Goal: Information Seeking & Learning: Learn about a topic

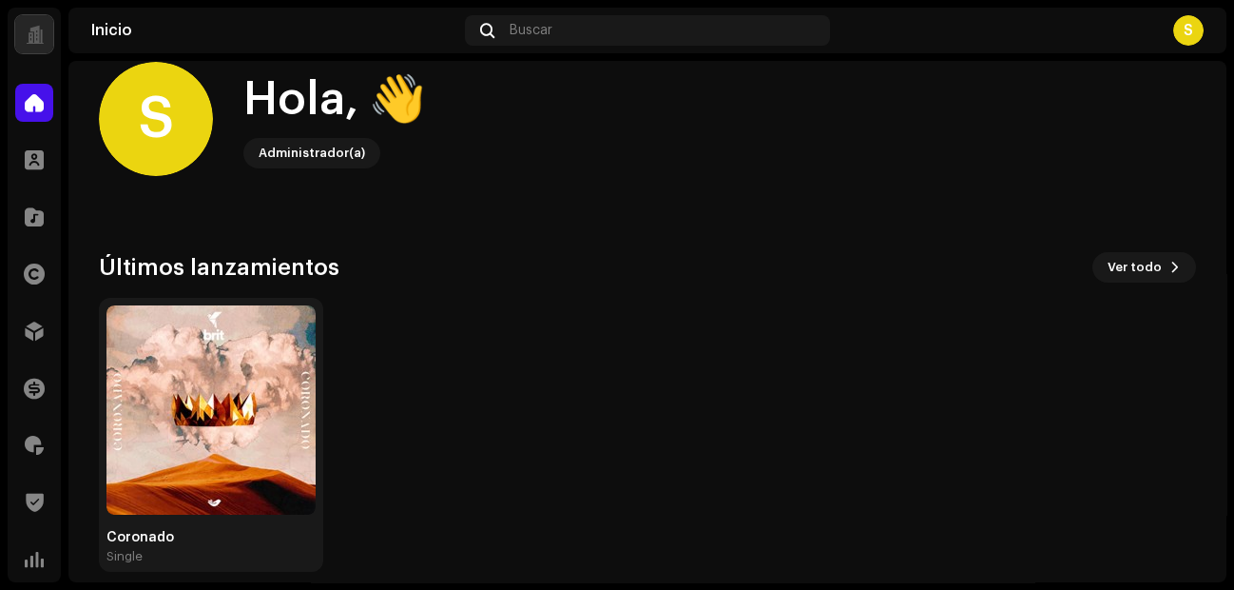
scroll to position [11, 0]
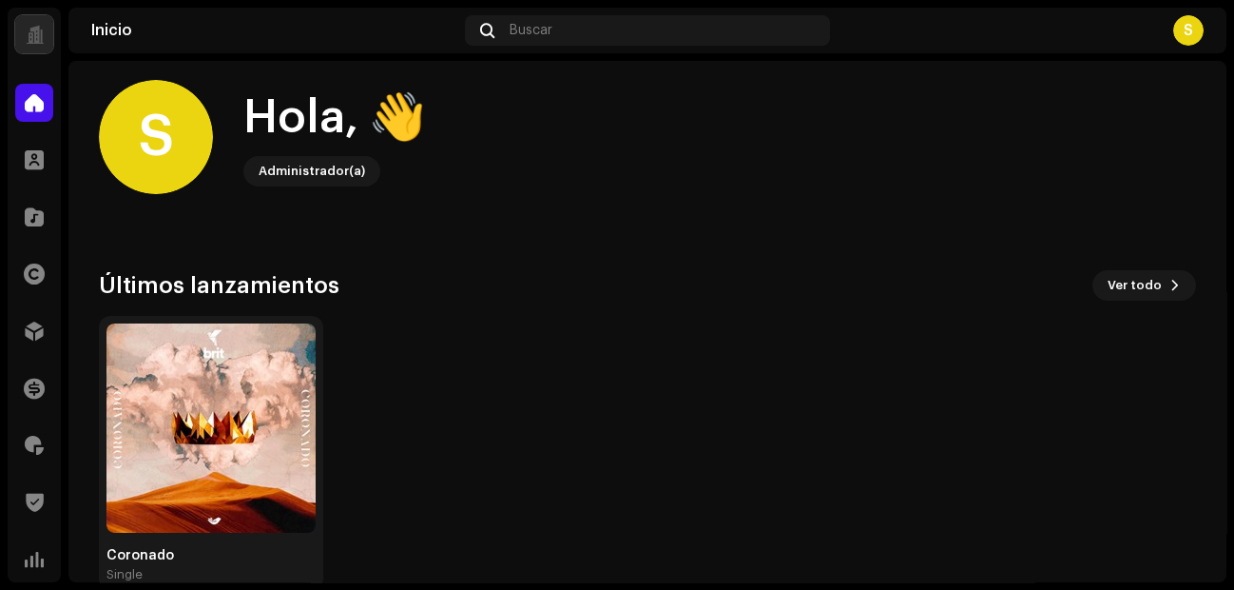
click at [29, 34] on div at bounding box center [35, 34] width 18 height 0
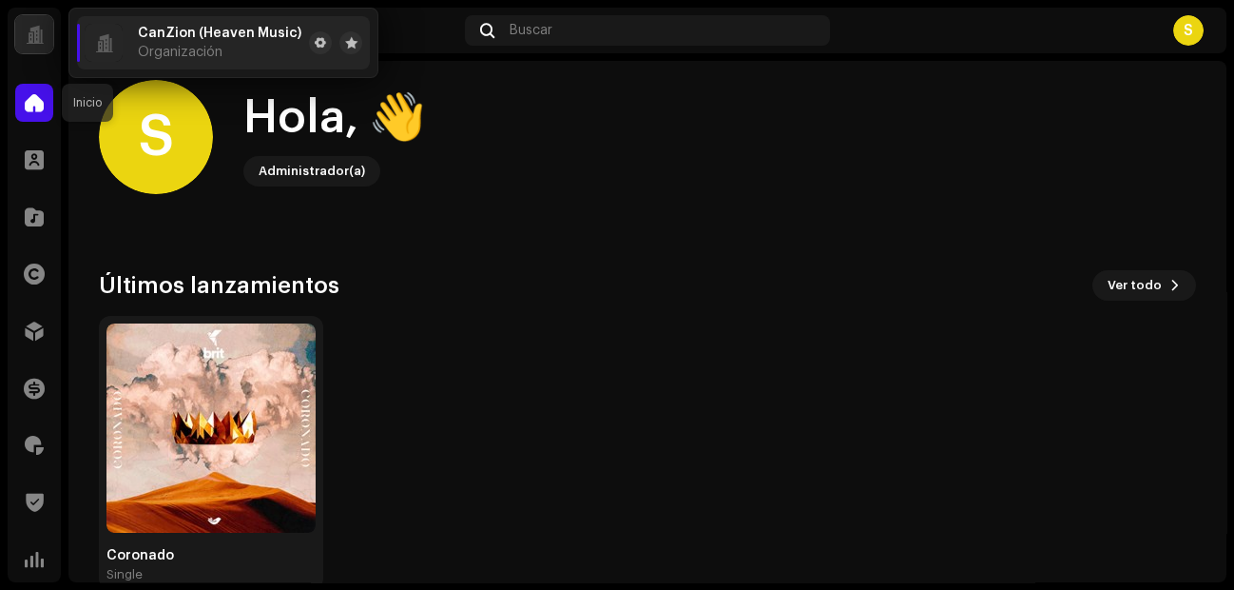
click at [26, 99] on span at bounding box center [34, 102] width 19 height 15
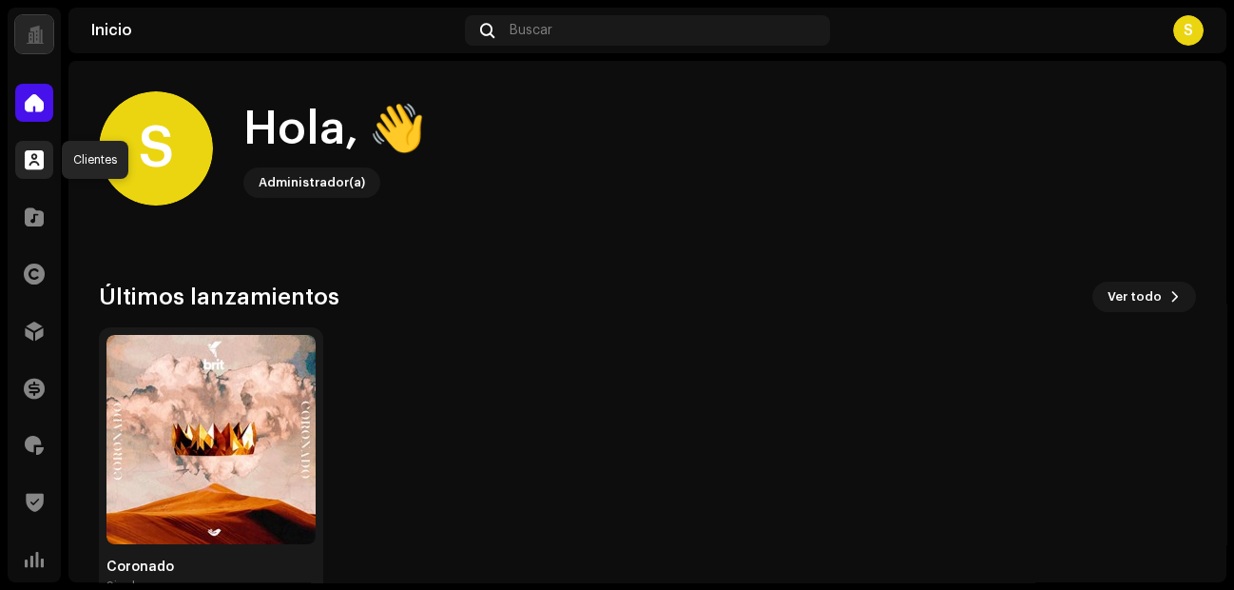
click at [34, 172] on div at bounding box center [34, 160] width 38 height 38
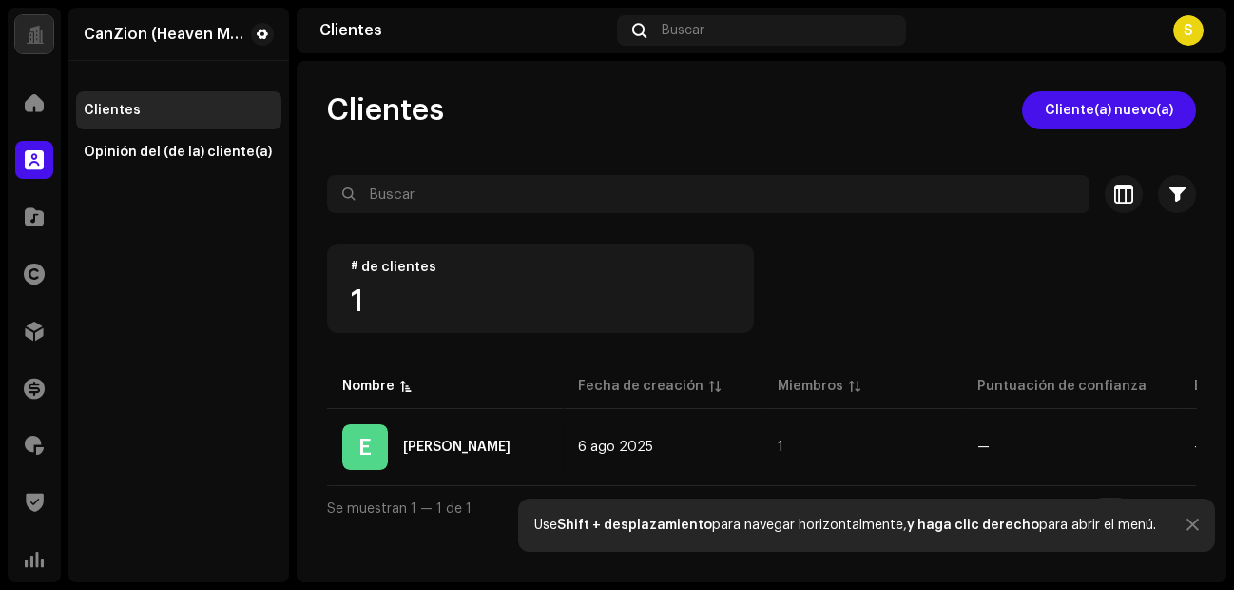
click at [524, 299] on div "1" at bounding box center [540, 301] width 379 height 30
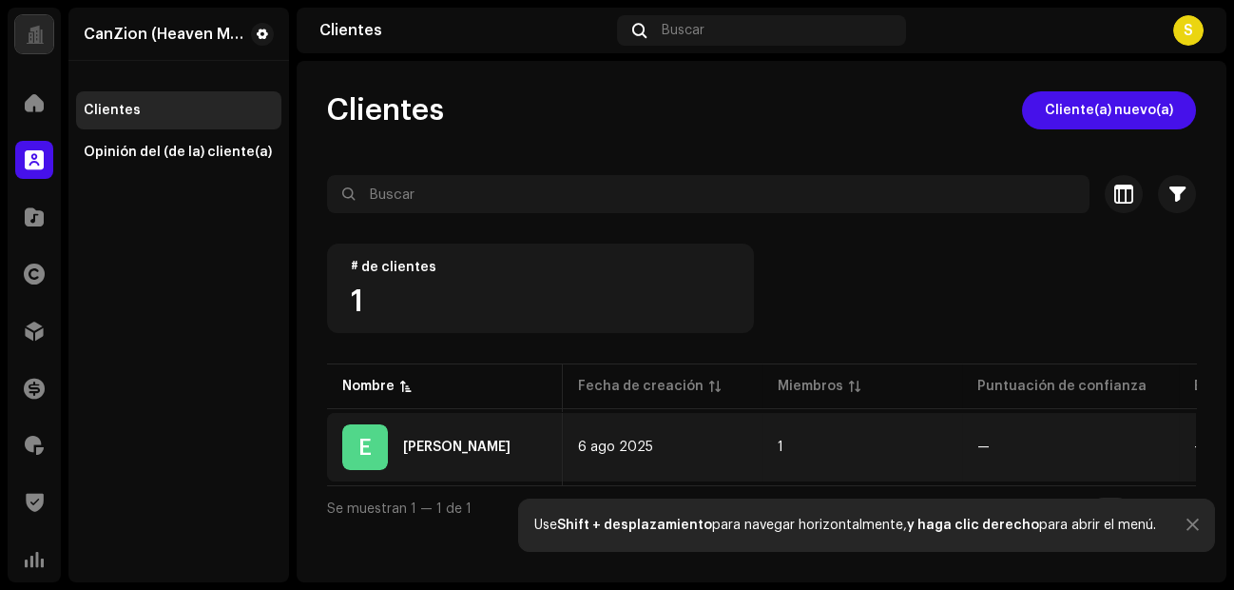
scroll to position [0, 376]
click at [986, 441] on div "2 Notas" at bounding box center [1077, 446] width 49 height 13
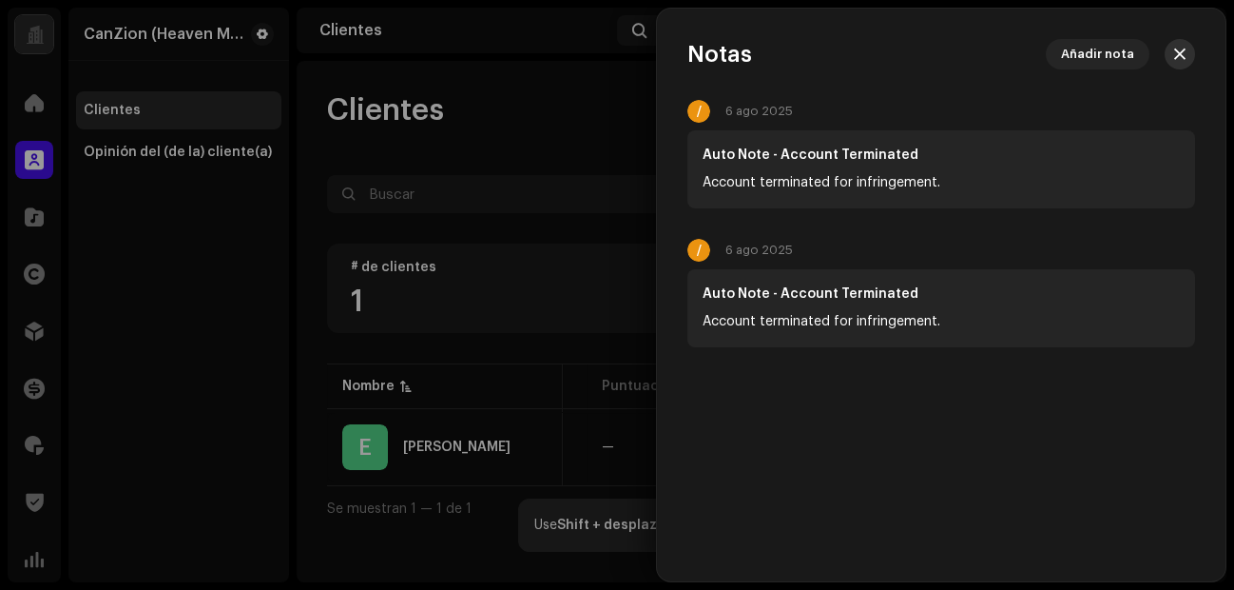
click at [986, 60] on span "button" at bounding box center [1179, 54] width 11 height 15
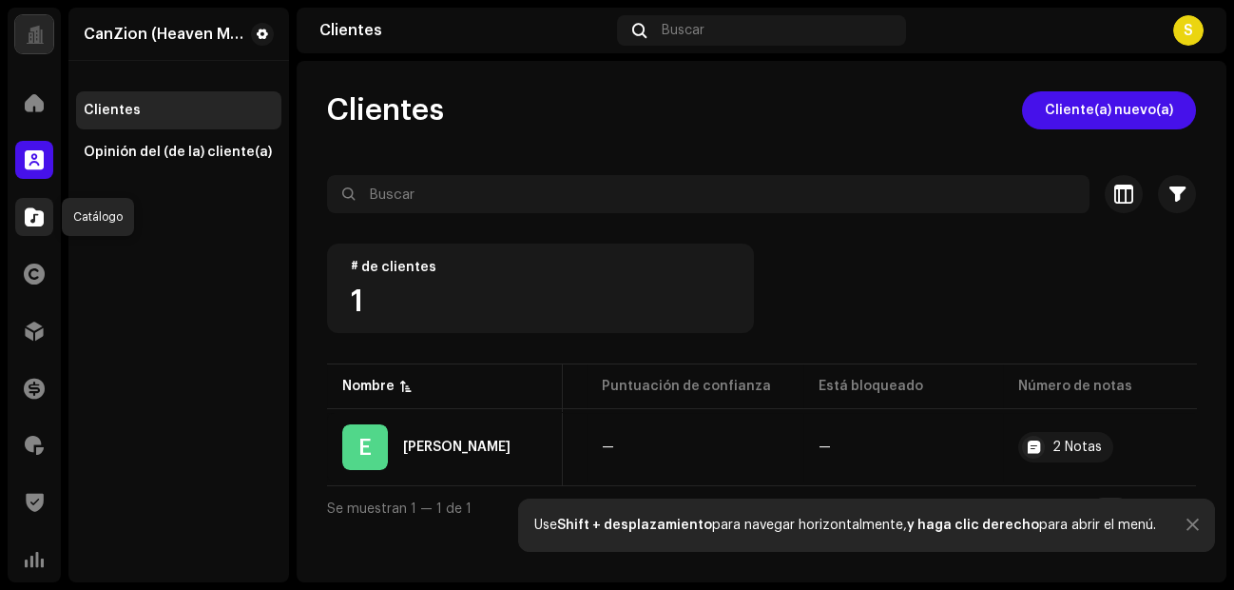
click at [35, 225] on div at bounding box center [34, 217] width 38 height 38
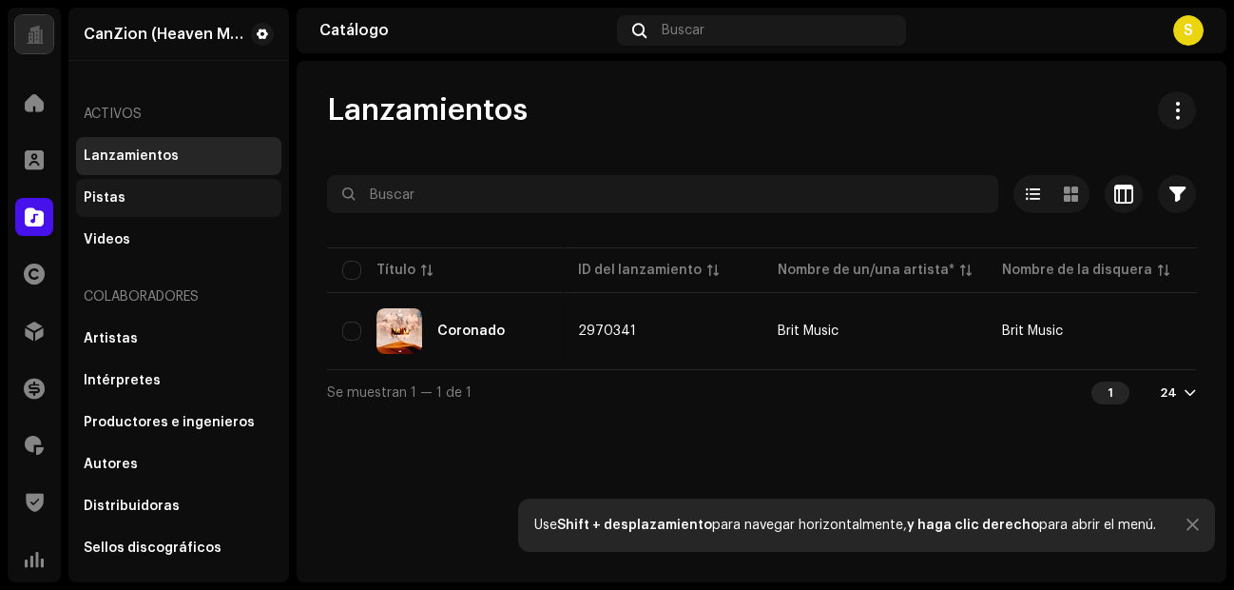
click at [219, 201] on div "Pistas" at bounding box center [179, 197] width 190 height 15
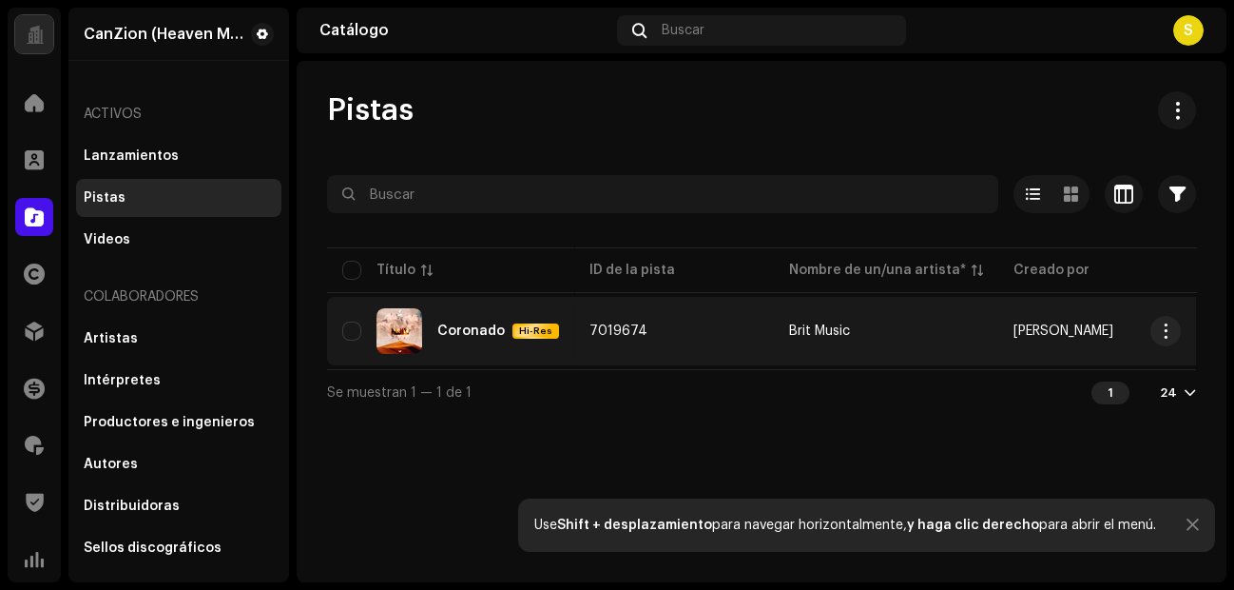
click at [558, 340] on td "Coronado Hi-Res" at bounding box center [450, 331] width 247 height 68
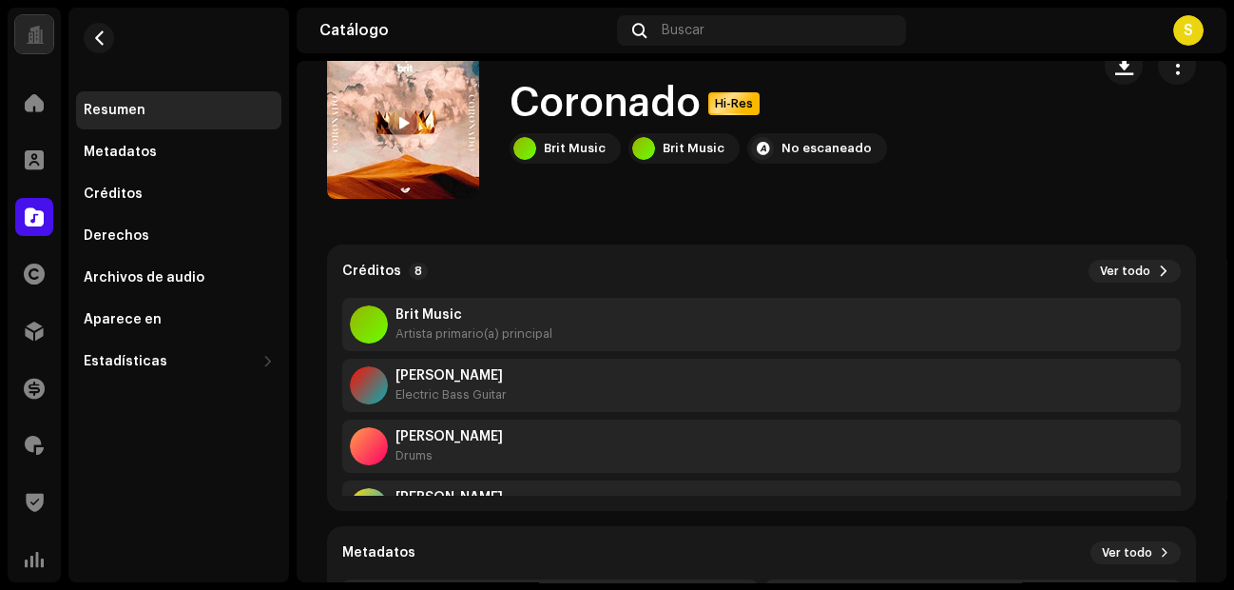
click at [397, 121] on span at bounding box center [402, 123] width 11 height 15
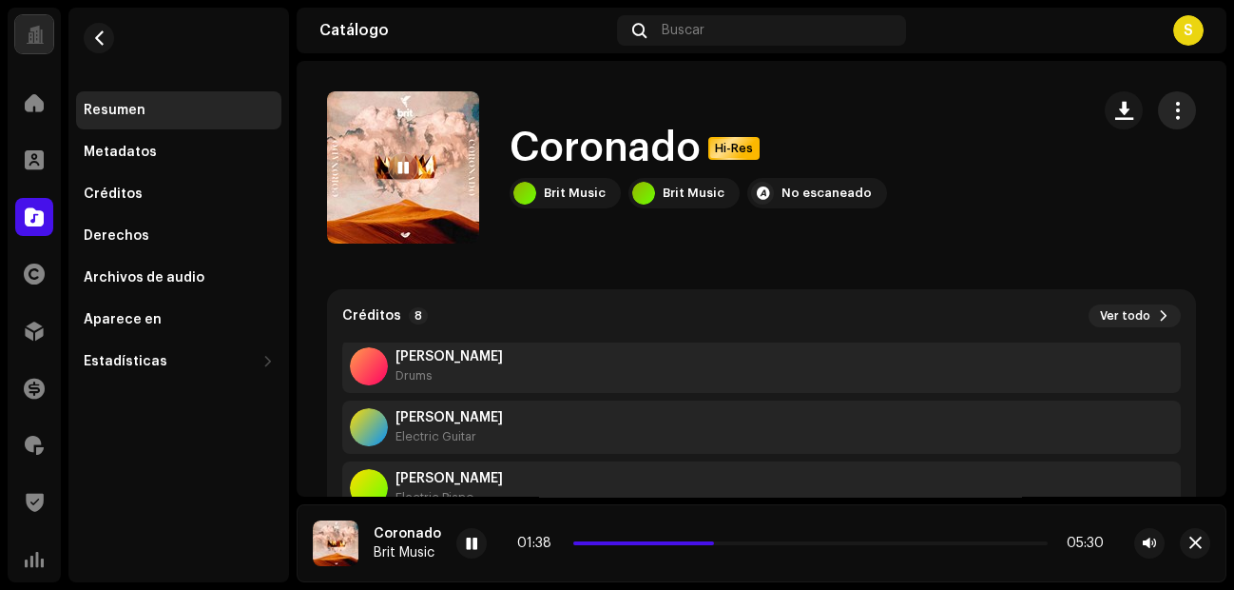
click at [986, 119] on button "button" at bounding box center [1177, 110] width 38 height 38
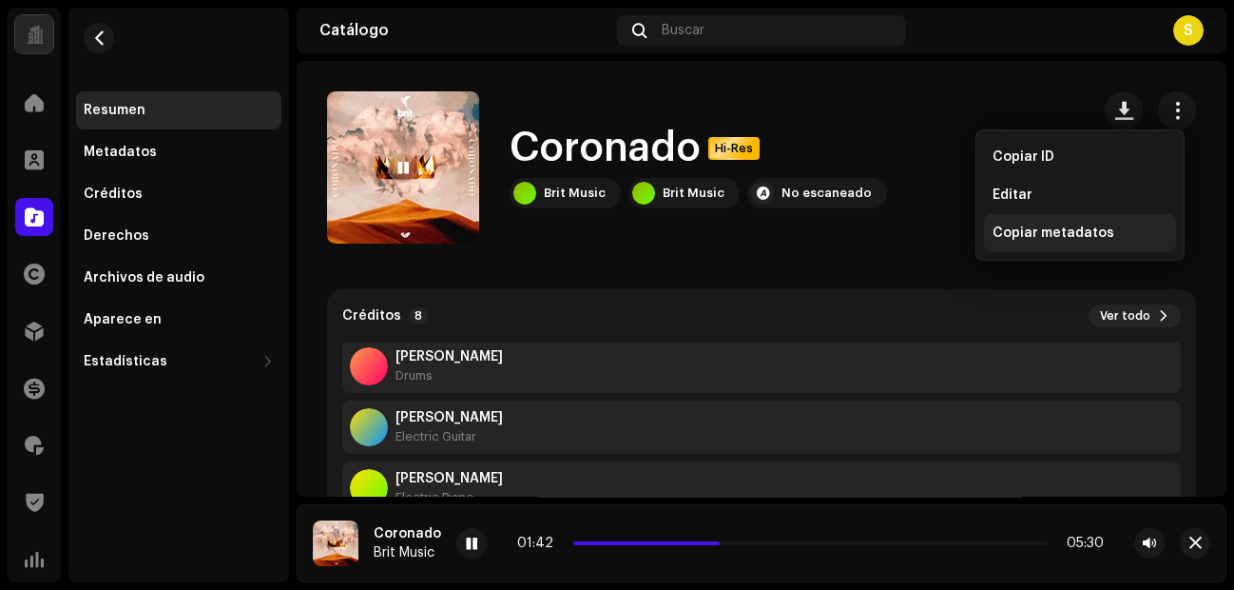
click at [986, 234] on span "Copiar metadatos" at bounding box center [1053, 232] width 122 height 15
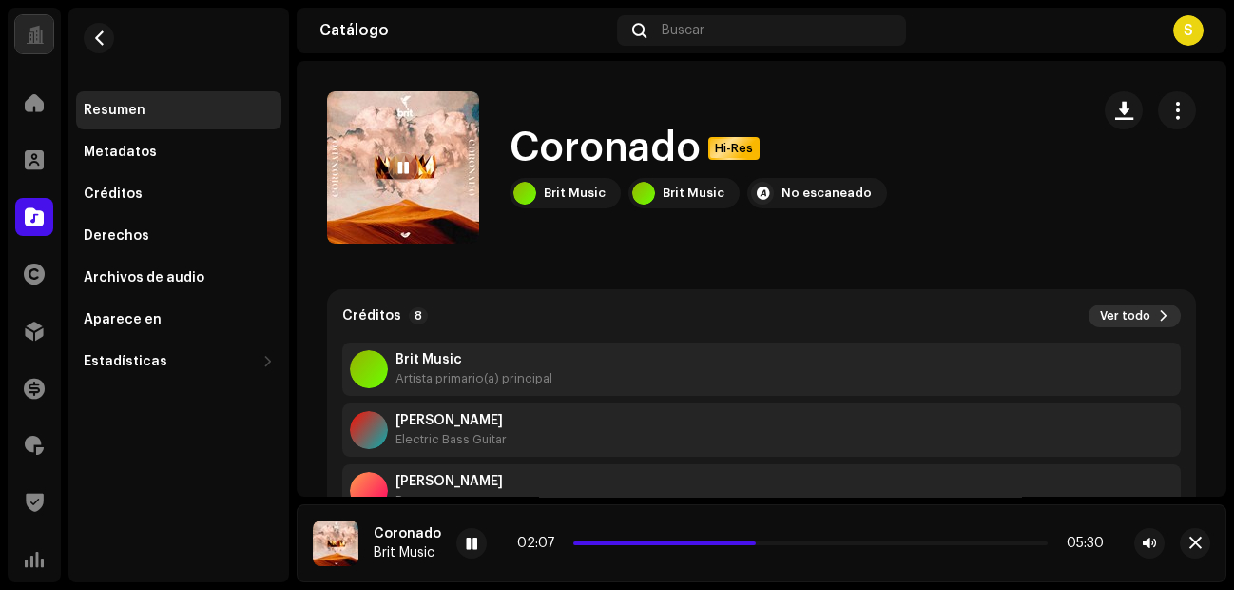
click at [986, 308] on span "Ver todo" at bounding box center [1125, 315] width 50 height 15
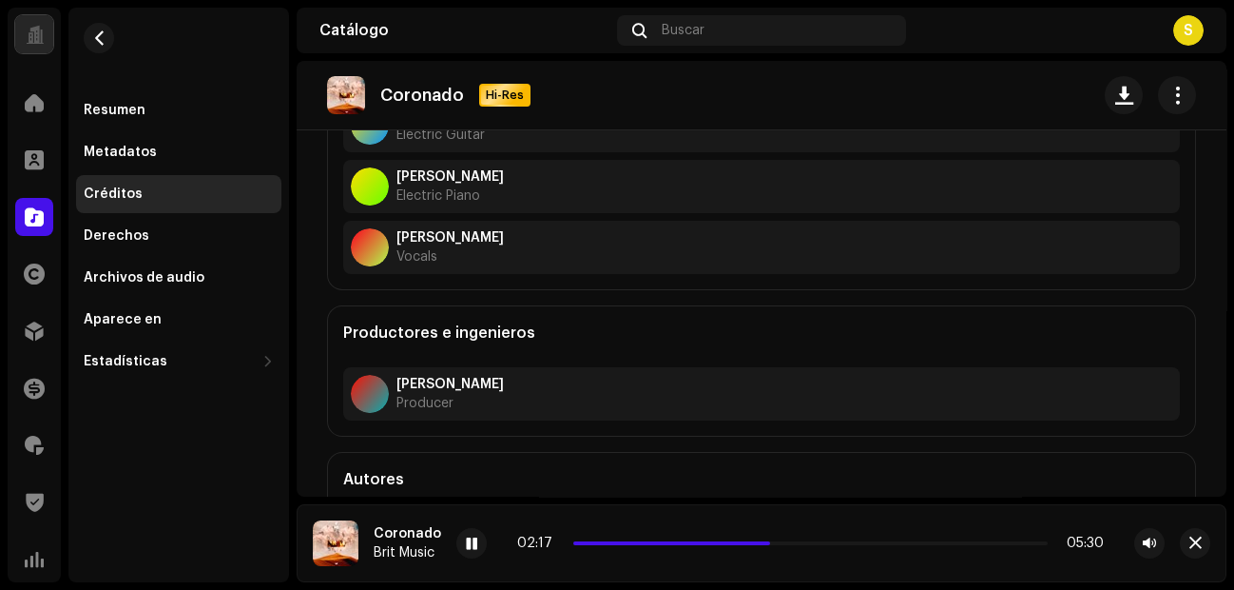
scroll to position [557, 0]
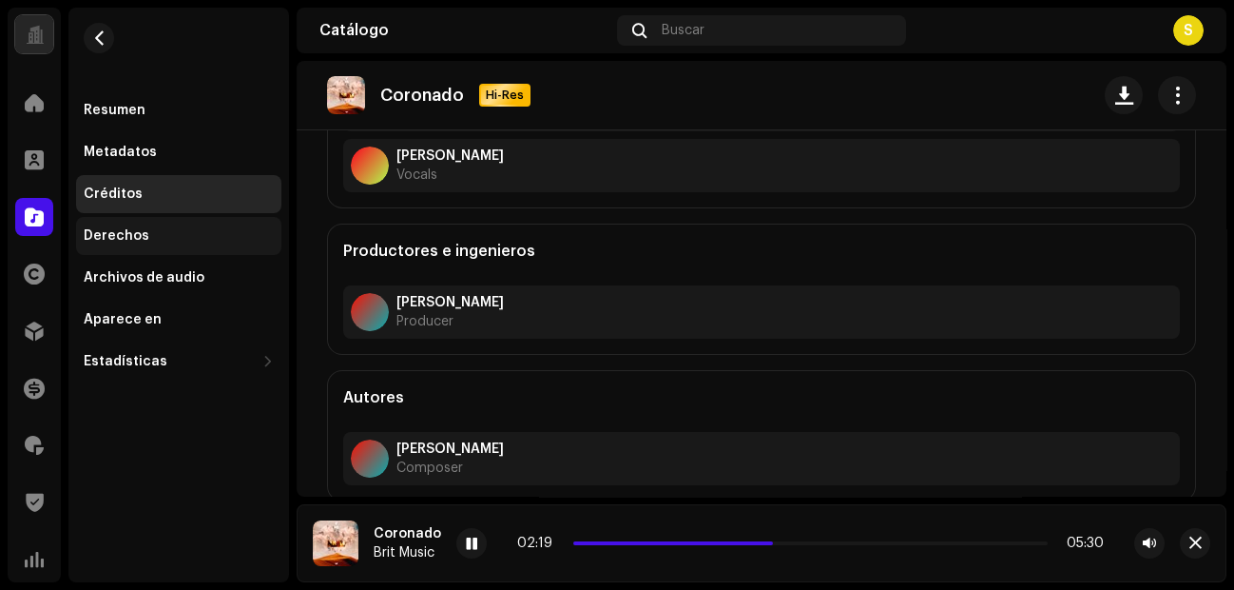
click at [175, 240] on div "Derechos" at bounding box center [179, 235] width 190 height 15
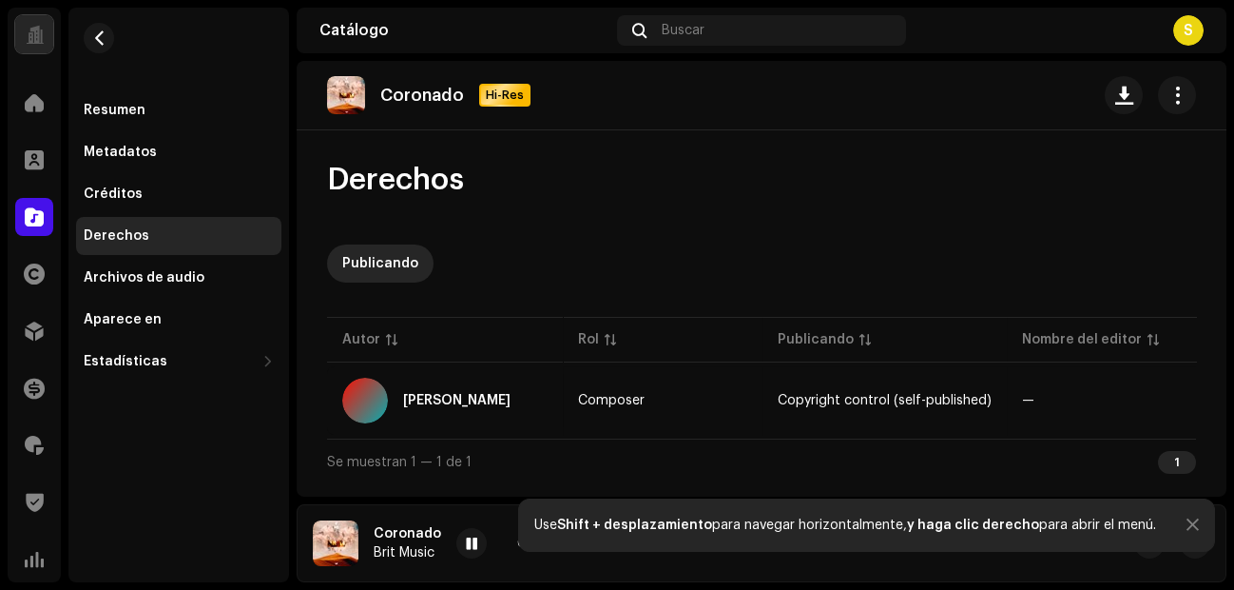
click at [986, 471] on div "Use Shift + desplazamiento para navegar horizontalmente, y haga clic derecho pa…" at bounding box center [866, 524] width 697 height 53
click at [986, 471] on div at bounding box center [1193, 524] width 12 height 15
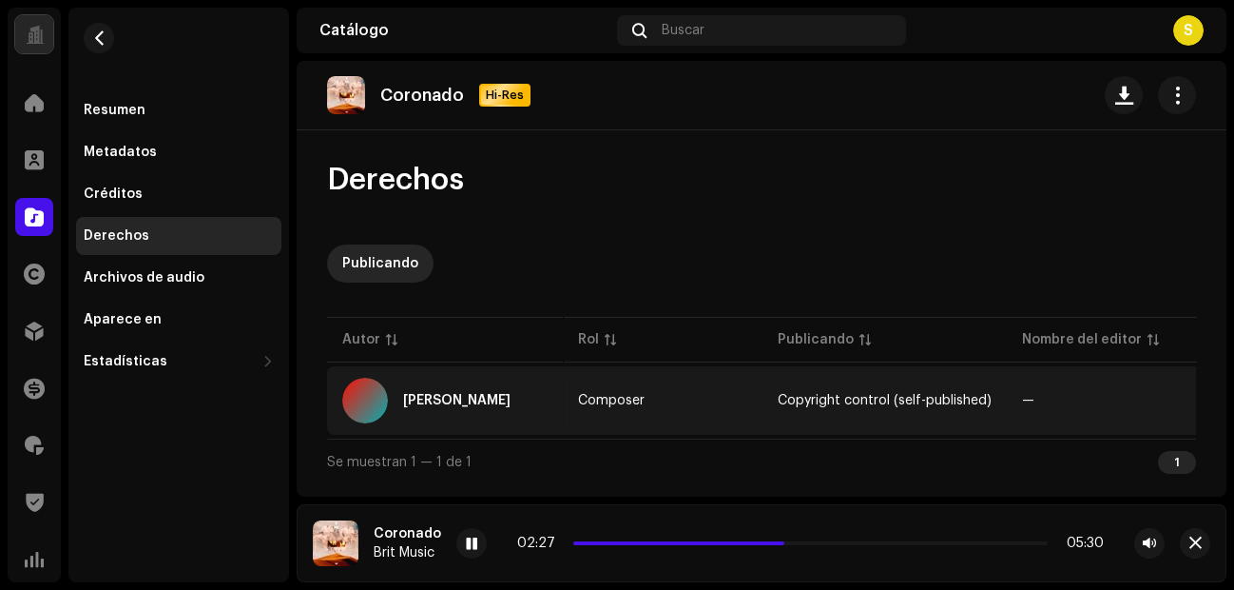
click at [811, 397] on span "Copyright control (self-published)" at bounding box center [885, 400] width 214 height 13
click at [576, 379] on td "Composer" at bounding box center [663, 400] width 200 height 68
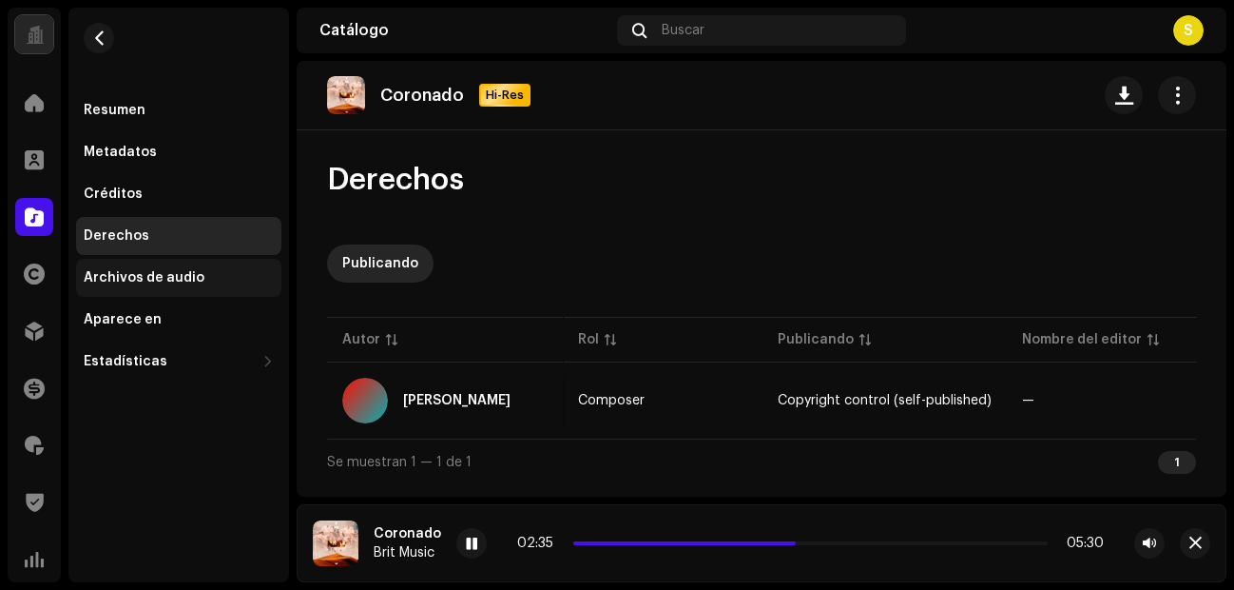
click at [179, 281] on div "Archivos de audio" at bounding box center [144, 277] width 121 height 15
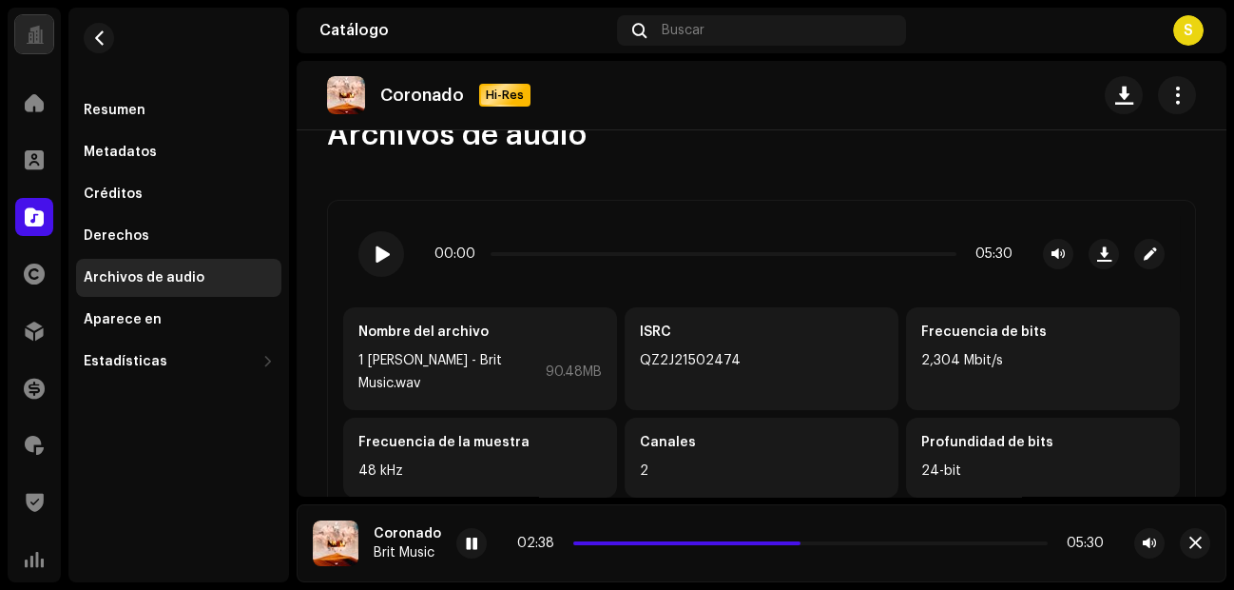
scroll to position [59, 0]
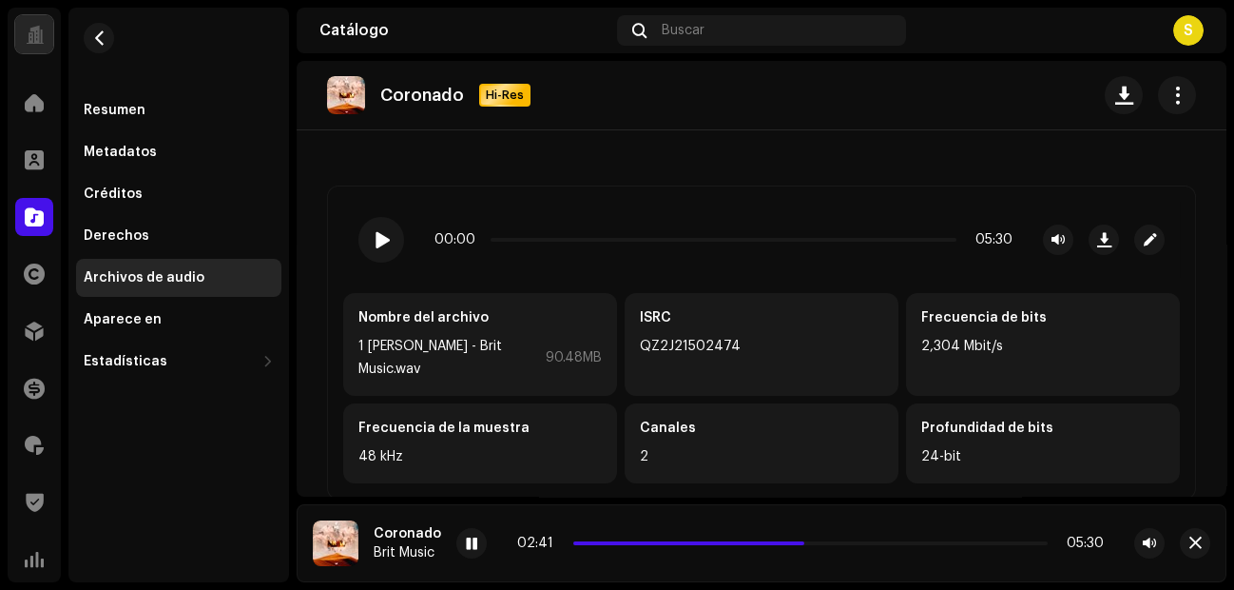
click at [686, 339] on div "QZ2J21502474" at bounding box center [761, 346] width 243 height 23
click at [226, 320] on div "Aparece en" at bounding box center [179, 319] width 190 height 15
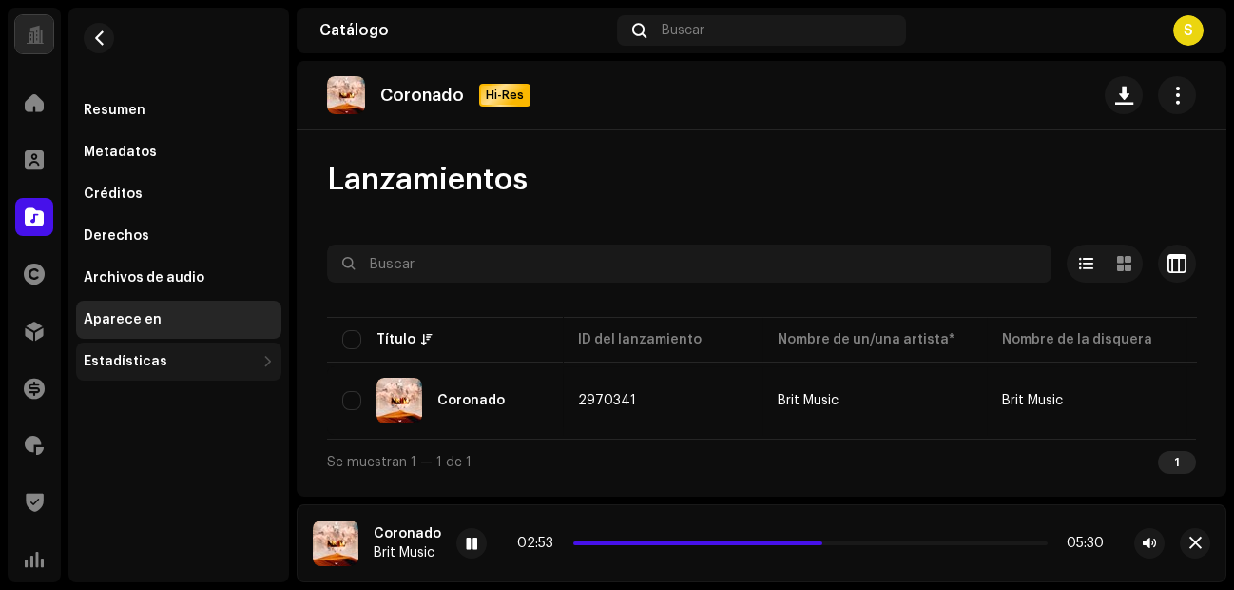
click at [160, 360] on div "Estadísticas" at bounding box center [169, 361] width 171 height 15
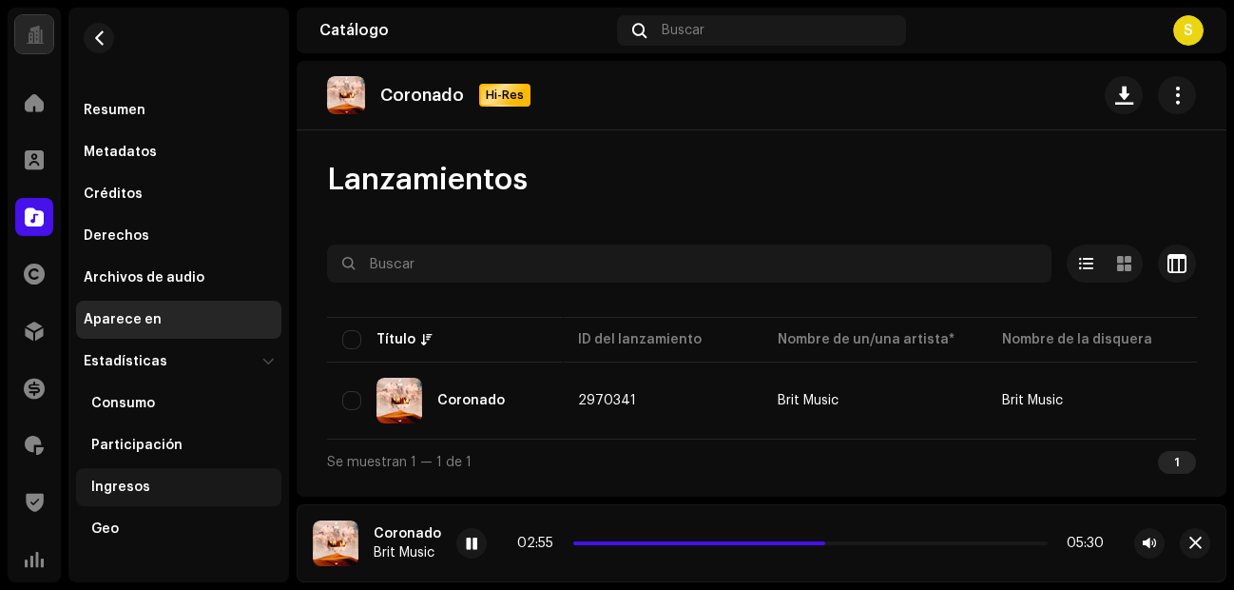
click at [152, 471] on div "Ingresos" at bounding box center [182, 486] width 183 height 15
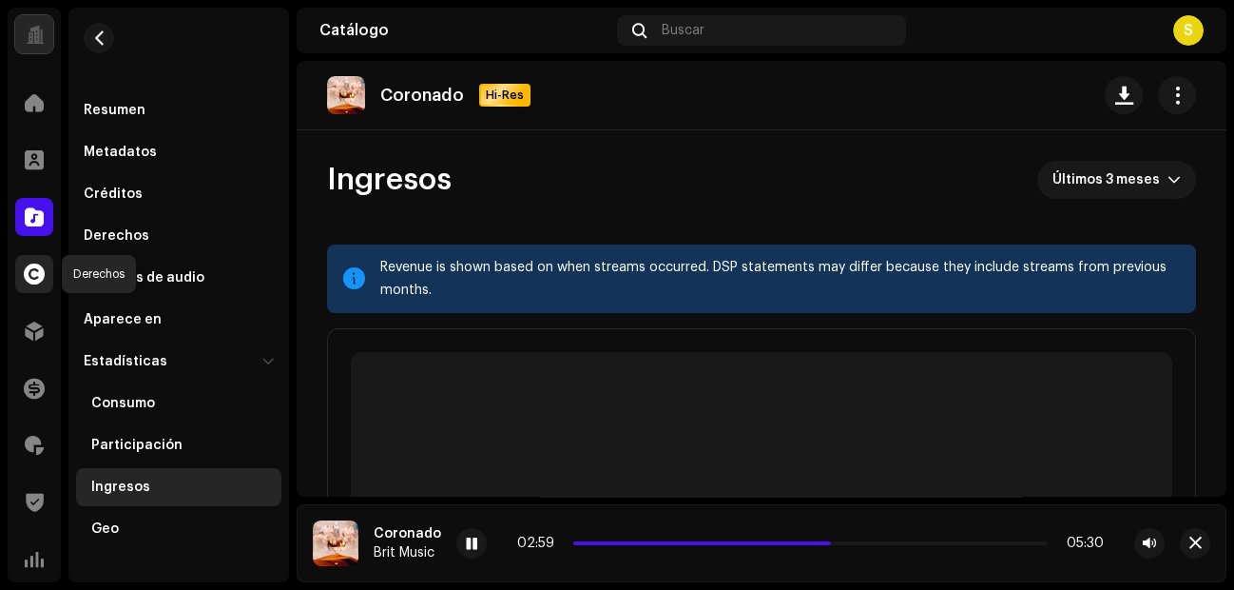
click at [35, 271] on span at bounding box center [34, 273] width 21 height 15
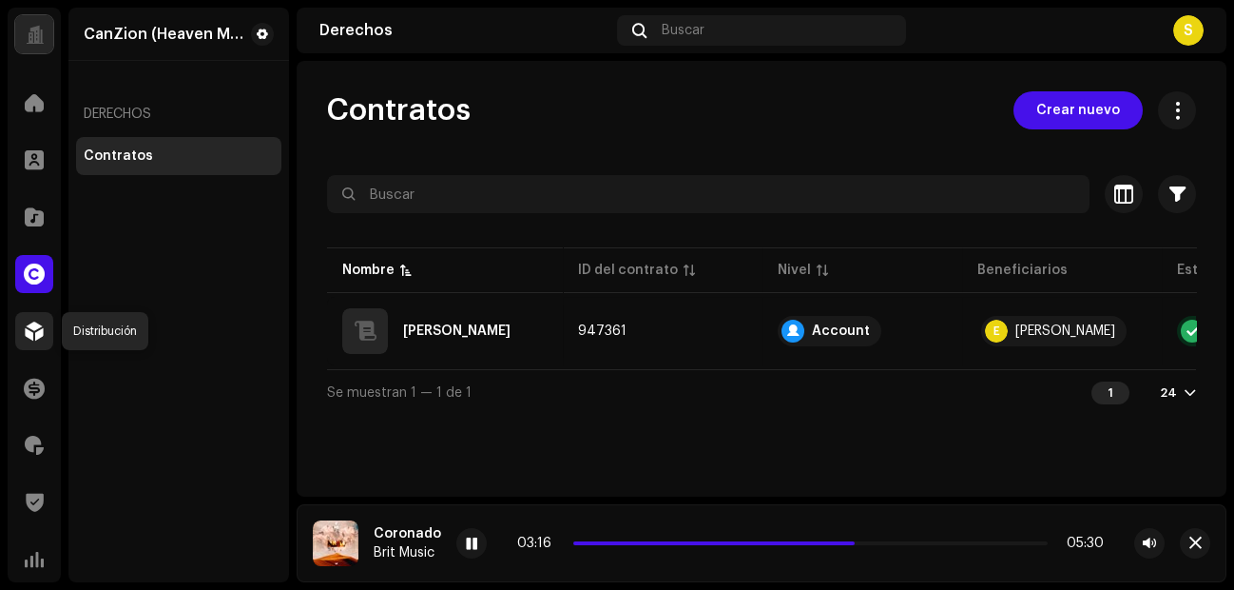
click at [33, 338] on span at bounding box center [34, 330] width 19 height 15
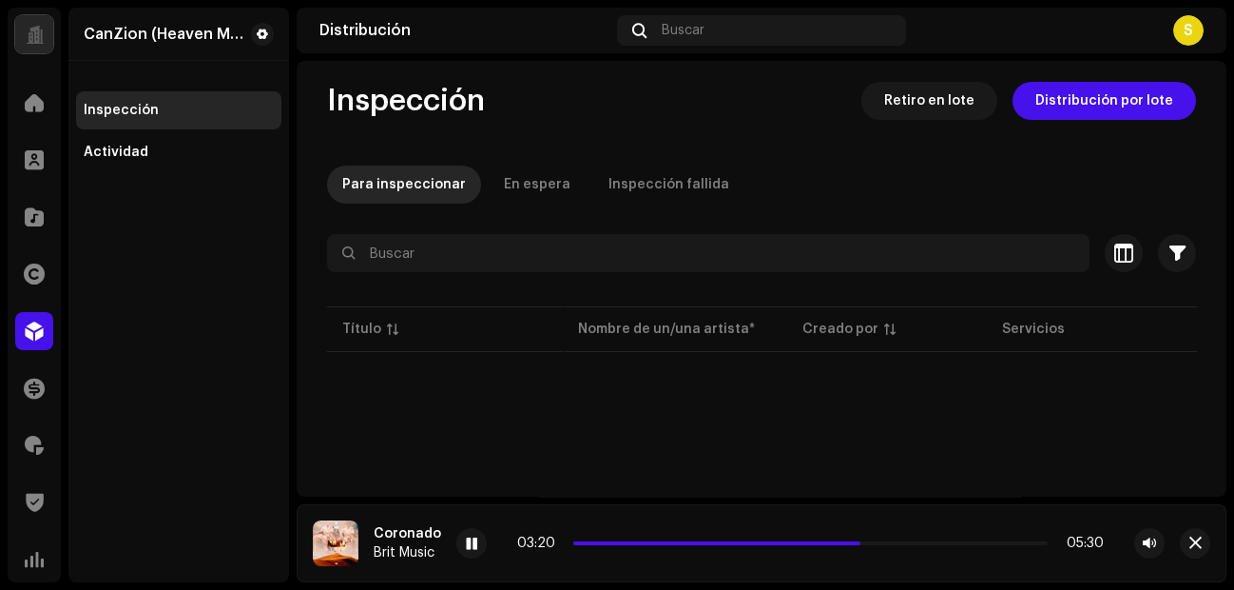
scroll to position [4, 0]
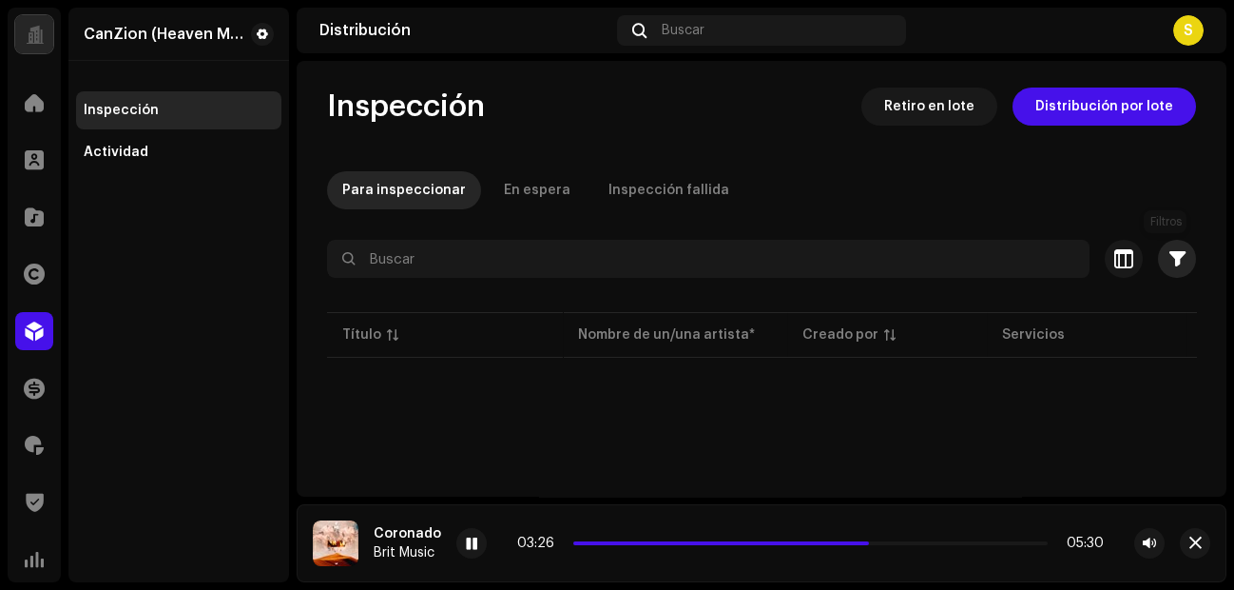
click at [986, 258] on span "button" at bounding box center [1178, 258] width 16 height 15
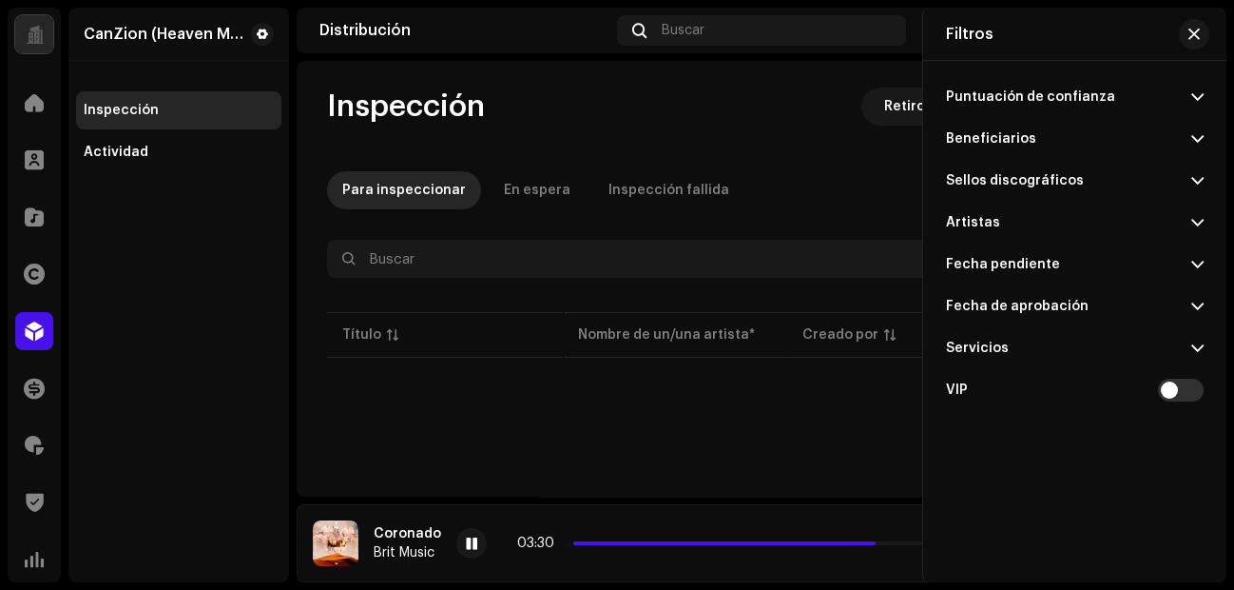
click at [622, 348] on p-table "Título Nombre de un/una artista* Creado por Servicios Fecha de lanzamiento Últi…" at bounding box center [761, 334] width 869 height 53
click at [19, 392] on div at bounding box center [34, 388] width 38 height 38
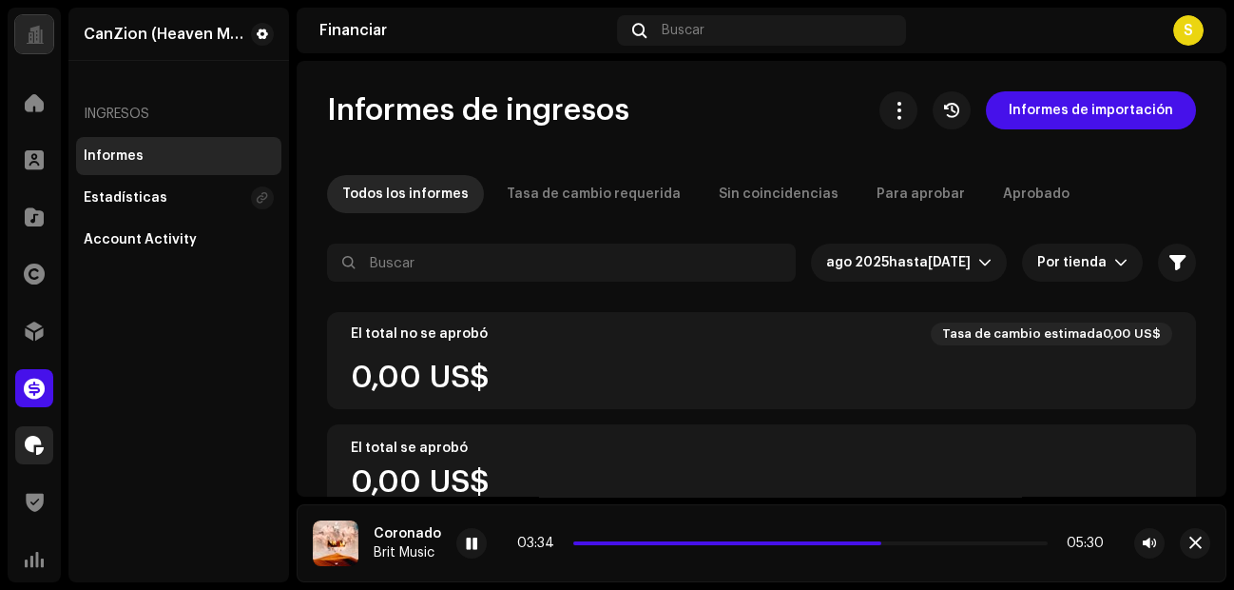
click at [35, 446] on span at bounding box center [34, 444] width 19 height 15
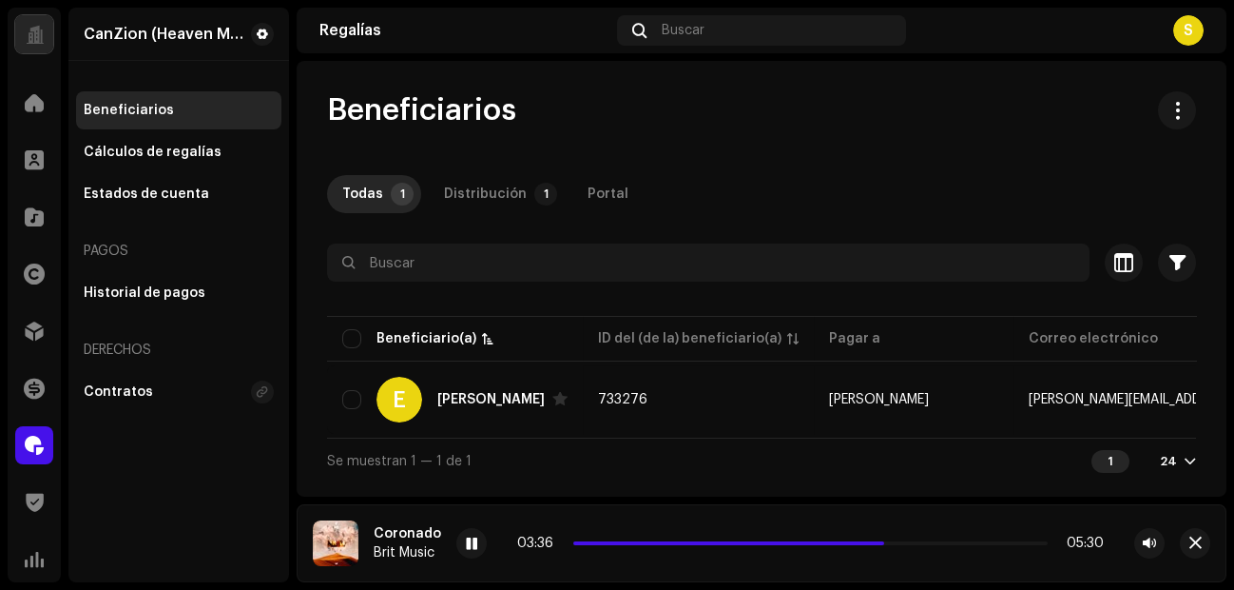
scroll to position [95, 0]
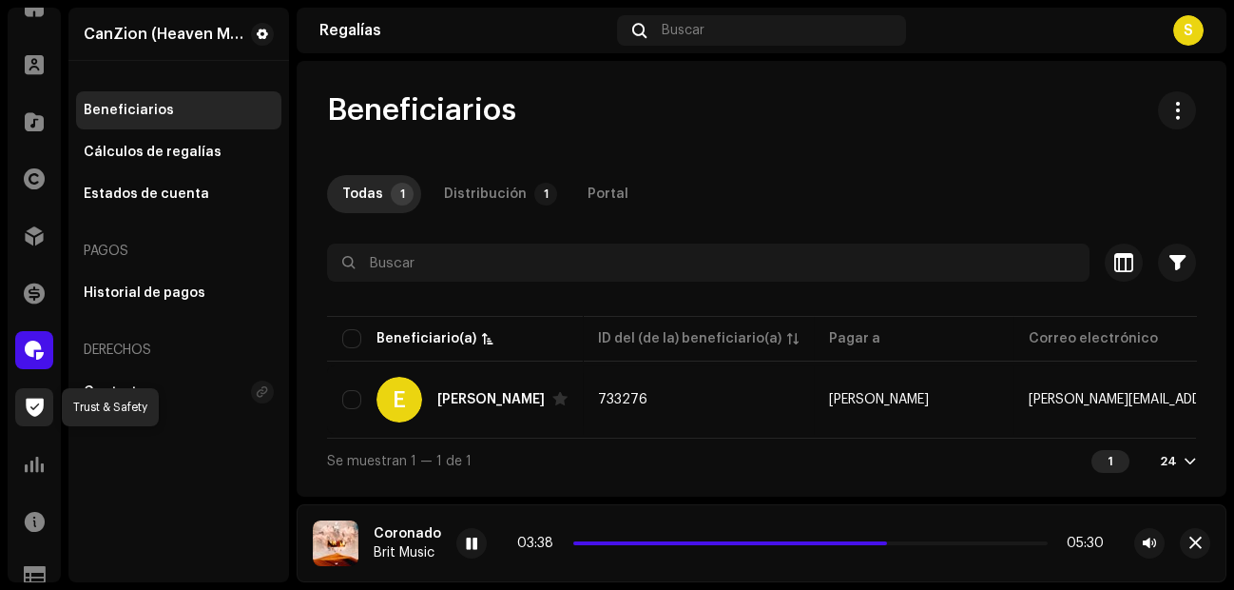
click at [29, 406] on span at bounding box center [35, 406] width 18 height 15
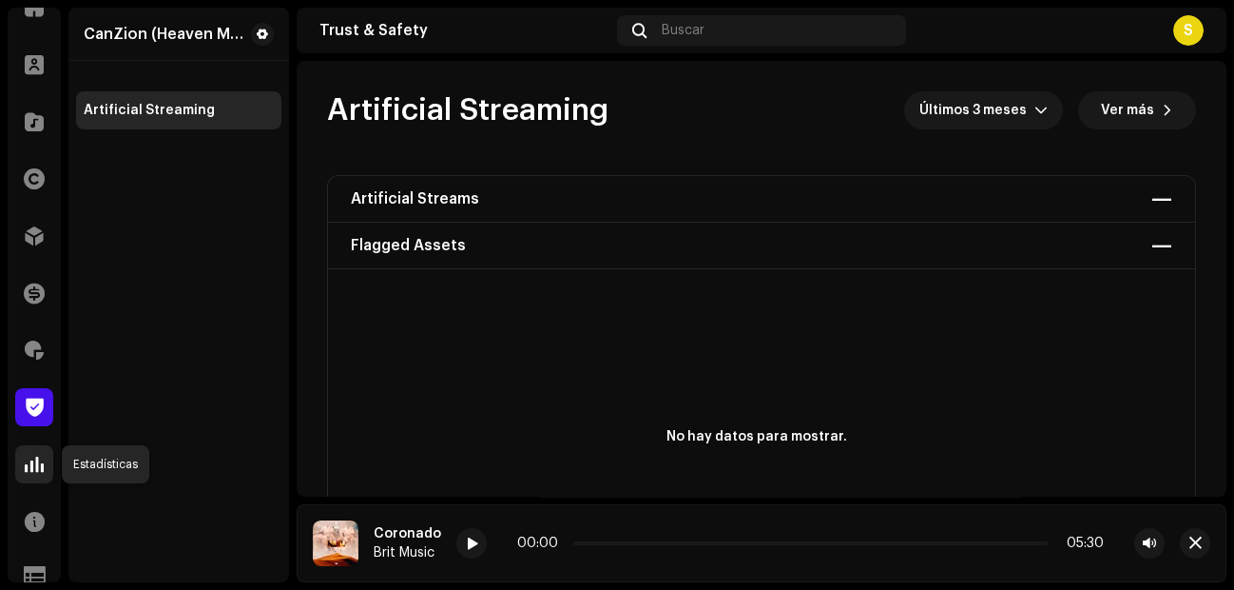
click at [26, 467] on span at bounding box center [34, 463] width 19 height 15
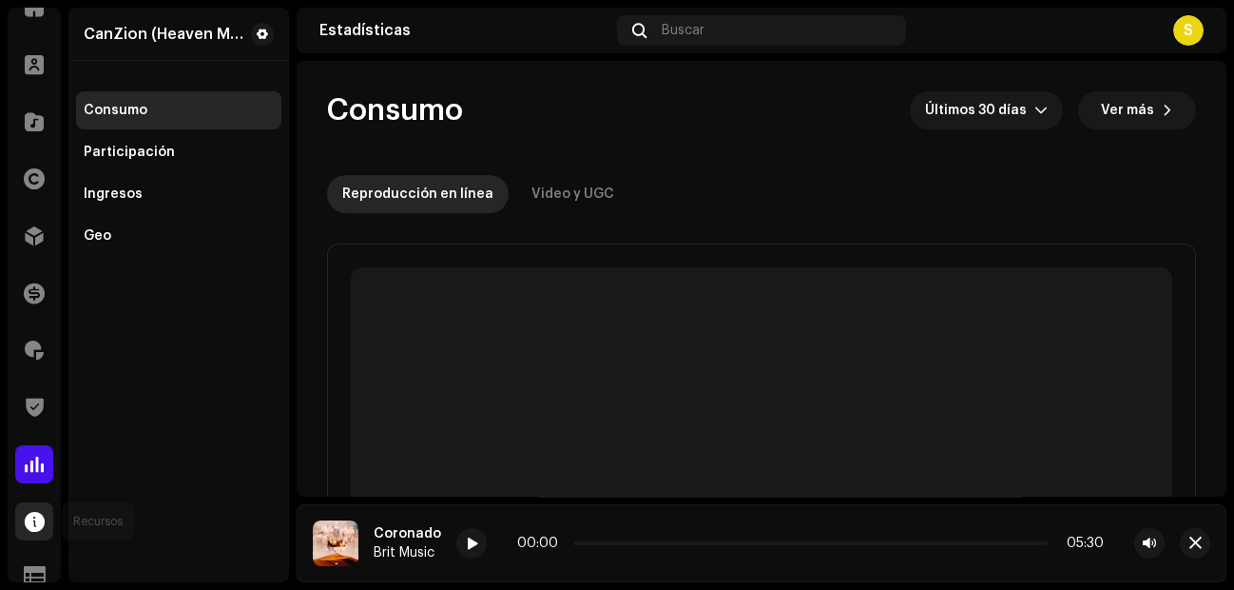
click at [25, 471] on span at bounding box center [35, 520] width 20 height 15
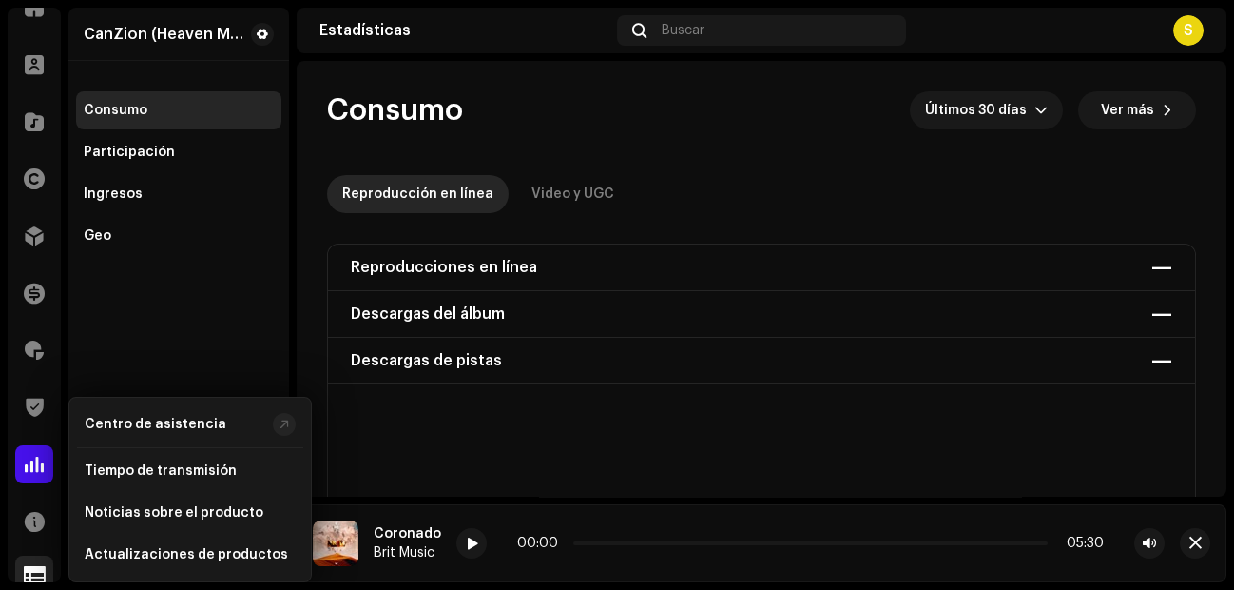
click at [29, 471] on span at bounding box center [35, 574] width 22 height 15
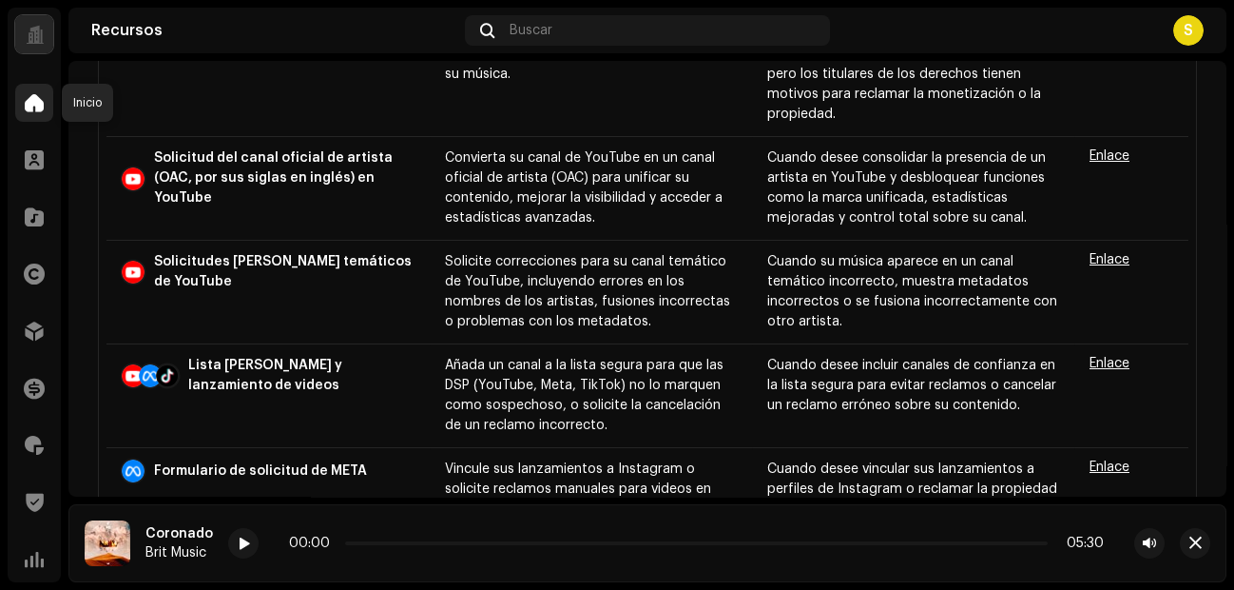
click at [32, 99] on span at bounding box center [34, 102] width 19 height 15
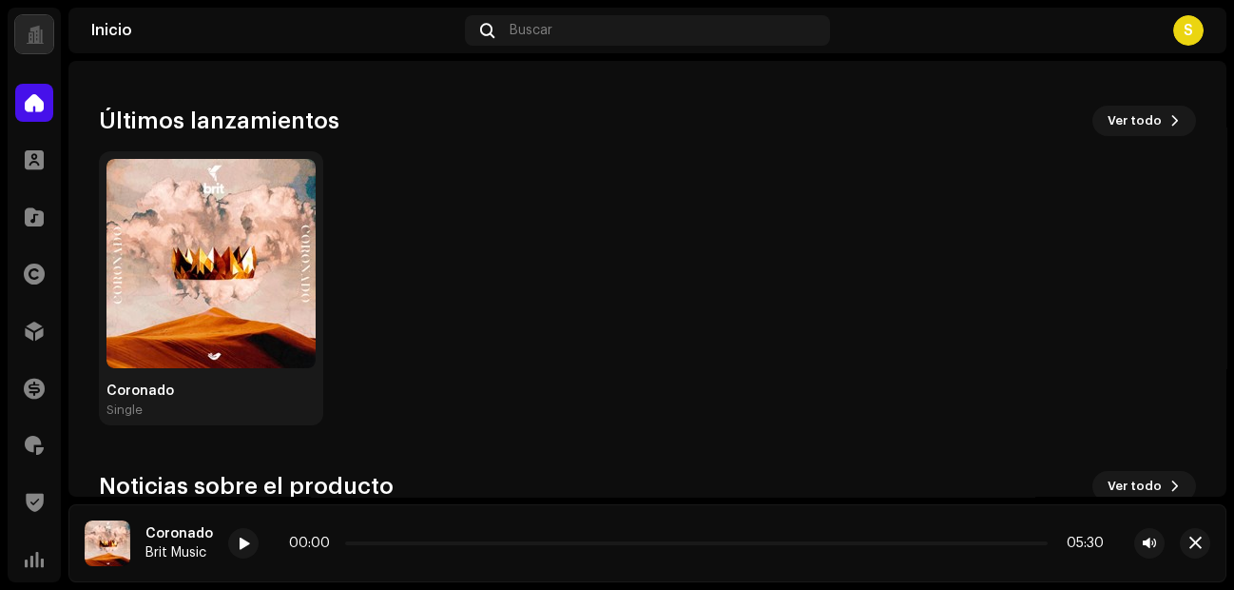
scroll to position [179, 0]
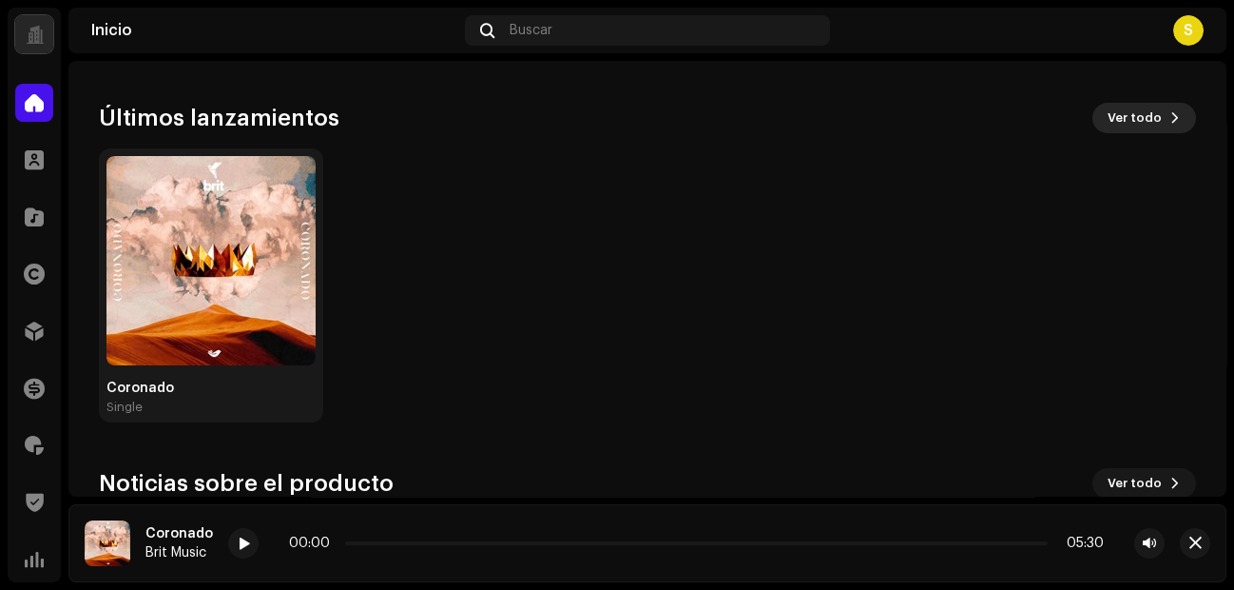
click at [986, 117] on span "Ver todo" at bounding box center [1135, 118] width 54 height 38
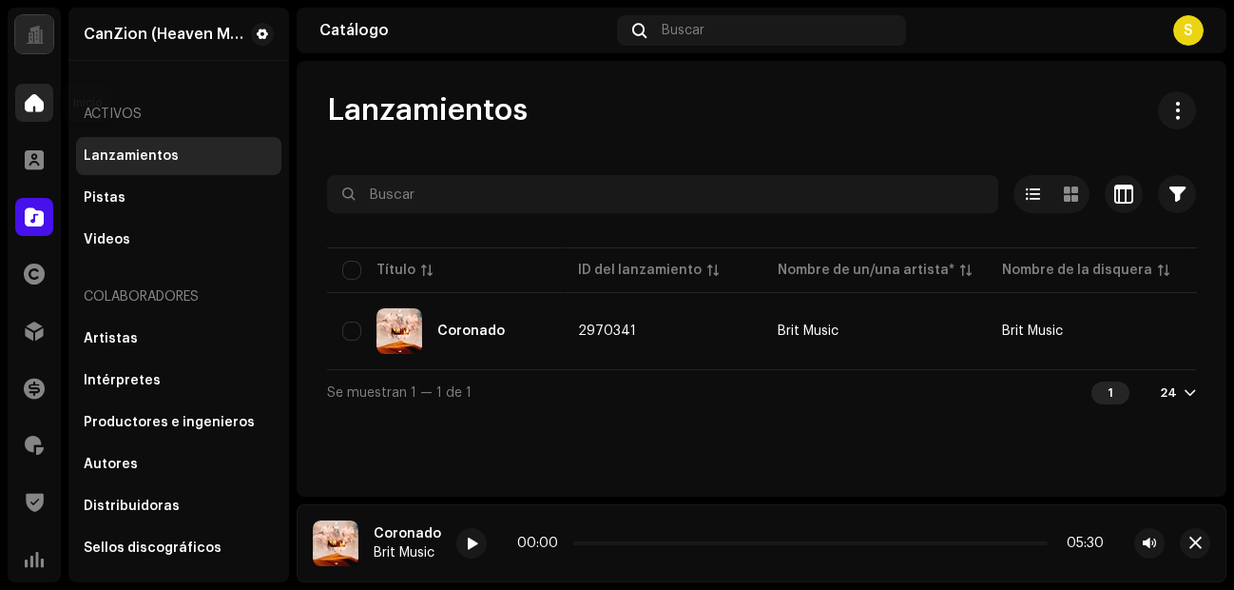
click at [31, 106] on span at bounding box center [34, 102] width 19 height 15
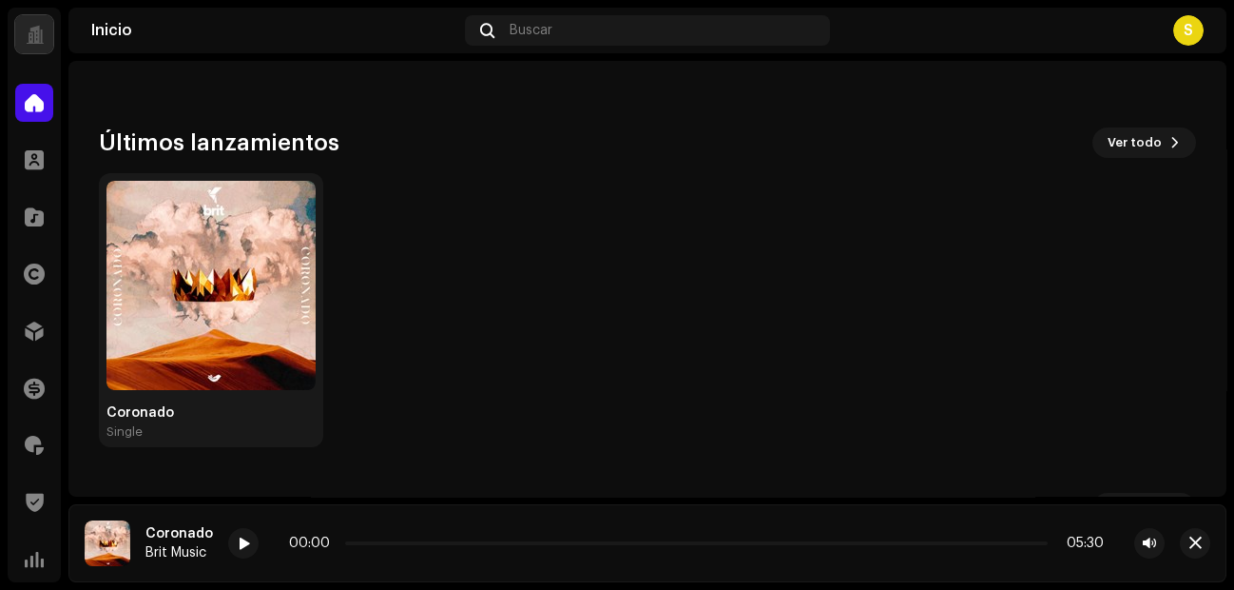
scroll to position [152, 0]
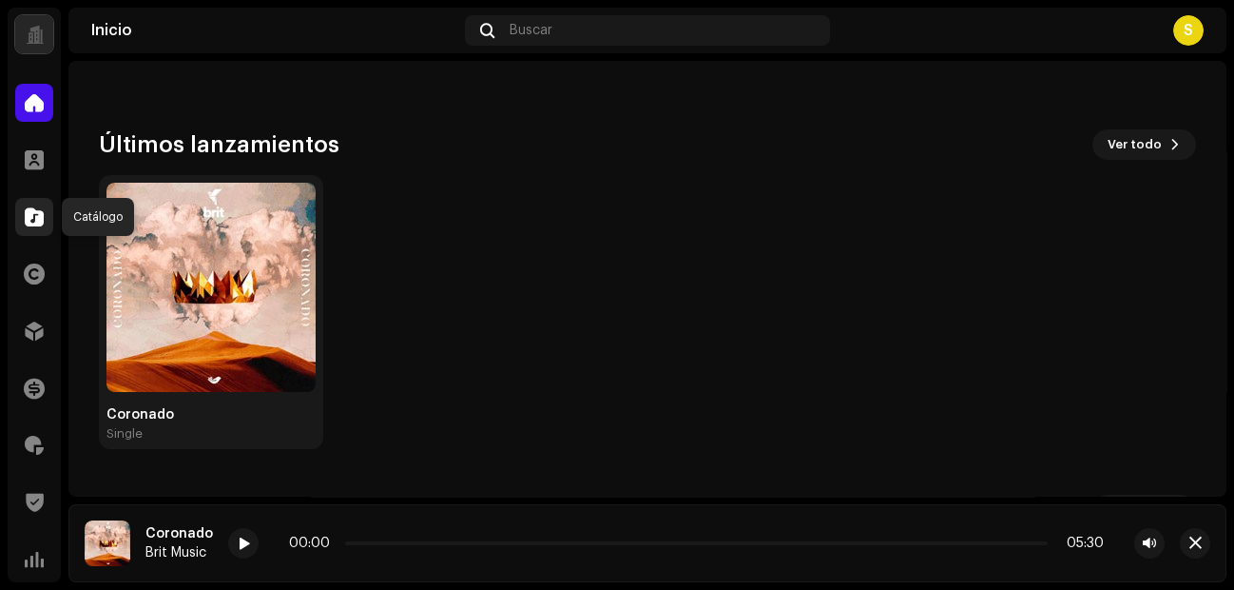
click at [31, 225] on div at bounding box center [34, 217] width 38 height 38
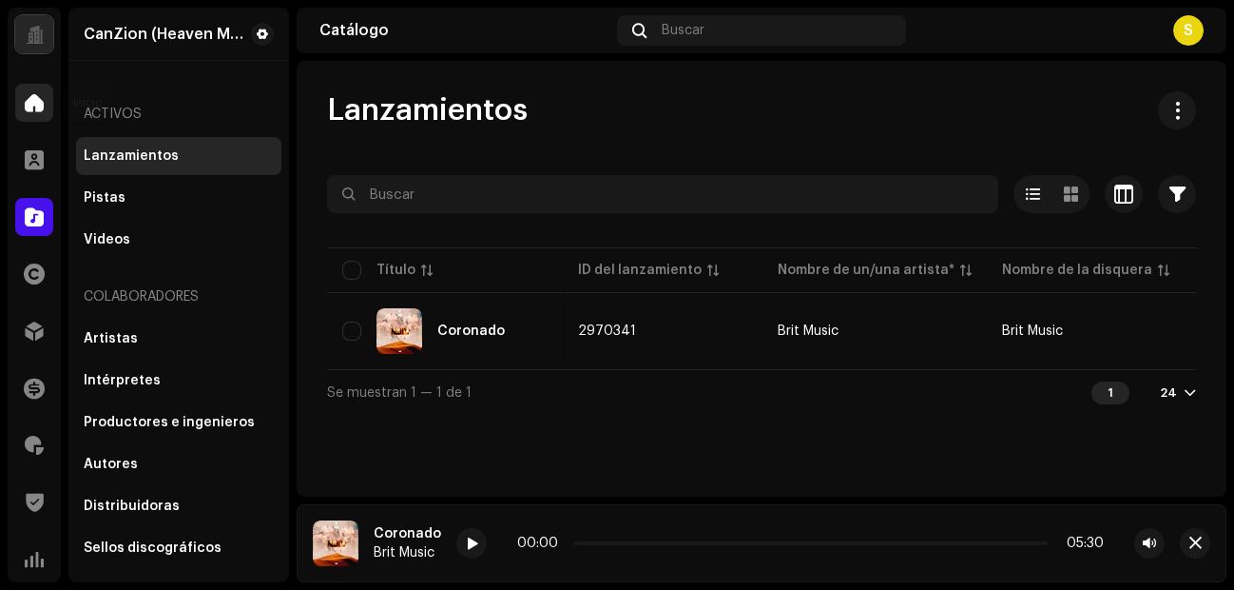
click at [35, 102] on span at bounding box center [34, 102] width 19 height 15
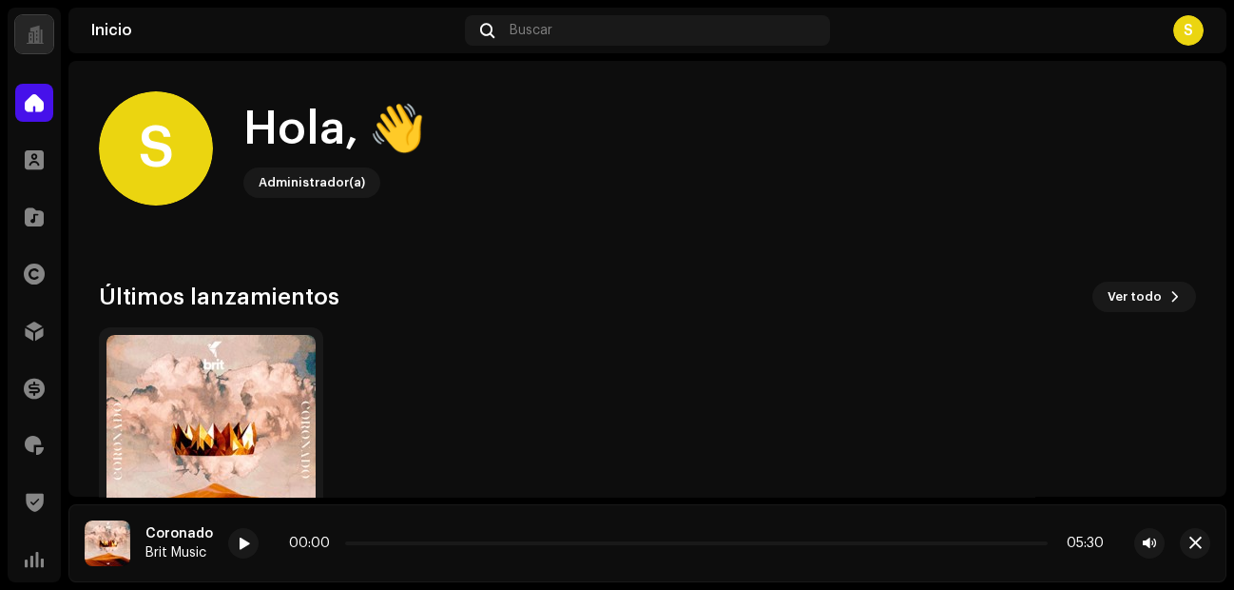
scroll to position [123, 0]
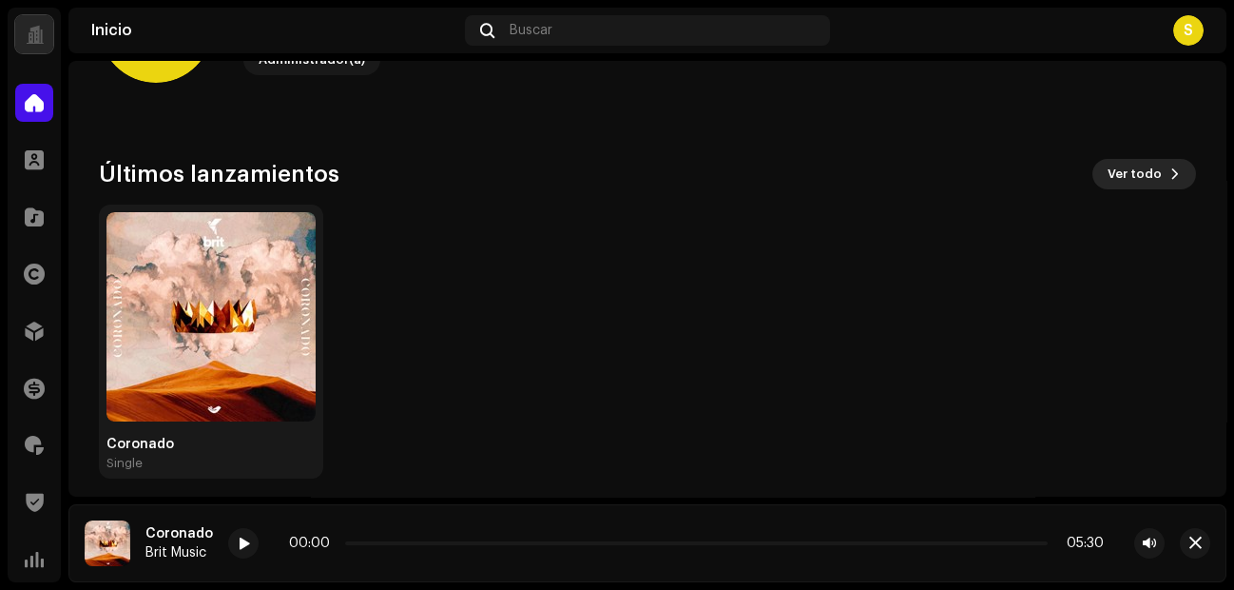
click at [986, 176] on span "Ver todo" at bounding box center [1135, 174] width 54 height 38
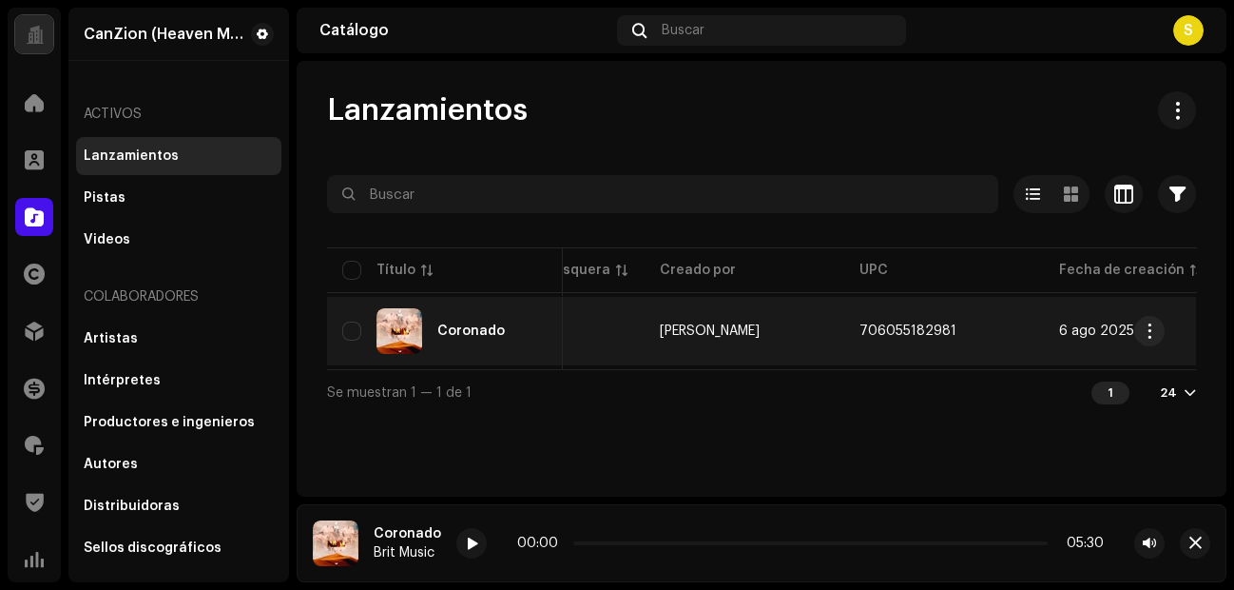
scroll to position [0, 986]
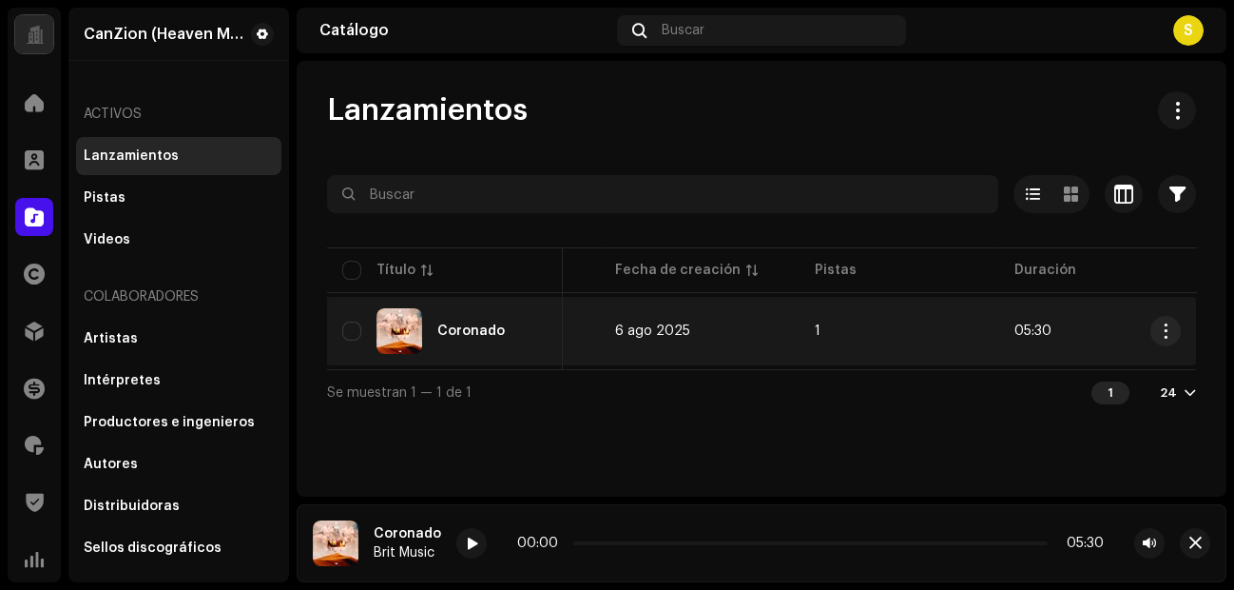
click at [426, 340] on div "Coronado" at bounding box center [444, 331] width 205 height 46
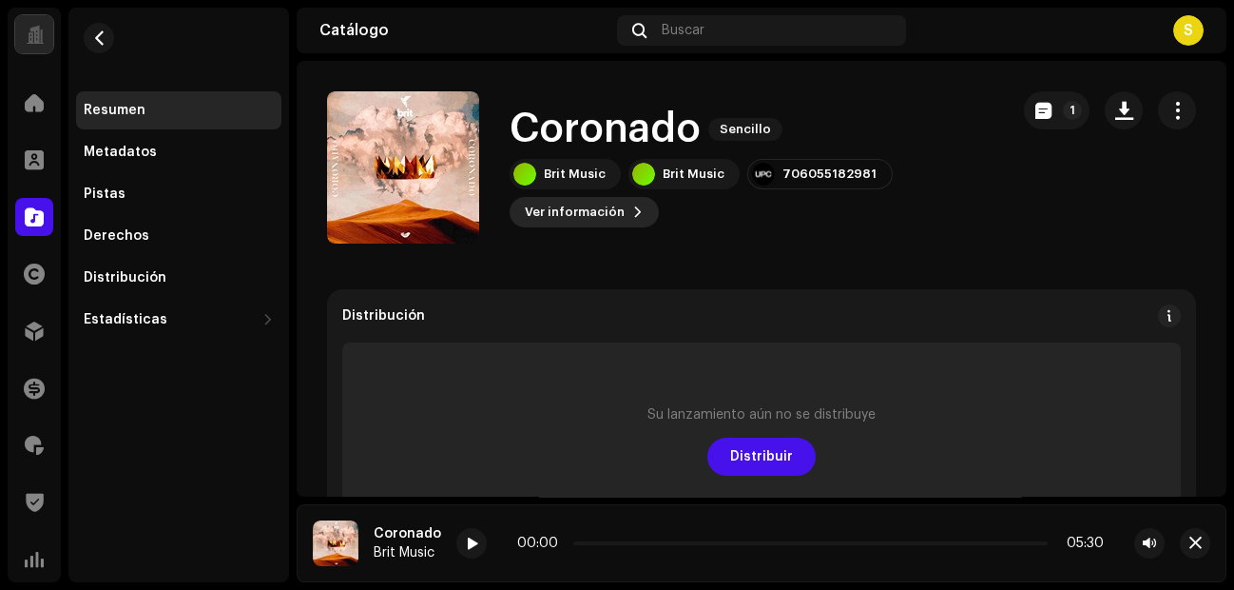
click at [610, 212] on span "Ver información" at bounding box center [575, 212] width 100 height 38
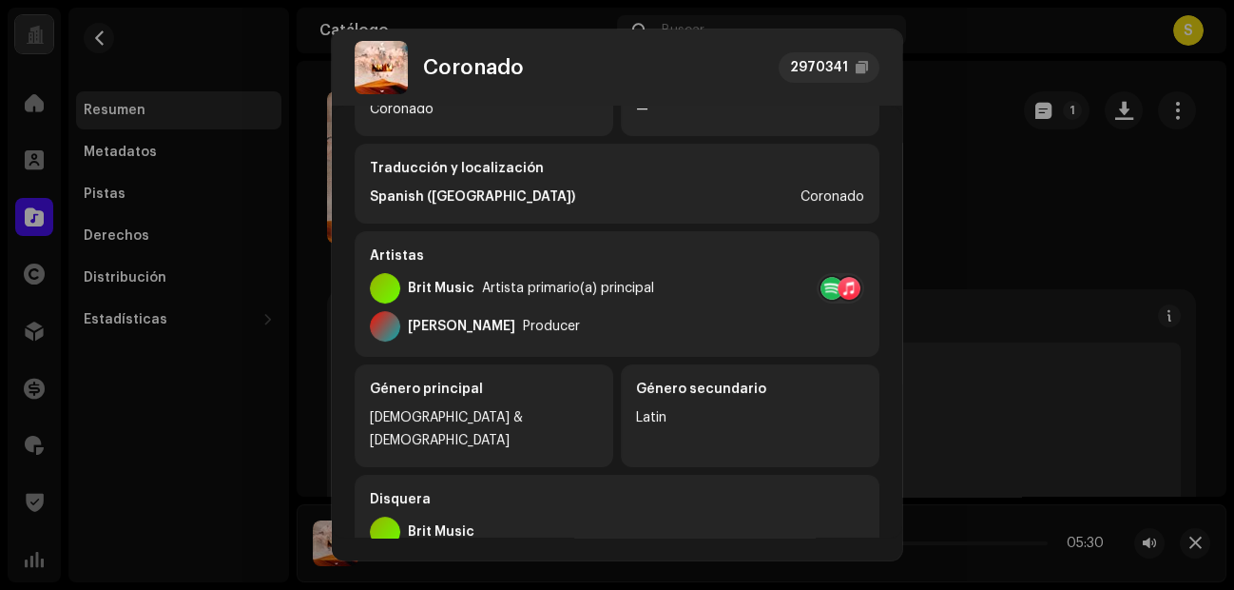
scroll to position [224, 0]
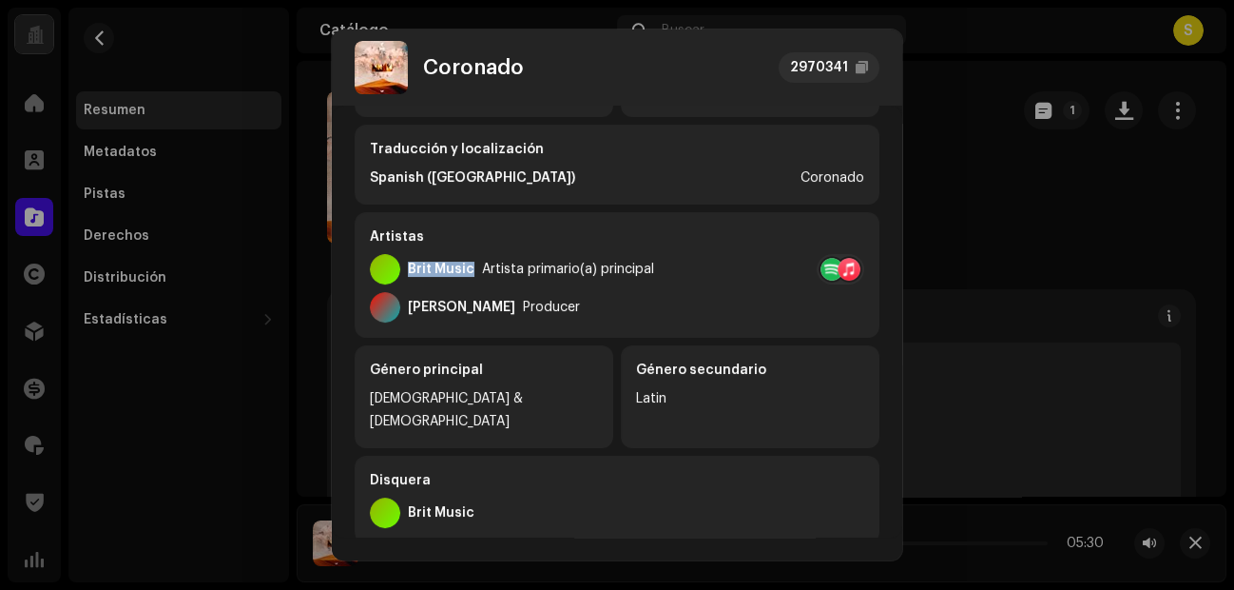
drag, startPoint x: 473, startPoint y: 265, endPoint x: 411, endPoint y: 269, distance: 61.9
click at [411, 269] on div "Brit Music Artista primario(a) principal" at bounding box center [512, 269] width 284 height 30
click at [465, 380] on div "Género principal Christian & Gospel" at bounding box center [484, 396] width 259 height 103
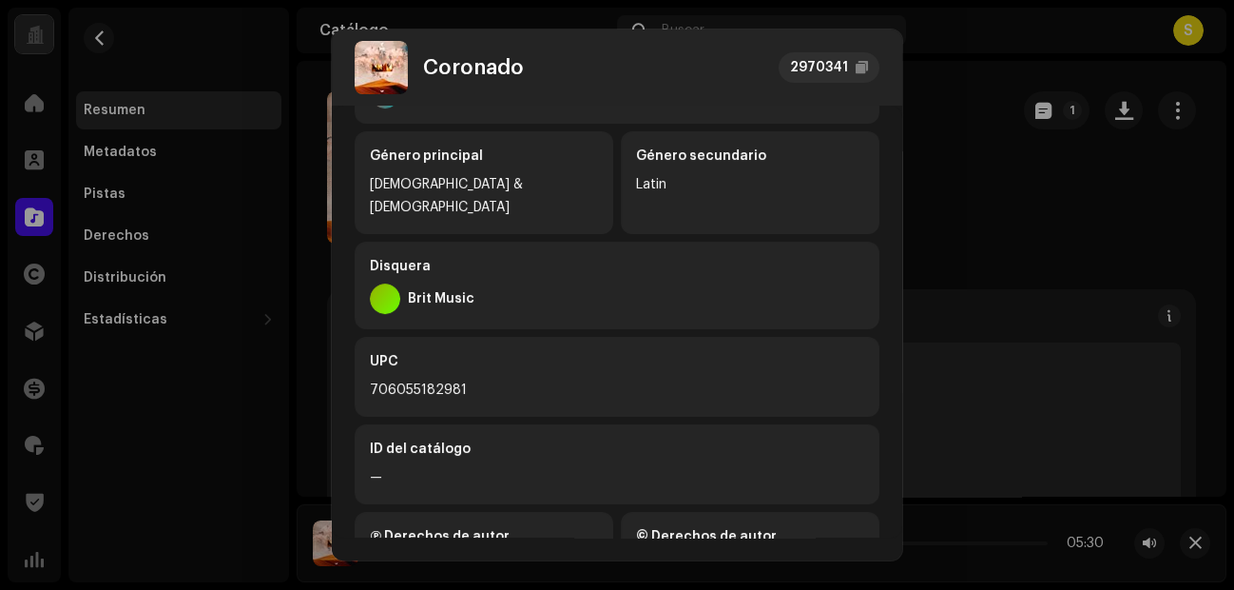
scroll to position [441, 0]
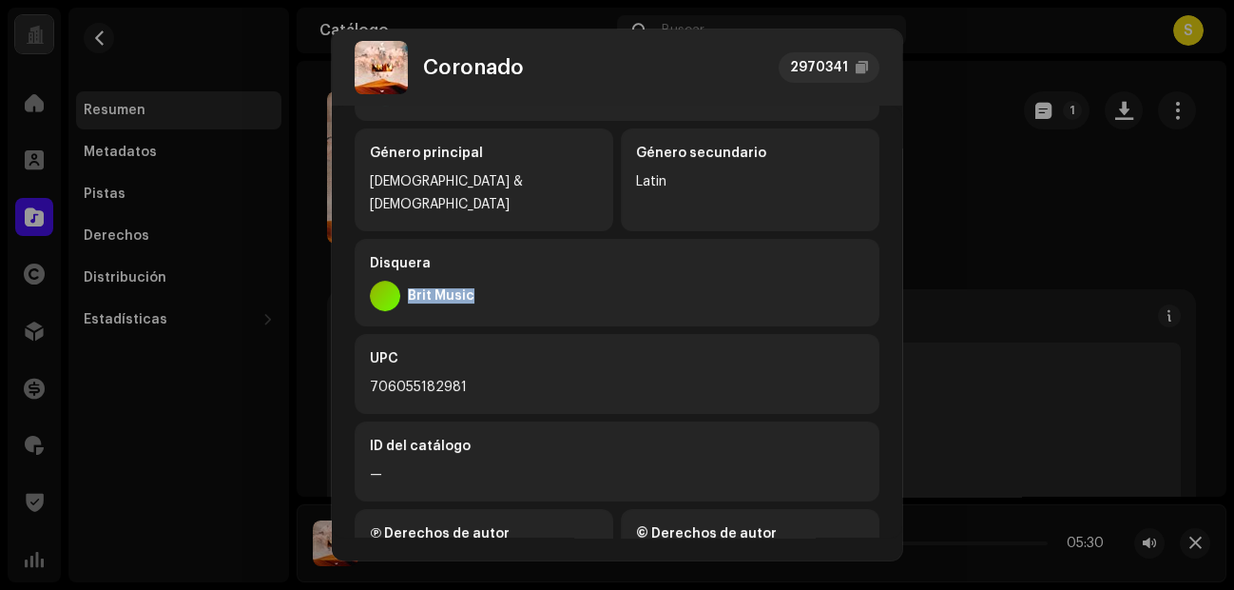
drag, startPoint x: 479, startPoint y: 273, endPoint x: 403, endPoint y: 272, distance: 76.1
click at [403, 281] on div "Brit Music" at bounding box center [617, 296] width 494 height 30
click at [442, 348] on div "UPC 706055182981" at bounding box center [617, 374] width 525 height 80
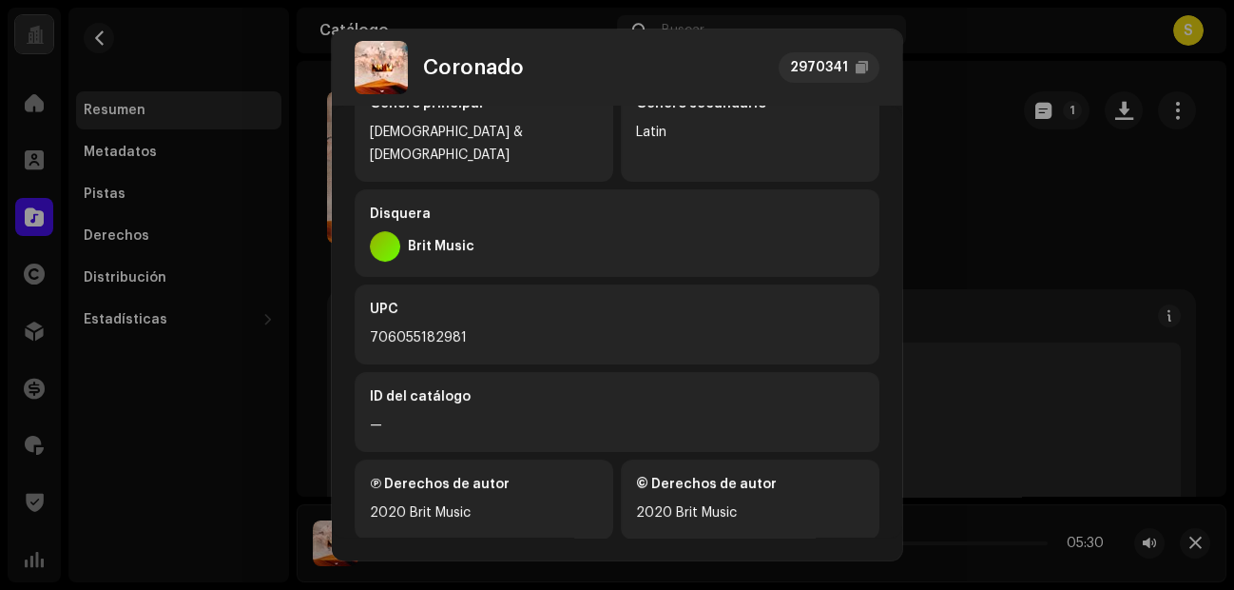
click at [417, 300] on div "UPC 706055182981" at bounding box center [617, 324] width 525 height 80
click at [447, 471] on div "Ⓟ Derechos de autor" at bounding box center [484, 483] width 228 height 19
click at [751, 471] on div "2020 Brit Music" at bounding box center [750, 512] width 228 height 23
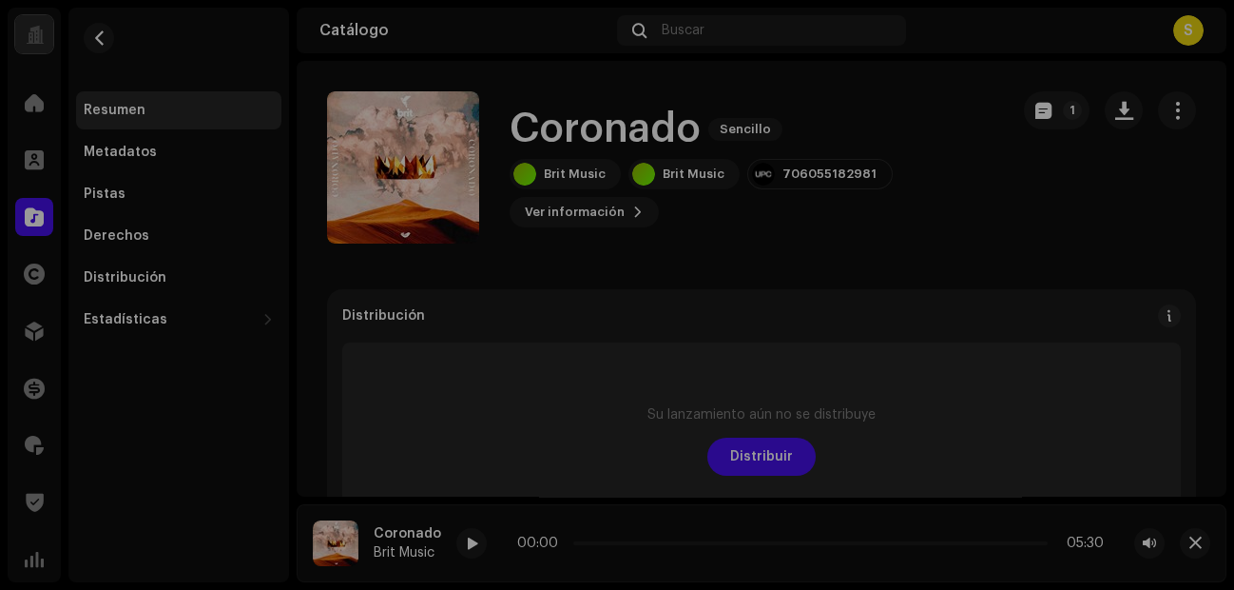
click at [942, 158] on div "[PERSON_NAME] 2970341 Metadatos Distribución Idioma de metadatos English Título…" at bounding box center [617, 295] width 1234 height 590
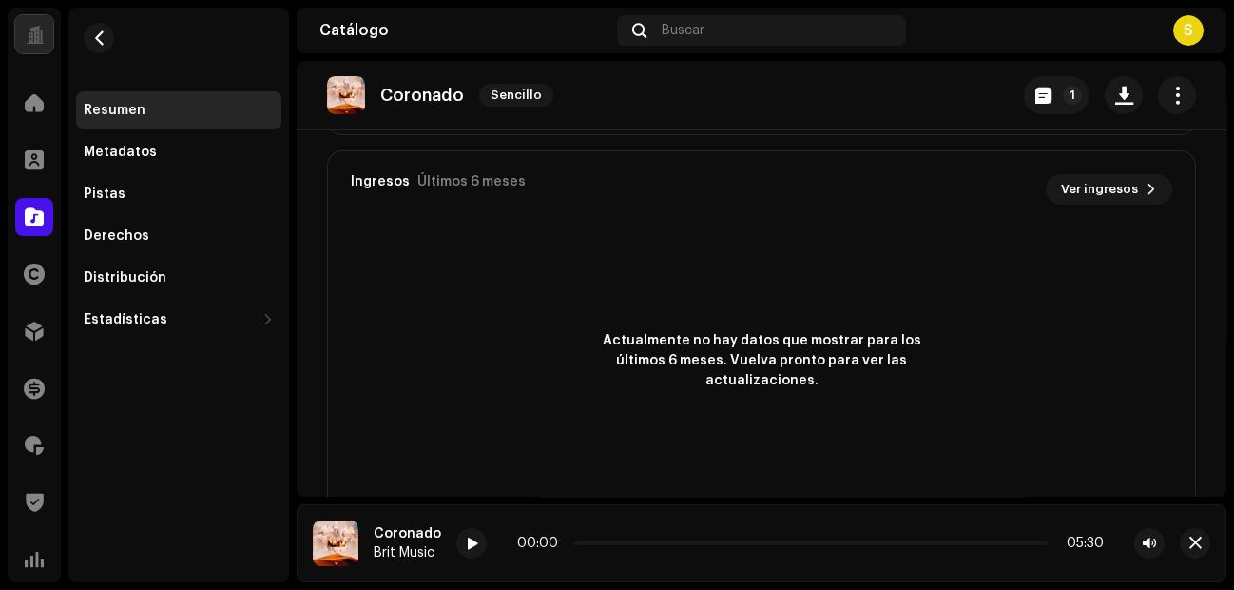
scroll to position [1472, 0]
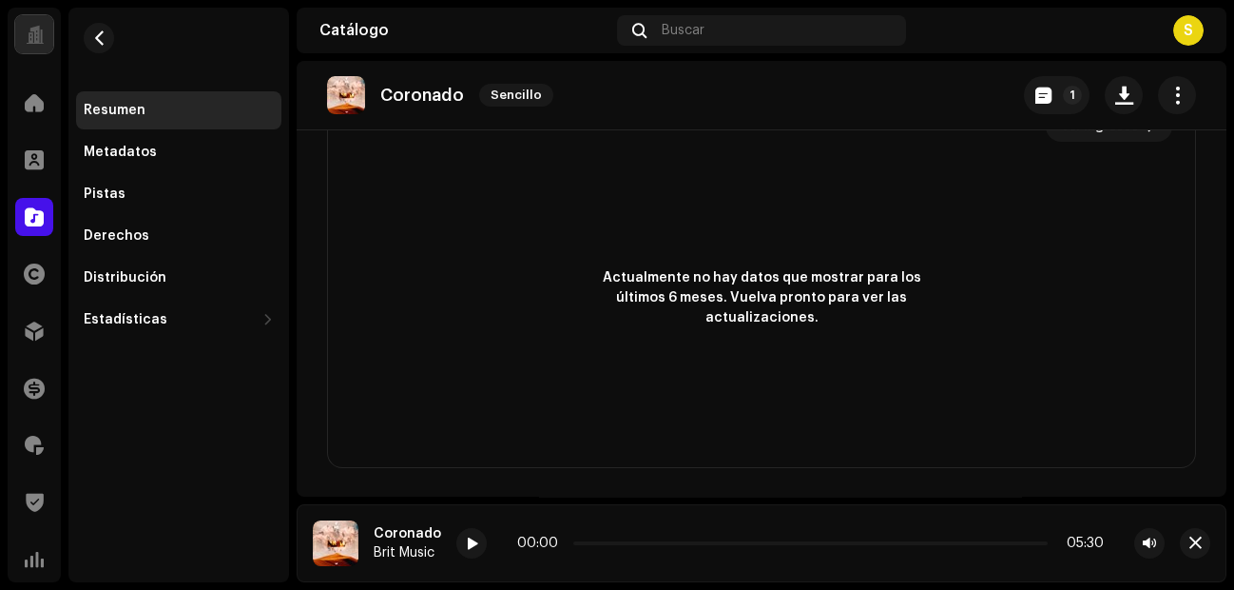
click at [8, 205] on div "Catálogo" at bounding box center [34, 216] width 53 height 53
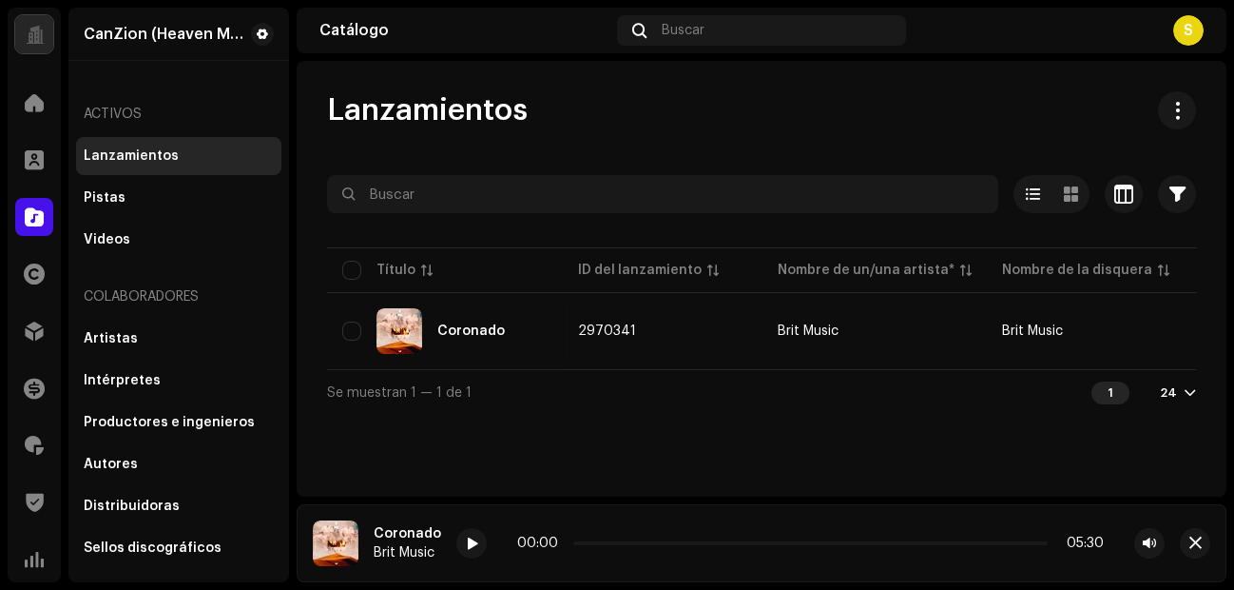
click at [13, 138] on div "Clientes" at bounding box center [34, 159] width 53 height 53
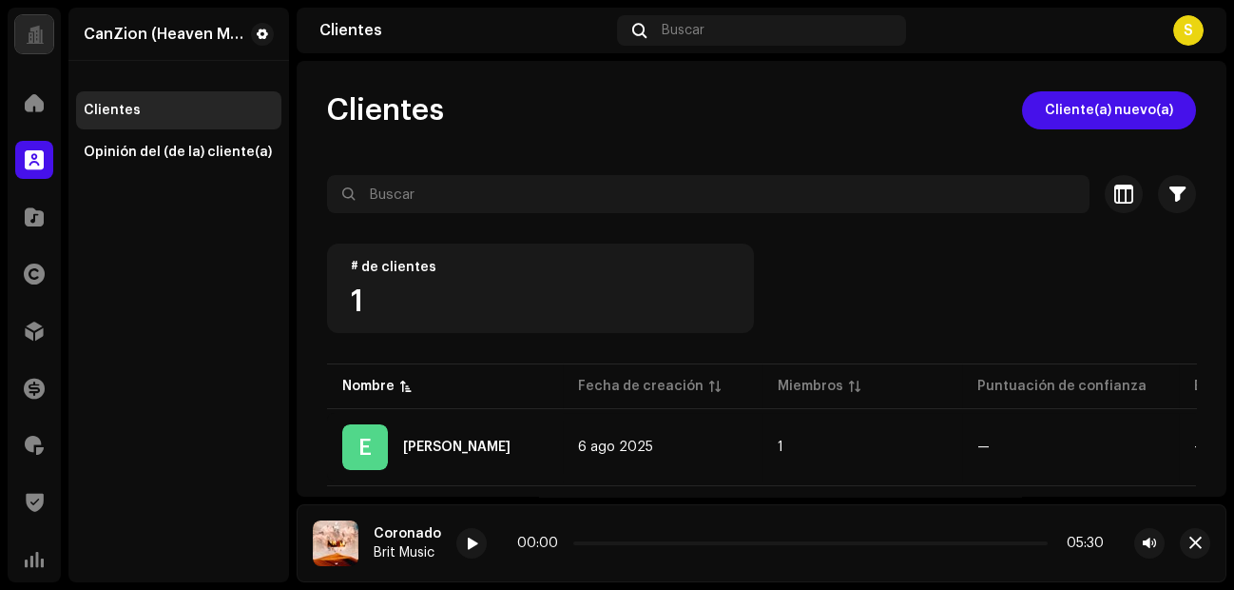
click at [24, 123] on div "Inicio" at bounding box center [34, 102] width 53 height 53
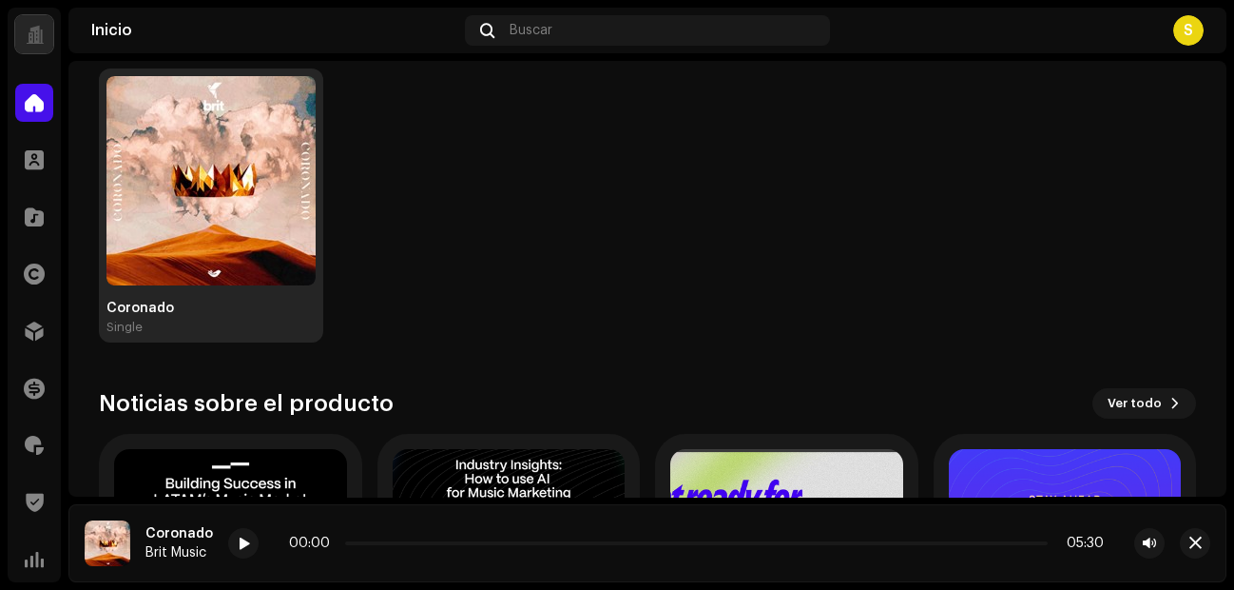
click at [180, 203] on img at bounding box center [210, 180] width 209 height 209
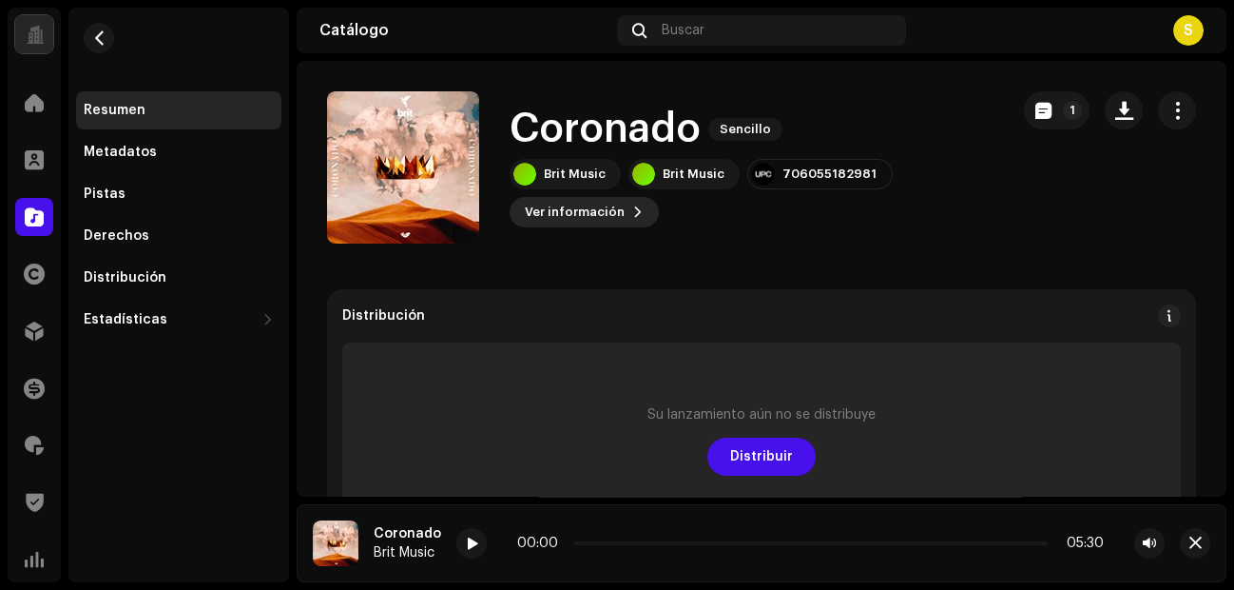
click at [575, 210] on span "Ver información" at bounding box center [575, 212] width 100 height 38
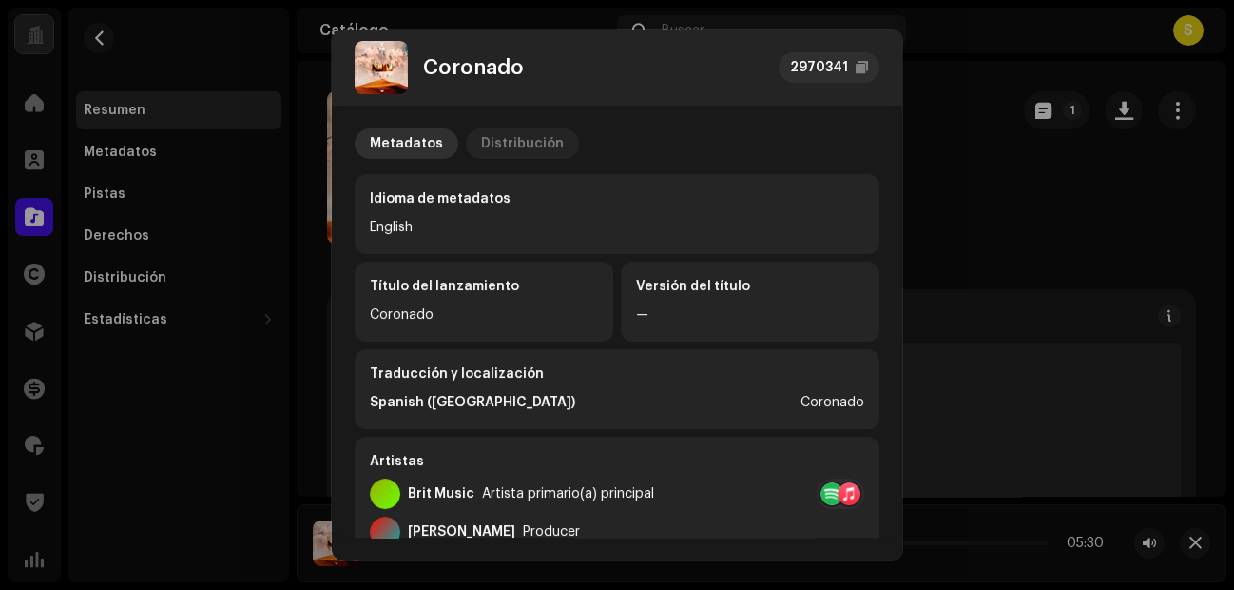
click at [520, 128] on div "Distribución" at bounding box center [522, 143] width 83 height 30
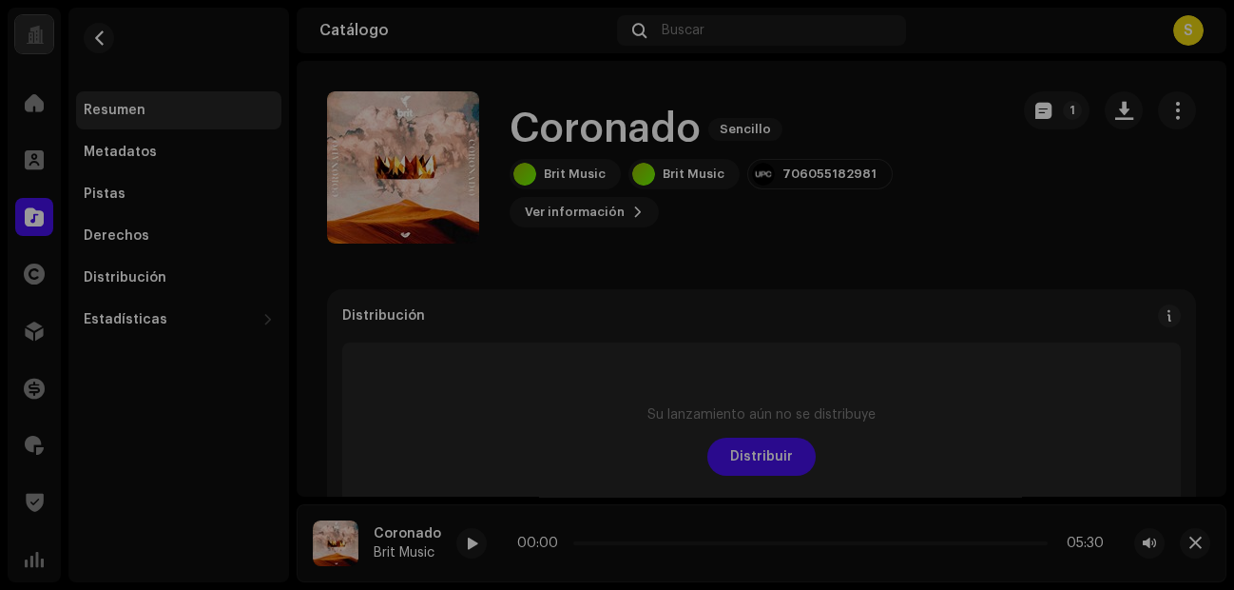
click at [937, 128] on div "Coronado 2970341 Metadatos Distribución Fecha de lanzamiento 22 may 2020 (Media…" at bounding box center [617, 295] width 1234 height 590
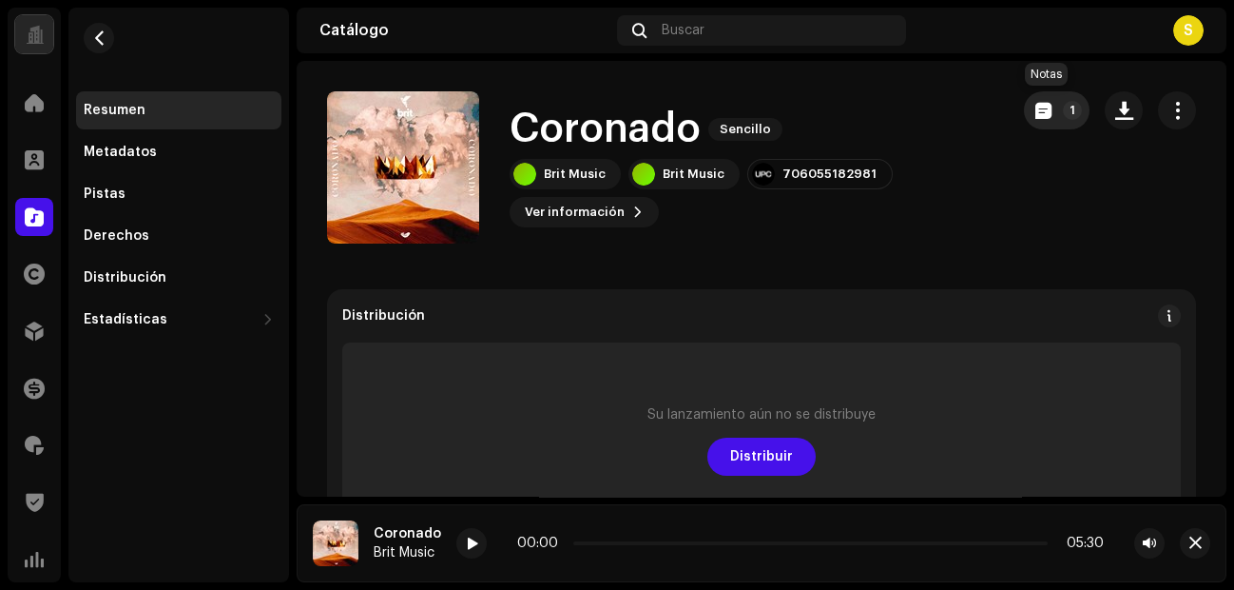
click at [986, 111] on span "button" at bounding box center [1043, 110] width 16 height 15
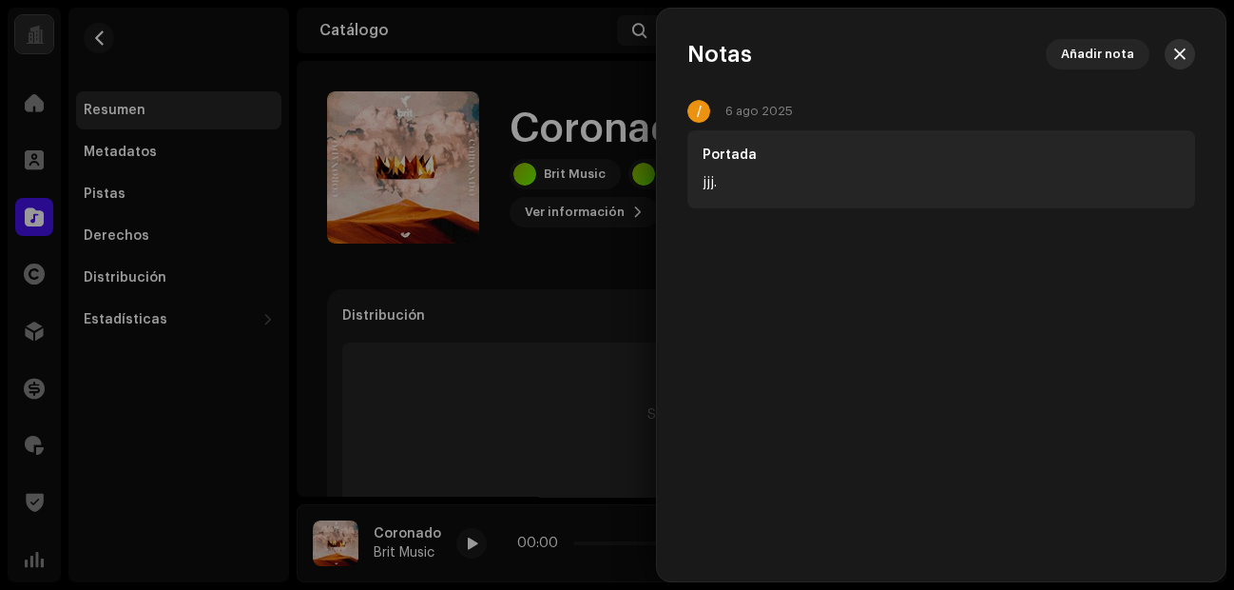
click at [986, 51] on span "button" at bounding box center [1179, 54] width 11 height 15
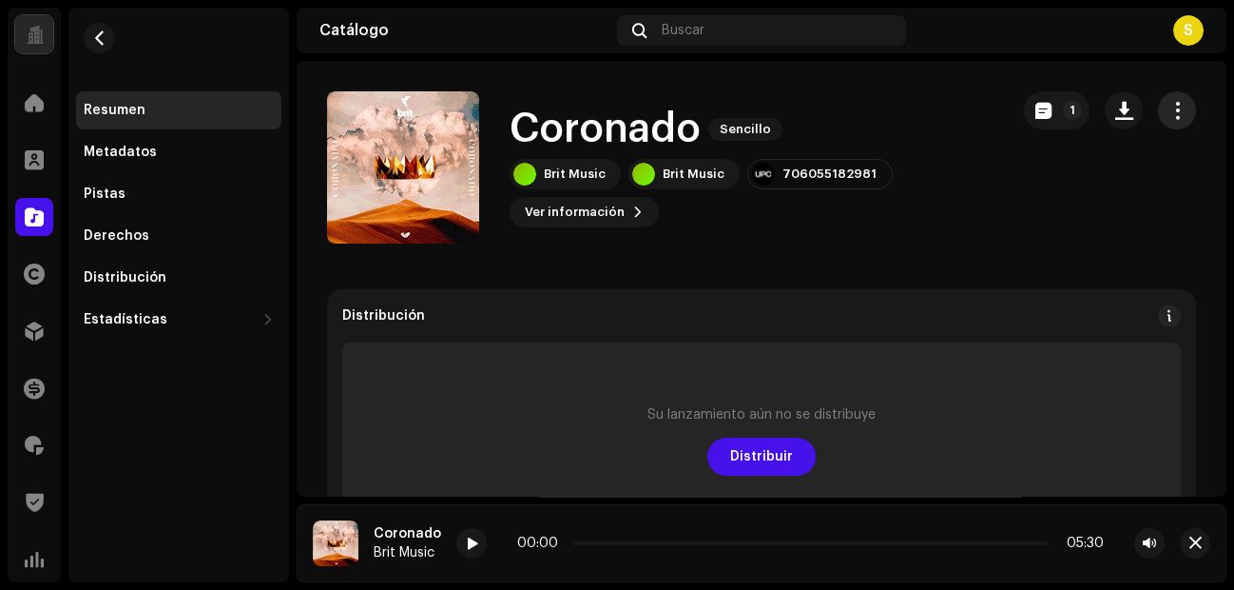
click at [986, 97] on button "button" at bounding box center [1177, 110] width 38 height 38
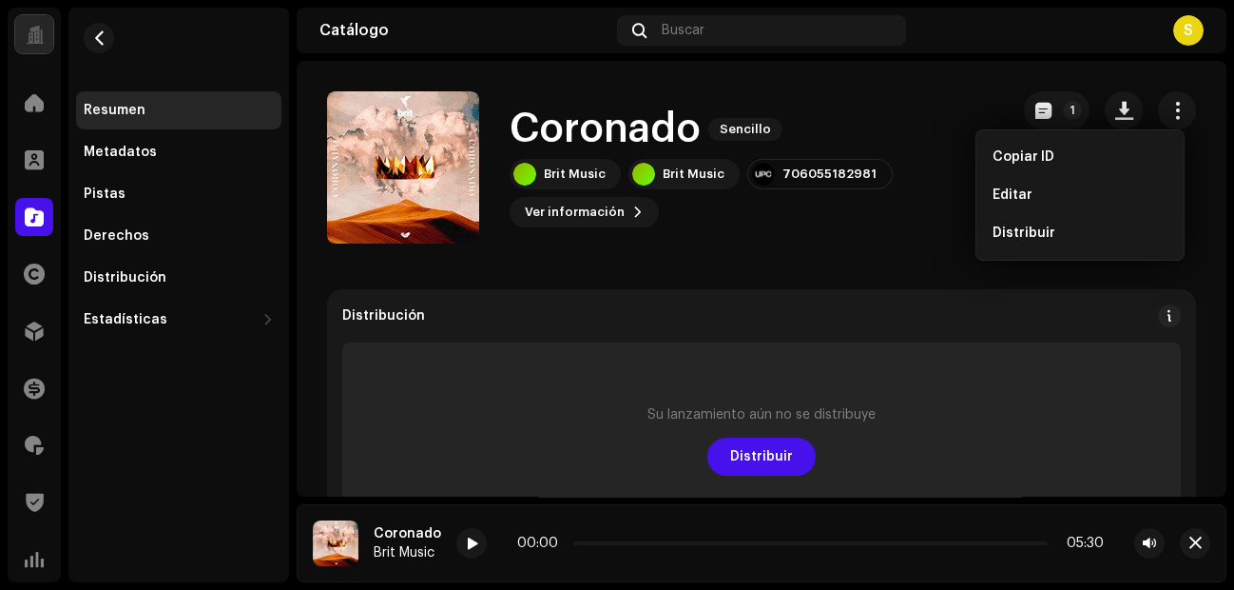
click at [876, 203] on div "Brit Music Brit Music 706055182981 Ver información 1" at bounding box center [752, 193] width 484 height 68
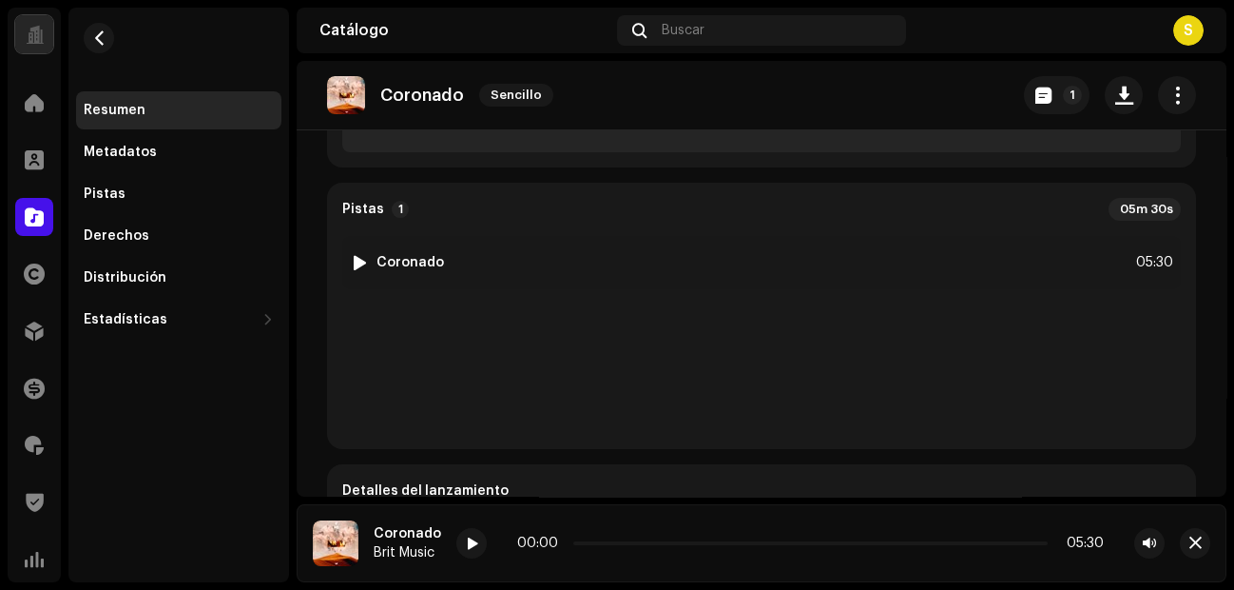
scroll to position [405, 0]
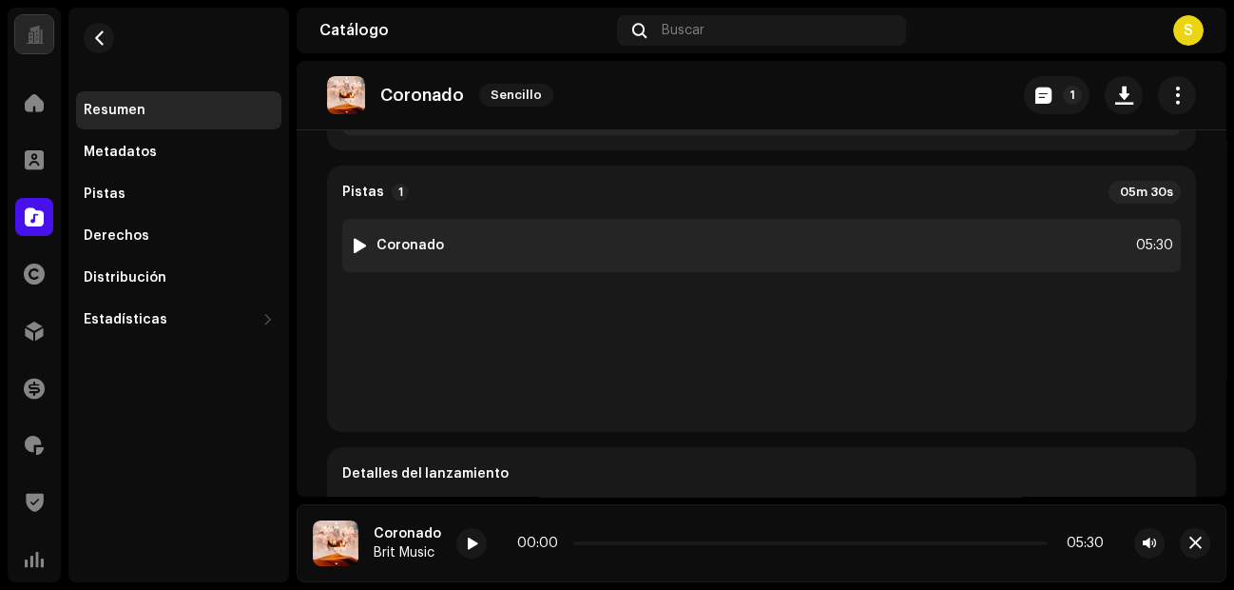
click at [552, 265] on div "1 Coronado 05:30" at bounding box center [761, 245] width 839 height 53
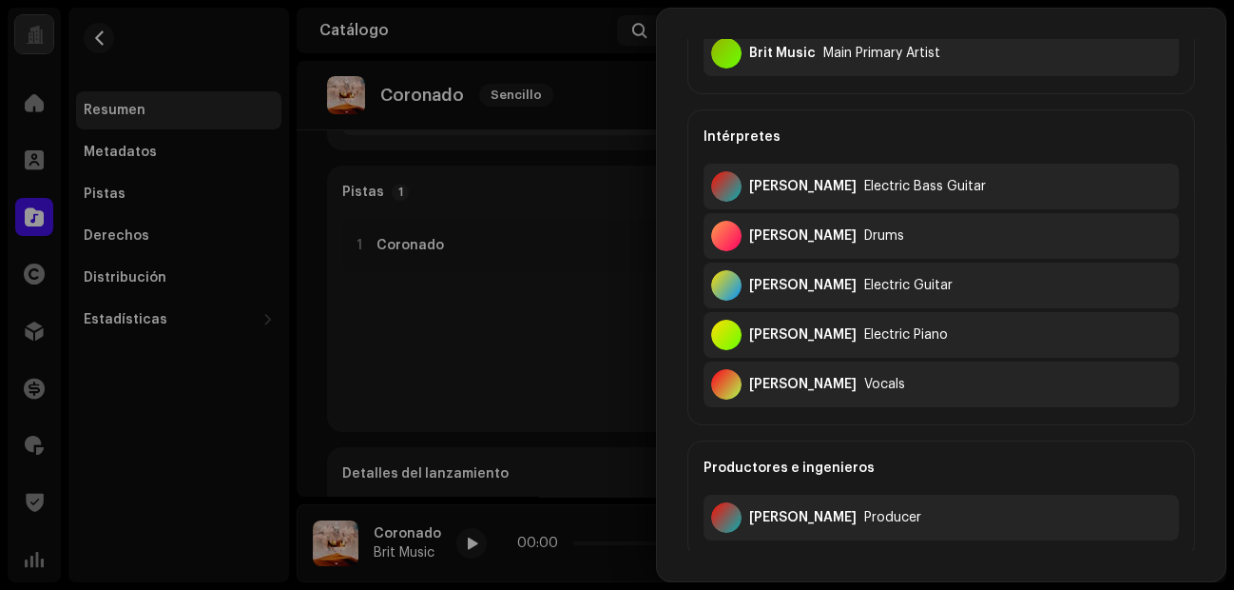
scroll to position [153, 0]
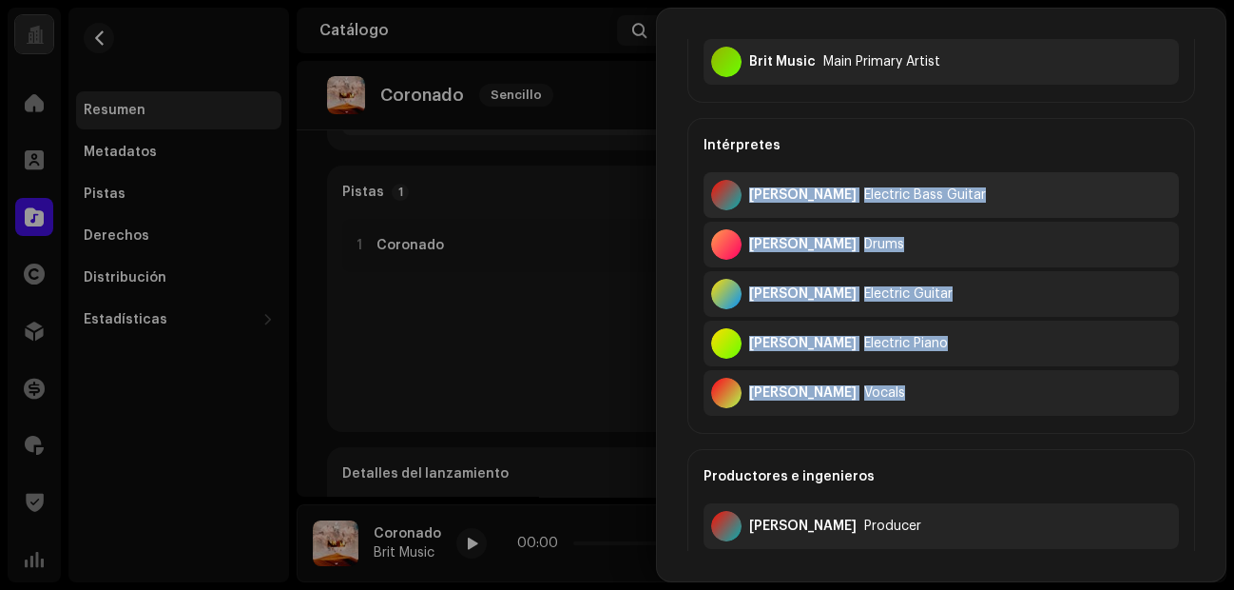
drag, startPoint x: 939, startPoint y: 396, endPoint x: 706, endPoint y: 198, distance: 305.6
click at [706, 198] on div "Intérpretes Emmanuel Montalvo Electric Bass Guitar Emanuel Nogueira Drums Jesús…" at bounding box center [941, 276] width 508 height 316
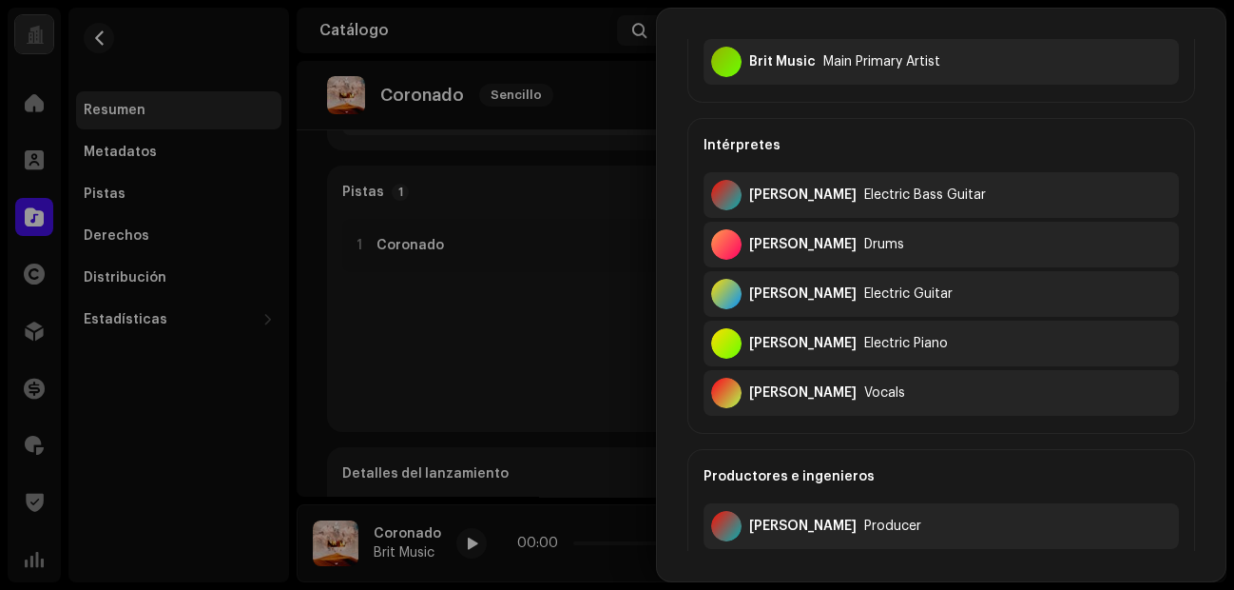
click at [954, 450] on div "Productores e ingenieros" at bounding box center [941, 476] width 475 height 53
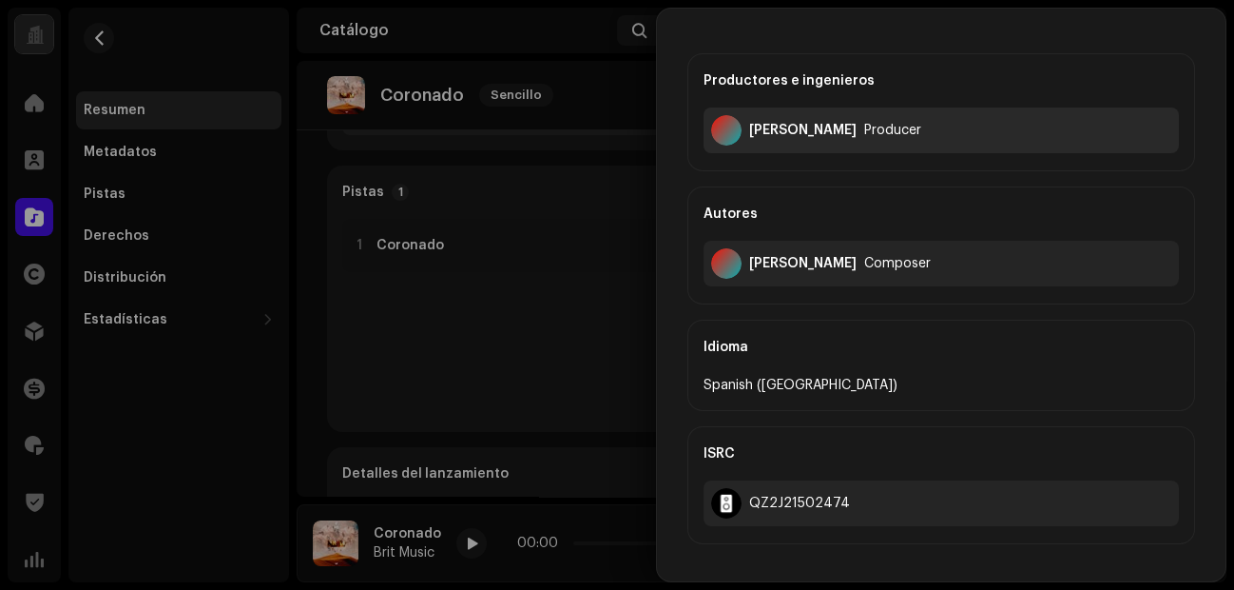
scroll to position [551, 0]
click at [873, 269] on div "[PERSON_NAME] Composer" at bounding box center [941, 262] width 475 height 46
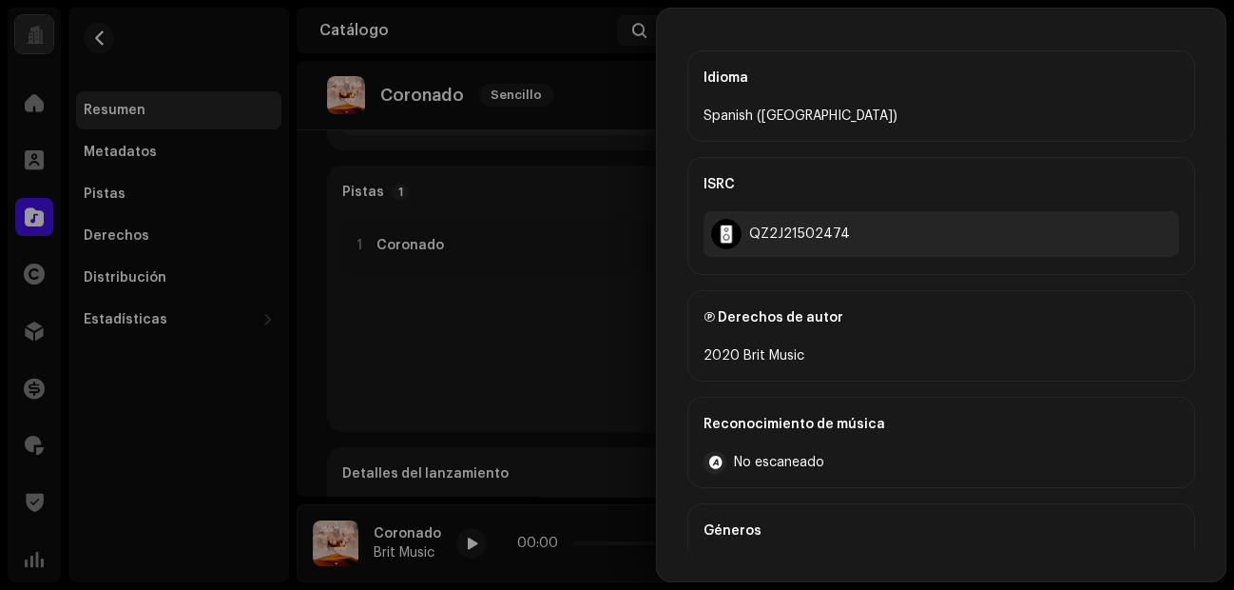
scroll to position [819, 0]
click at [771, 225] on div "QZ2J21502474" at bounding box center [799, 232] width 101 height 15
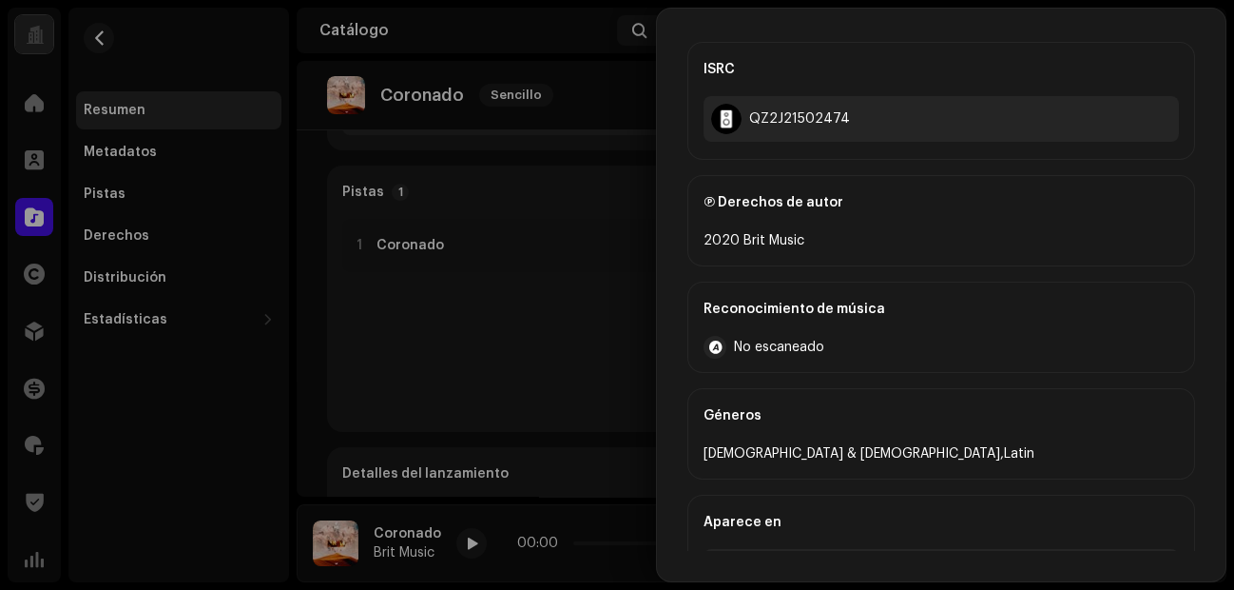
scroll to position [986, 0]
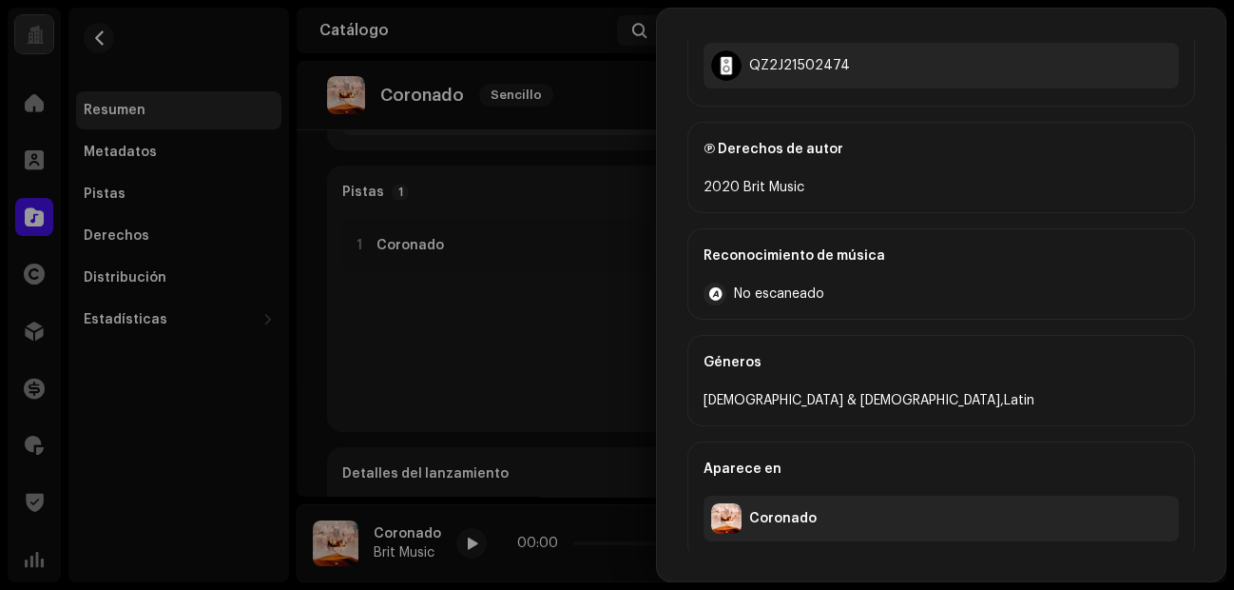
click at [303, 457] on div at bounding box center [617, 295] width 1234 height 590
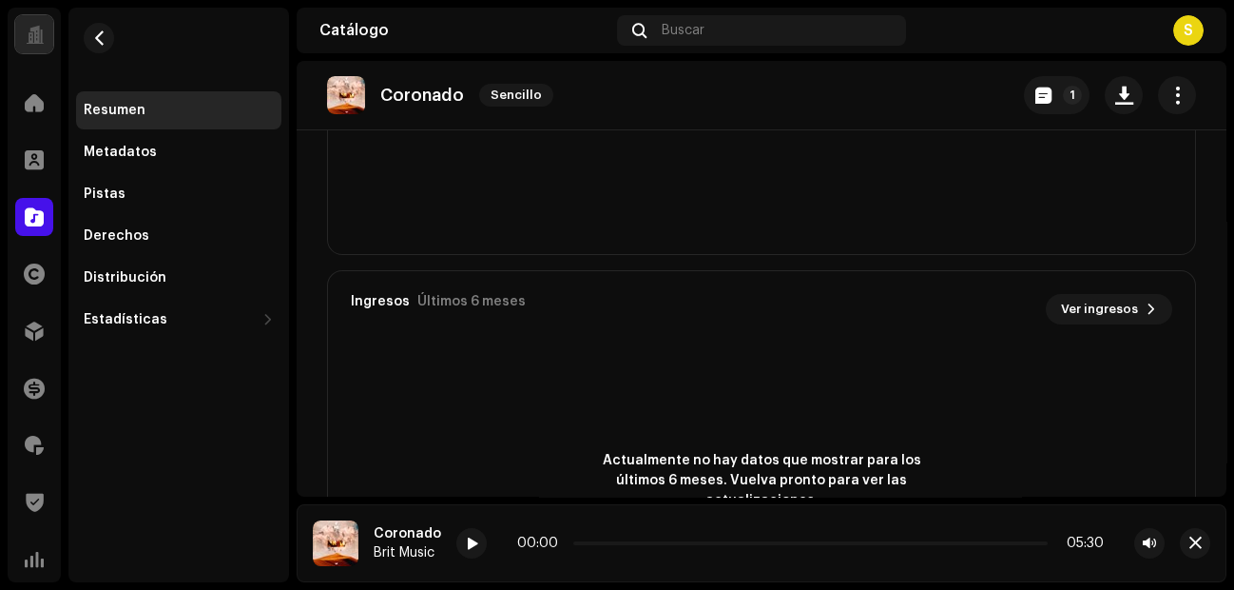
scroll to position [1472, 0]
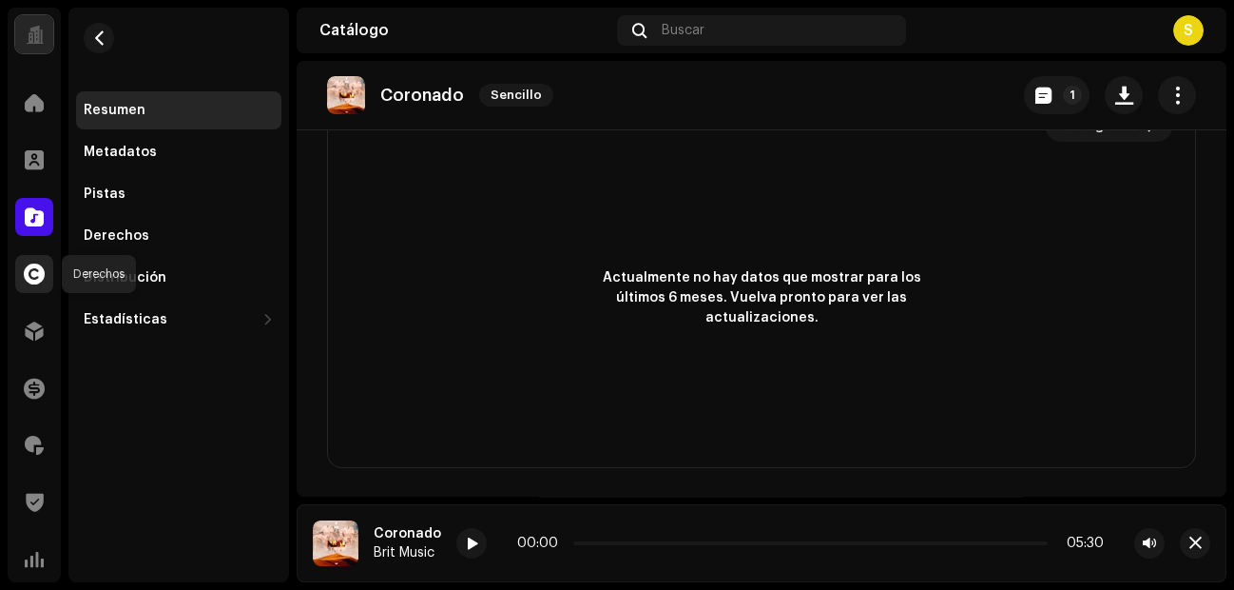
click at [37, 284] on div at bounding box center [34, 274] width 38 height 38
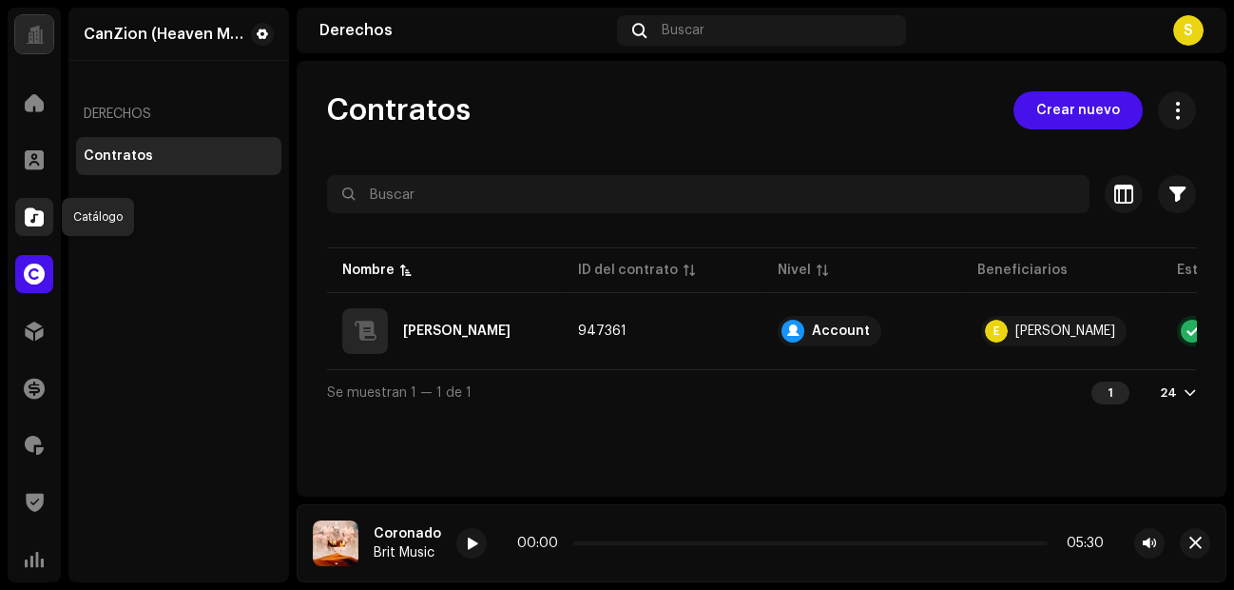
click at [36, 223] on span at bounding box center [34, 216] width 19 height 15
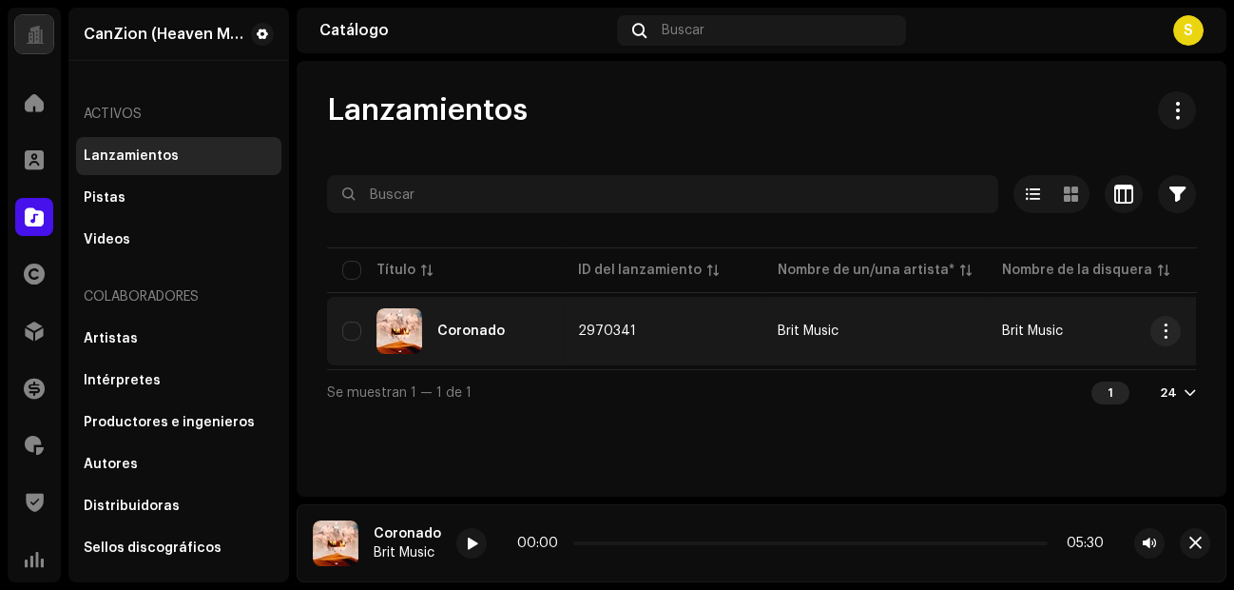
click at [435, 330] on div "Coronado" at bounding box center [444, 331] width 205 height 46
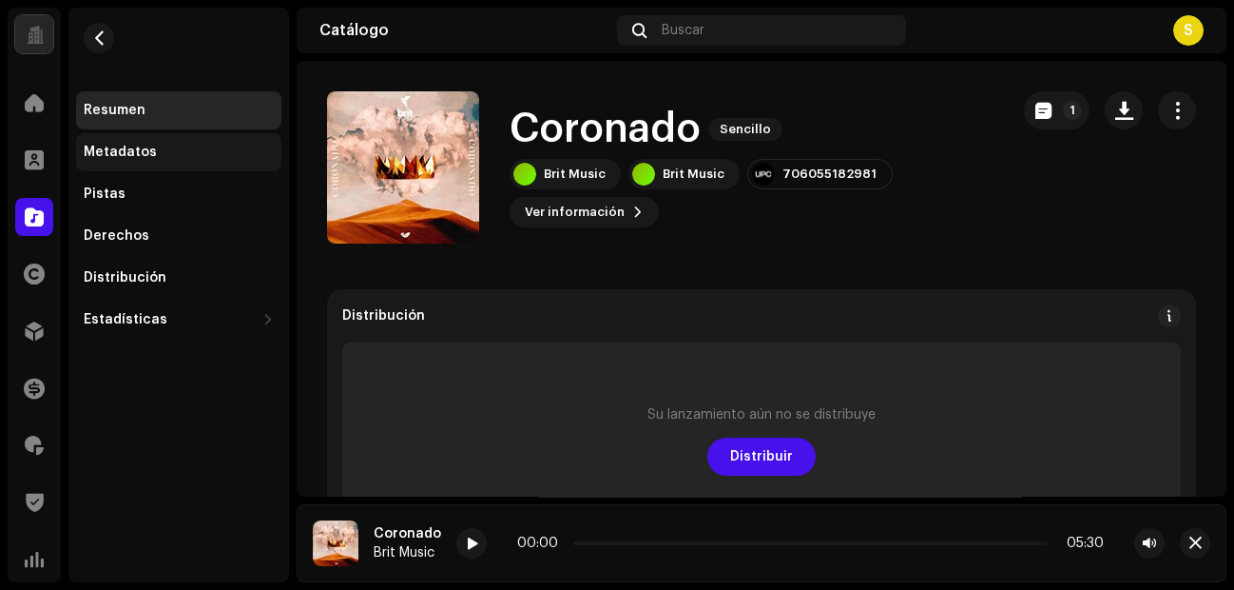
click at [128, 139] on div "Metadatos" at bounding box center [178, 152] width 205 height 38
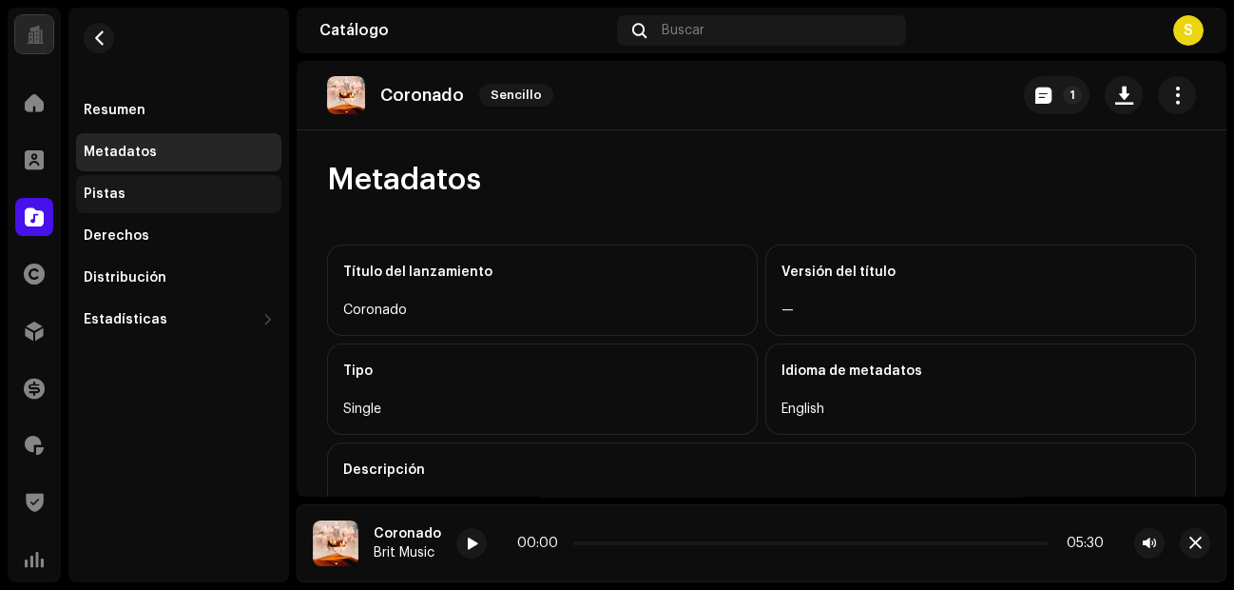
click at [146, 197] on div "Pistas" at bounding box center [179, 193] width 190 height 15
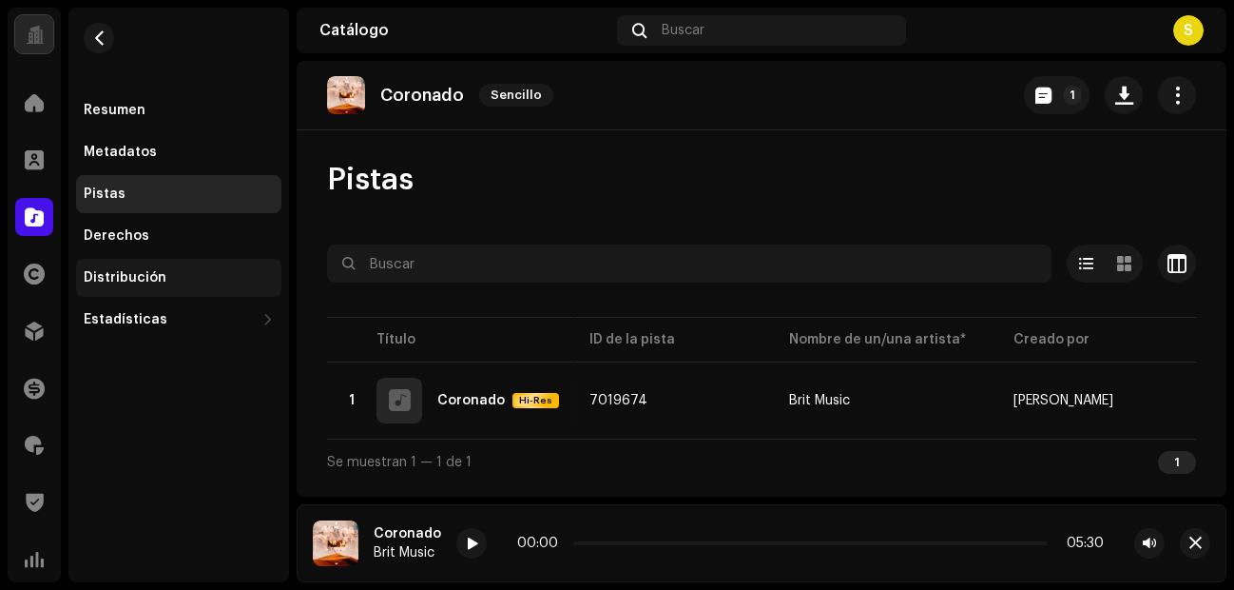
click at [138, 277] on div "Distribución" at bounding box center [125, 277] width 83 height 15
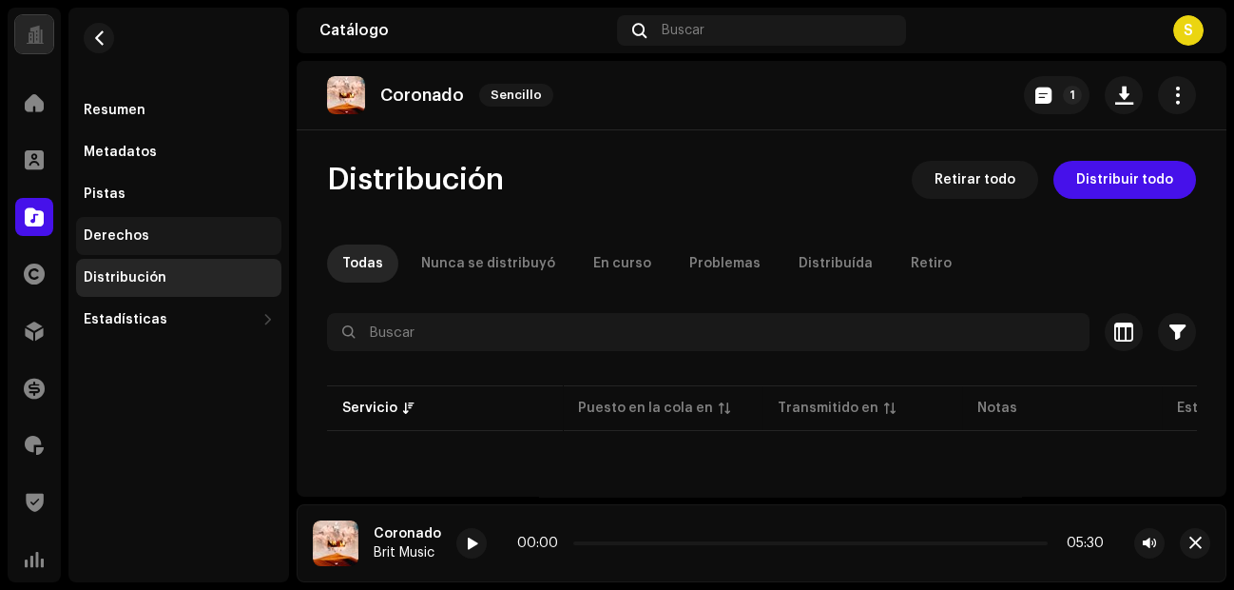
click at [172, 238] on div "Derechos" at bounding box center [179, 235] width 190 height 15
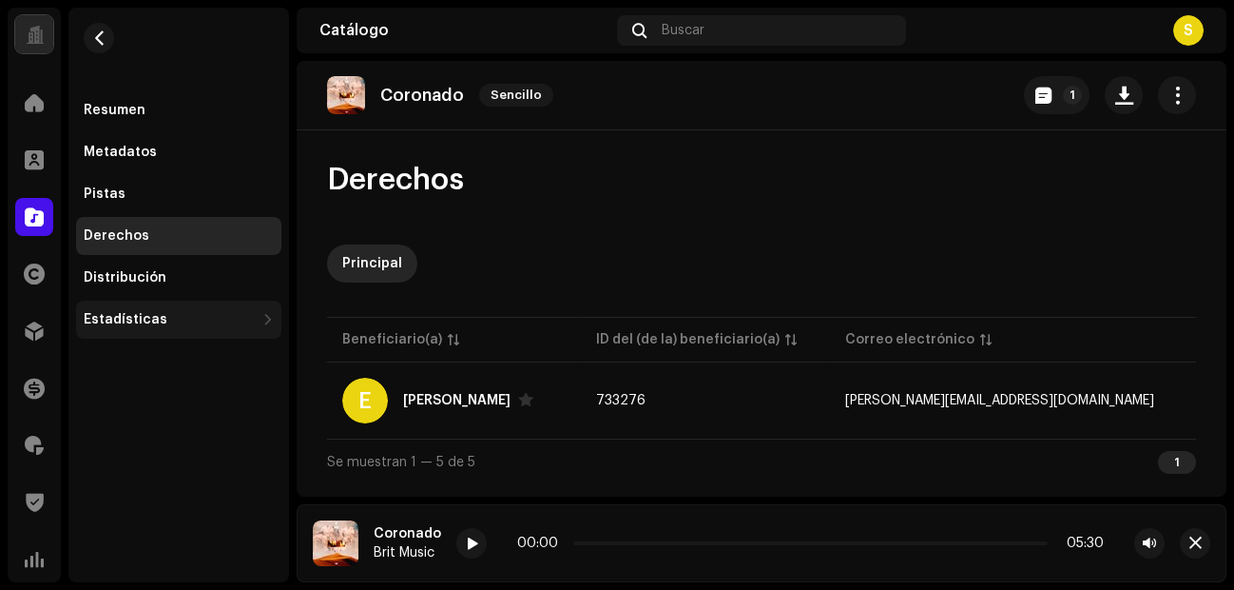
click at [133, 319] on div "Estadísticas" at bounding box center [126, 319] width 84 height 15
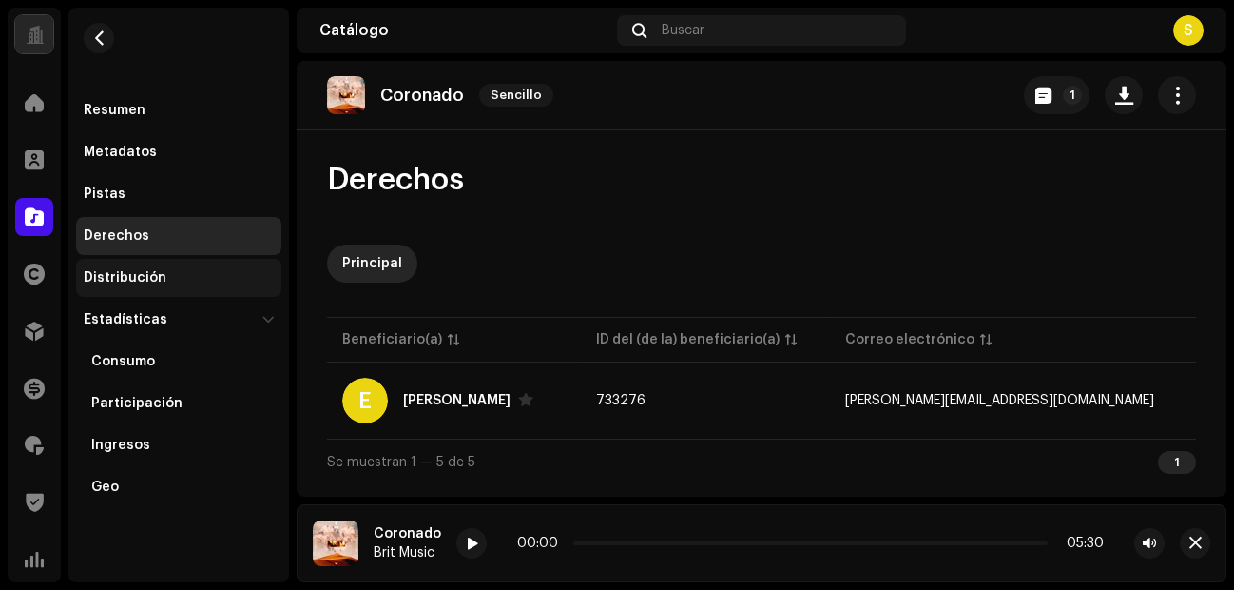
click at [154, 268] on div "Distribución" at bounding box center [178, 278] width 205 height 38
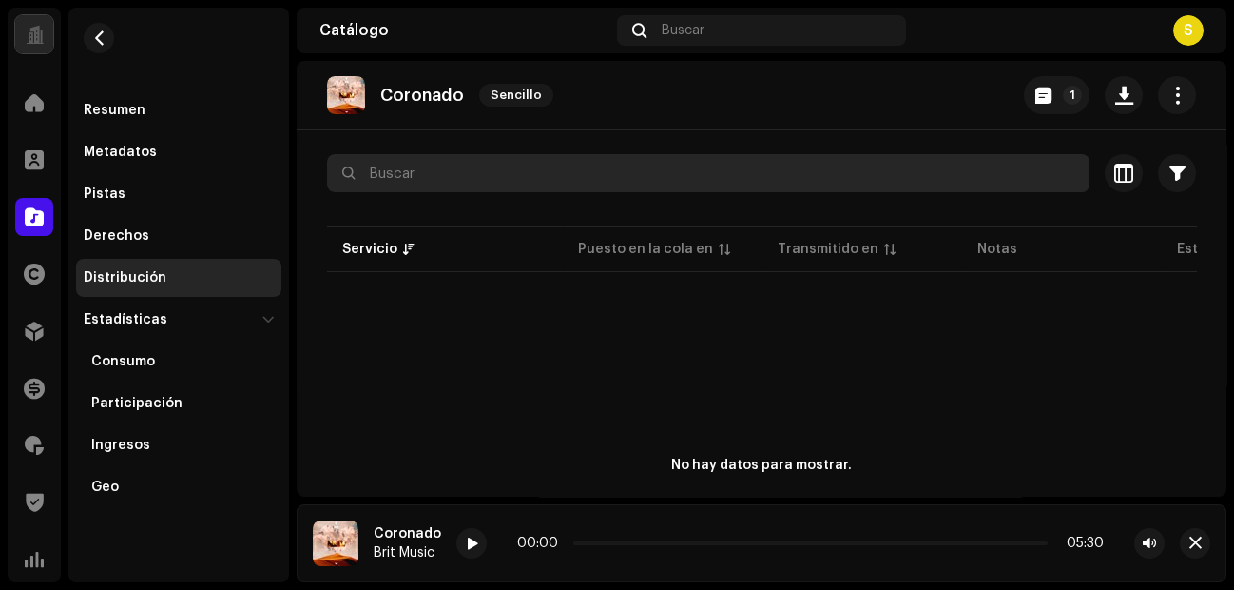
scroll to position [160, 0]
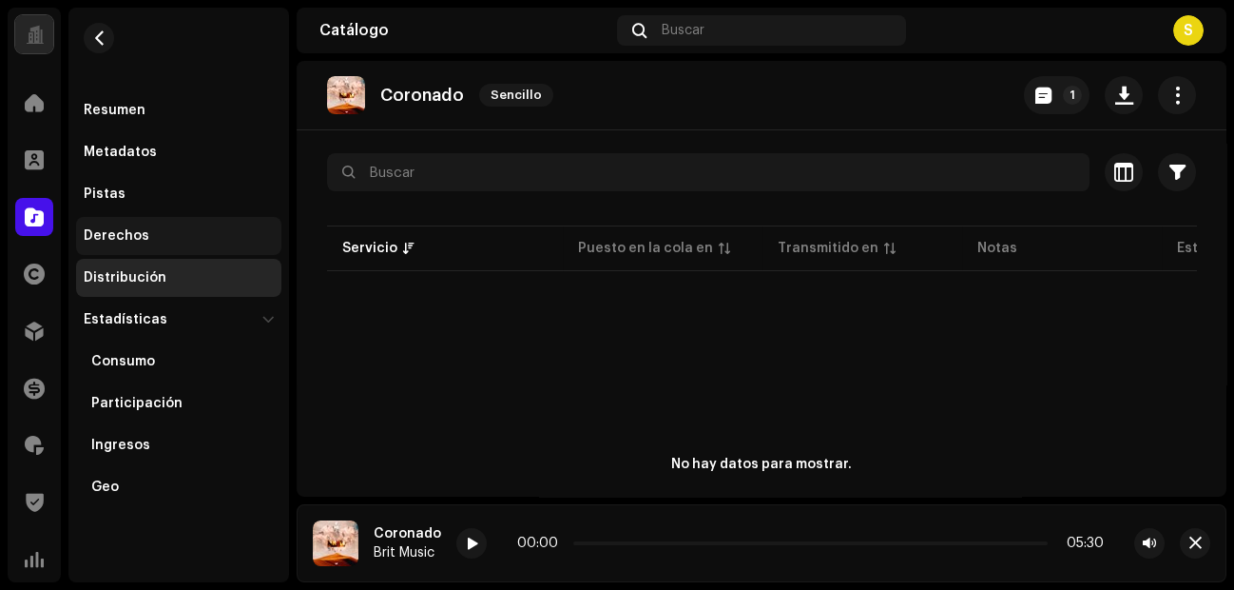
click at [162, 224] on div "Derechos" at bounding box center [178, 236] width 205 height 38
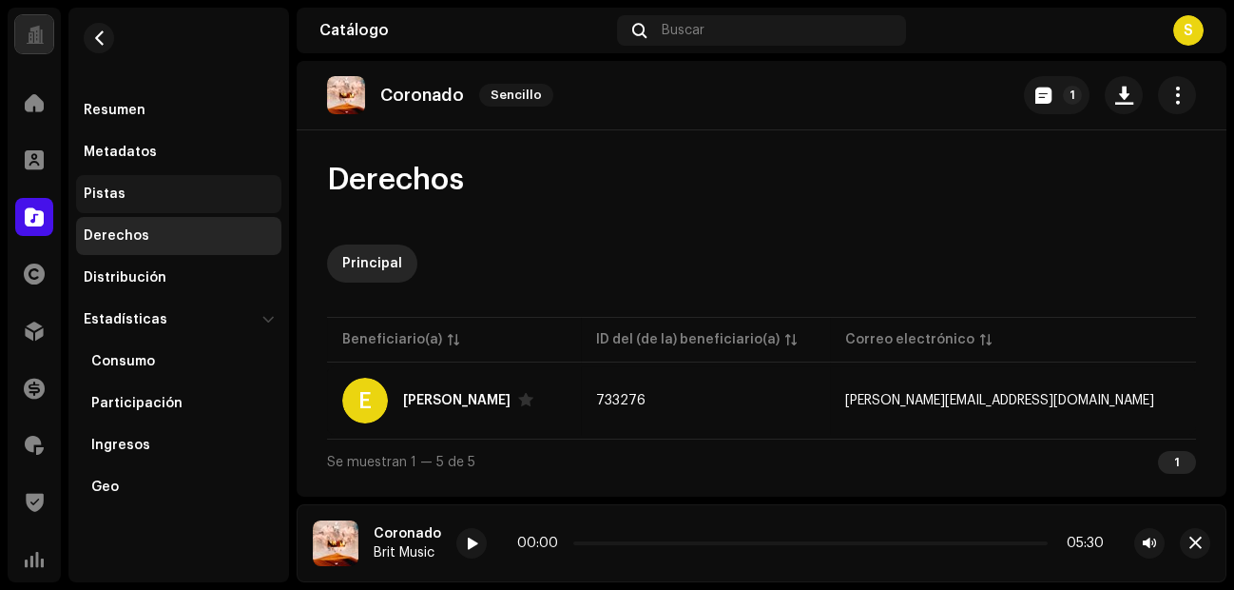
click at [136, 186] on div "Pistas" at bounding box center [179, 193] width 190 height 15
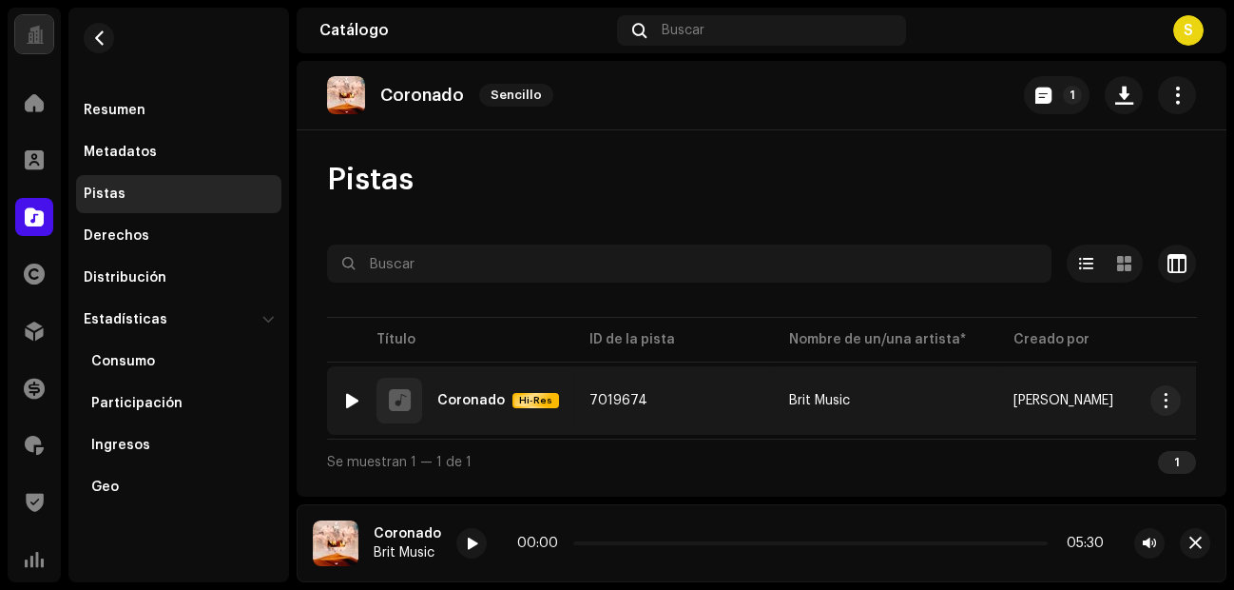
click at [447, 394] on div "Coronado" at bounding box center [471, 400] width 68 height 13
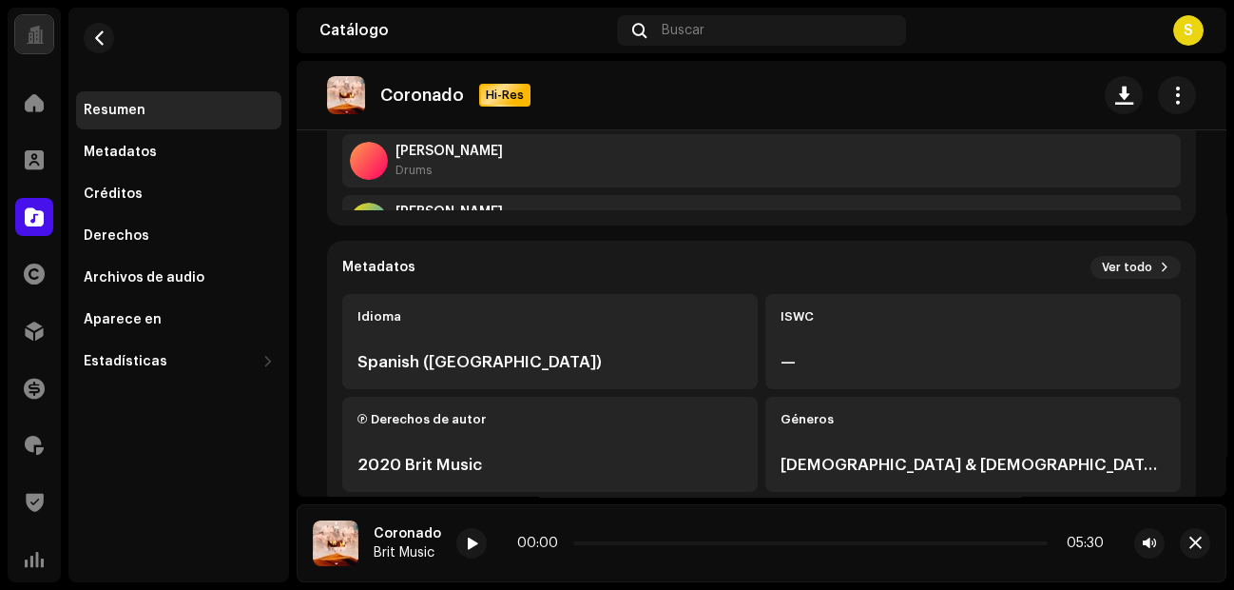
scroll to position [321, 0]
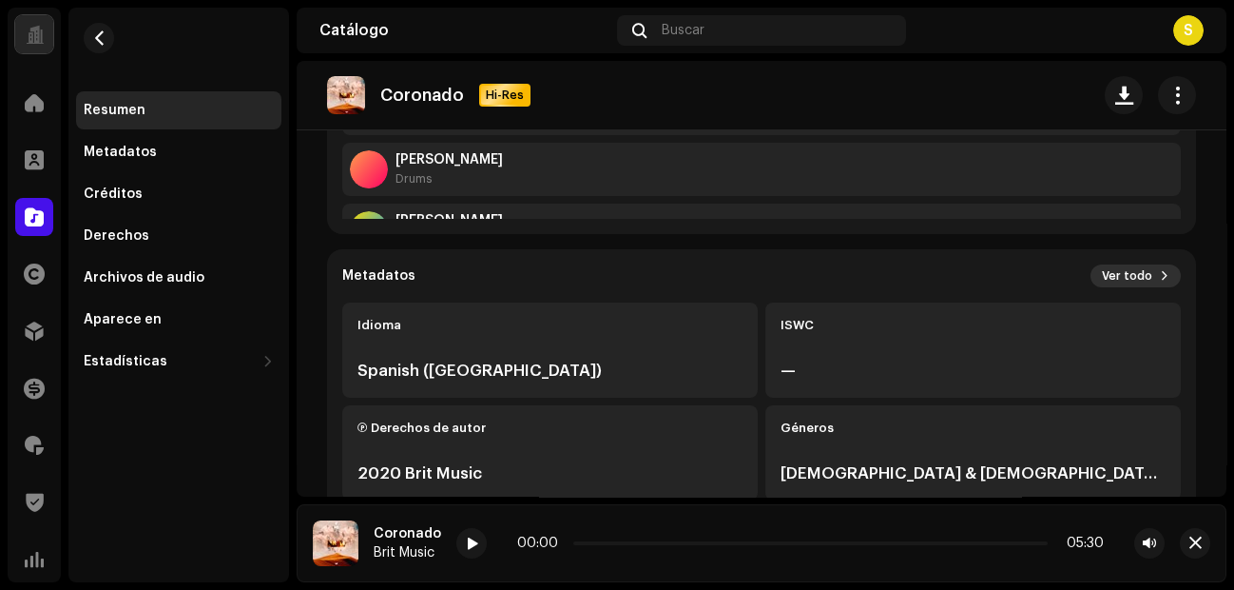
click at [986, 273] on span "Ver todo" at bounding box center [1127, 275] width 50 height 15
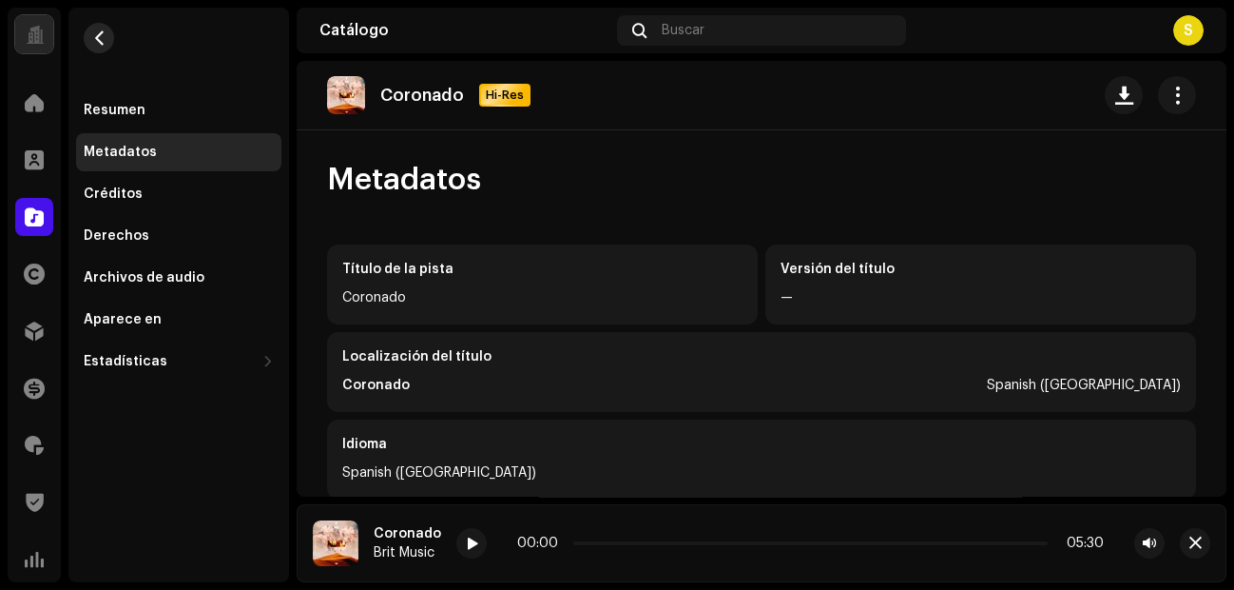
click at [102, 37] on span "button" at bounding box center [99, 37] width 14 height 15
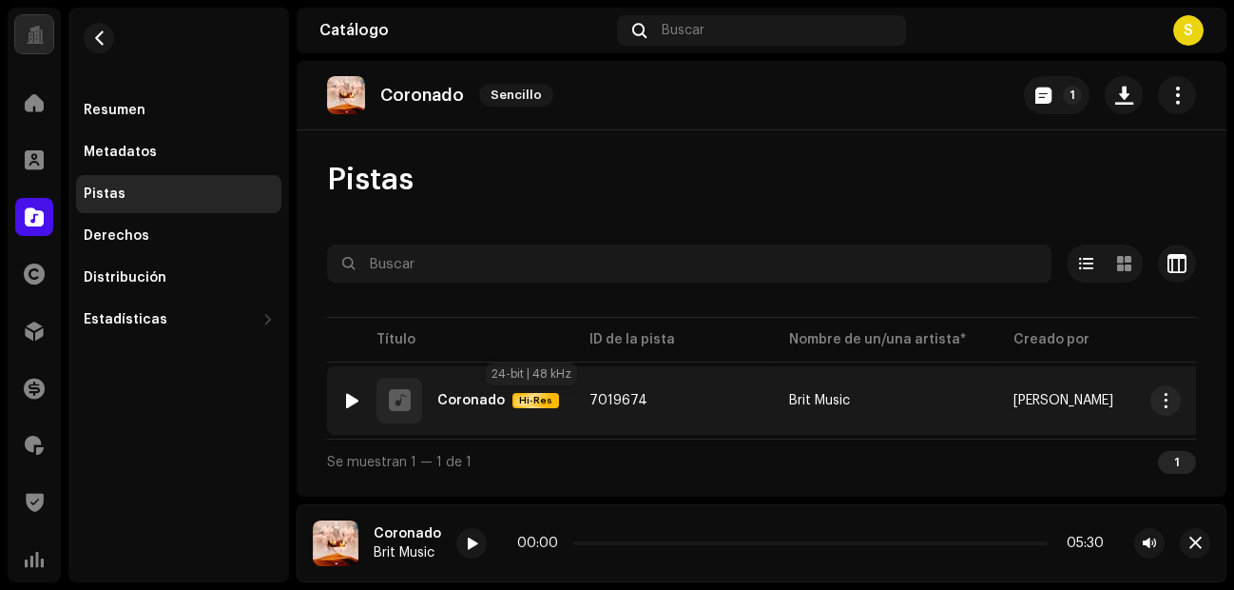
click at [518, 394] on span "Hi-Res" at bounding box center [535, 400] width 43 height 13
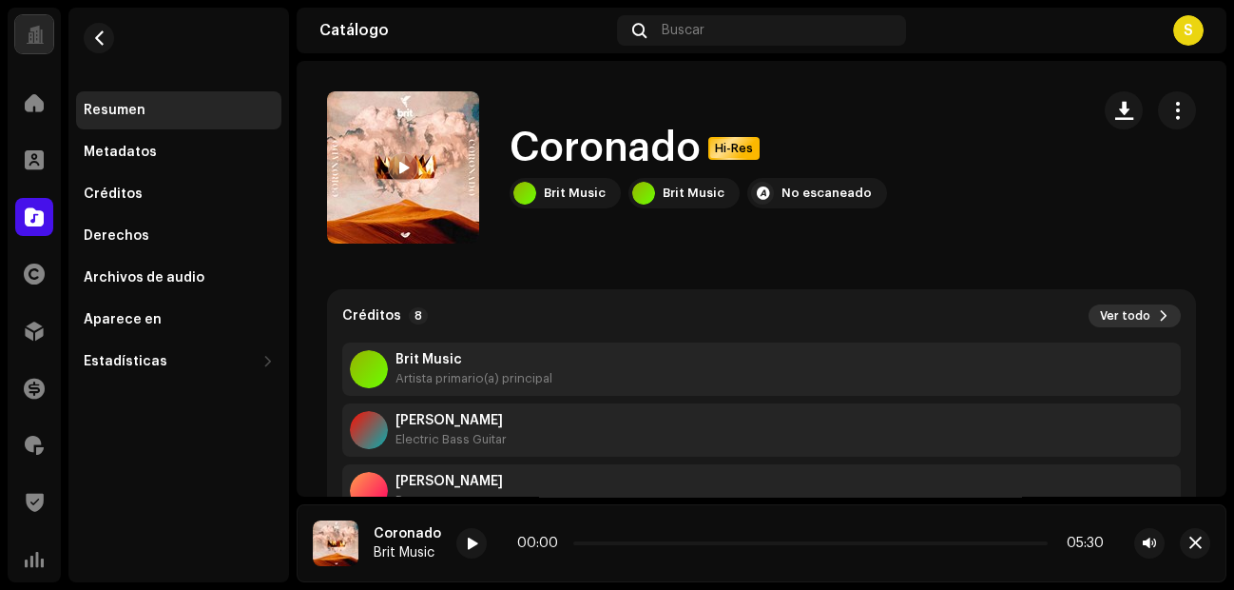
click at [986, 317] on span "Ver todo" at bounding box center [1125, 315] width 50 height 15
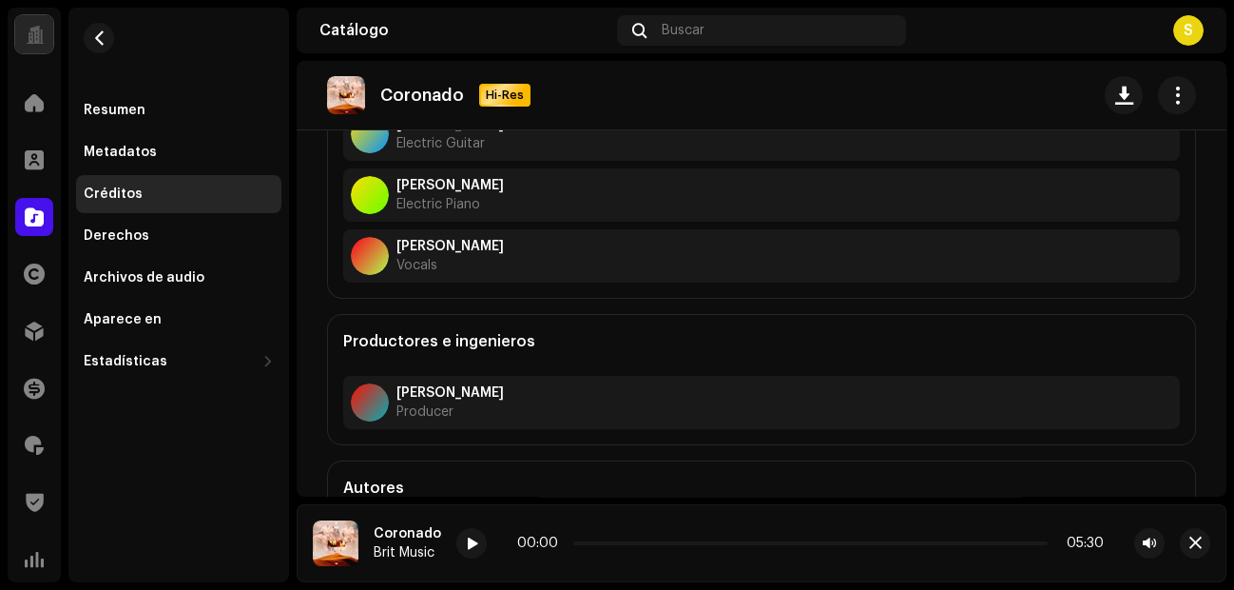
scroll to position [557, 0]
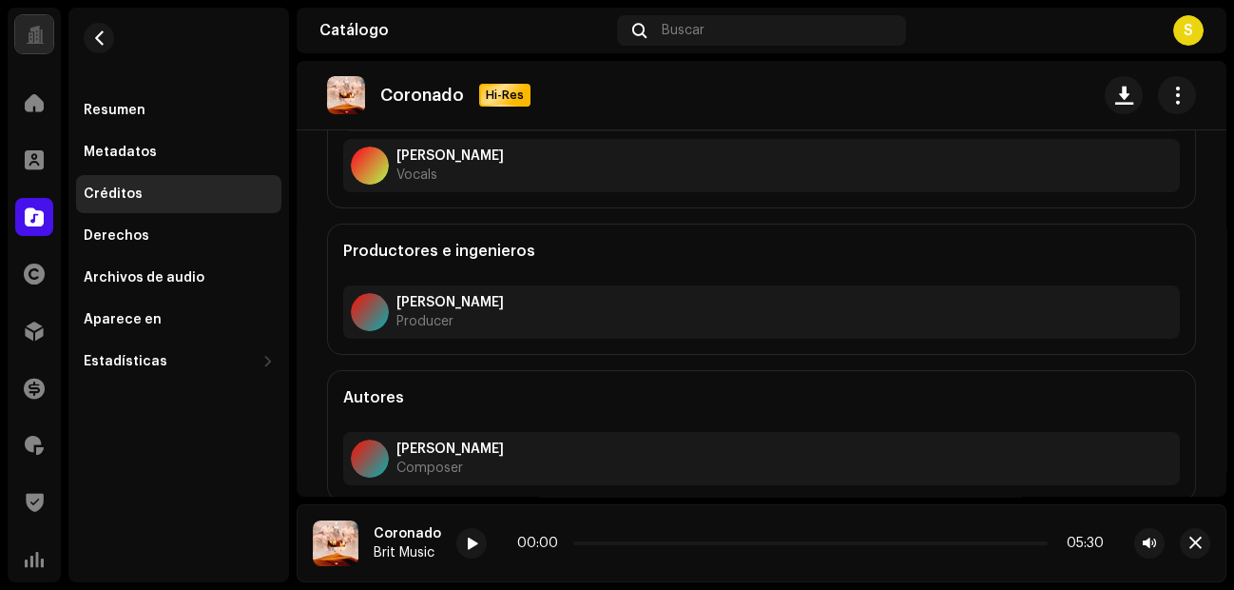
click at [576, 471] on div "[PERSON_NAME] Composer" at bounding box center [761, 458] width 837 height 53
click at [504, 441] on strong "[PERSON_NAME]" at bounding box center [450, 448] width 107 height 15
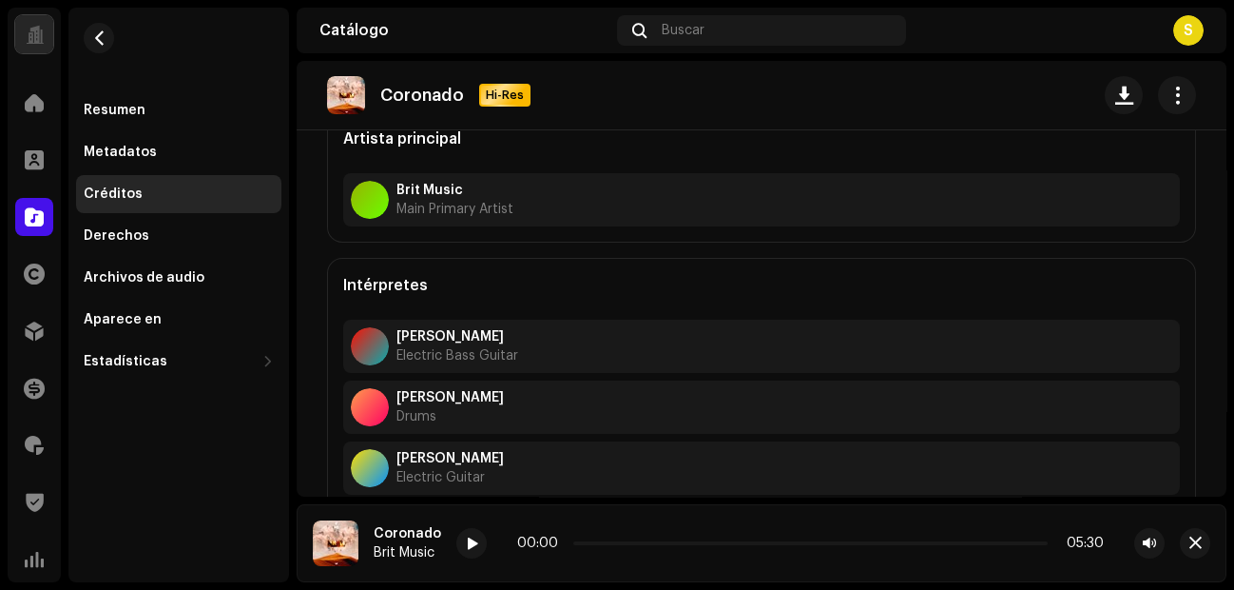
scroll to position [0, 0]
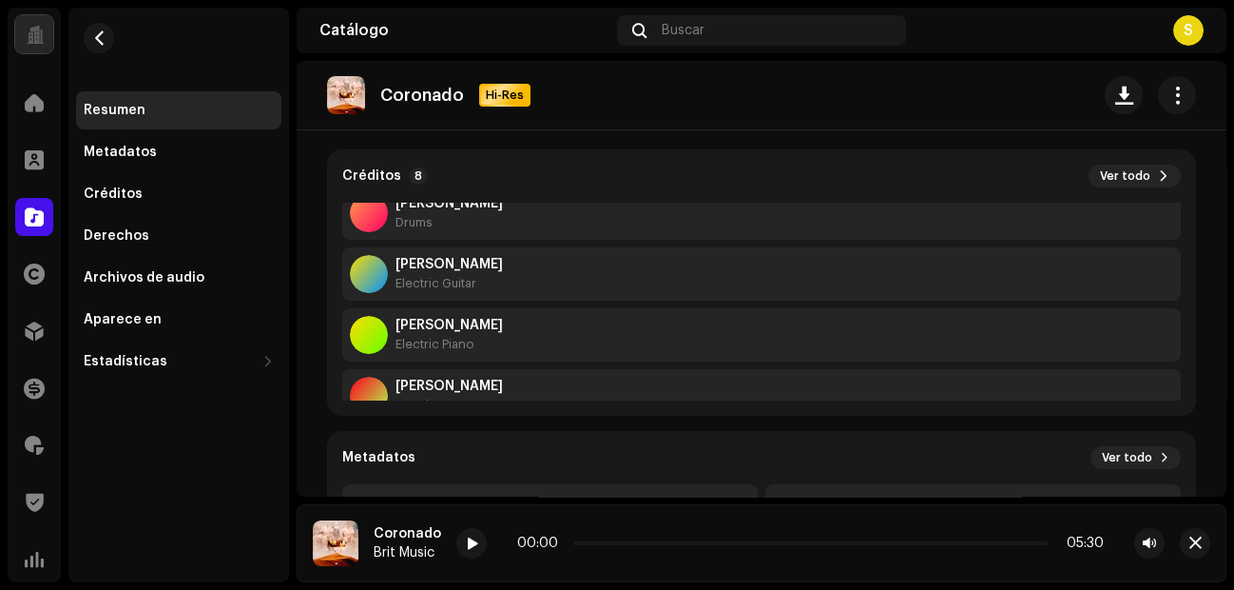
scroll to position [303, 0]
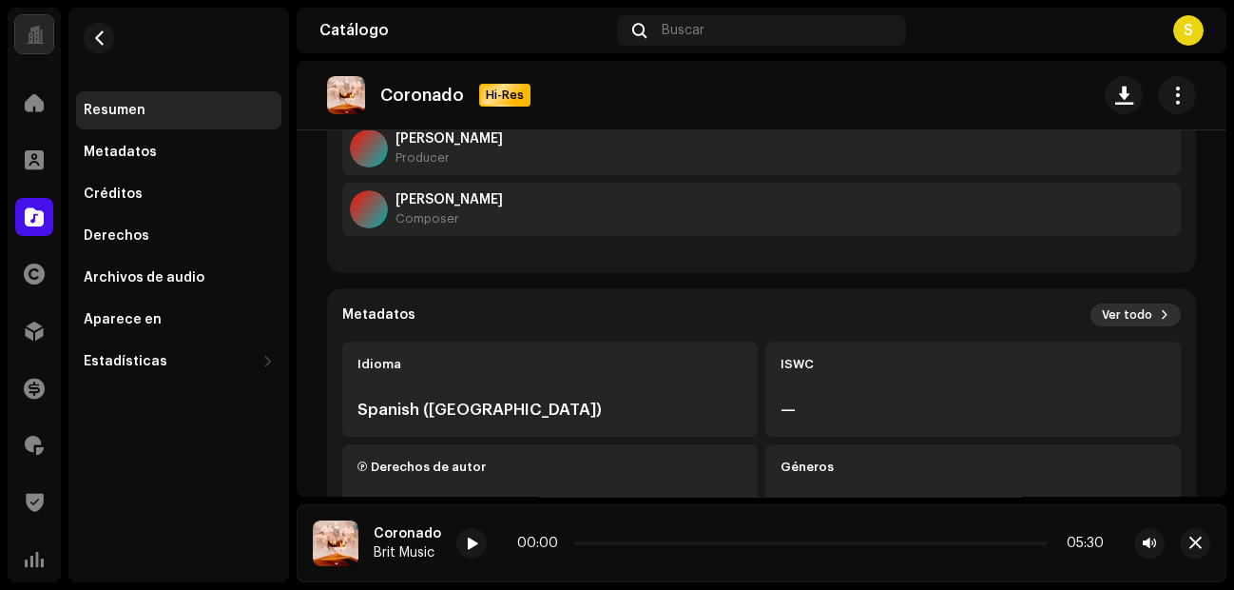
click at [986, 314] on span "Ver todo" at bounding box center [1127, 314] width 50 height 15
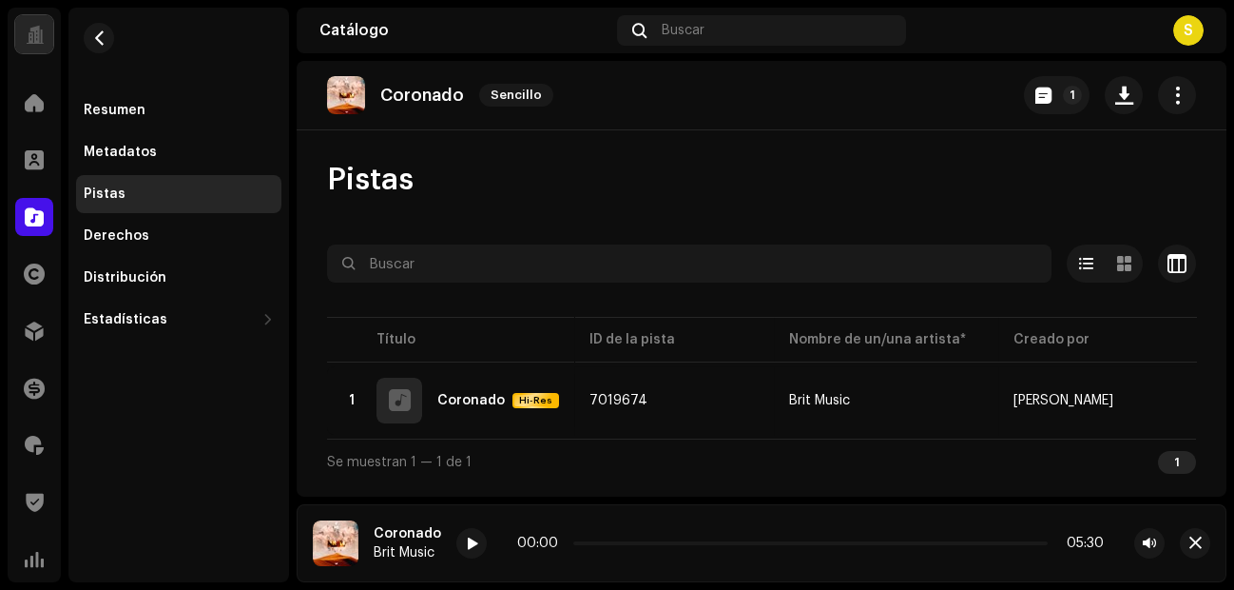
click at [344, 471] on img at bounding box center [336, 543] width 46 height 46
click at [29, 34] on div at bounding box center [35, 34] width 18 height 0
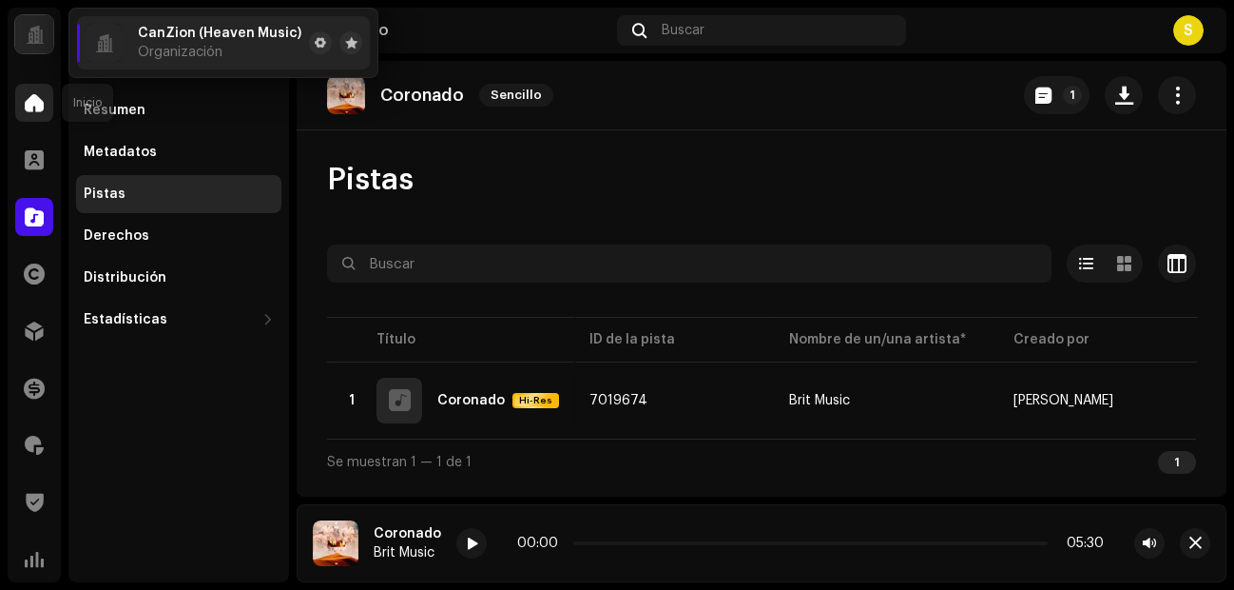
click at [32, 103] on span at bounding box center [34, 102] width 19 height 15
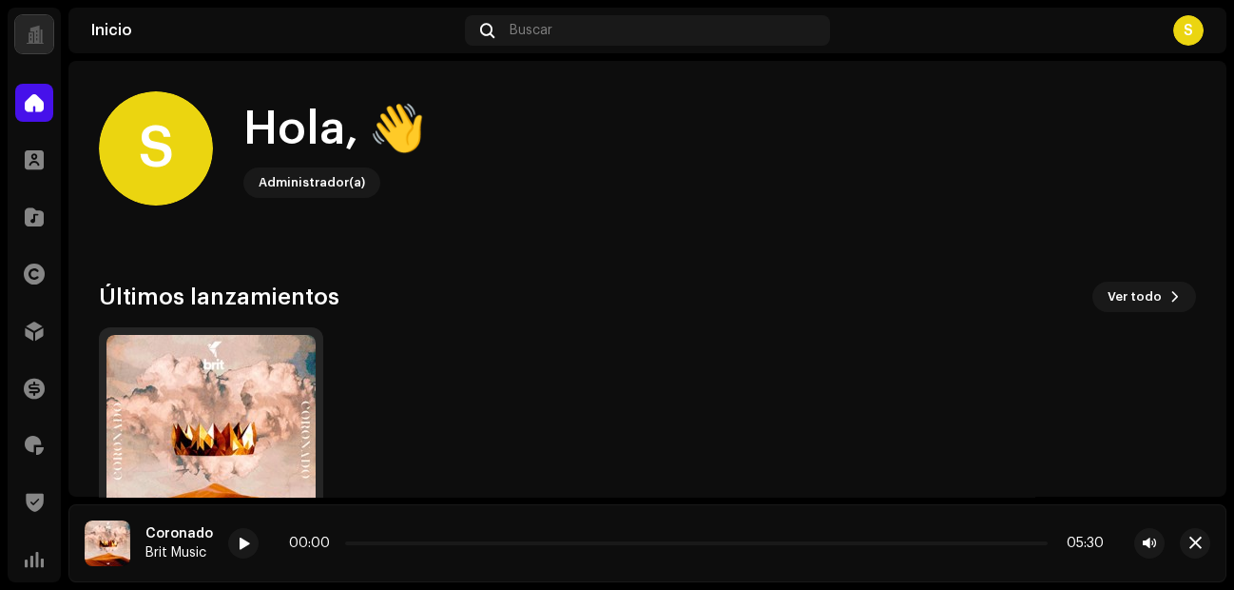
click at [256, 372] on img at bounding box center [210, 439] width 209 height 209
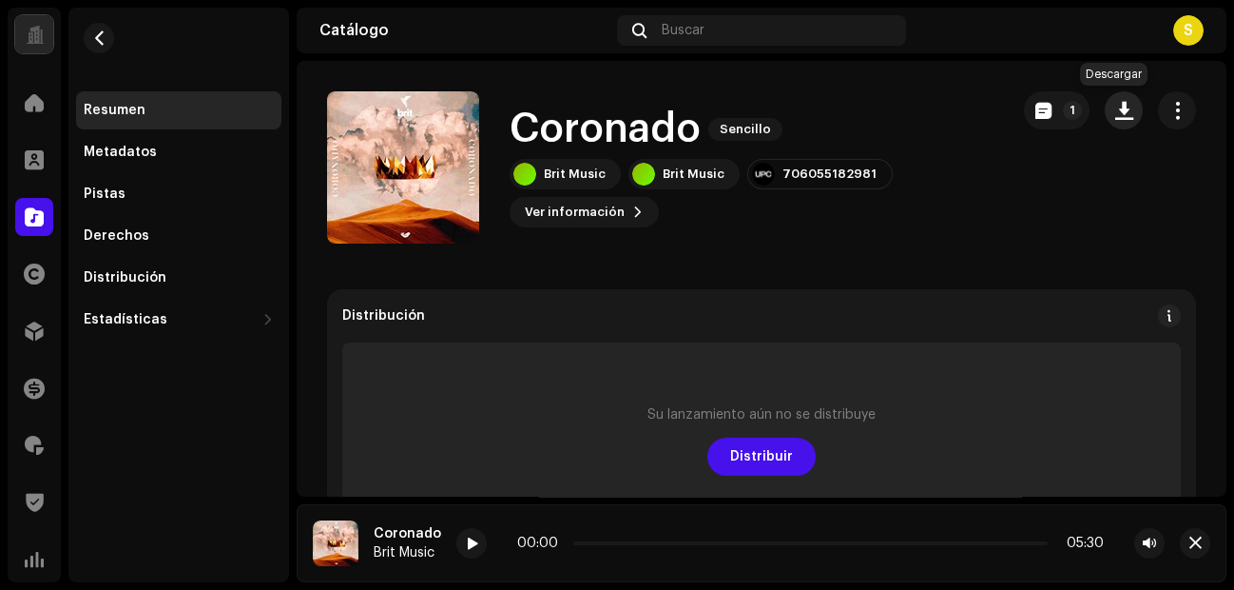
click at [986, 125] on button "button" at bounding box center [1124, 110] width 38 height 38
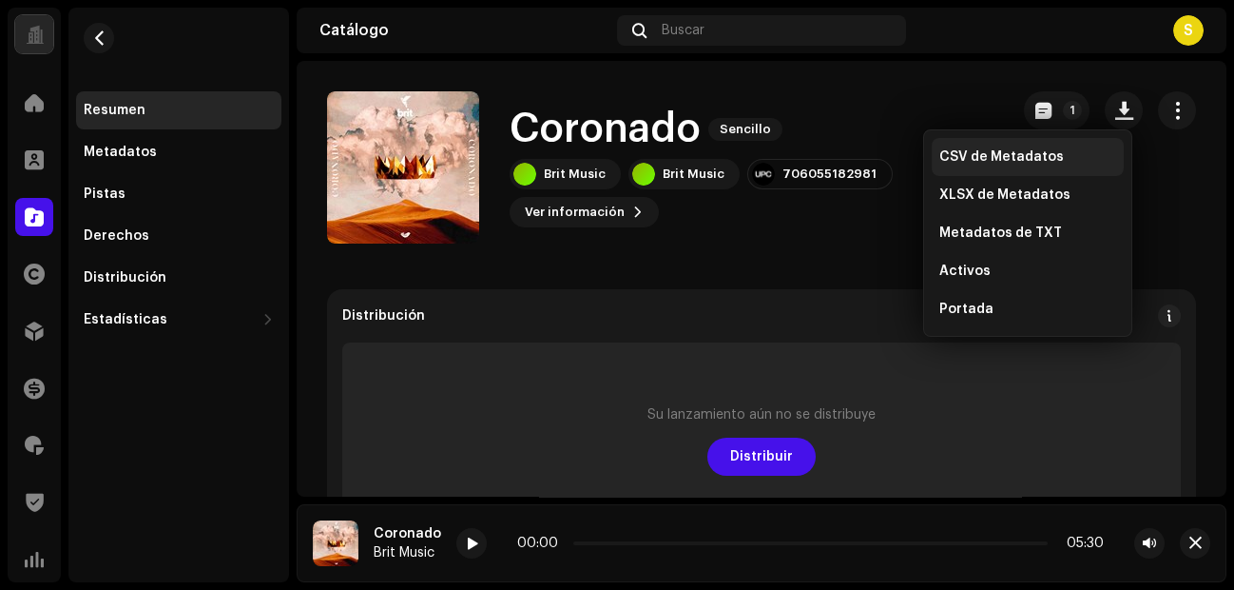
click at [986, 149] on span "CSV de Metadatos" at bounding box center [1001, 156] width 125 height 15
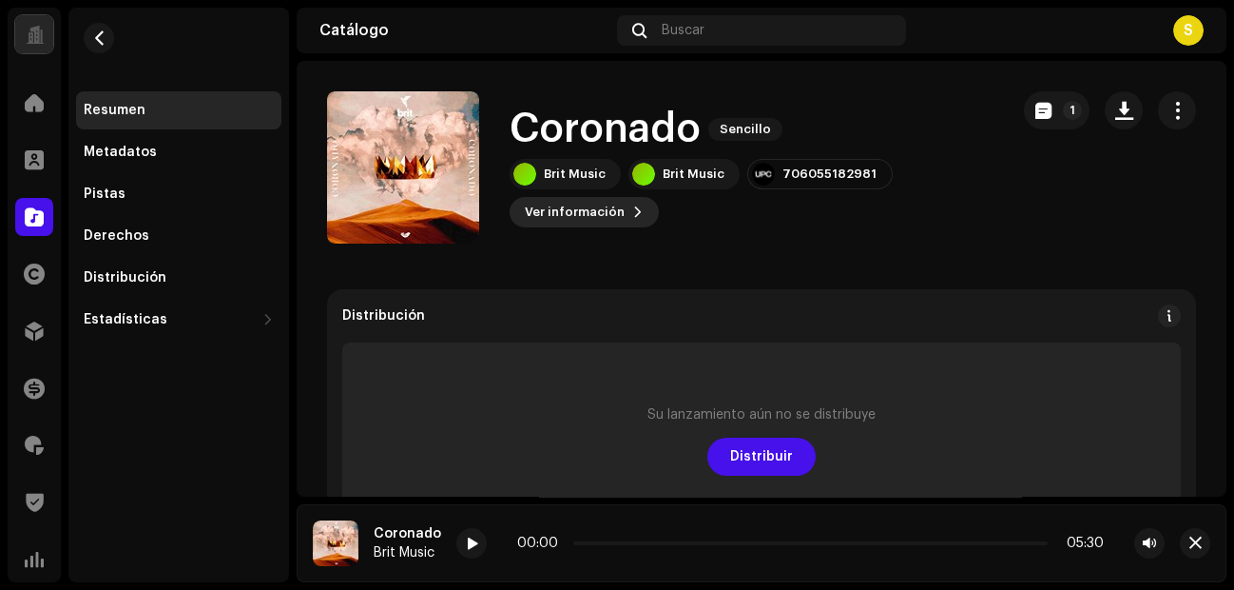
click at [592, 216] on span "Ver información" at bounding box center [575, 212] width 100 height 38
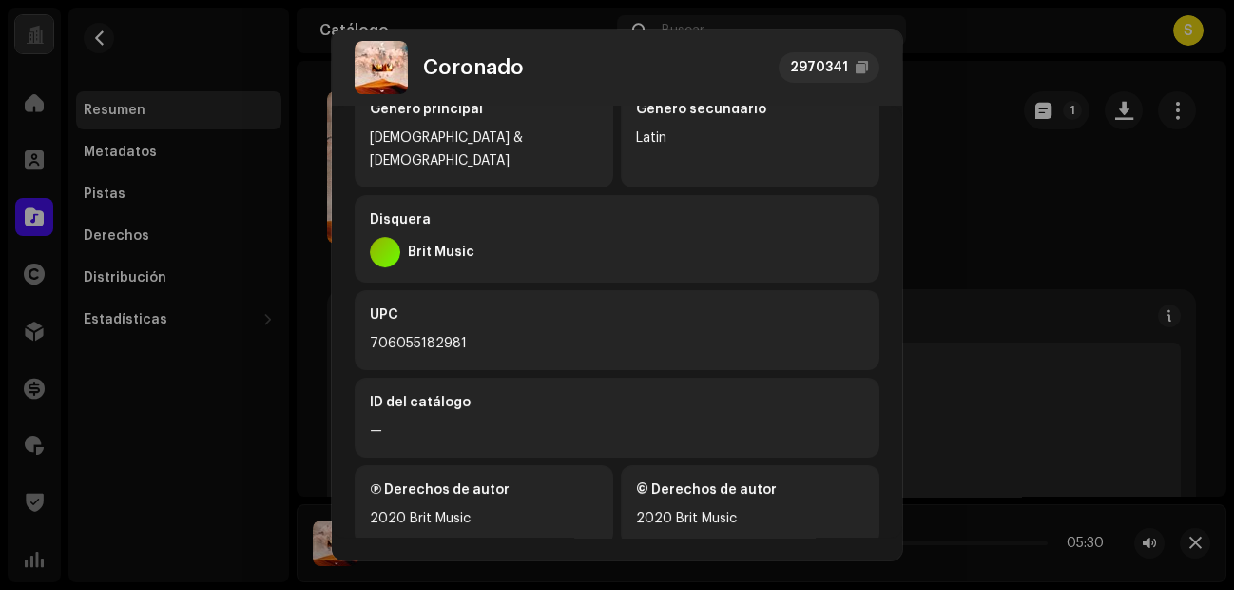
scroll to position [491, 0]
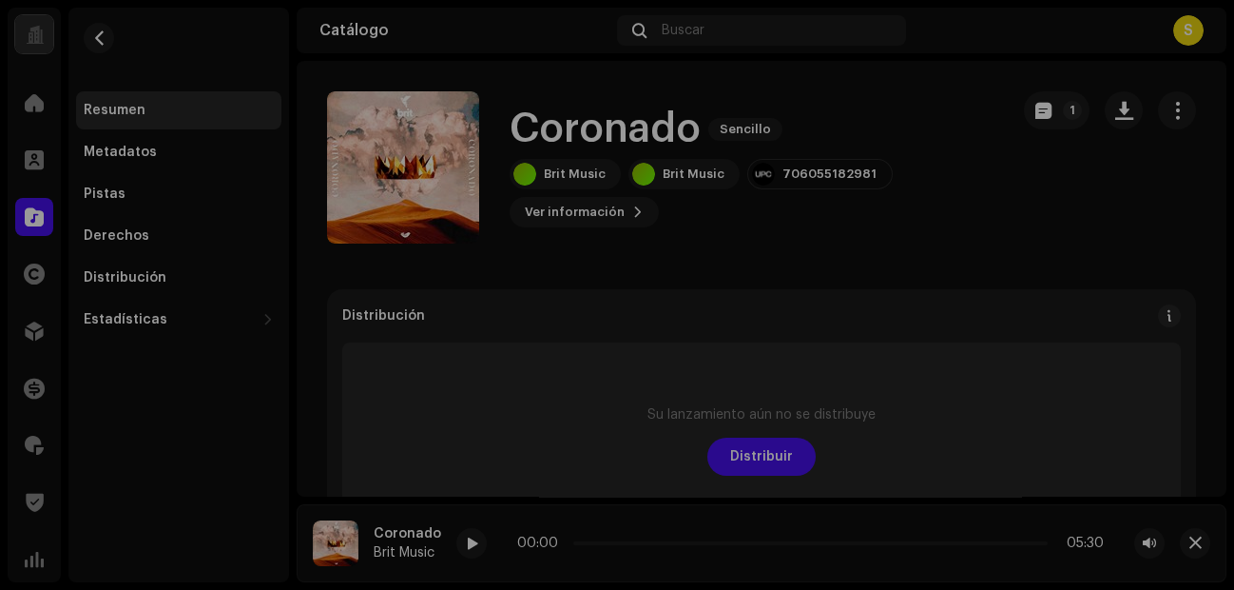
click at [983, 256] on div "[PERSON_NAME] 2970341 Metadatos Distribución Idioma de metadatos English Título…" at bounding box center [617, 295] width 1234 height 590
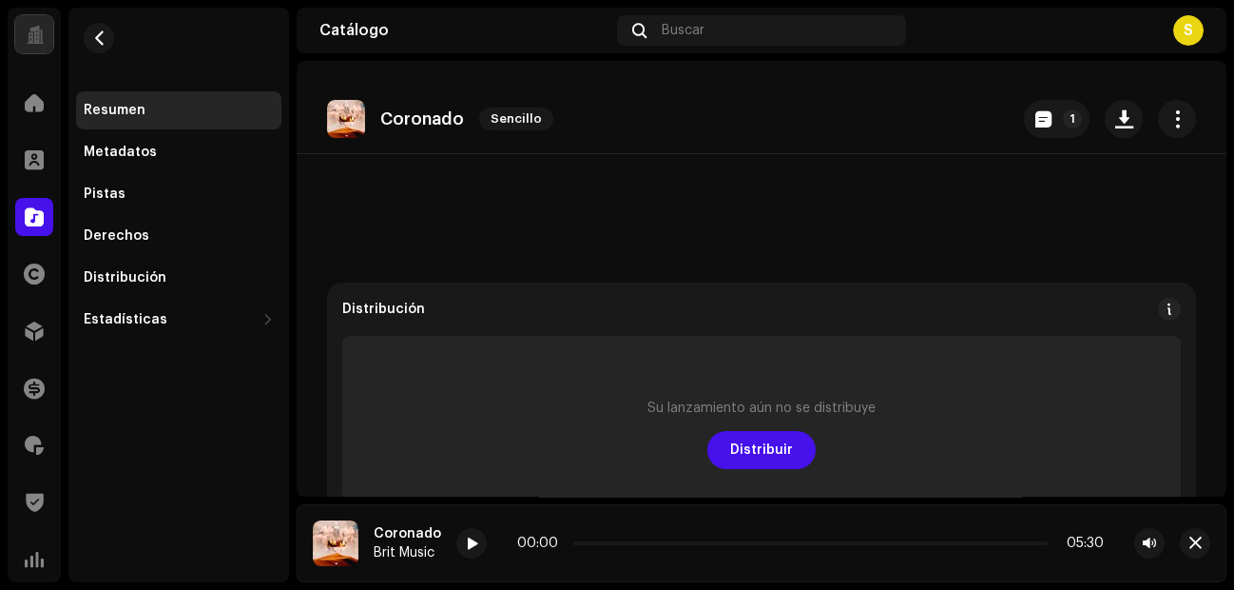
scroll to position [0, 0]
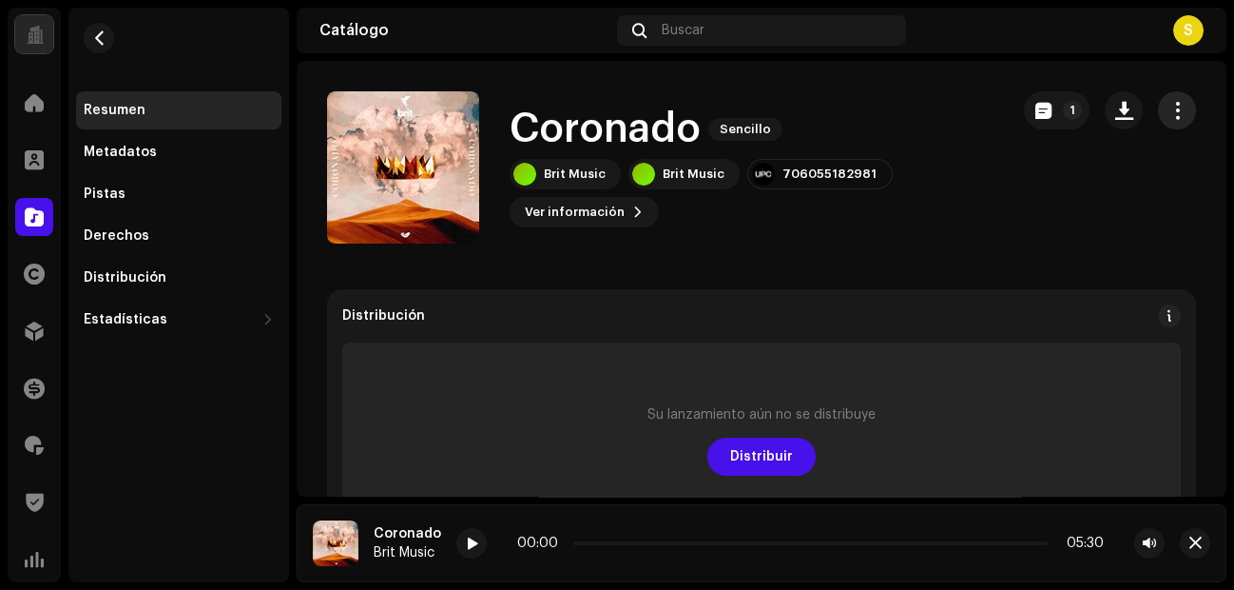
click at [986, 107] on button "button" at bounding box center [1177, 110] width 38 height 38
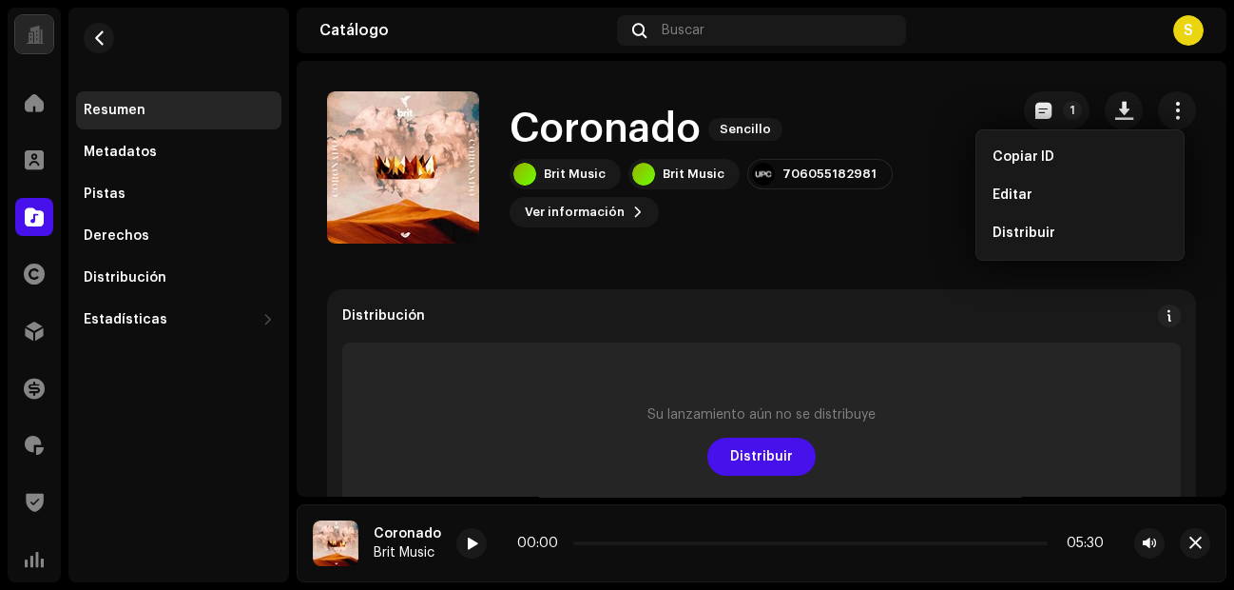
click at [899, 242] on div "Coronado Sencillo Brit Music Brit Music 706055182981 Ver información 1" at bounding box center [660, 167] width 667 height 152
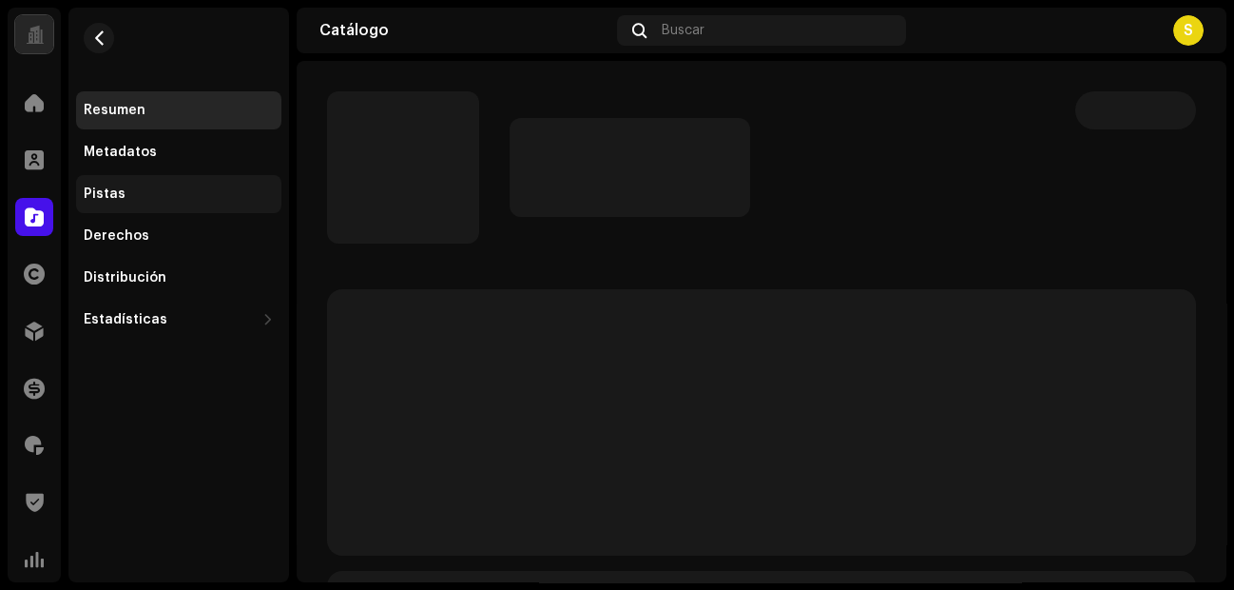
click at [109, 186] on div "Pistas" at bounding box center [105, 193] width 42 height 15
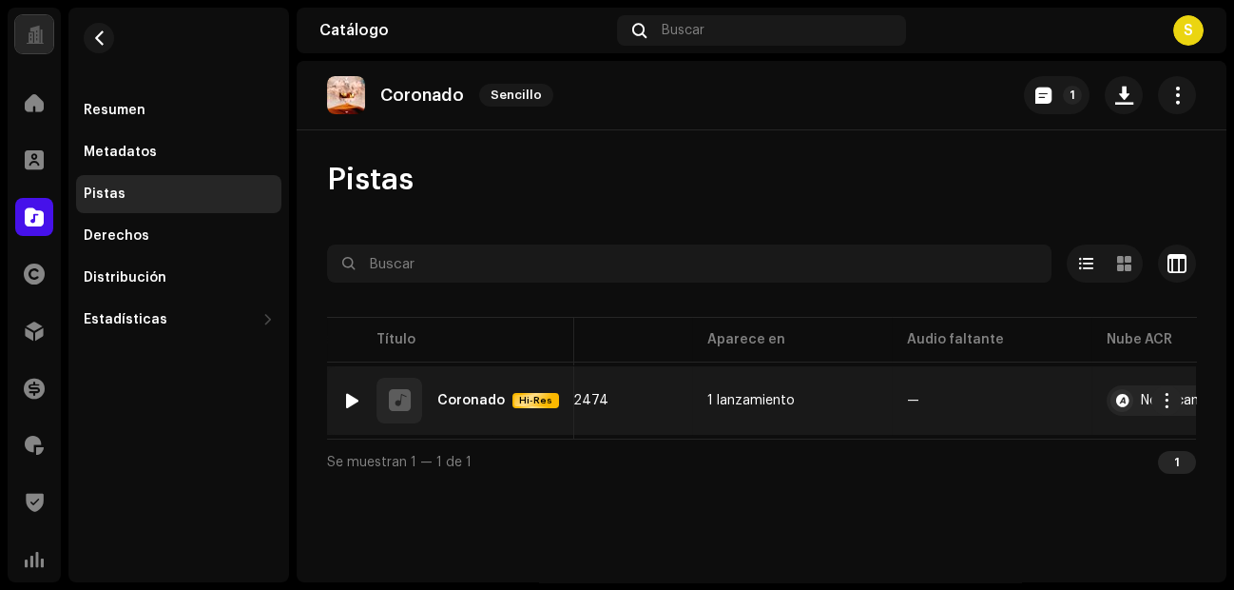
scroll to position [0, 788]
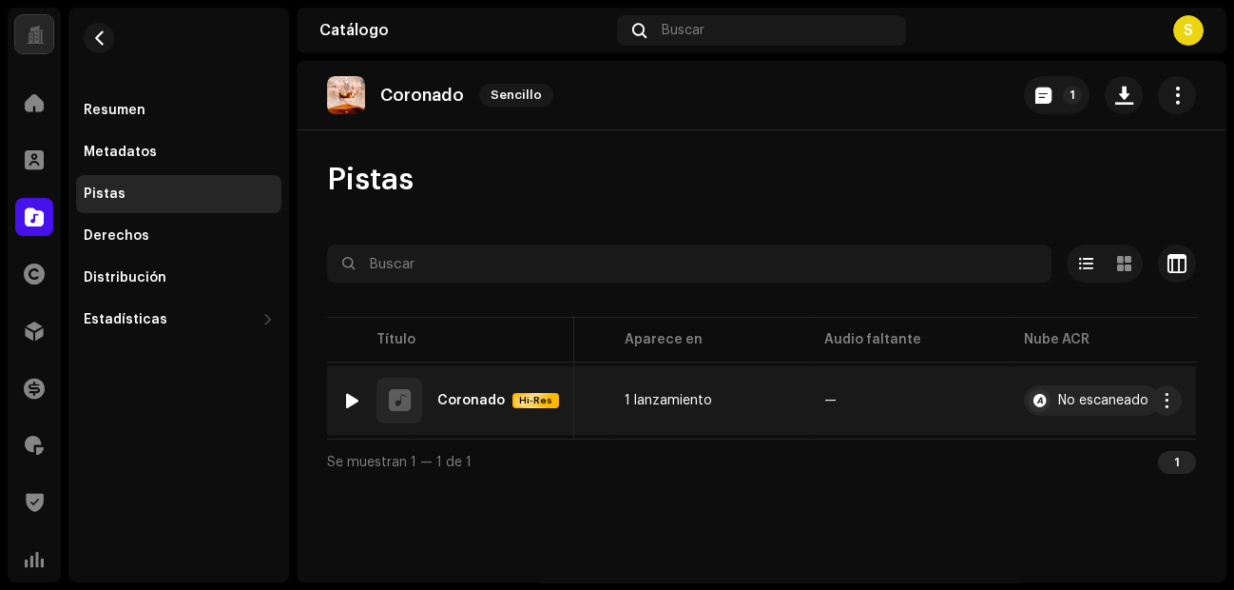
click at [473, 394] on div "Coronado" at bounding box center [471, 400] width 68 height 13
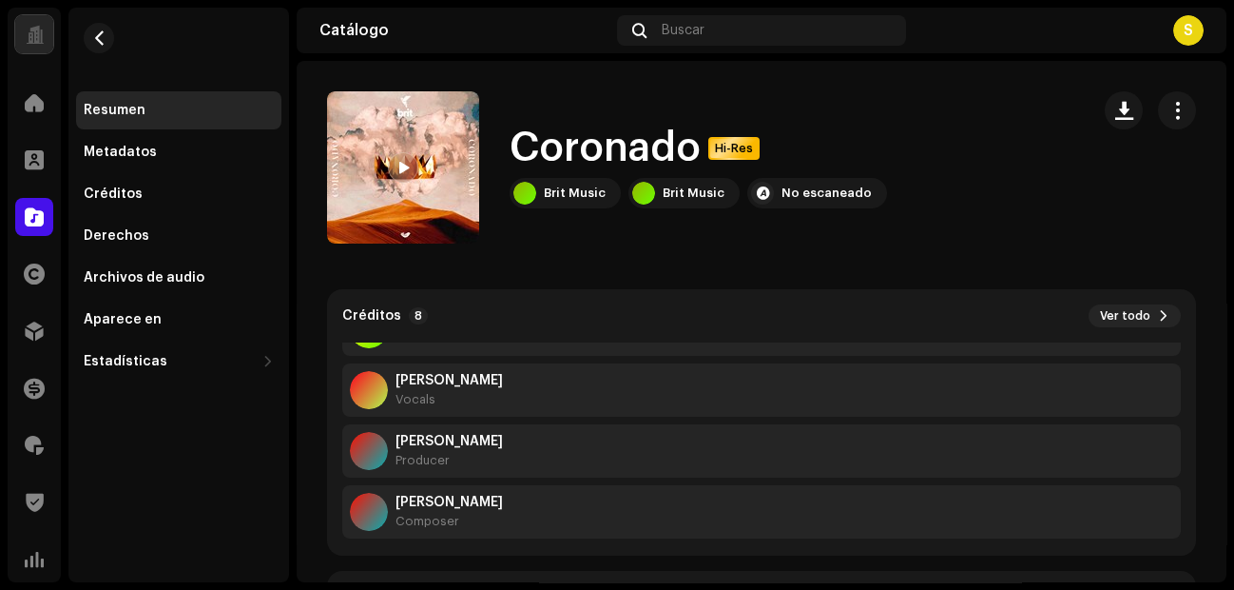
scroll to position [303, 0]
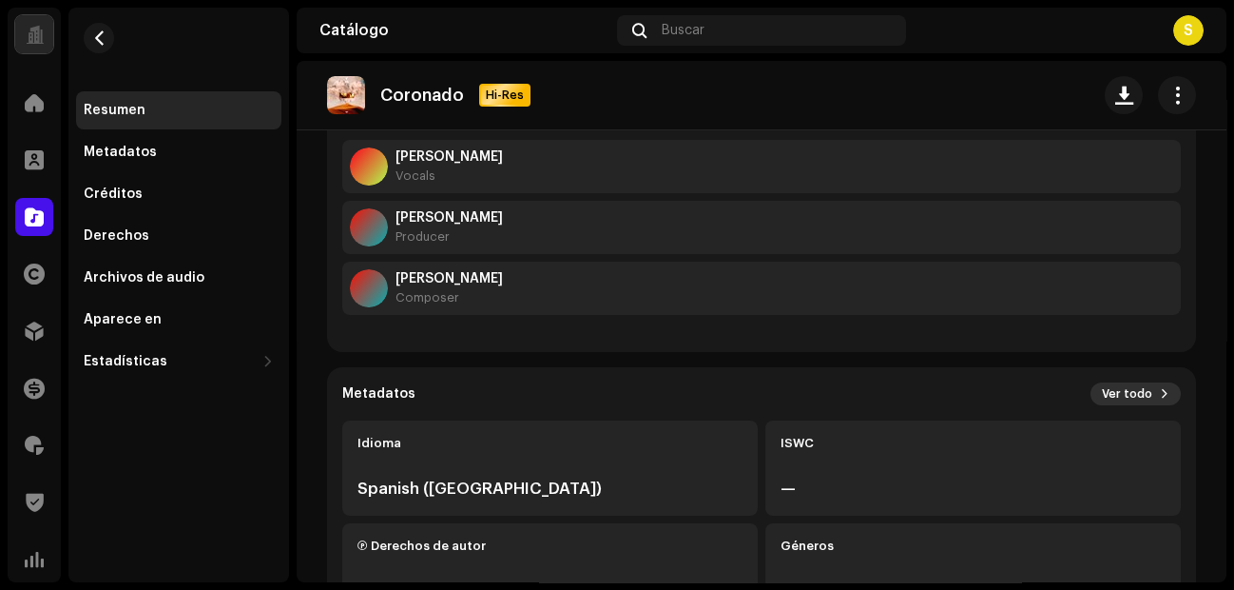
click at [1109, 386] on span "Ver todo" at bounding box center [1127, 393] width 50 height 15
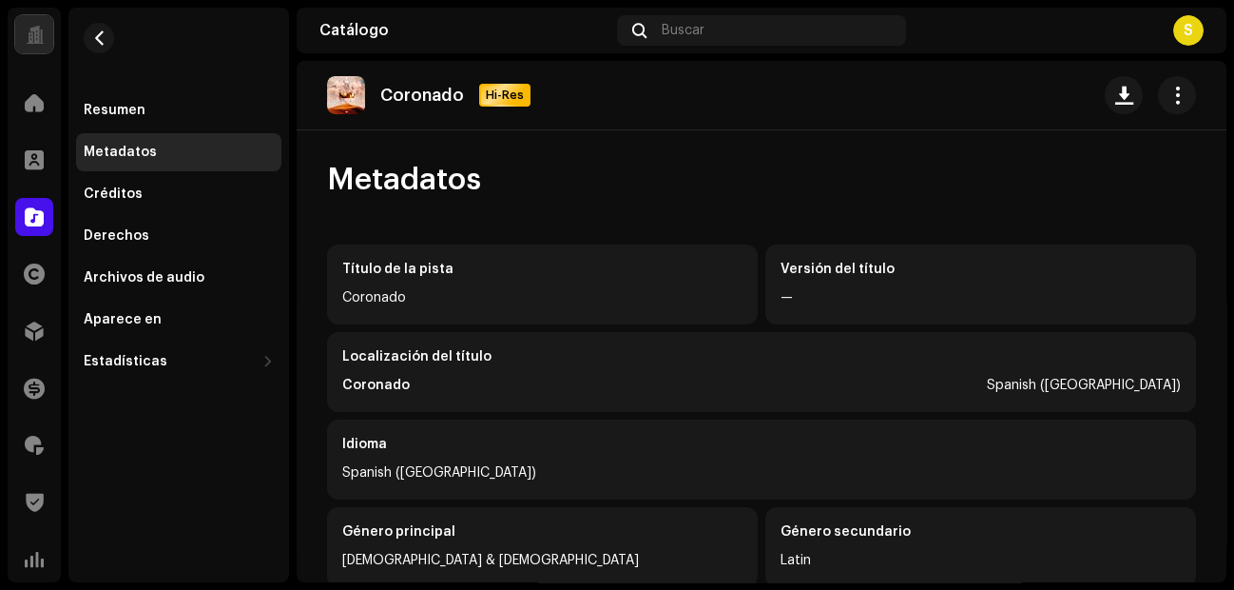
click at [10, 103] on div "Inicio" at bounding box center [34, 102] width 53 height 53
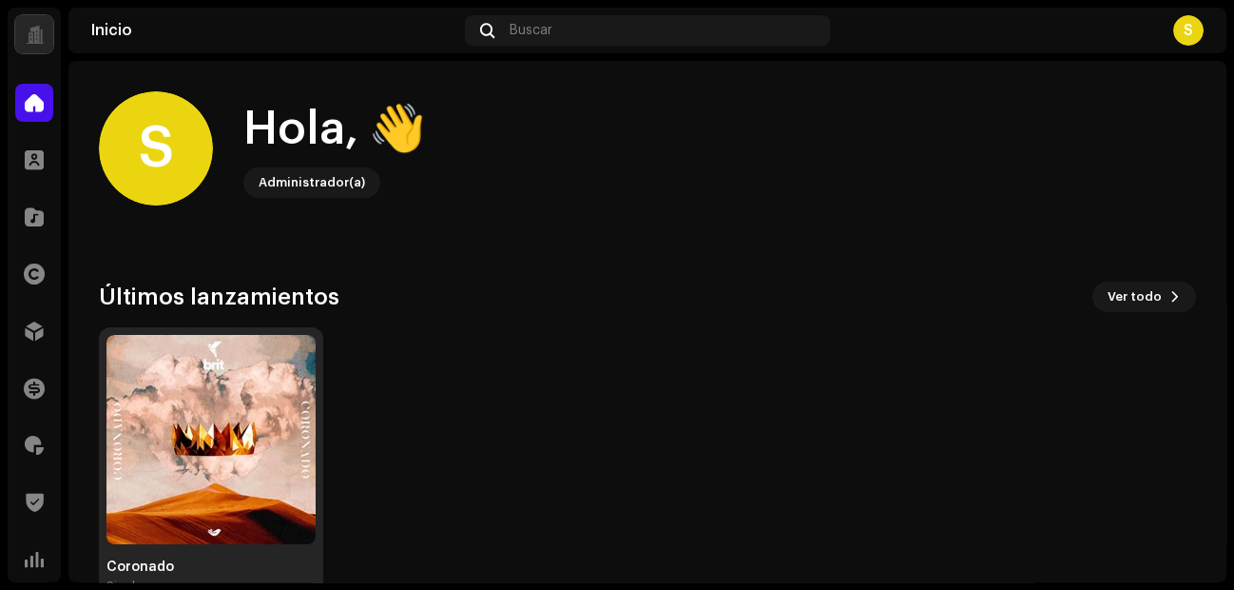
click at [226, 462] on img at bounding box center [210, 439] width 209 height 209
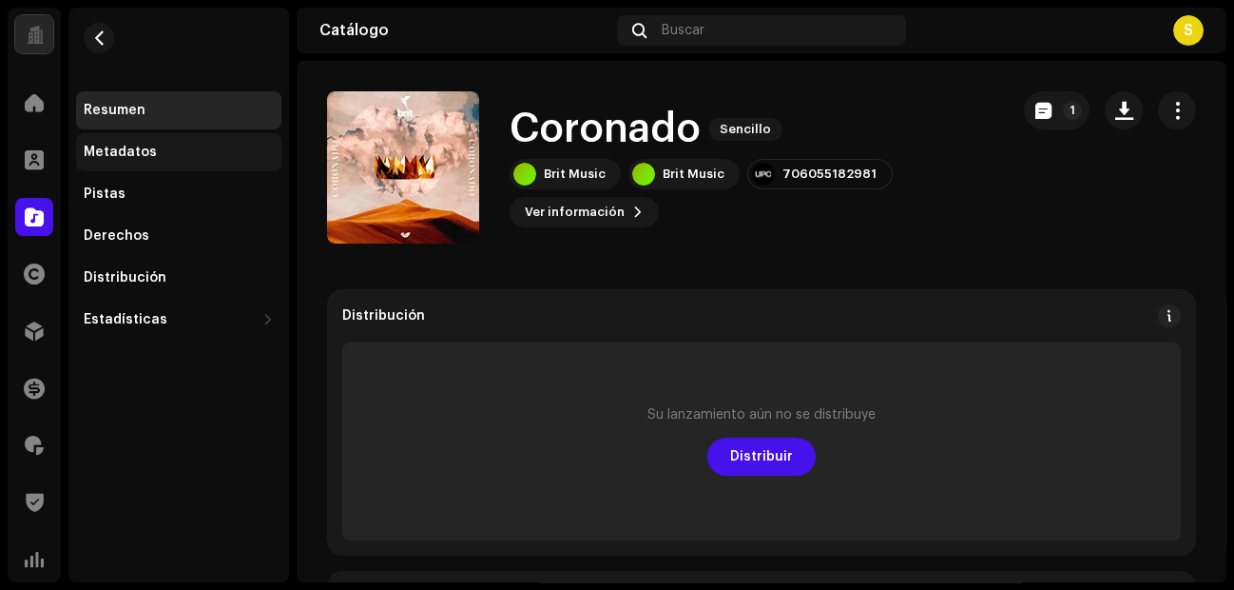
click at [162, 161] on div "Metadatos" at bounding box center [178, 152] width 205 height 38
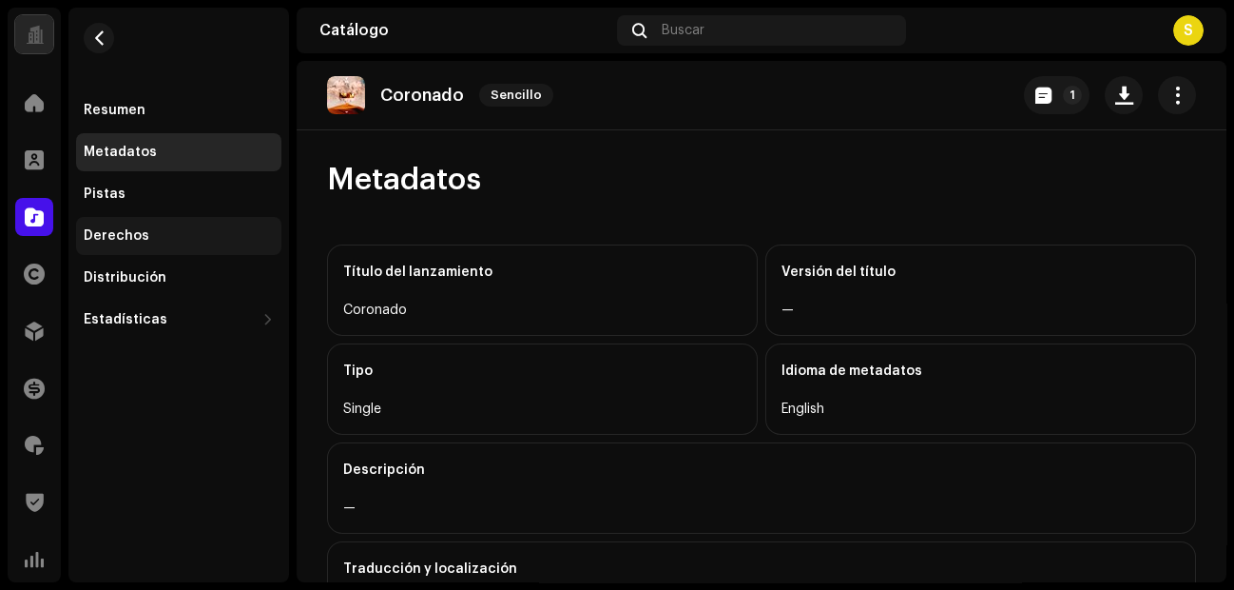
click at [132, 234] on div "Derechos" at bounding box center [117, 235] width 66 height 15
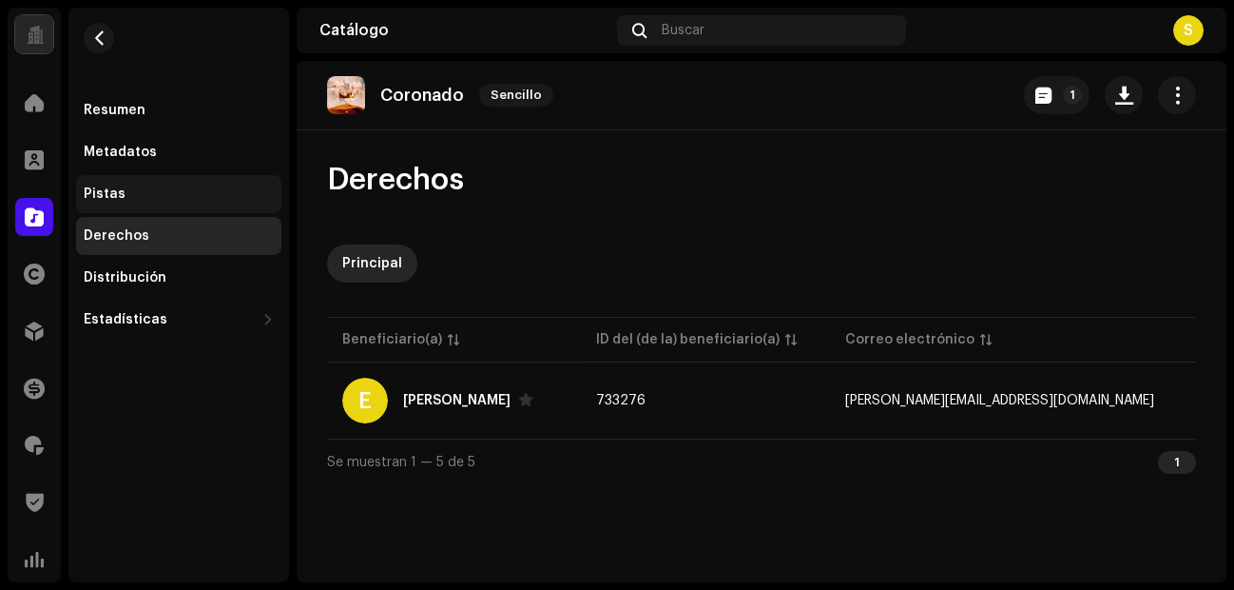
click at [80, 192] on div "Pistas" at bounding box center [178, 194] width 205 height 38
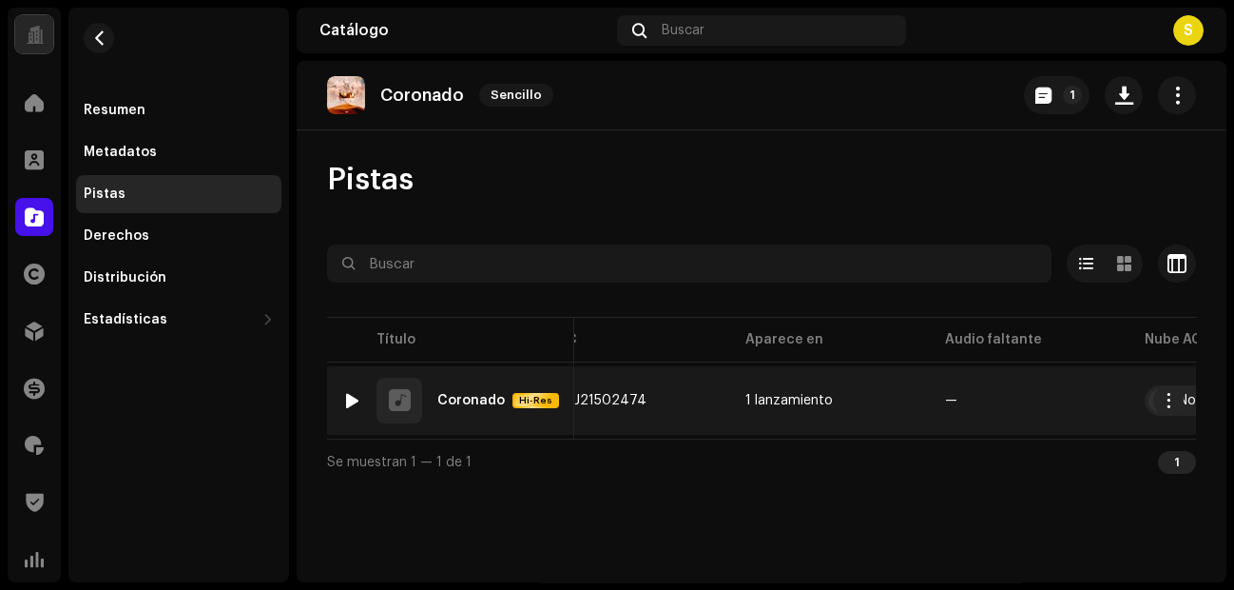
scroll to position [0, 669]
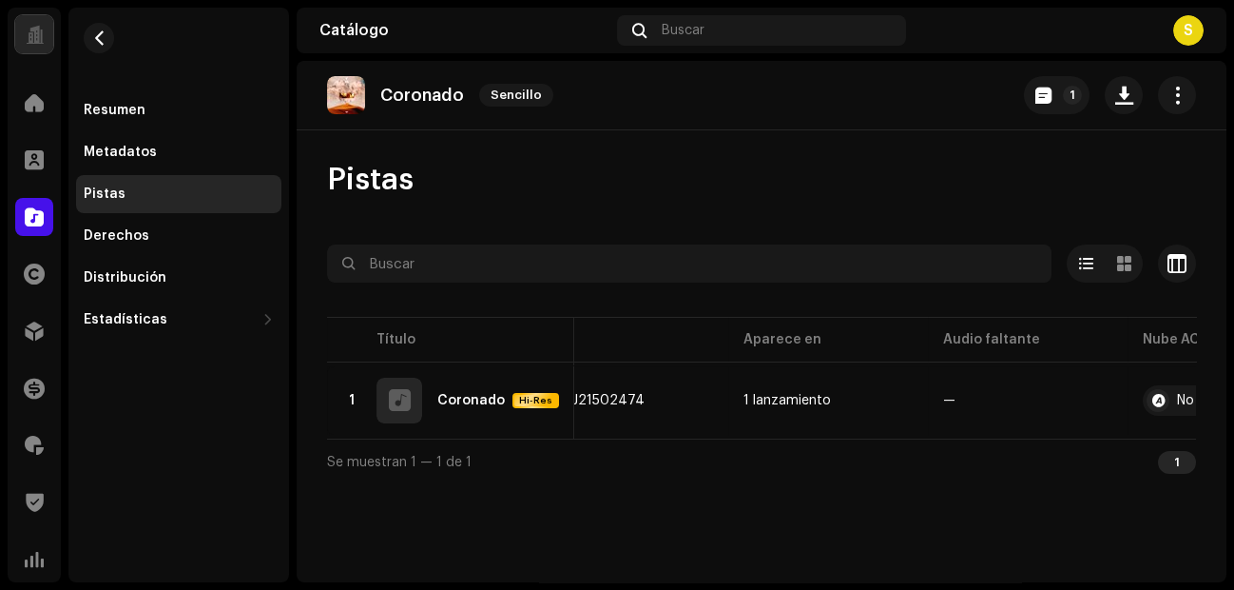
click at [423, 102] on p "Coronado" at bounding box center [422, 96] width 84 height 20
click at [101, 108] on div "Resumen" at bounding box center [115, 110] width 62 height 15
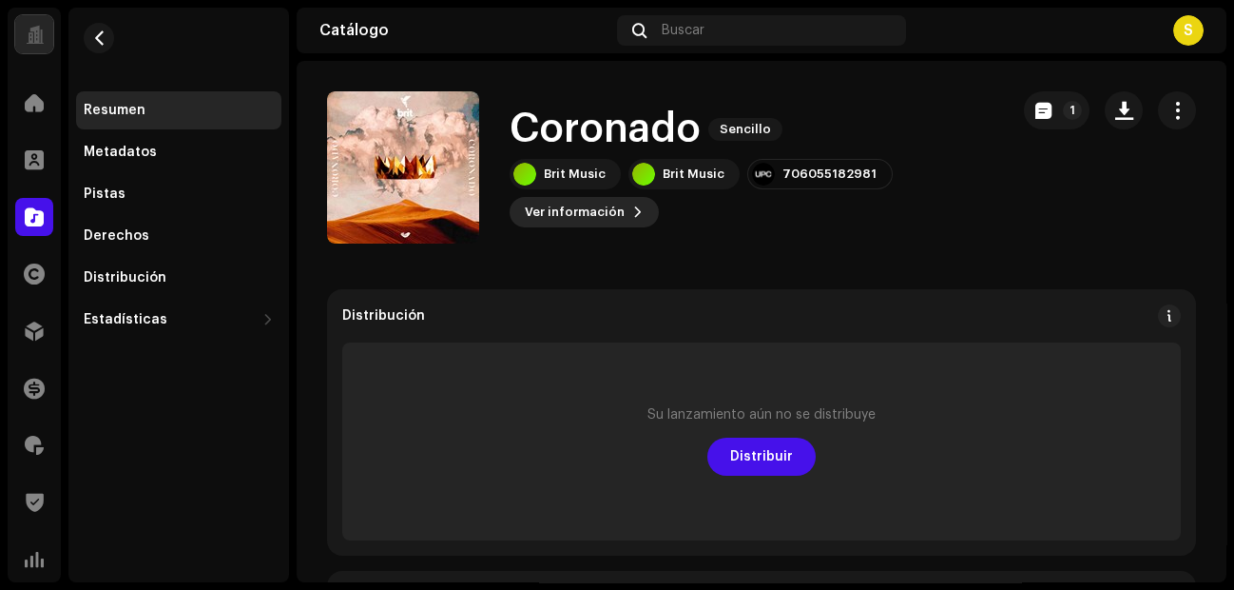
click at [598, 215] on span "Ver información" at bounding box center [575, 212] width 100 height 38
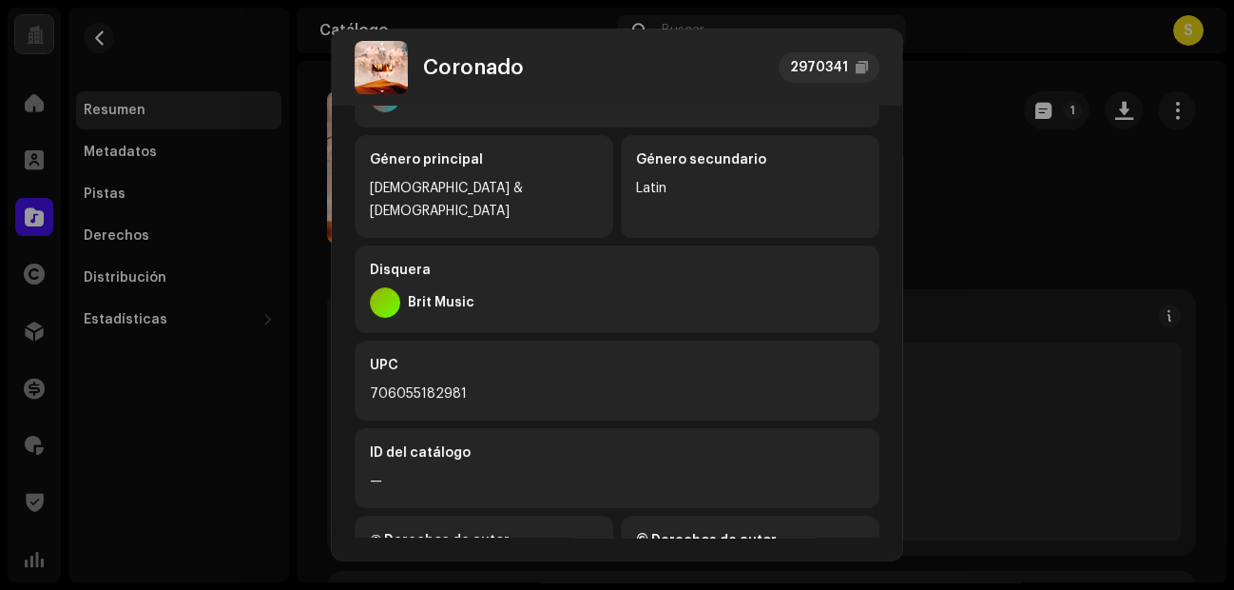
scroll to position [491, 0]
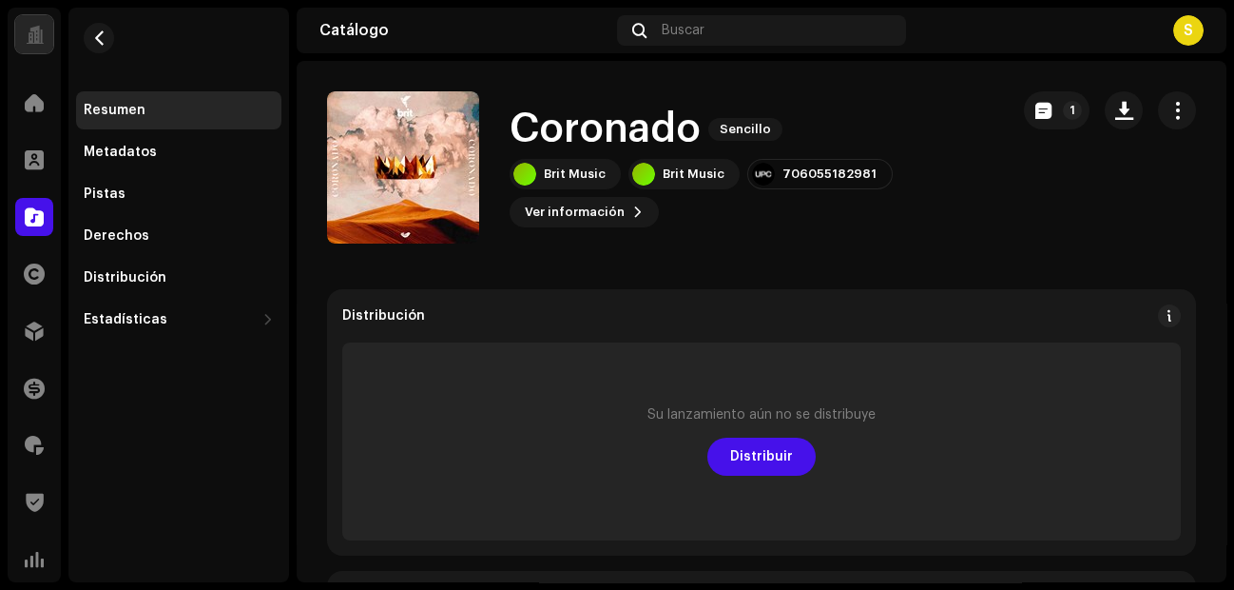
click at [962, 291] on div "[PERSON_NAME] 2970341 Metadatos Distribución Idioma de metadatos English Título…" at bounding box center [617, 295] width 1234 height 590
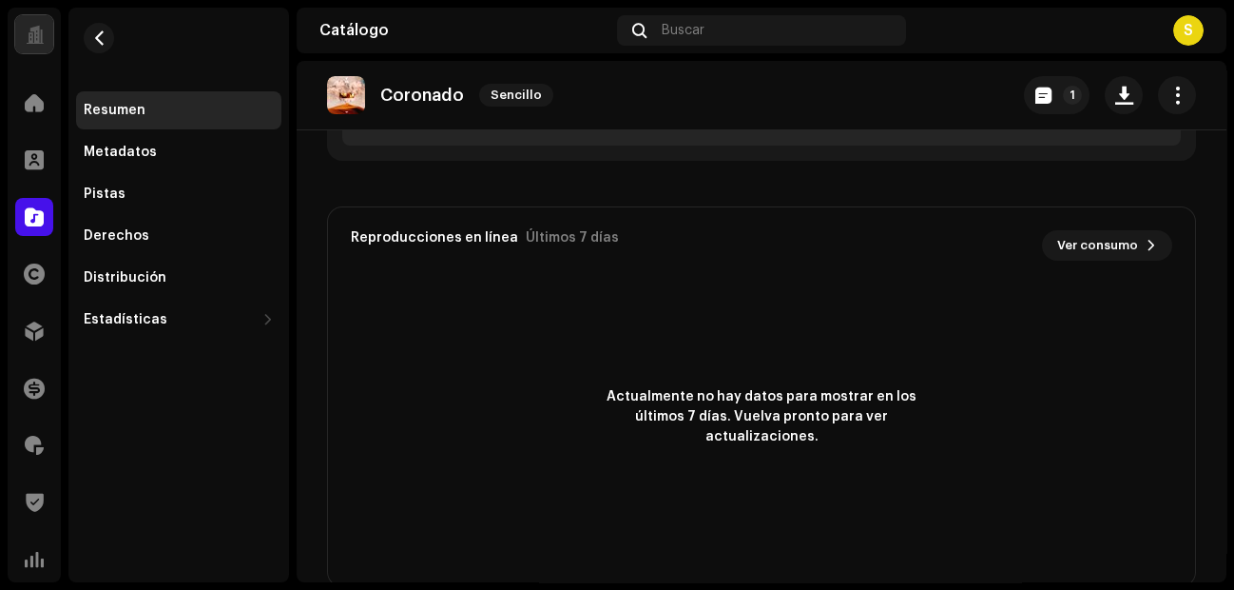
scroll to position [0, 0]
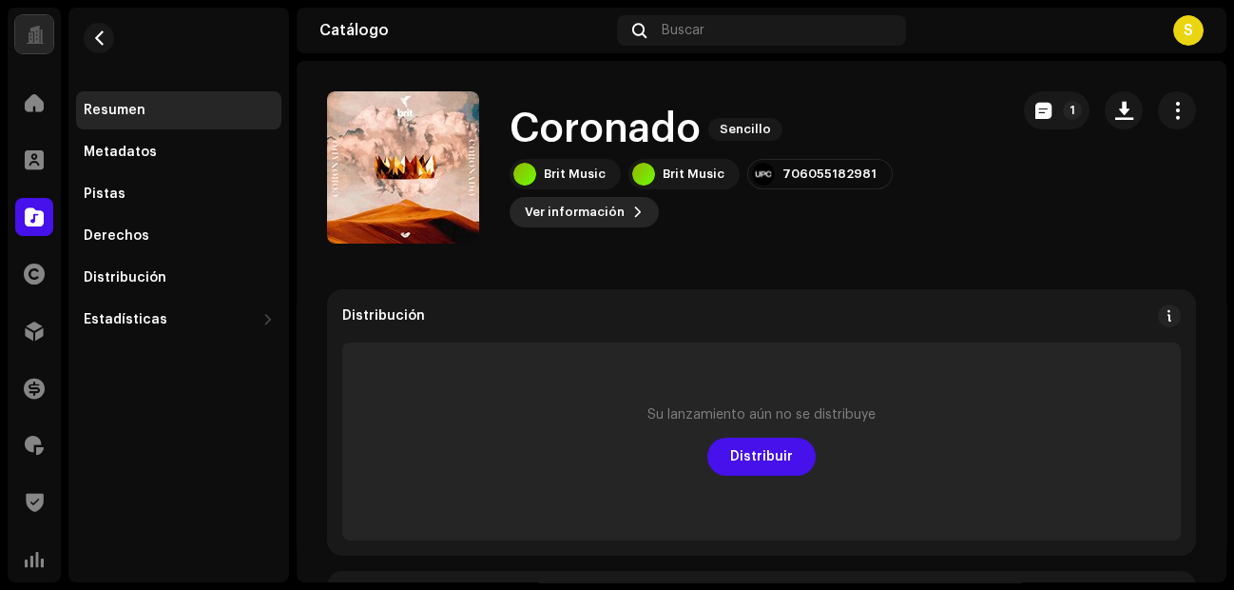
click at [615, 217] on span "Ver información" at bounding box center [575, 212] width 100 height 38
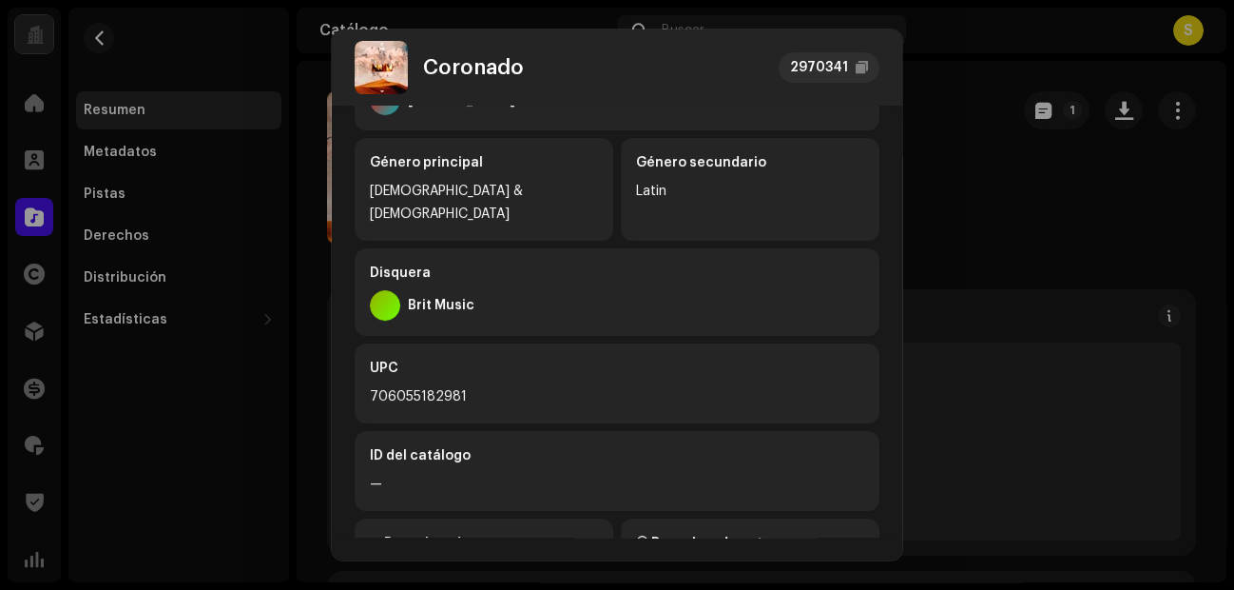
scroll to position [432, 0]
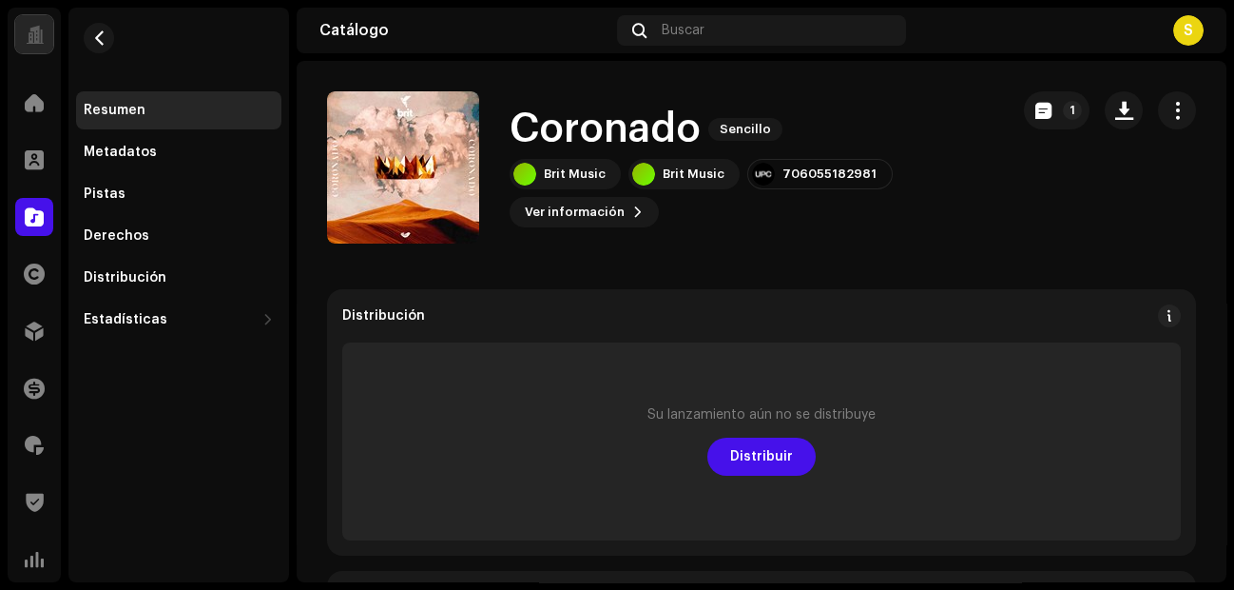
click at [942, 165] on div "[PERSON_NAME] 2970341 Metadatos Distribución Idioma de metadatos English Título…" at bounding box center [617, 295] width 1234 height 590
click at [598, 210] on span "Ver información" at bounding box center [575, 212] width 100 height 38
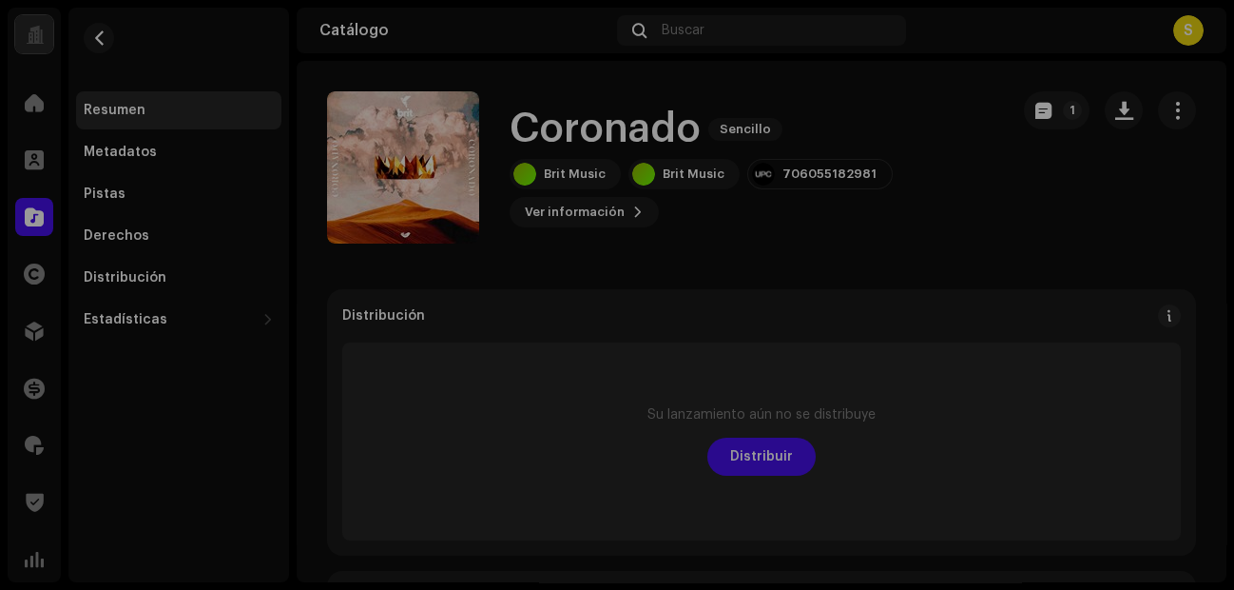
click at [974, 218] on div "[PERSON_NAME] 2970341 Metadatos Distribución Idioma de metadatos English Título…" at bounding box center [617, 295] width 1234 height 590
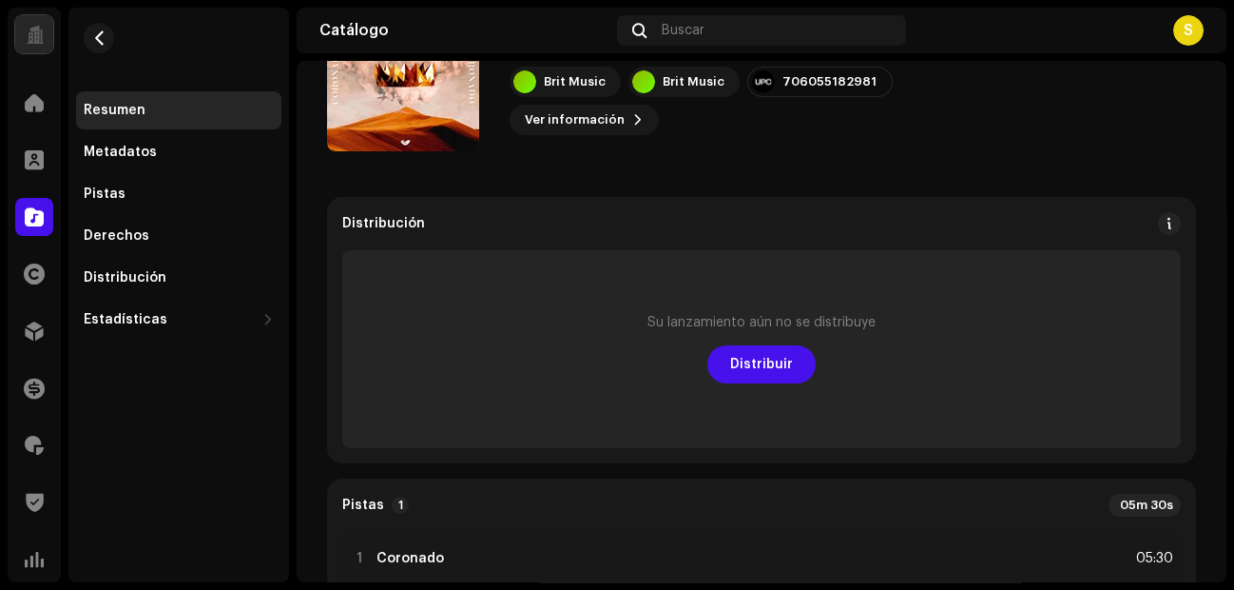
scroll to position [0, 0]
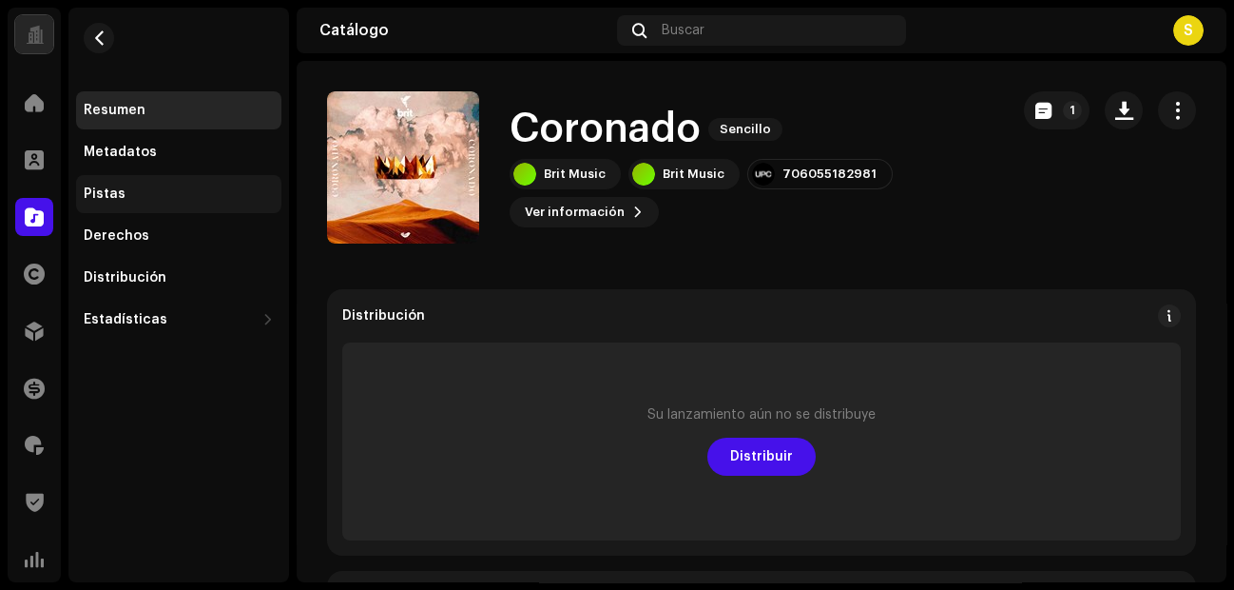
click at [159, 210] on div "Pistas" at bounding box center [178, 194] width 205 height 38
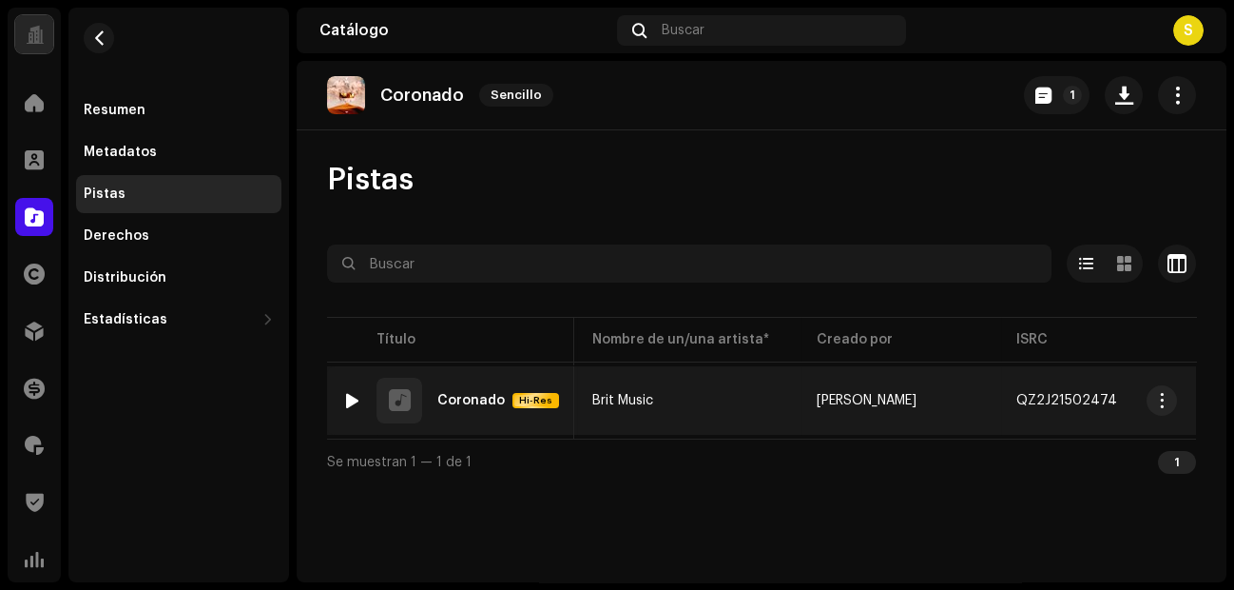
scroll to position [0, 87]
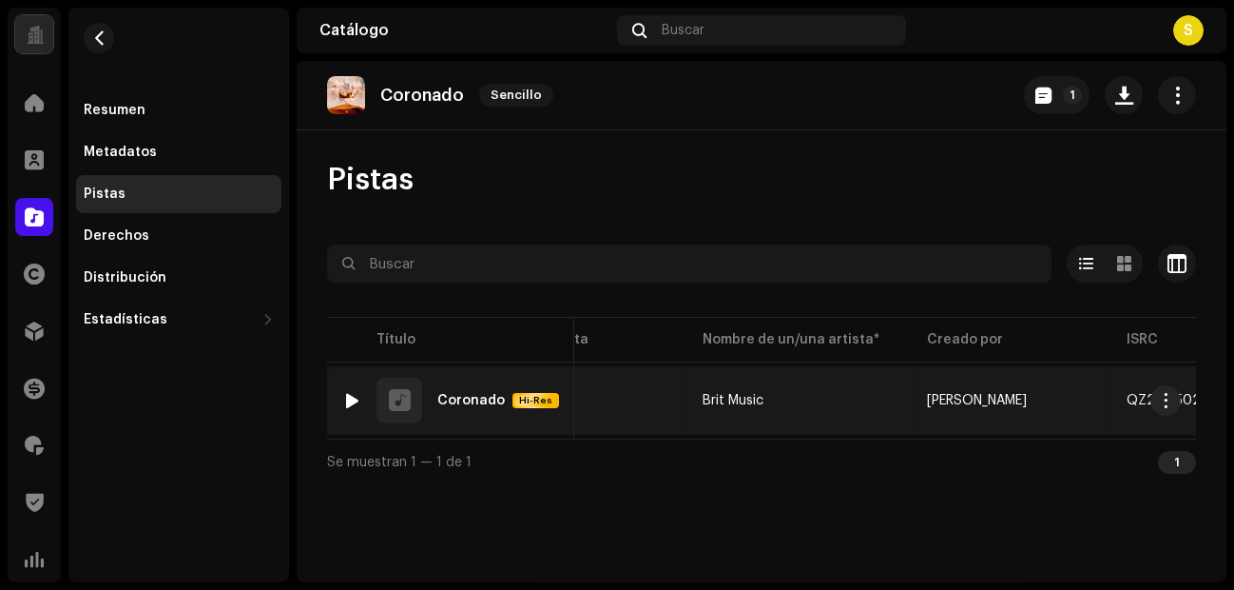
click at [939, 397] on span "[PERSON_NAME]" at bounding box center [977, 400] width 100 height 13
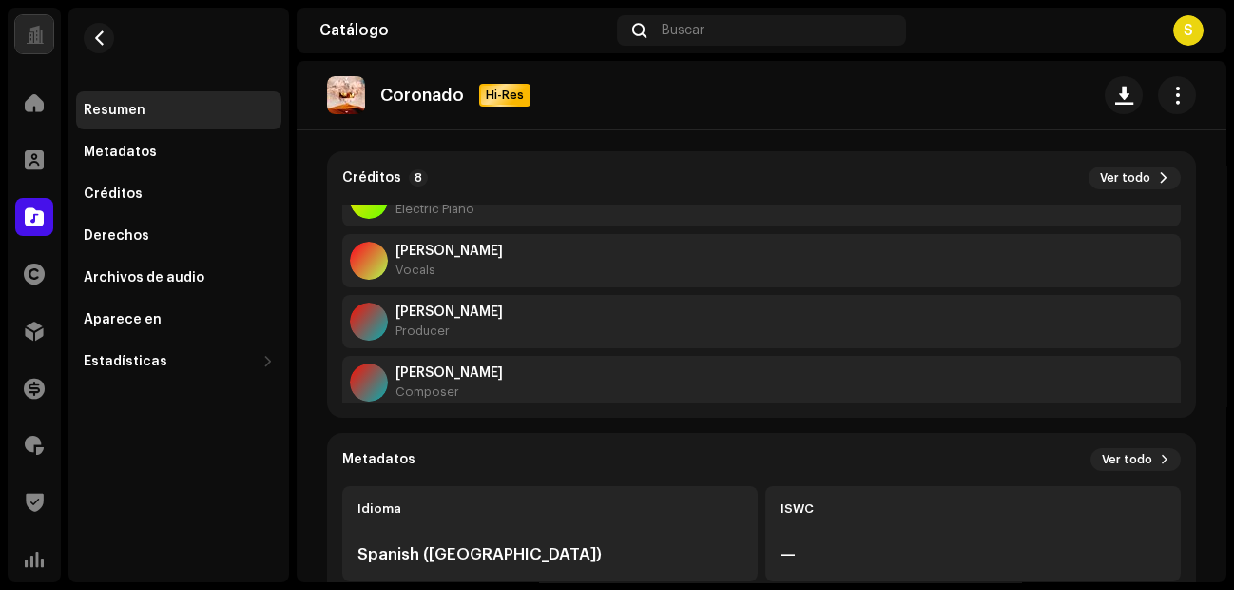
scroll to position [303, 0]
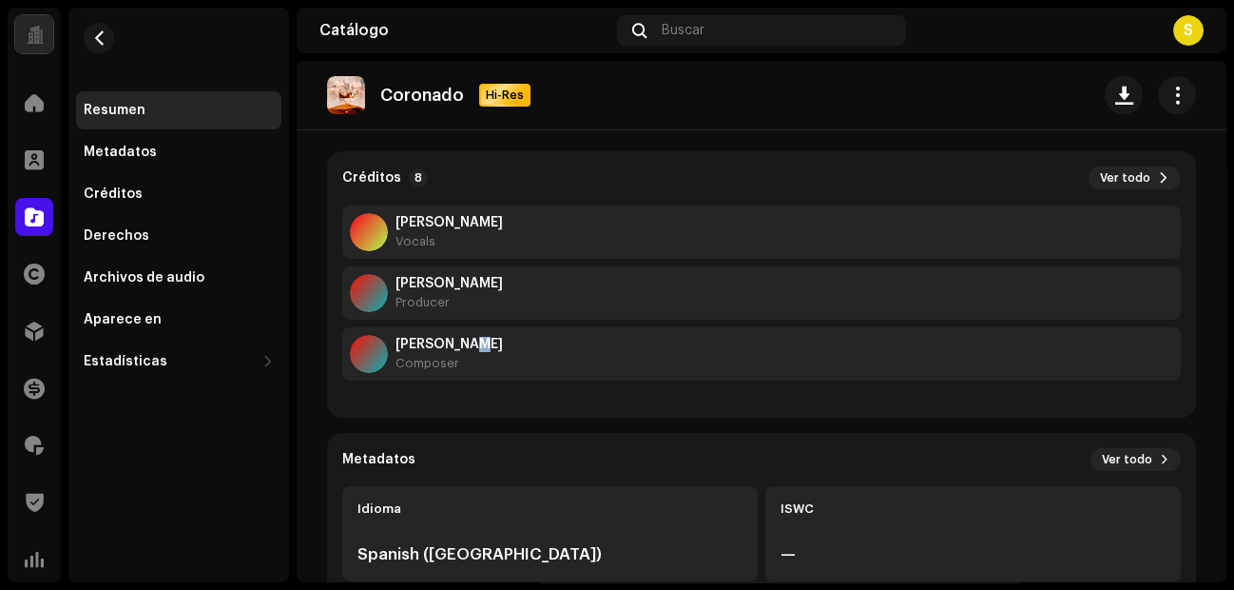
drag, startPoint x: 560, startPoint y: 313, endPoint x: 482, endPoint y: 349, distance: 85.9
click at [482, 349] on strong "[PERSON_NAME]" at bounding box center [449, 344] width 107 height 15
click at [536, 350] on div "[PERSON_NAME] Composer" at bounding box center [761, 353] width 839 height 53
click at [359, 348] on div at bounding box center [369, 354] width 38 height 38
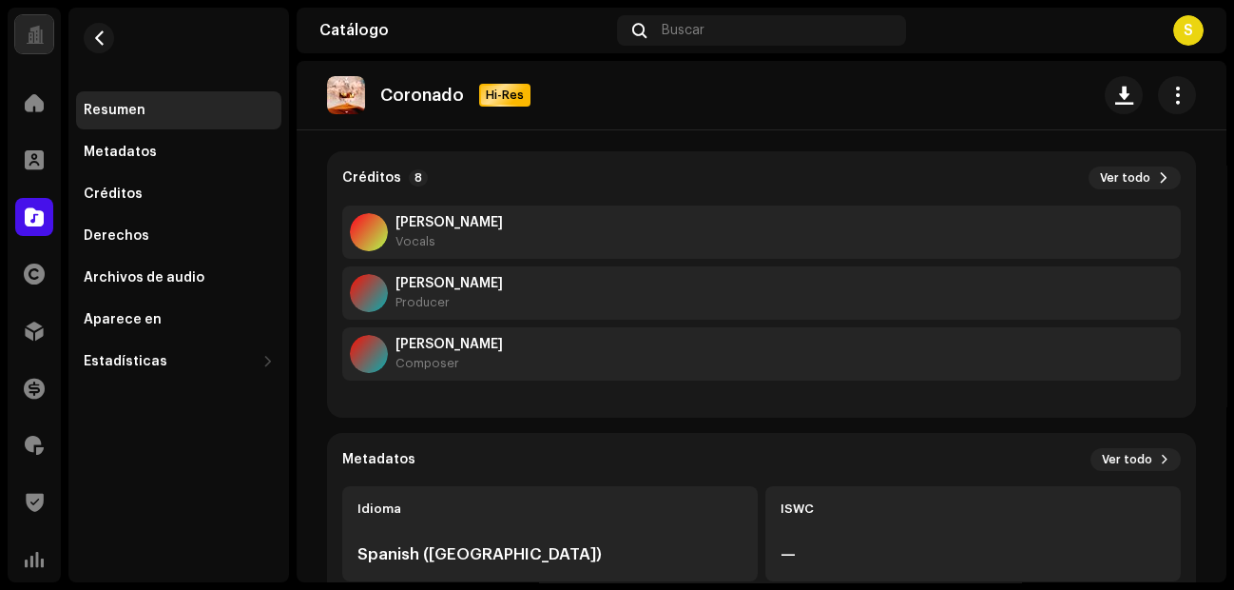
click at [359, 348] on div at bounding box center [369, 354] width 38 height 38
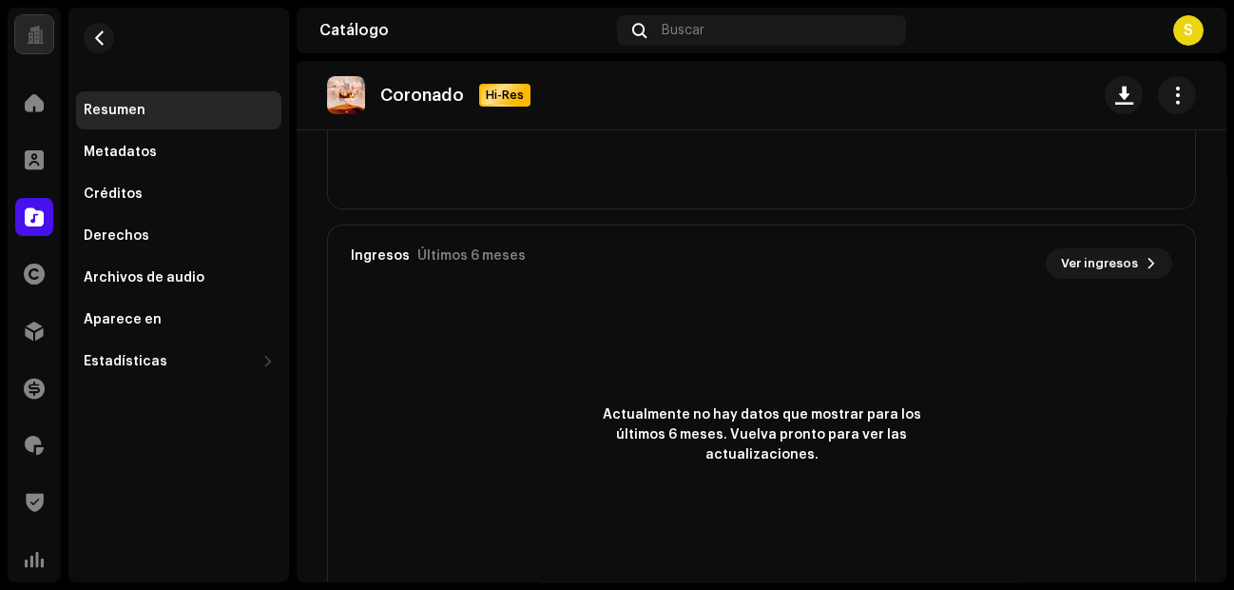
scroll to position [1387, 0]
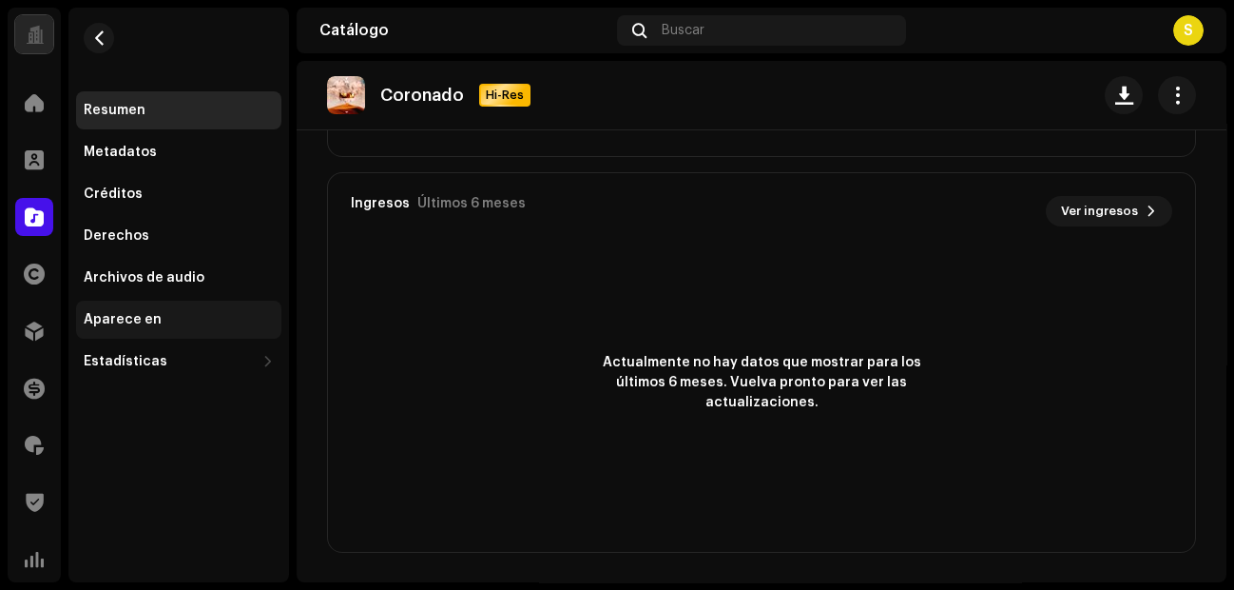
click at [116, 315] on div "Aparece en" at bounding box center [123, 319] width 78 height 15
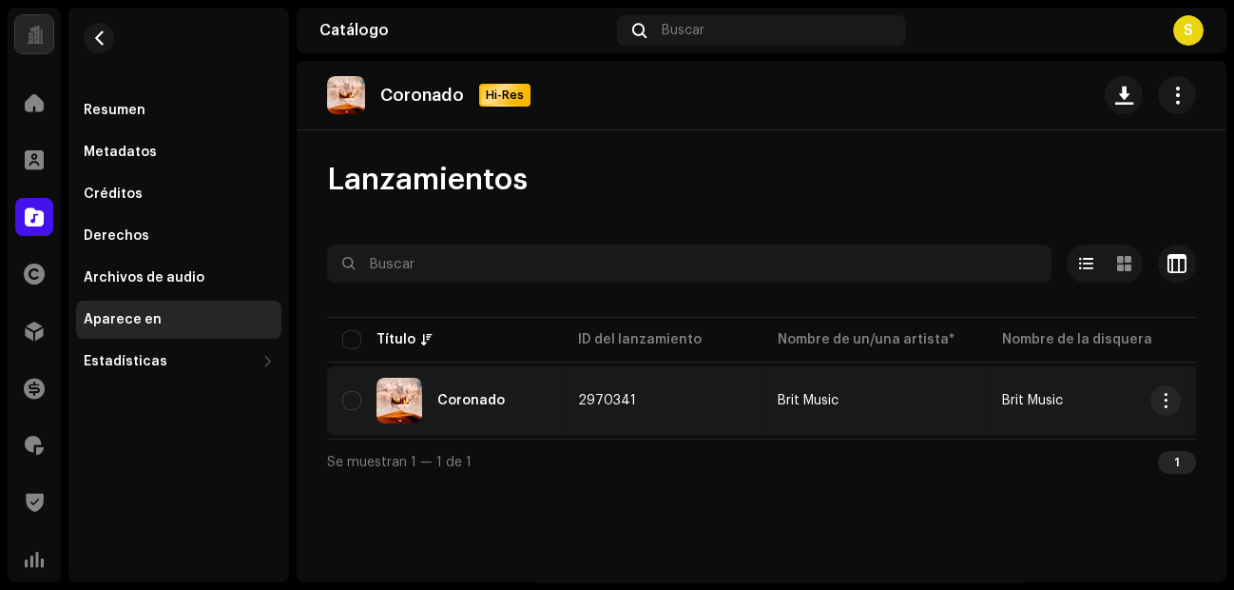
click at [566, 389] on td "2970341" at bounding box center [663, 400] width 200 height 68
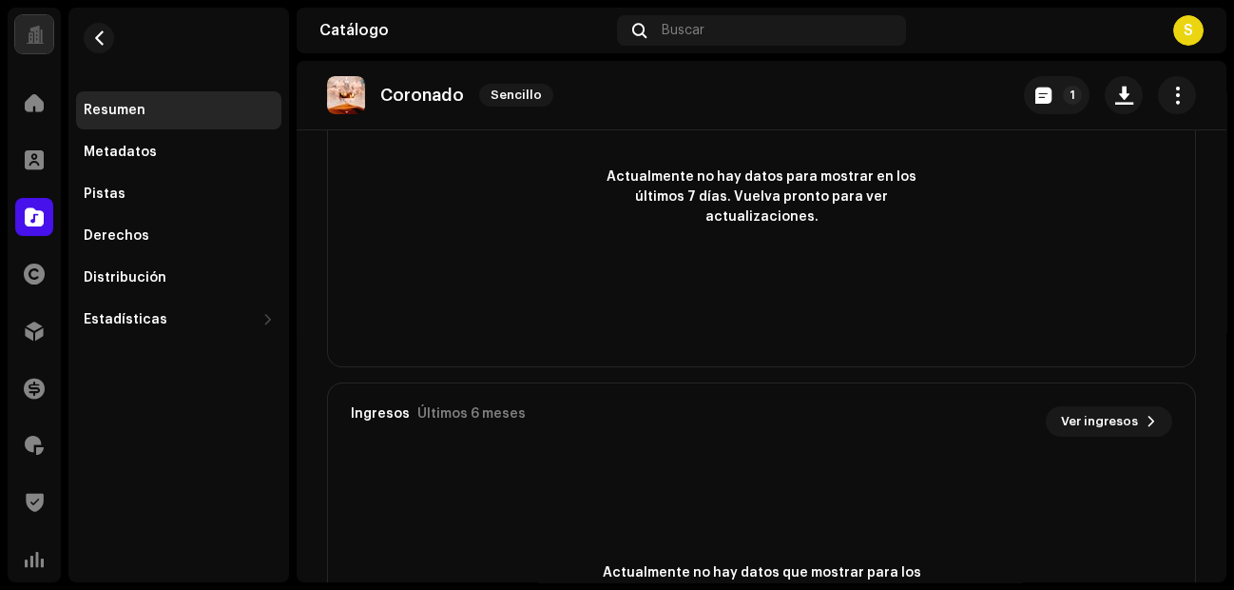
scroll to position [1387, 0]
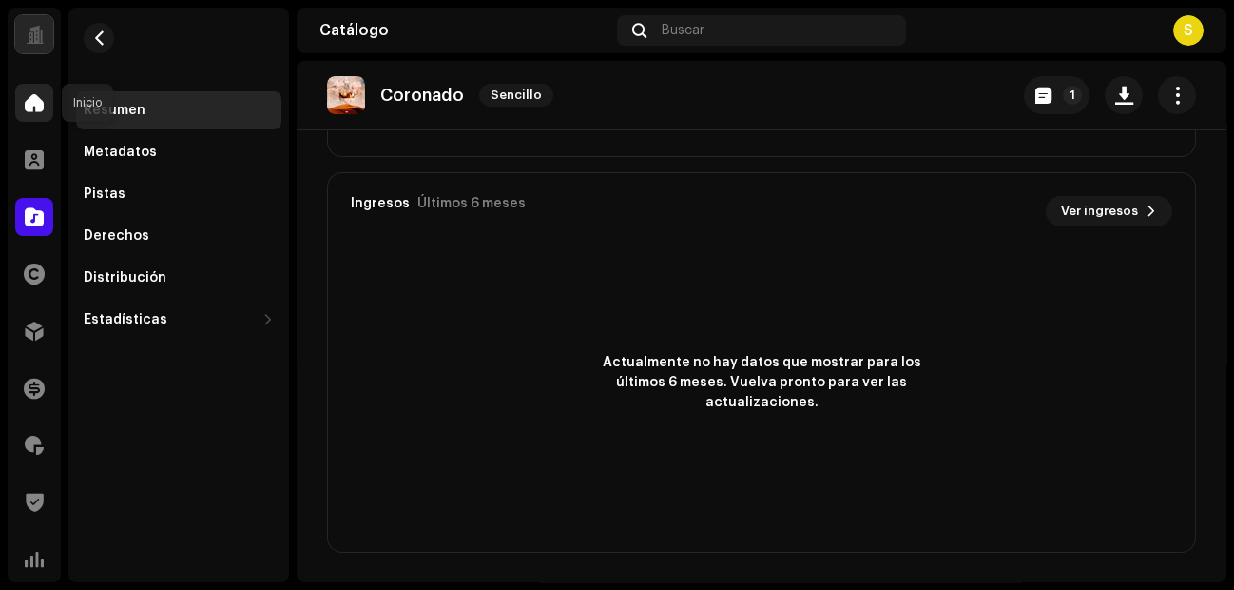
click at [25, 96] on span at bounding box center [34, 102] width 19 height 15
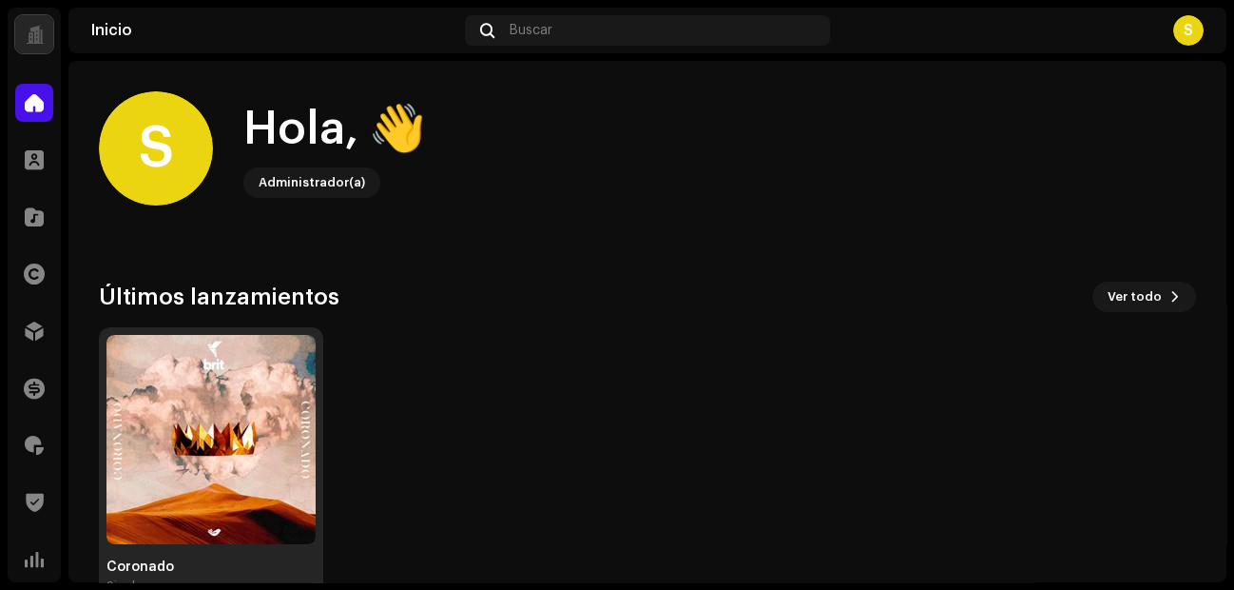
click at [242, 435] on img at bounding box center [210, 439] width 209 height 209
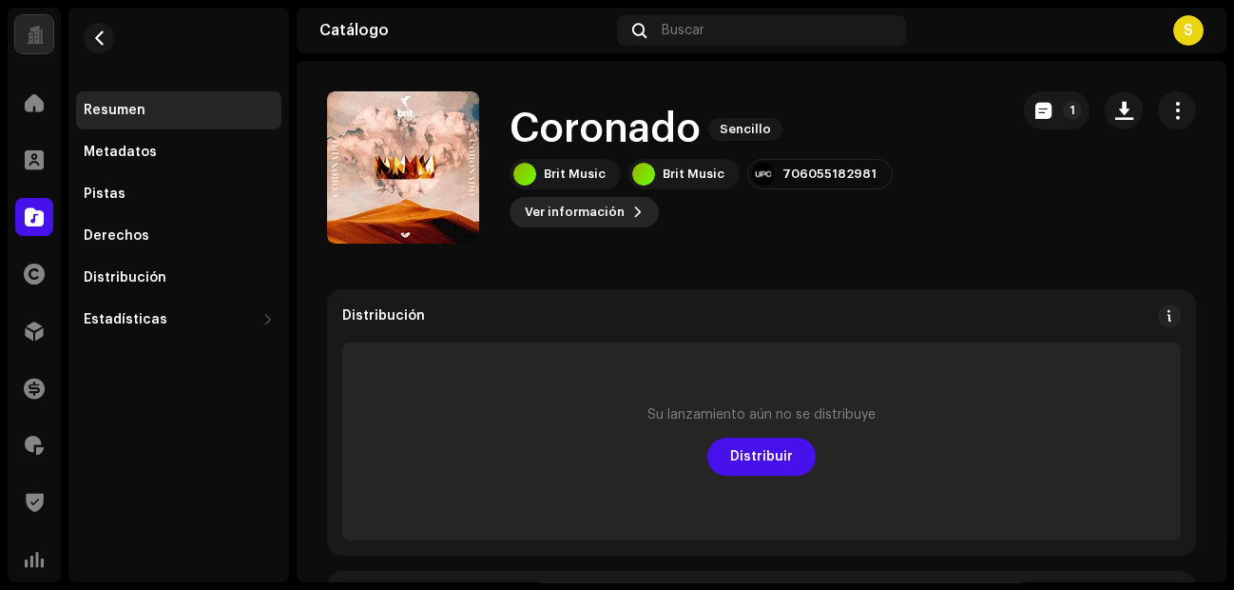
click at [593, 208] on span "Ver información" at bounding box center [575, 212] width 100 height 38
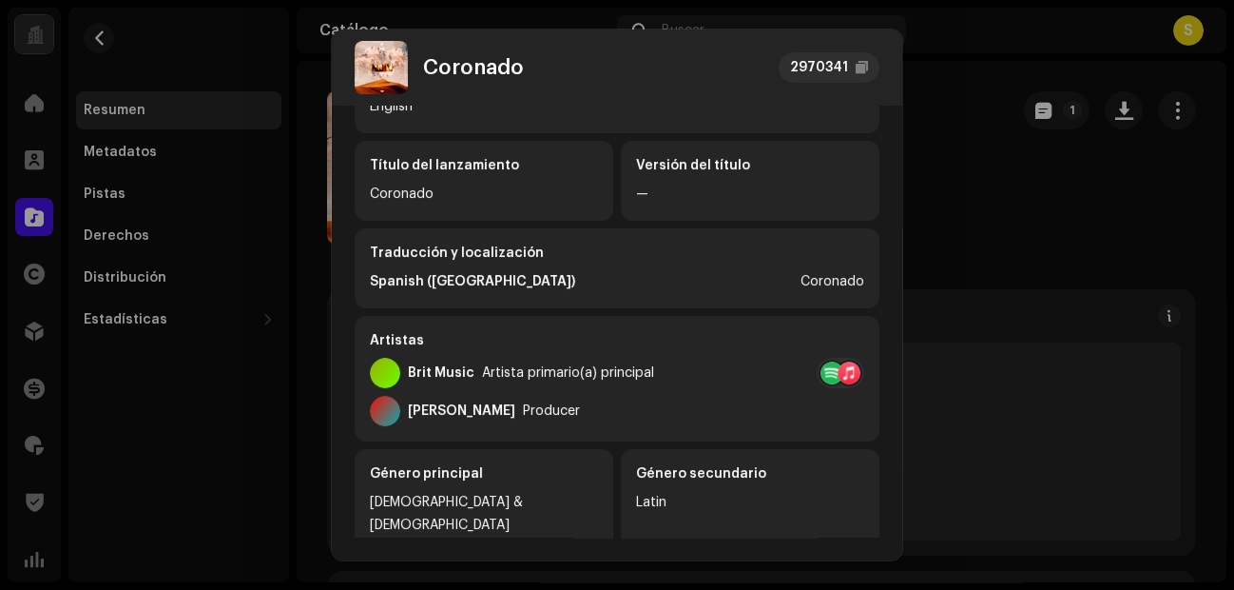
scroll to position [112, 0]
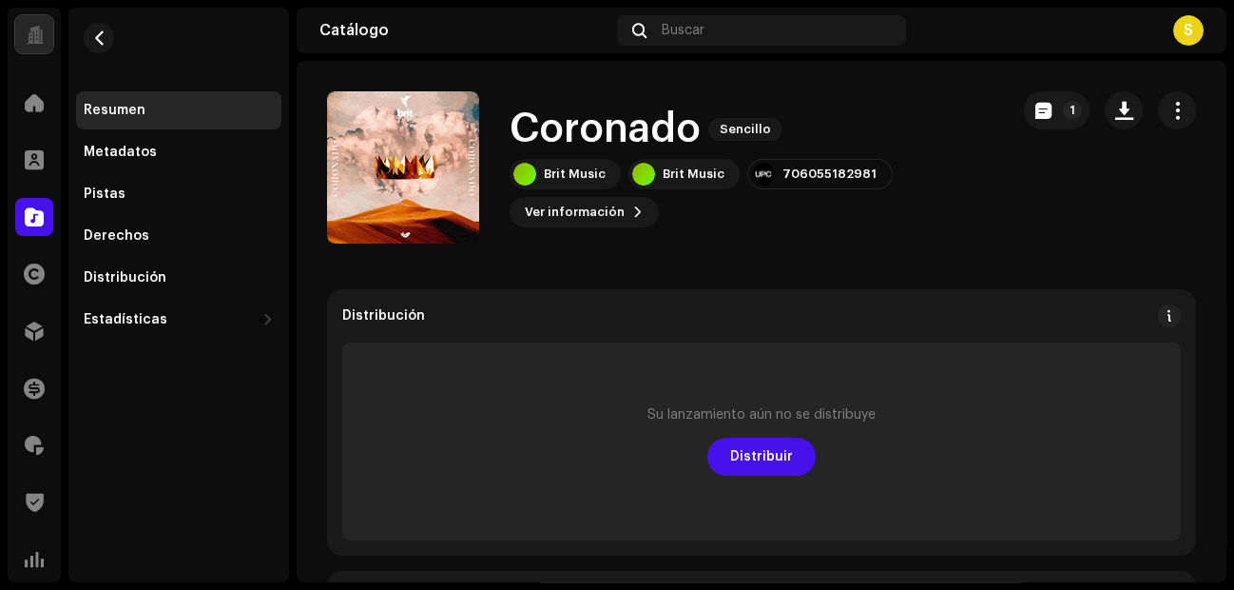
click at [1014, 208] on div "[PERSON_NAME] 2970341 Metadatos Distribución Idioma de metadatos English Título…" at bounding box center [617, 295] width 1234 height 590
click at [1040, 109] on button "1" at bounding box center [1057, 110] width 66 height 38
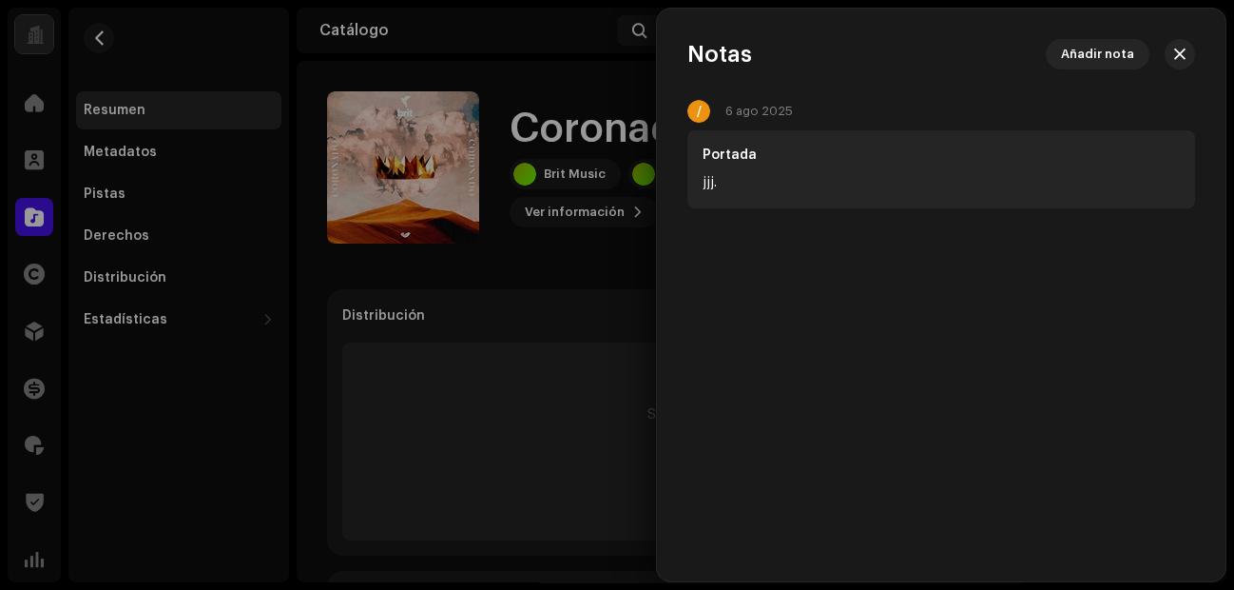
click at [1196, 48] on div "Notas Añadir nota" at bounding box center [941, 54] width 569 height 30
click at [1186, 51] on span "button" at bounding box center [1179, 54] width 11 height 15
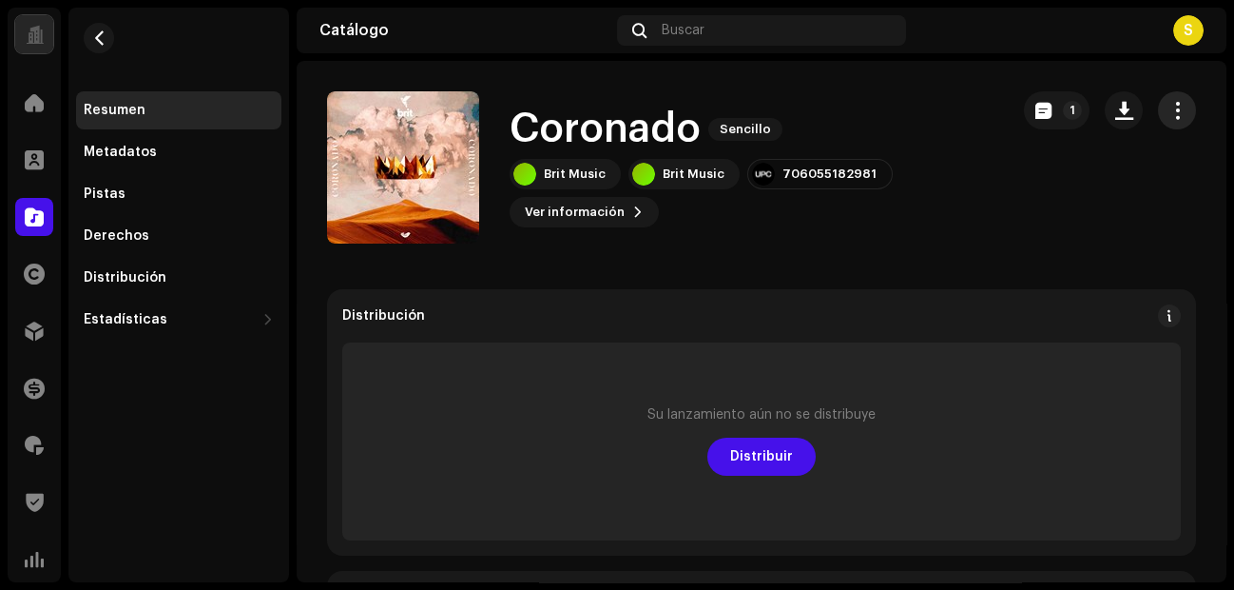
click at [1169, 115] on span "button" at bounding box center [1178, 110] width 18 height 15
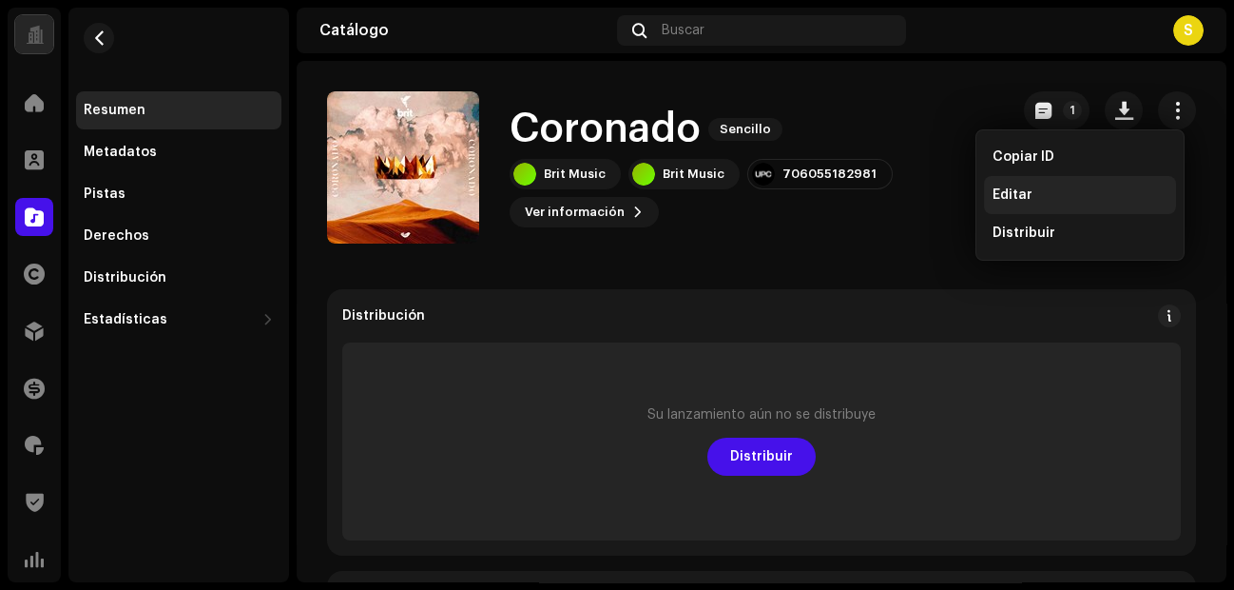
click at [1030, 184] on div "Editar" at bounding box center [1080, 195] width 192 height 38
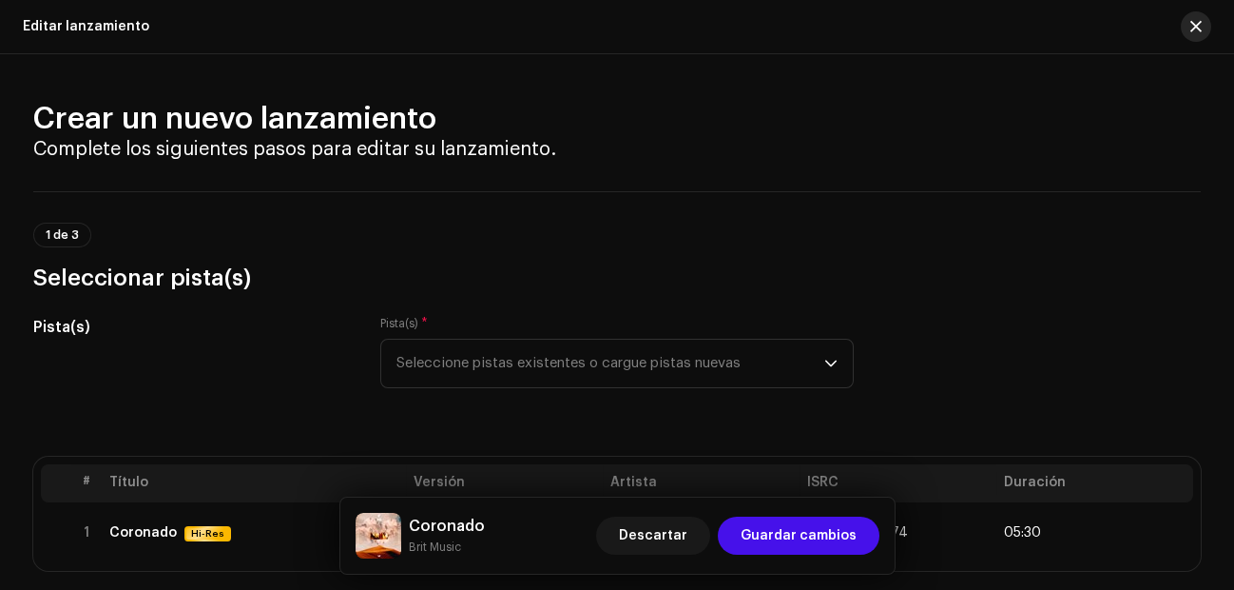
click at [1194, 24] on span "button" at bounding box center [1195, 26] width 11 height 15
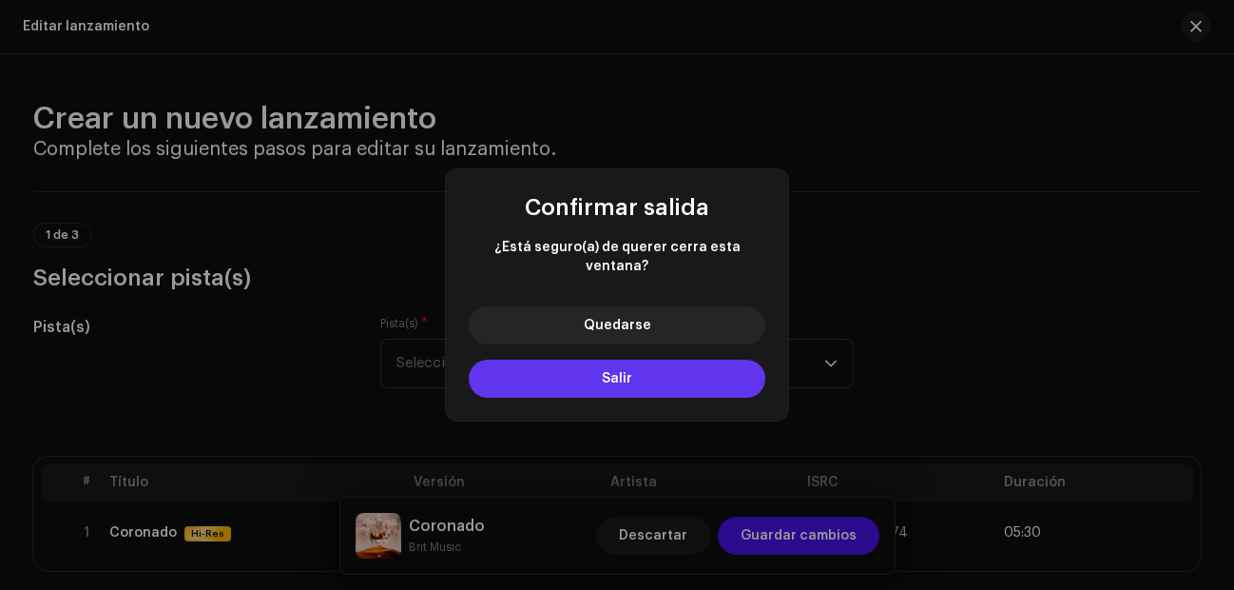
click at [613, 372] on span "Salir" at bounding box center [617, 378] width 30 height 13
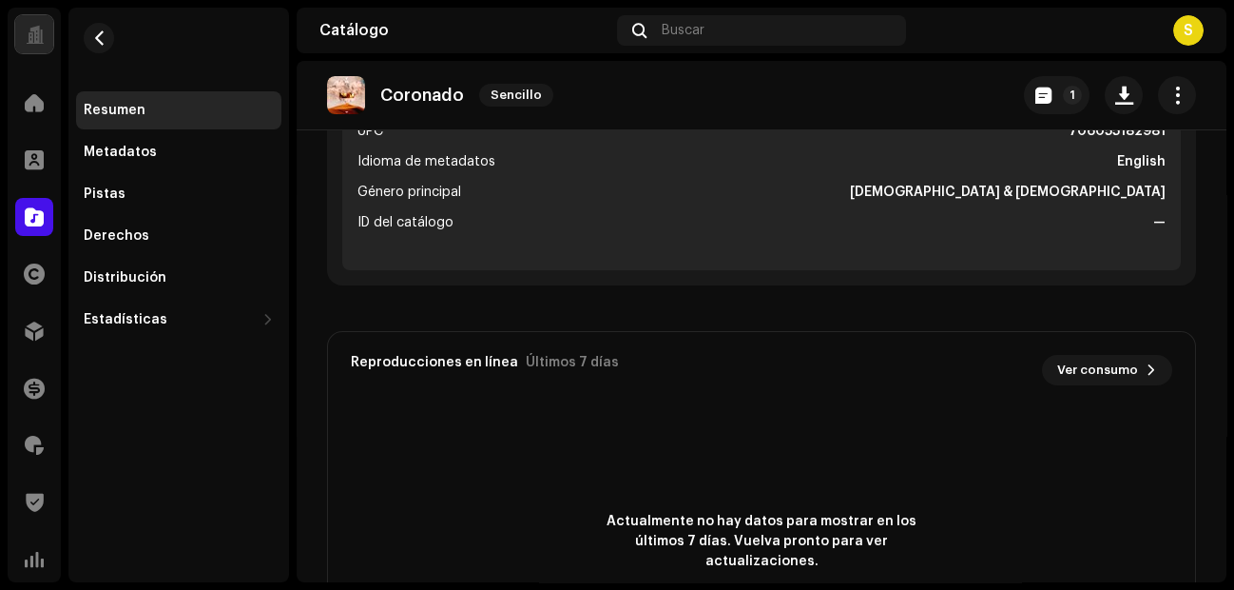
scroll to position [842, 0]
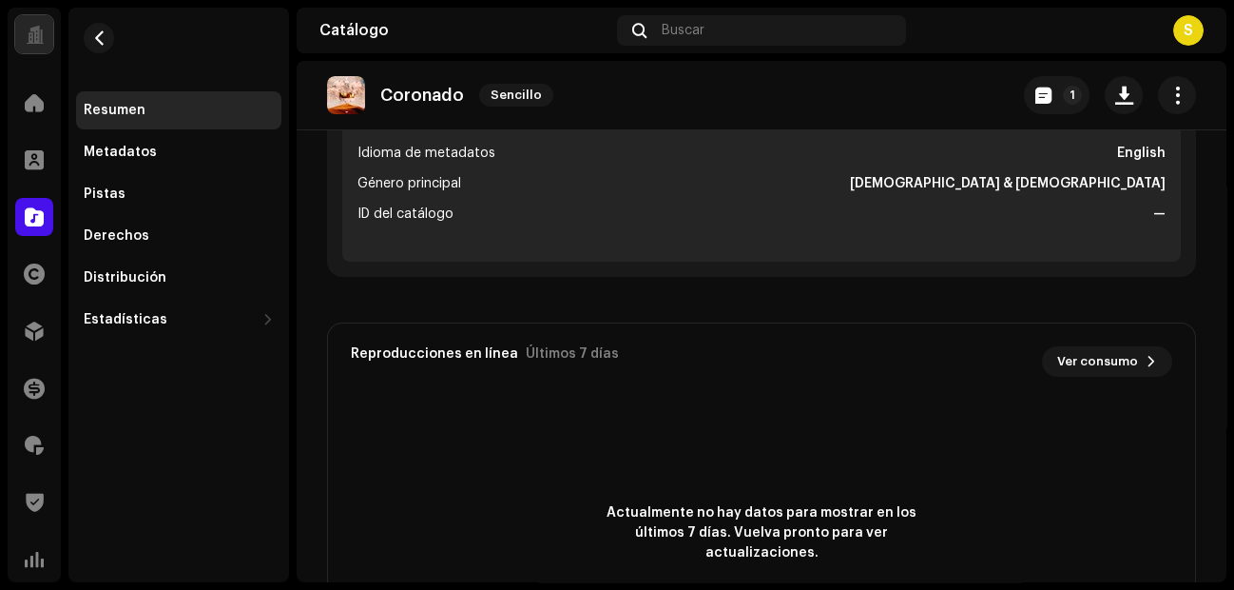
click at [623, 251] on ul "Fecha de lanzamiento [DATE] (Medianoche en todo el mundo) UPC 706055182981 Idio…" at bounding box center [761, 164] width 839 height 196
click at [586, 203] on re-o-release-hero "[PERSON_NAME] Sencillo 1 [PERSON_NAME] Sencillo Brit Music Brit Music 706055182…" at bounding box center [762, 137] width 930 height 152
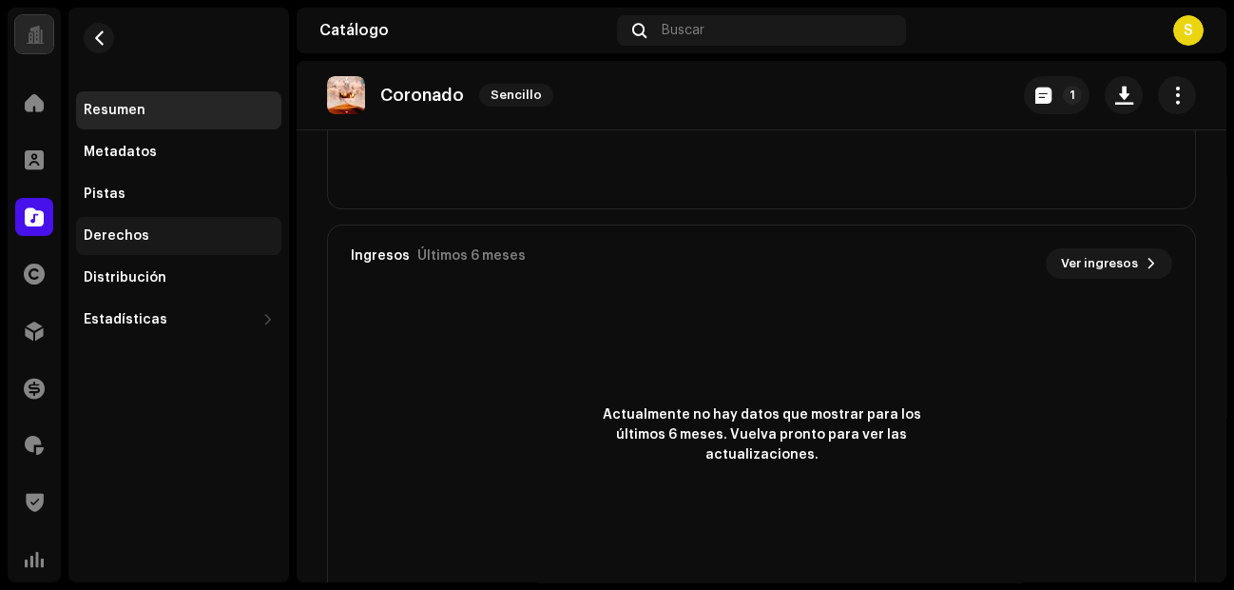
scroll to position [1350, 0]
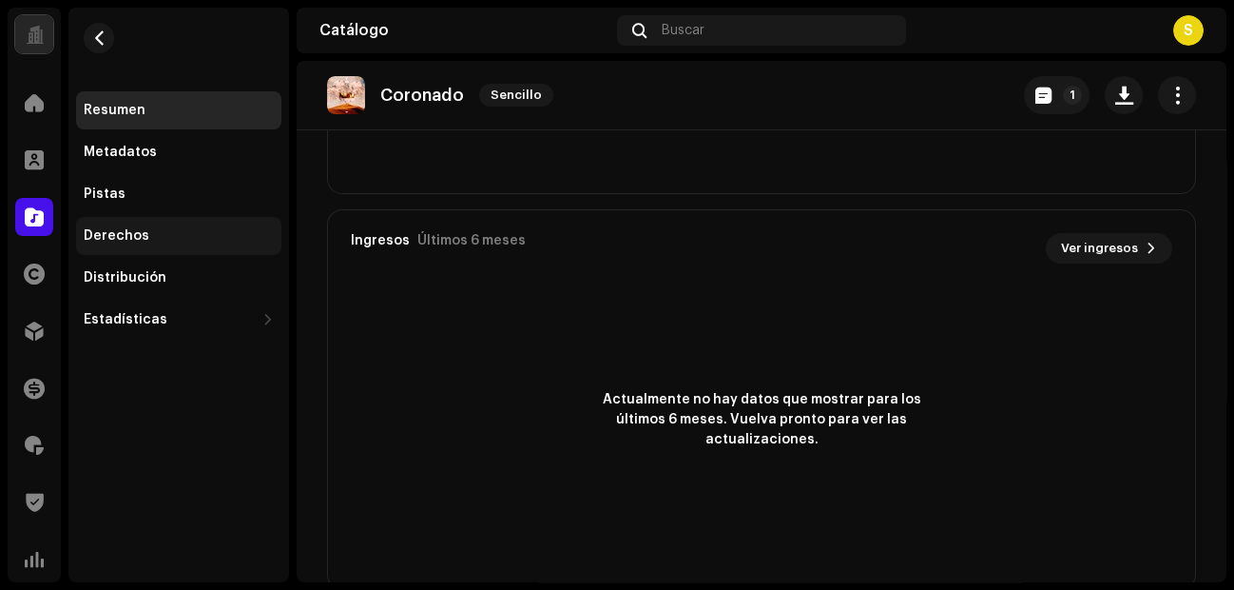
click at [140, 235] on div "Derechos" at bounding box center [117, 235] width 66 height 15
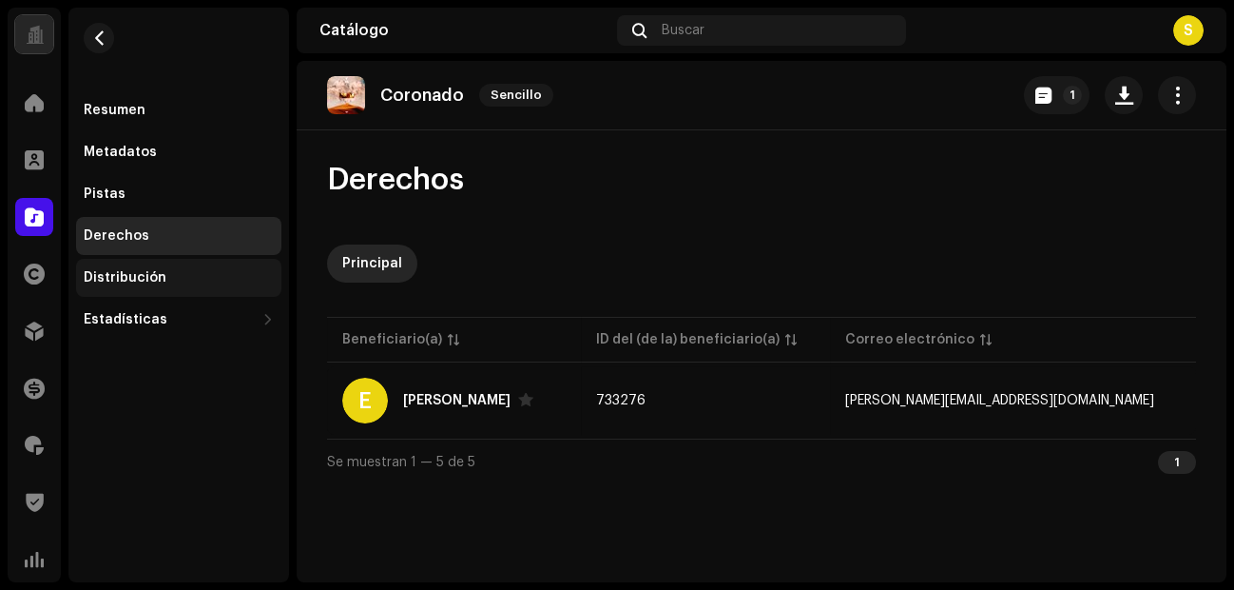
click at [114, 261] on div "Distribución" at bounding box center [178, 278] width 205 height 38
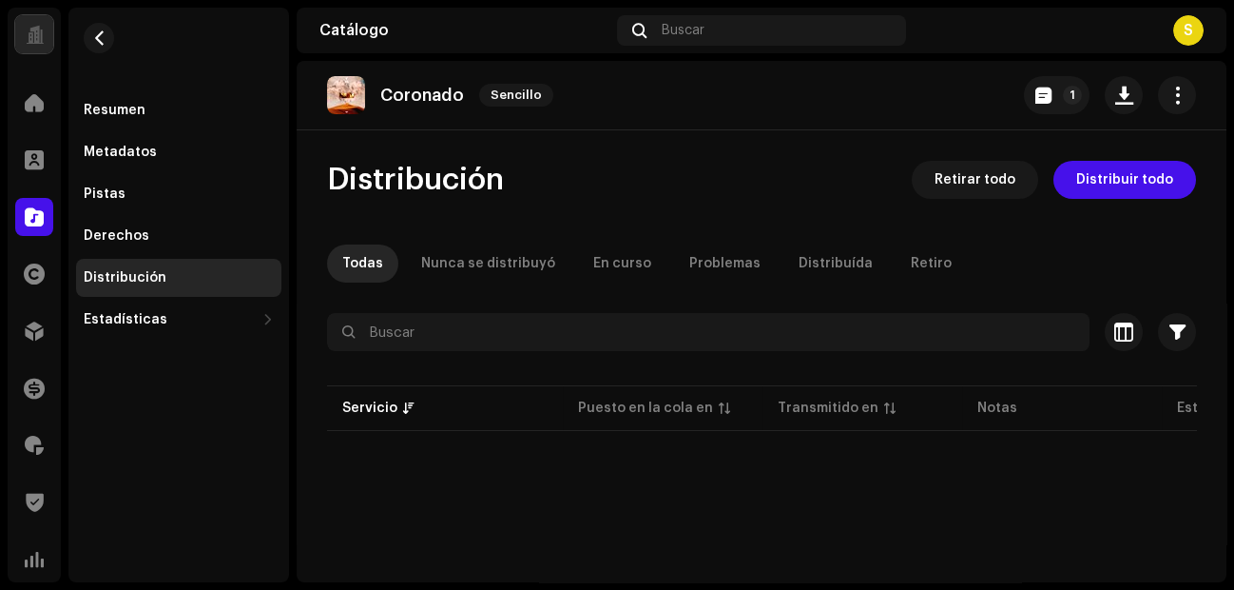
scroll to position [43, 0]
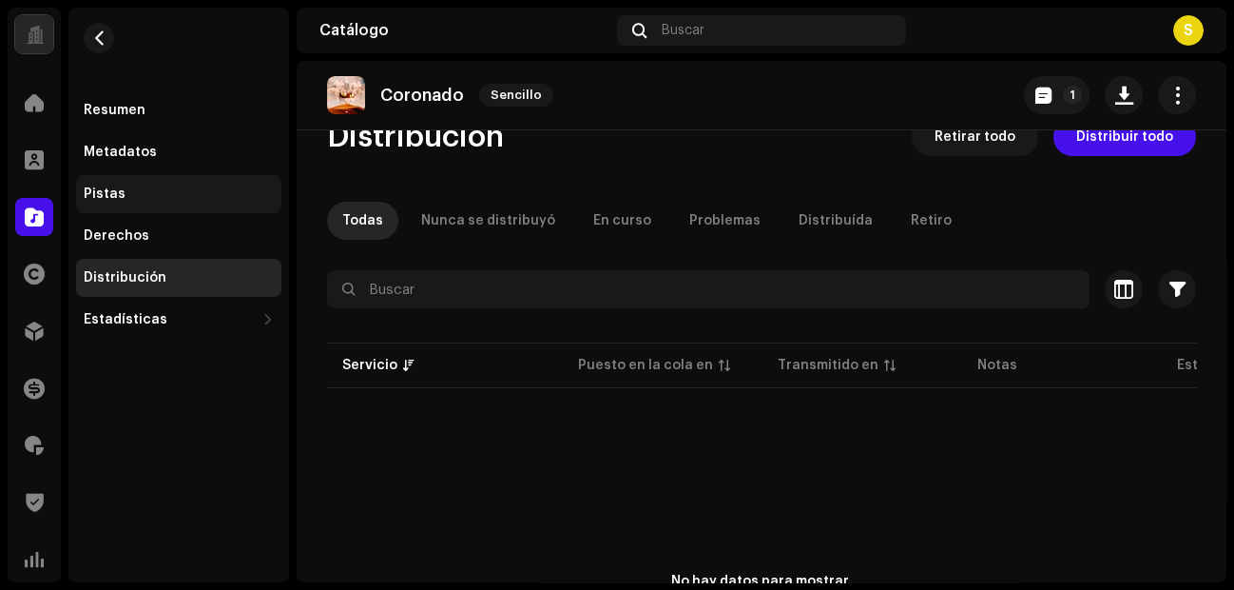
click at [143, 203] on div "Pistas" at bounding box center [178, 194] width 205 height 38
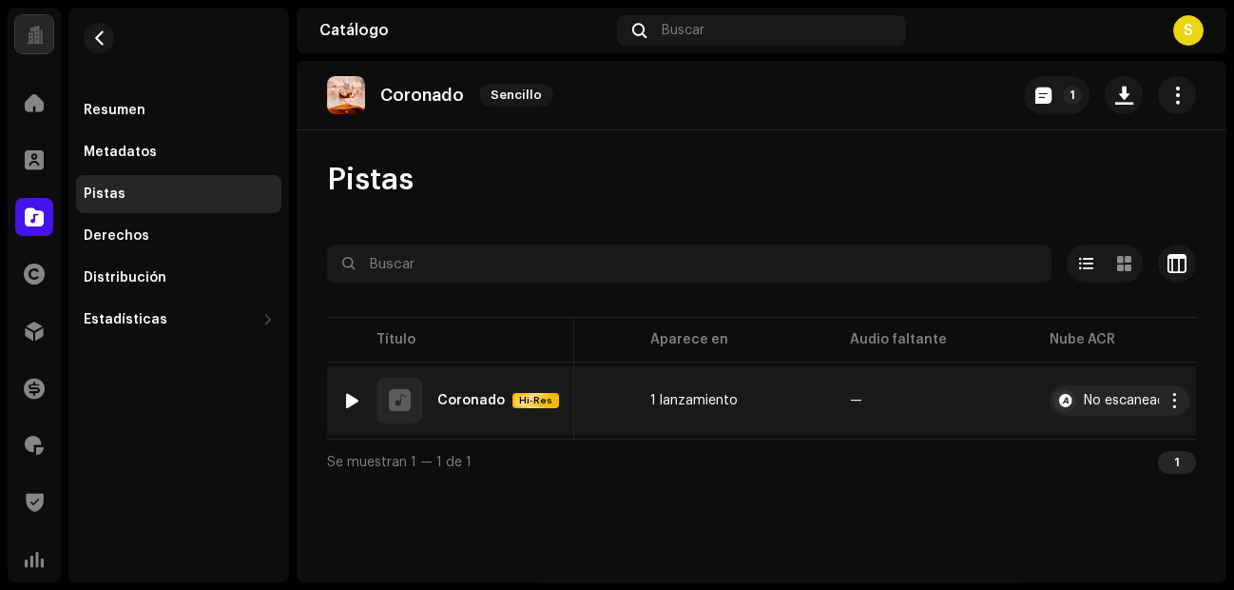
scroll to position [0, 789]
click at [1162, 388] on button "button" at bounding box center [1166, 400] width 30 height 30
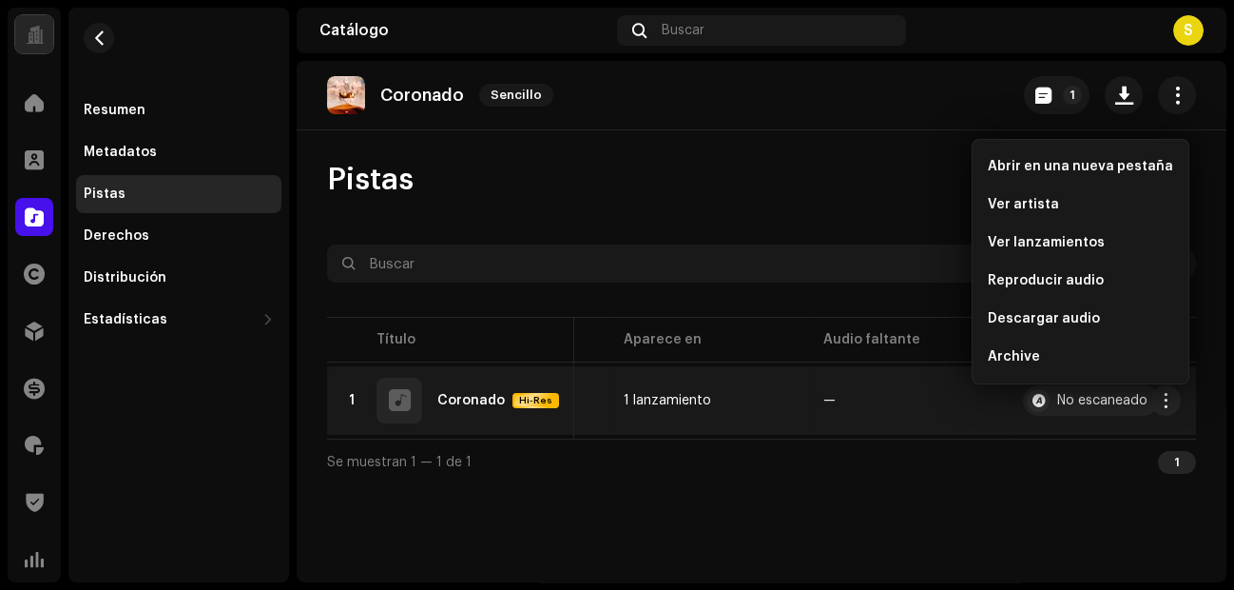
click at [846, 378] on td "—" at bounding box center [908, 400] width 200 height 68
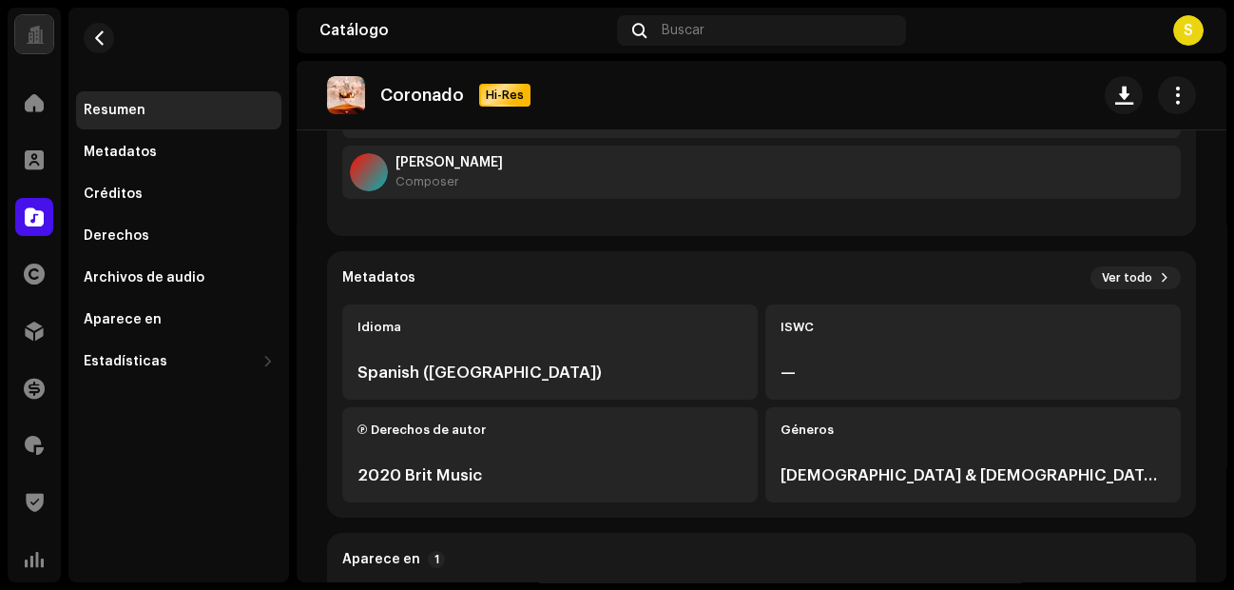
scroll to position [363, 0]
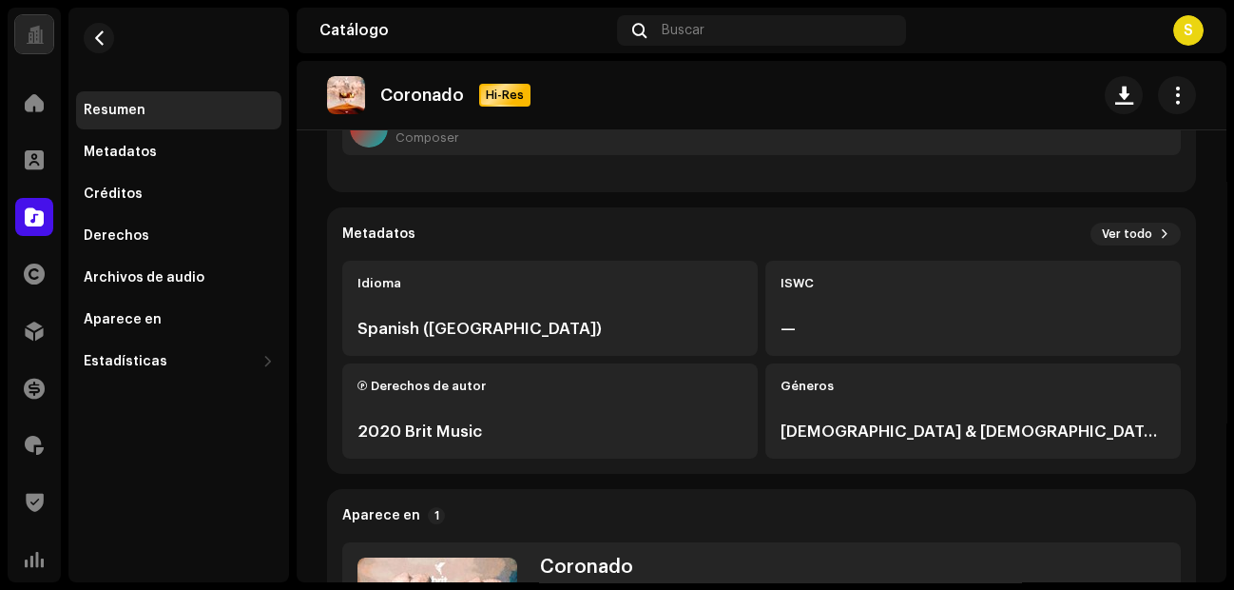
click at [1176, 236] on div "Metadatos Ver todo Idioma Spanish ([GEOGRAPHIC_DATA]) ISWC — Ⓟ Derechos de auto…" at bounding box center [761, 340] width 869 height 266
click at [1113, 241] on span "Ver todo" at bounding box center [1127, 233] width 50 height 15
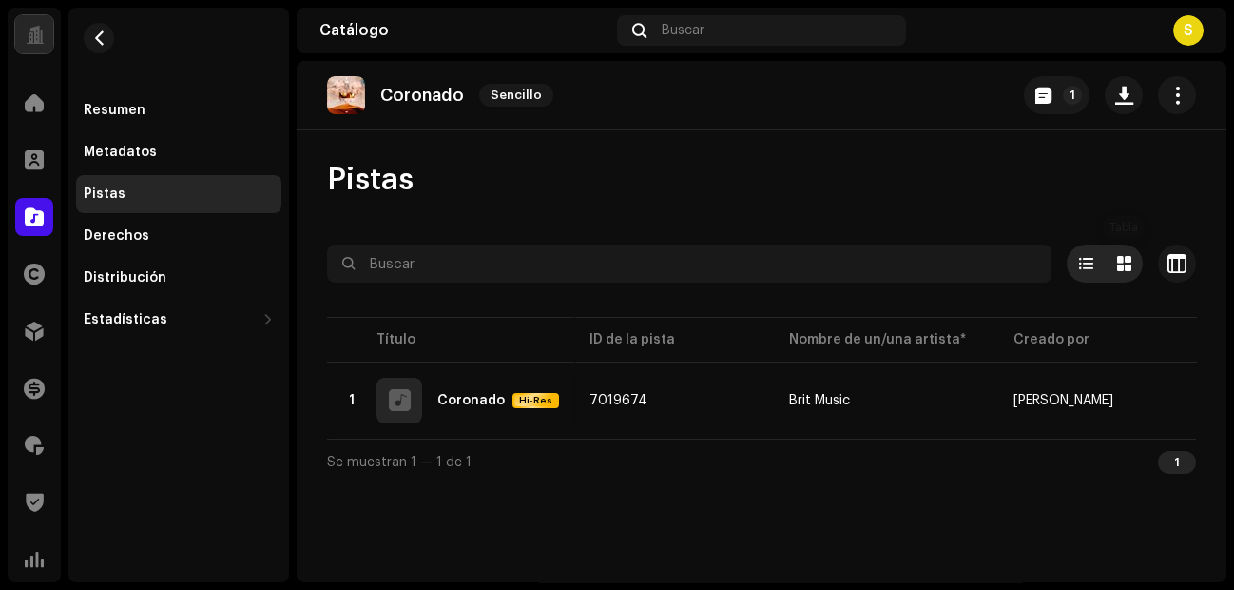
click at [1117, 263] on span at bounding box center [1124, 263] width 14 height 15
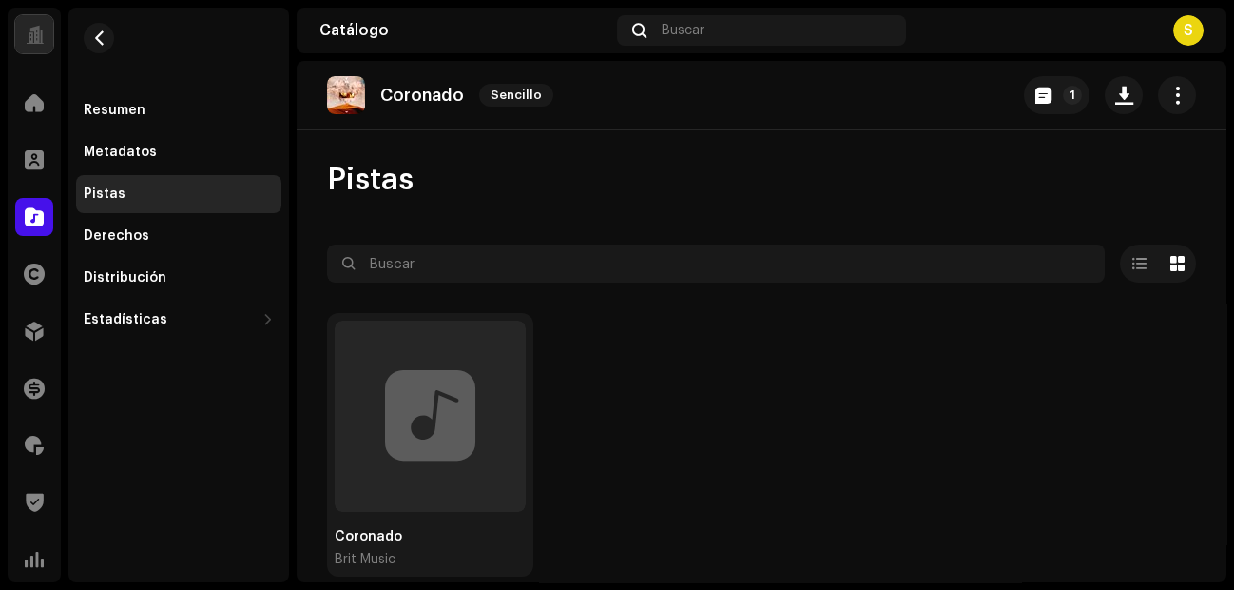
scroll to position [51, 0]
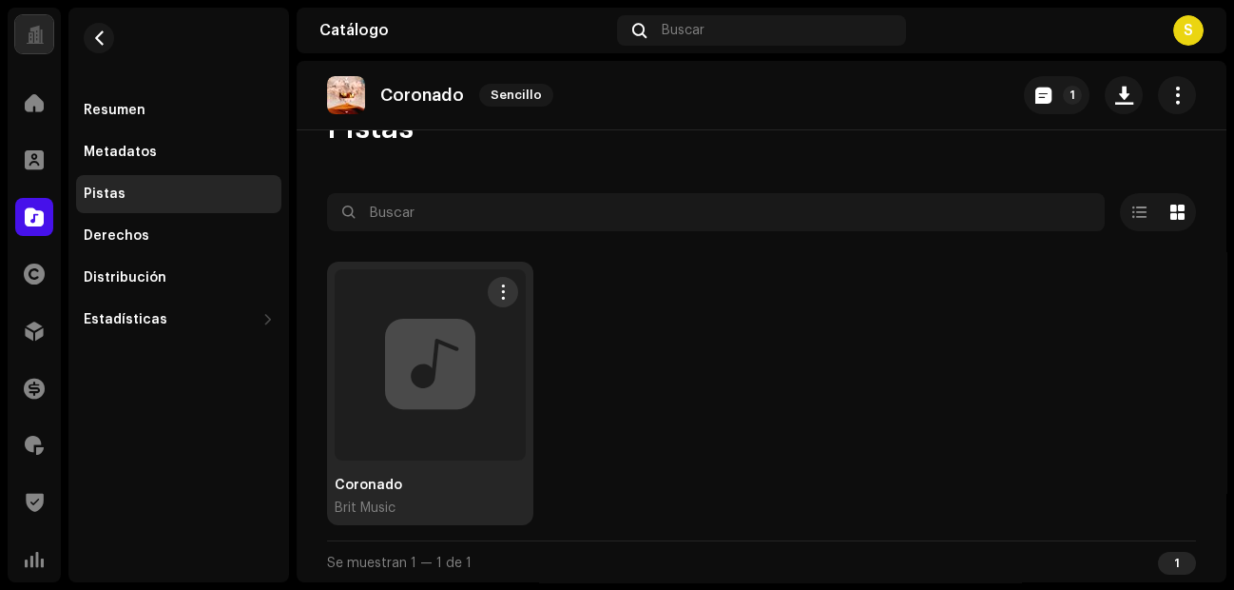
click at [400, 416] on div at bounding box center [430, 364] width 191 height 191
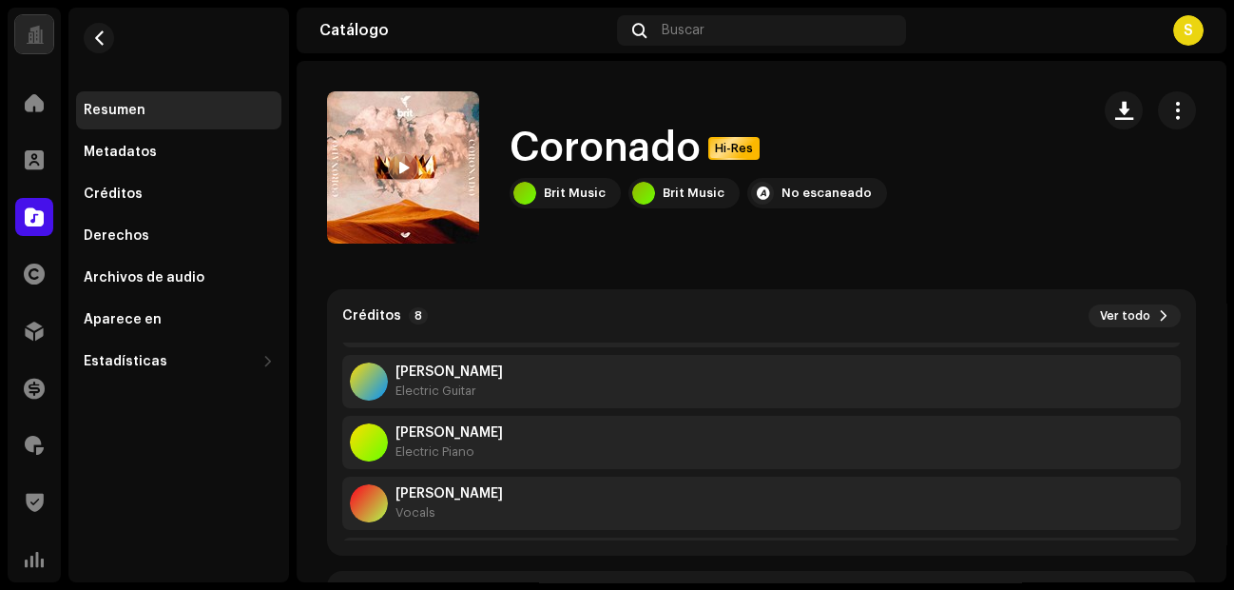
scroll to position [303, 0]
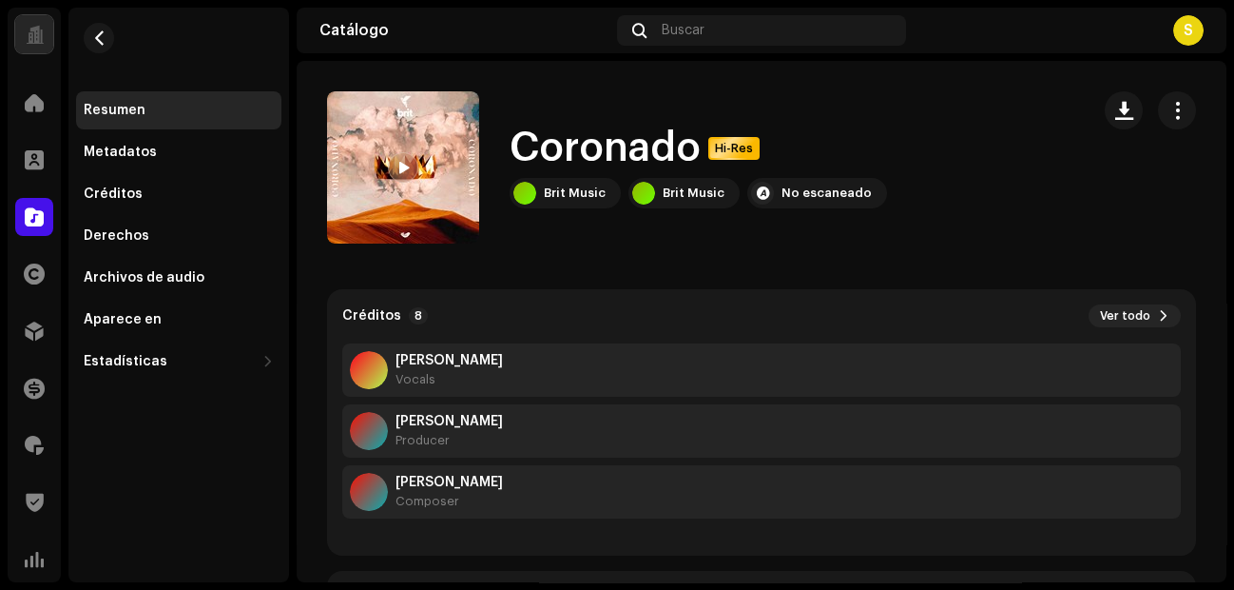
click at [1161, 329] on div "Créditos 8 Ver todo Brit Music Artista primario(a) principal [PERSON_NAME] Elec…" at bounding box center [761, 422] width 869 height 266
click at [1128, 309] on span "Ver todo" at bounding box center [1125, 315] width 50 height 15
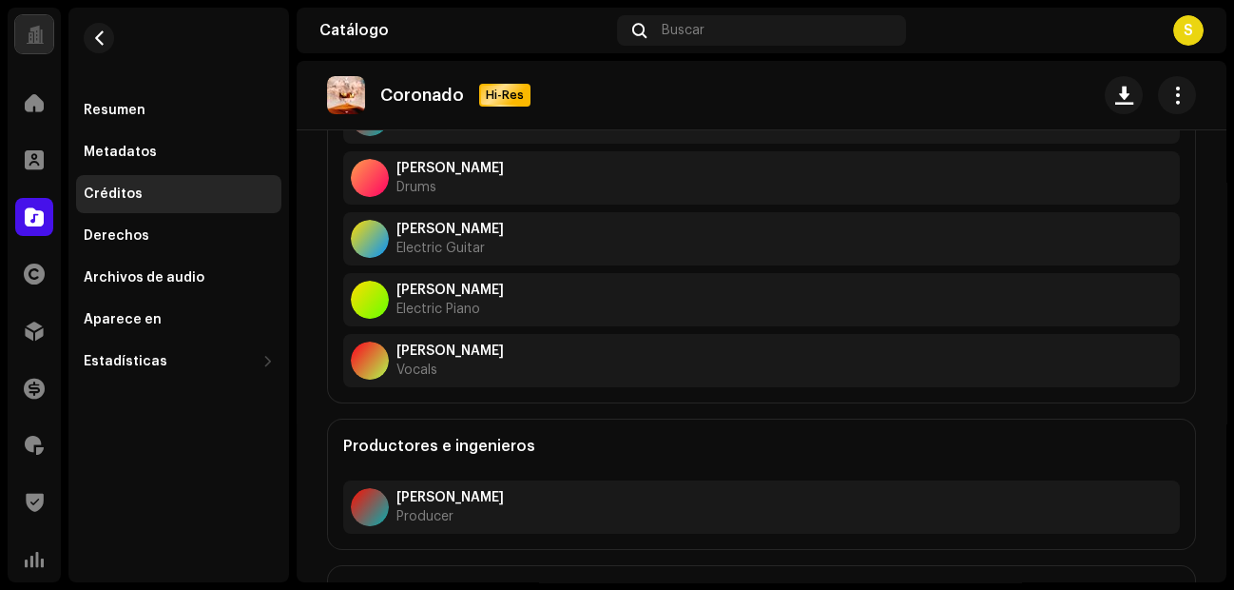
scroll to position [473, 0]
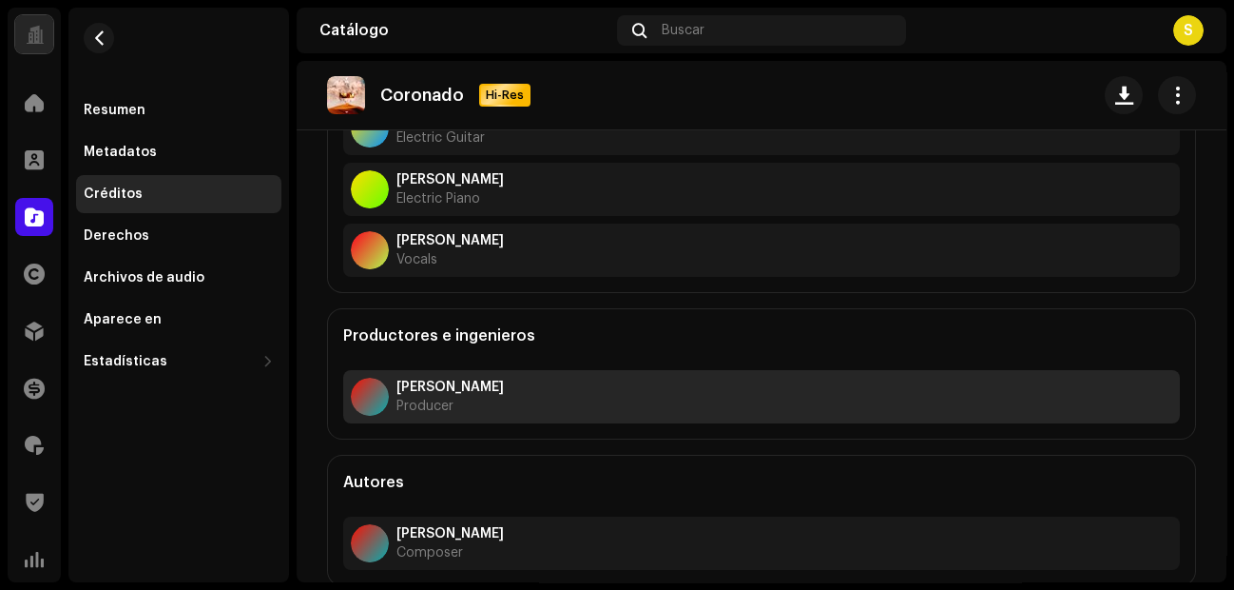
click at [422, 370] on div "[PERSON_NAME] Producer" at bounding box center [761, 396] width 837 height 53
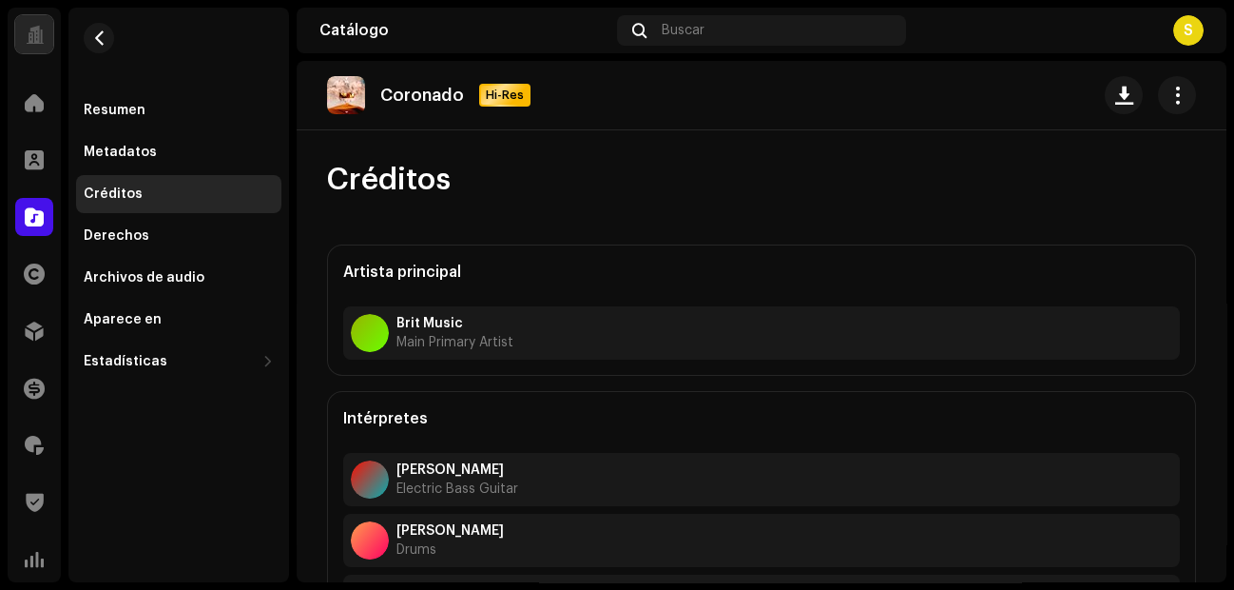
scroll to position [473, 0]
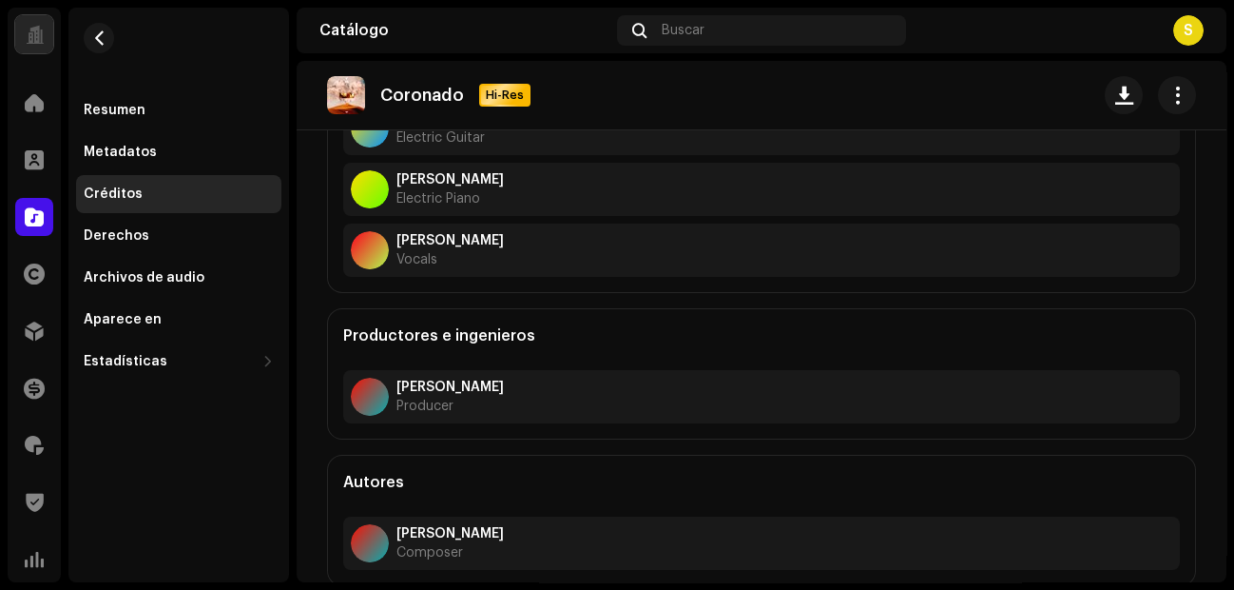
click at [438, 547] on span "Composer" at bounding box center [450, 552] width 107 height 15
click at [372, 471] on h5 "Autores" at bounding box center [373, 482] width 61 height 23
click at [360, 551] on div at bounding box center [370, 543] width 38 height 38
click at [426, 533] on strong "[PERSON_NAME]" at bounding box center [450, 533] width 107 height 15
click at [562, 545] on div "[PERSON_NAME] Composer" at bounding box center [761, 542] width 837 height 53
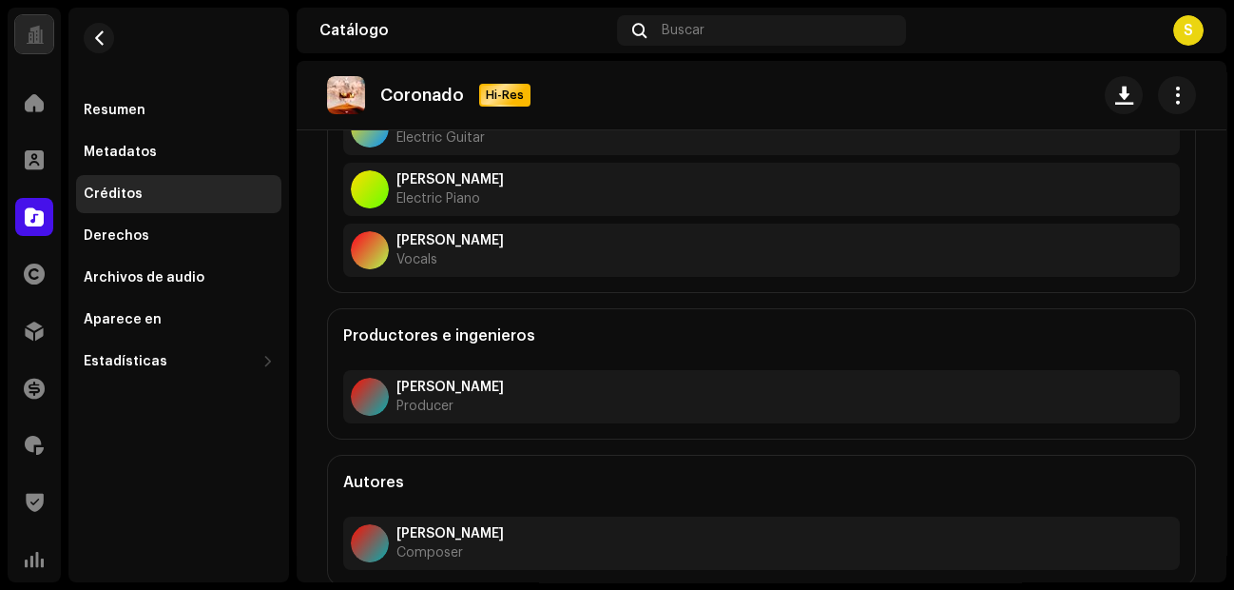
click at [562, 545] on div "[PERSON_NAME] Composer" at bounding box center [761, 542] width 837 height 53
click at [489, 481] on div "Autores [PERSON_NAME] Composer" at bounding box center [761, 520] width 869 height 131
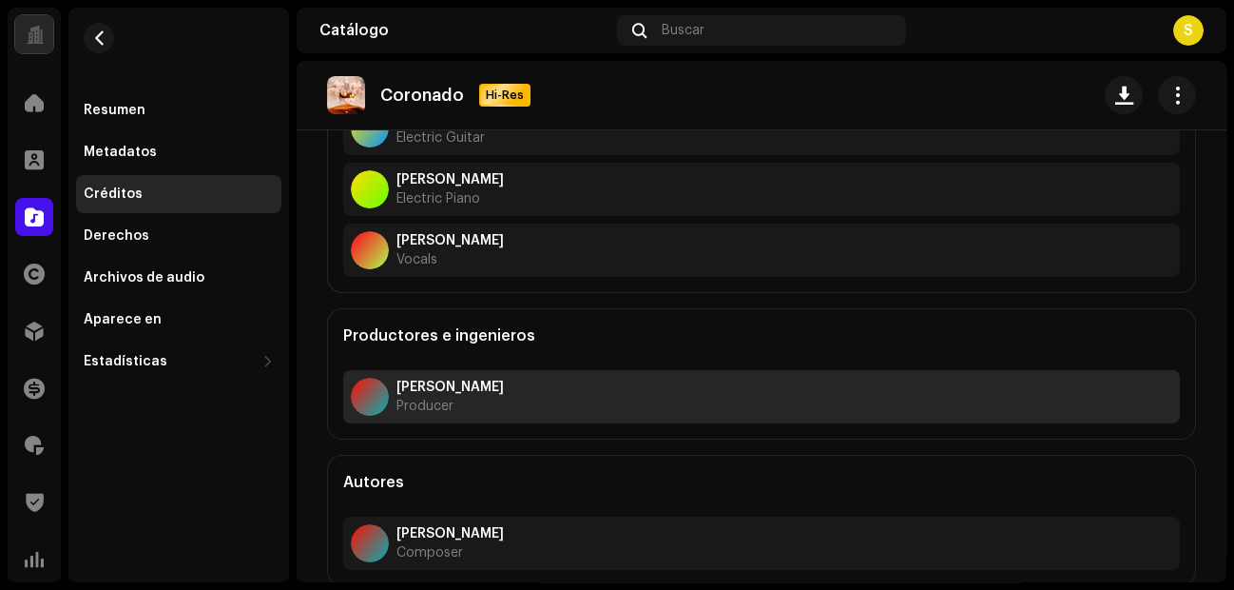
click at [459, 417] on div "[PERSON_NAME] Producer" at bounding box center [761, 396] width 837 height 53
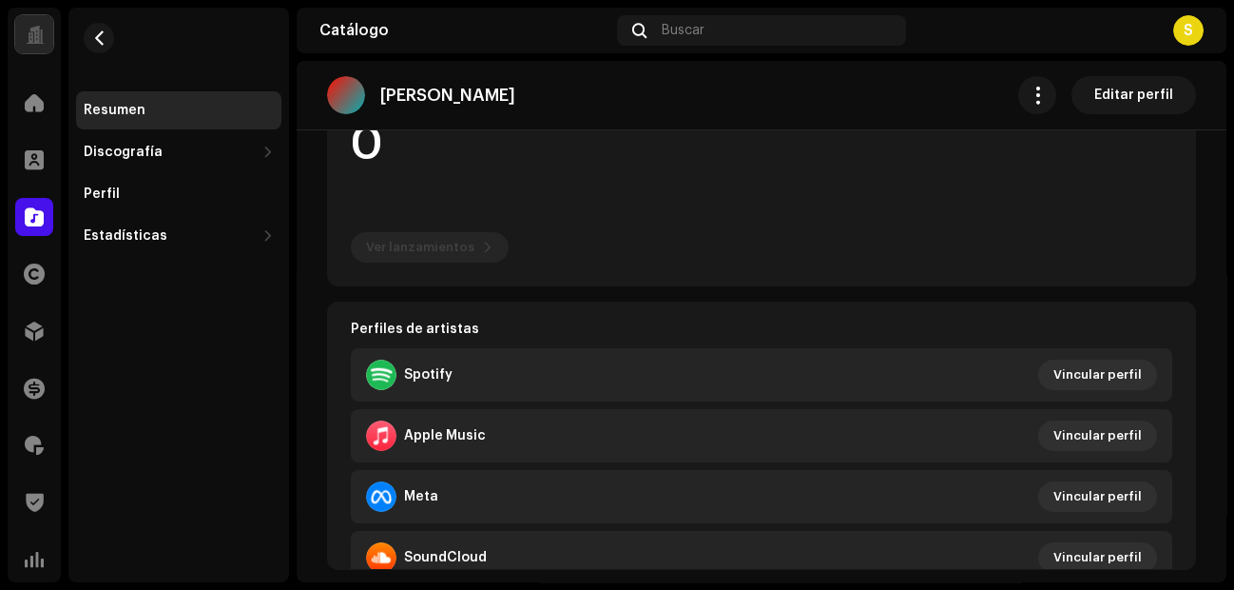
scroll to position [233, 0]
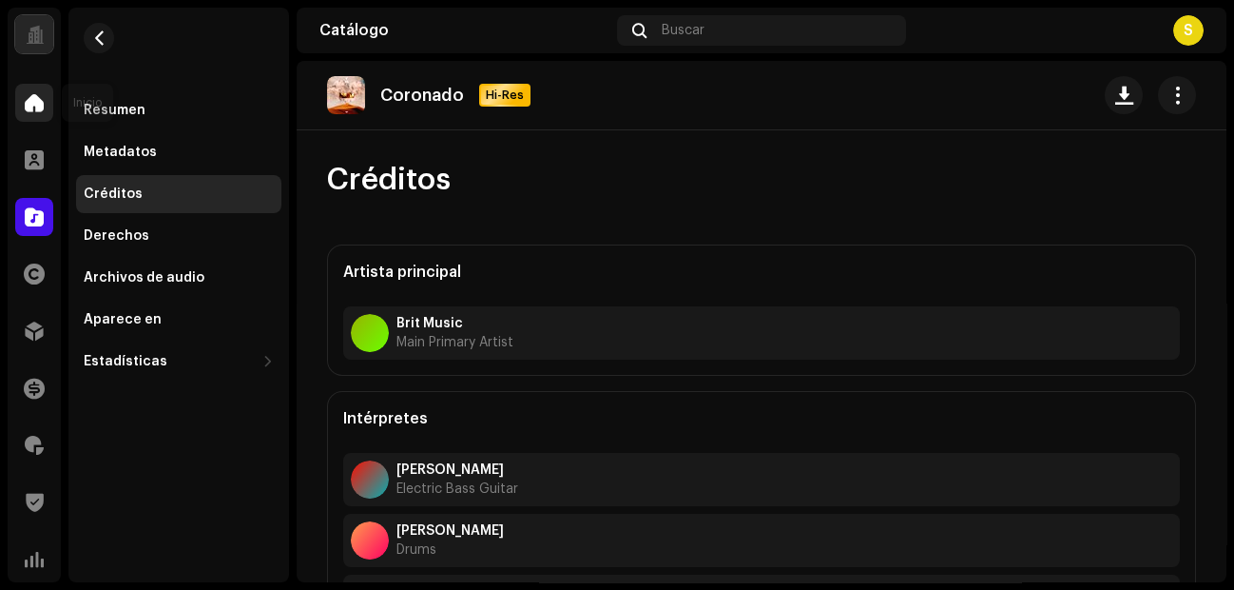
click at [33, 102] on span at bounding box center [34, 102] width 19 height 15
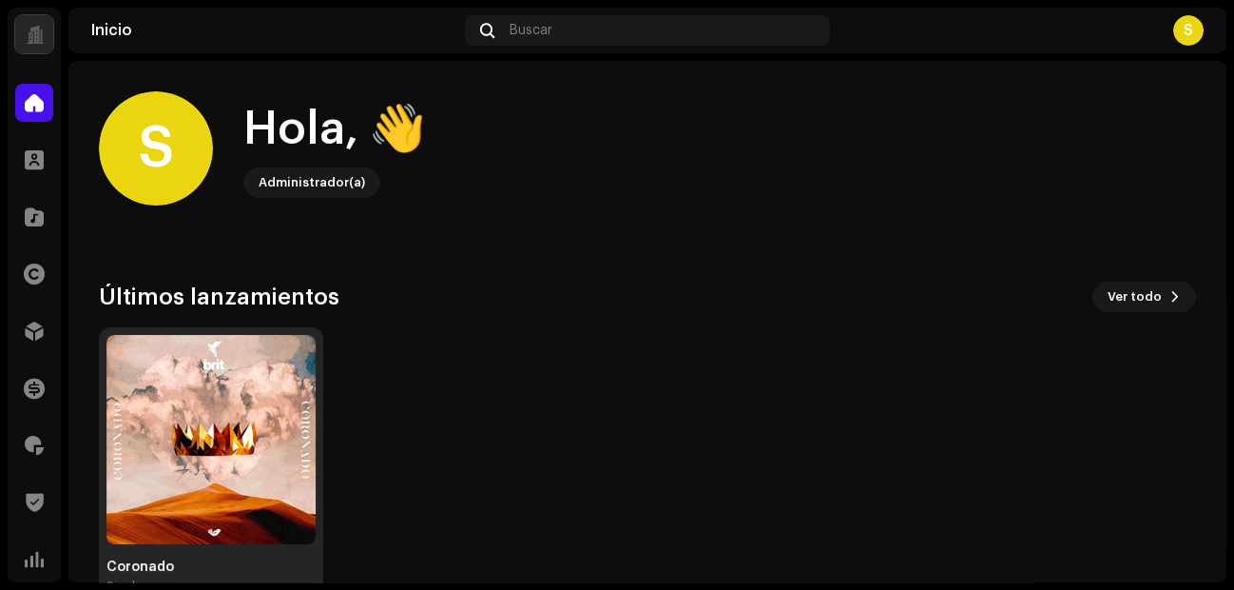
click at [215, 437] on img at bounding box center [210, 439] width 209 height 209
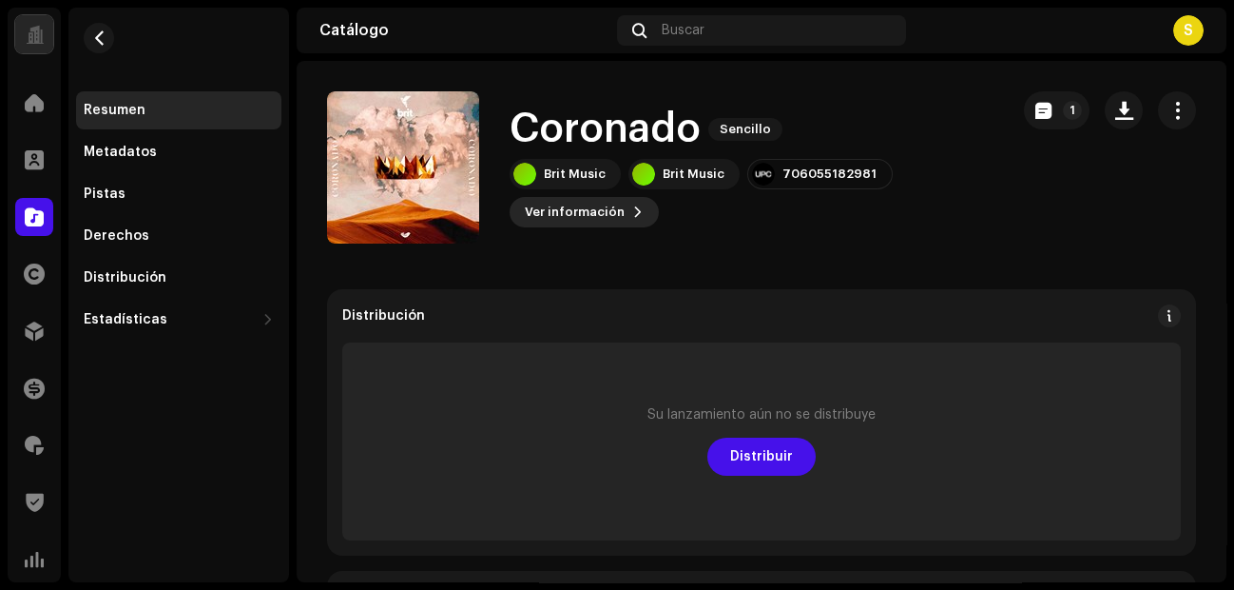
click at [591, 223] on span "Ver información" at bounding box center [575, 212] width 100 height 38
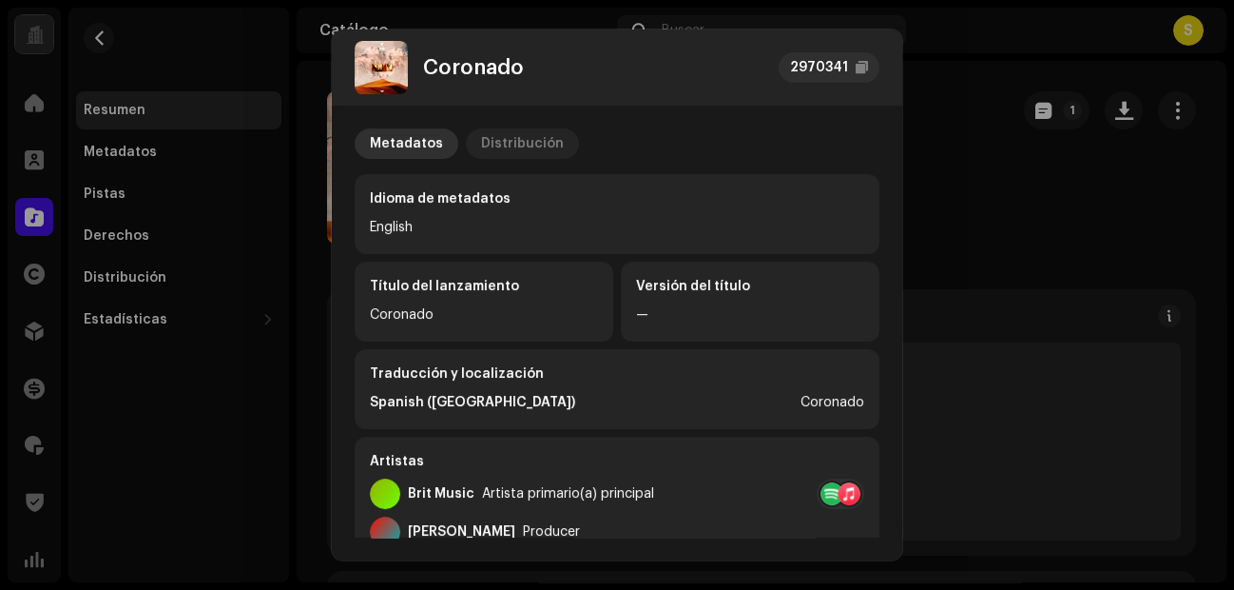
click at [495, 128] on div "Distribución" at bounding box center [522, 143] width 83 height 30
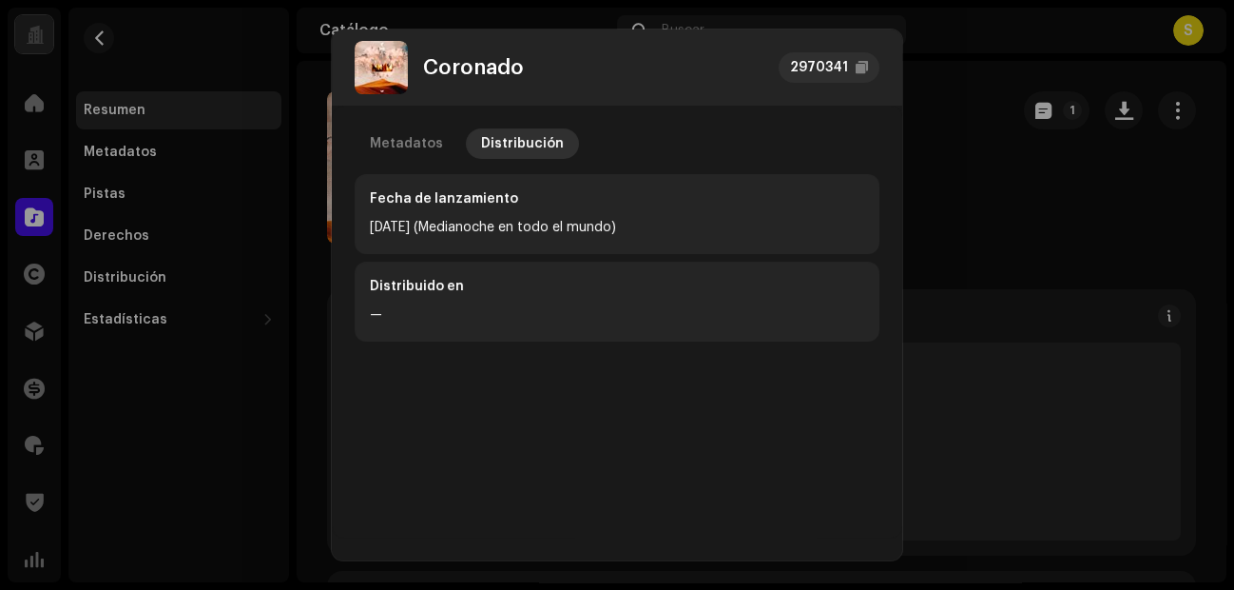
click at [405, 117] on div "Metadatos Distribución Fecha de lanzamiento [DATE] (Medianoche en todo el mundo…" at bounding box center [617, 322] width 571 height 432
click at [404, 144] on div "Metadatos" at bounding box center [406, 143] width 73 height 30
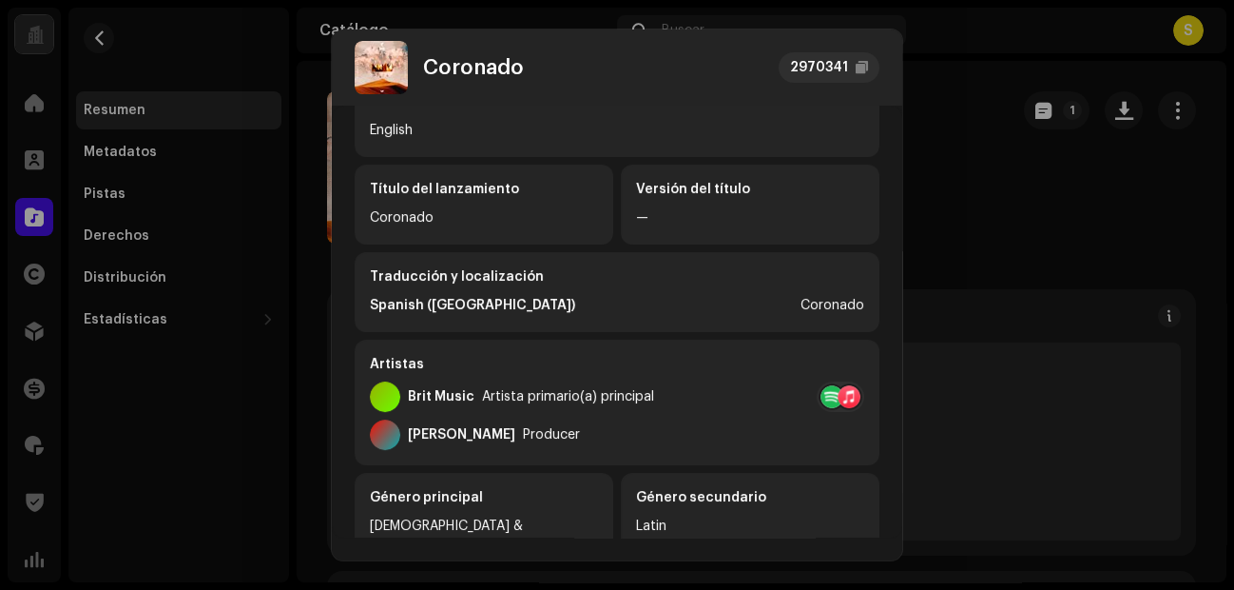
scroll to position [179, 0]
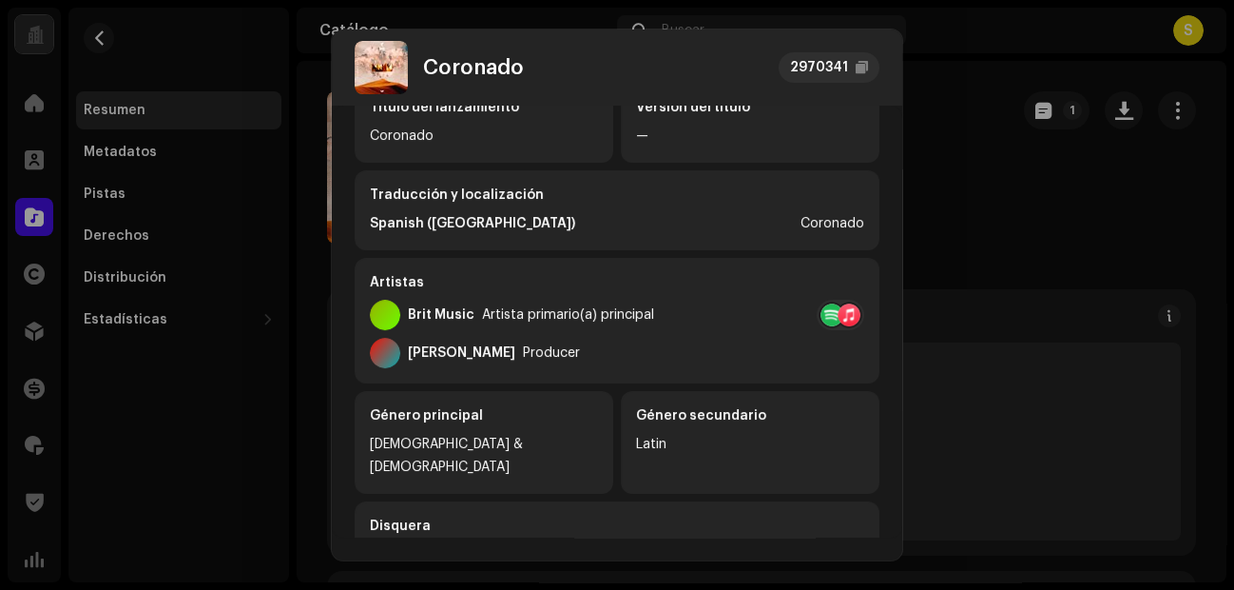
click at [573, 351] on div "Producer" at bounding box center [551, 352] width 57 height 15
click at [824, 319] on div at bounding box center [832, 314] width 23 height 23
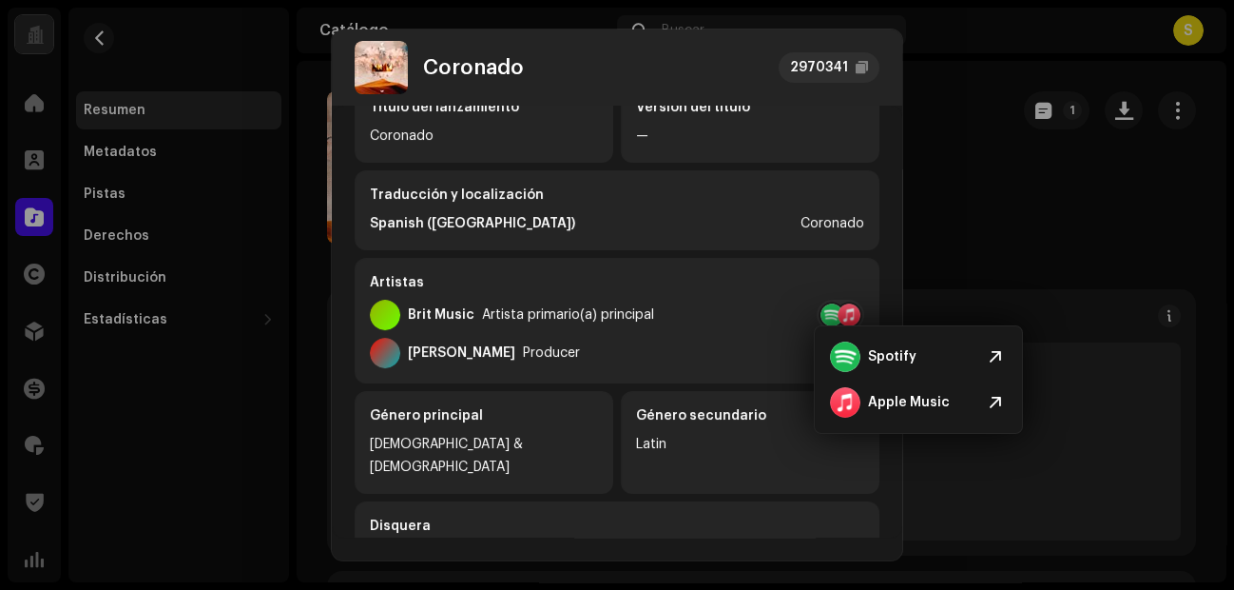
click at [663, 342] on div "[PERSON_NAME] Producer" at bounding box center [617, 353] width 494 height 30
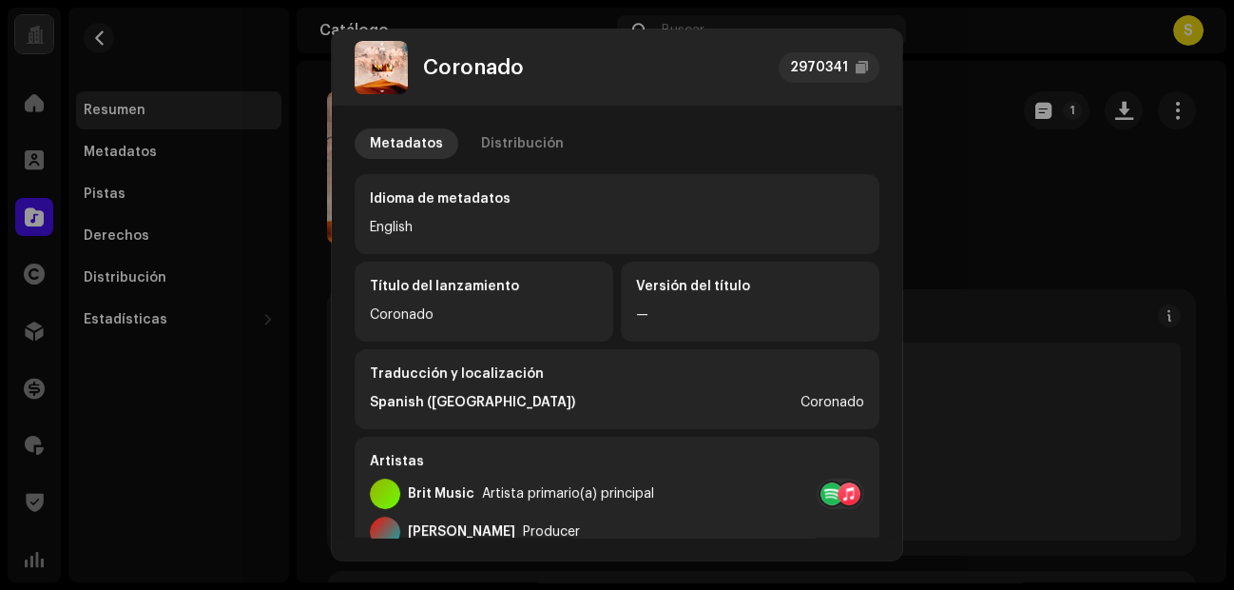
scroll to position [1, 0]
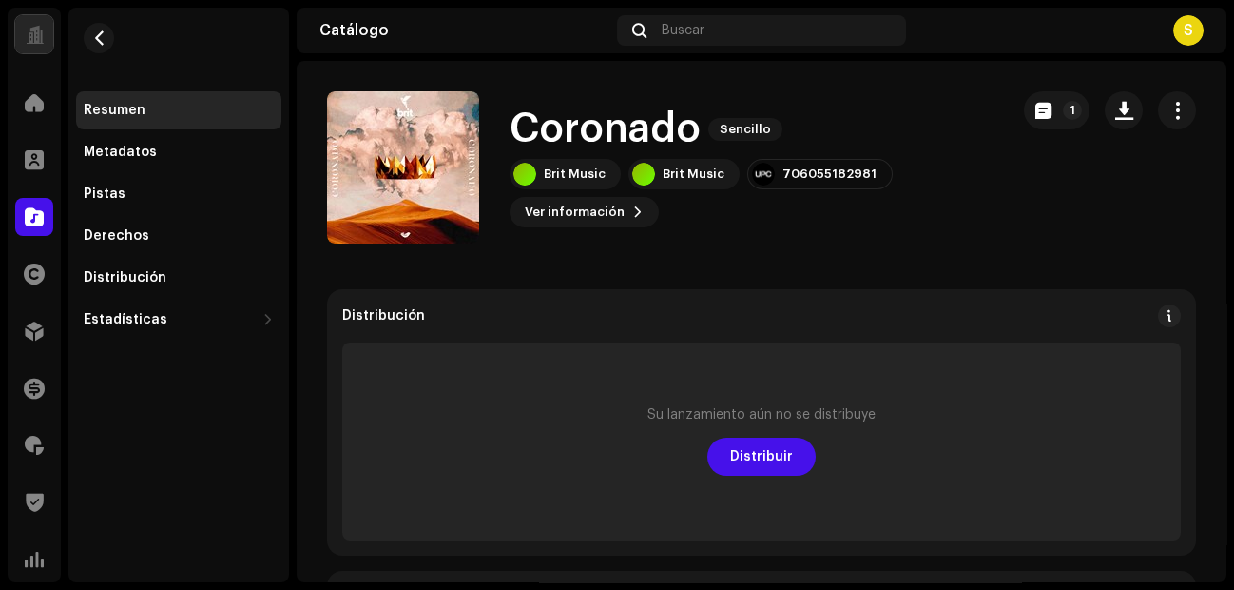
click at [926, 146] on div "[PERSON_NAME] 2970341 Metadatos Distribución Idioma de metadatos English Título…" at bounding box center [617, 295] width 1234 height 590
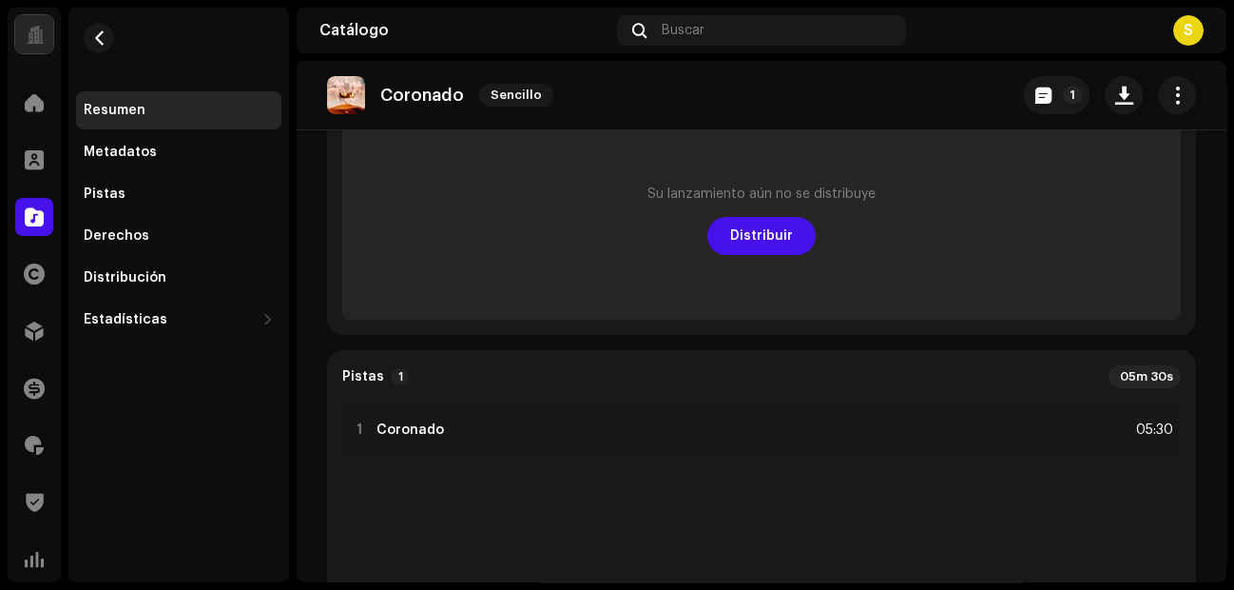
scroll to position [352, 0]
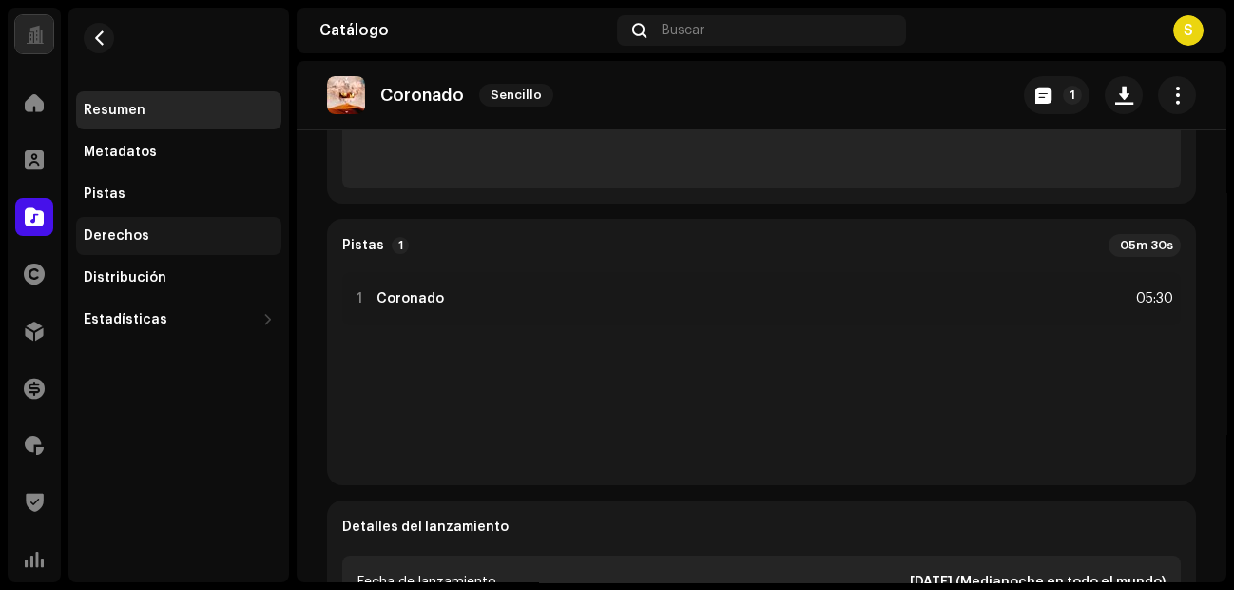
click at [134, 242] on div "Derechos" at bounding box center [117, 235] width 66 height 15
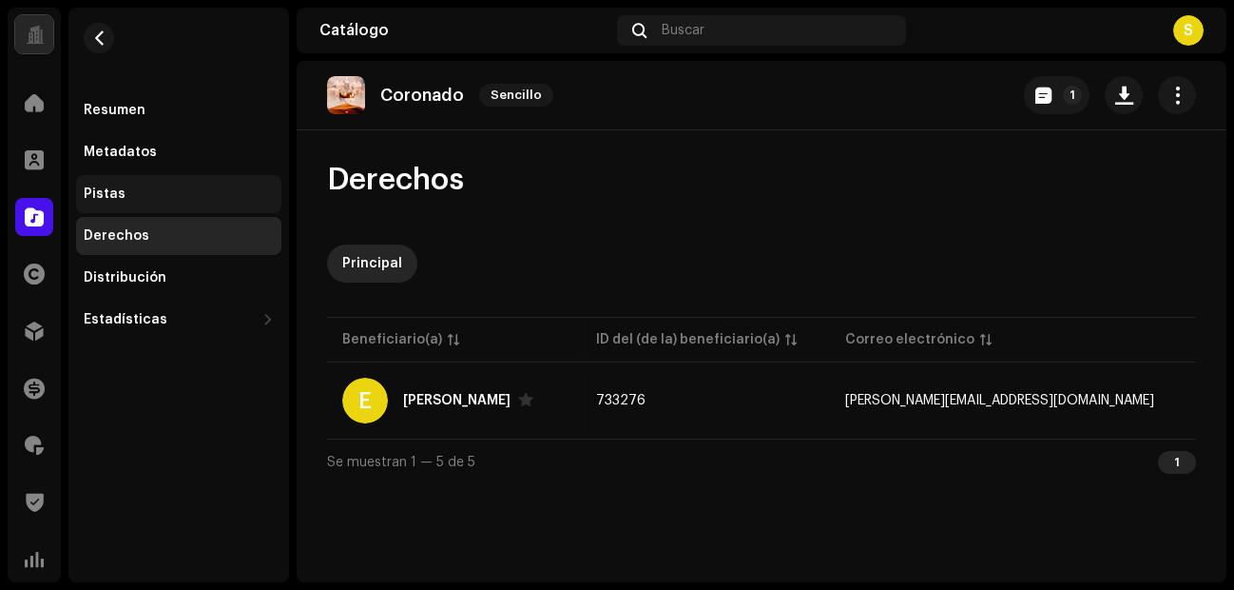
click at [148, 190] on div "Pistas" at bounding box center [179, 193] width 190 height 15
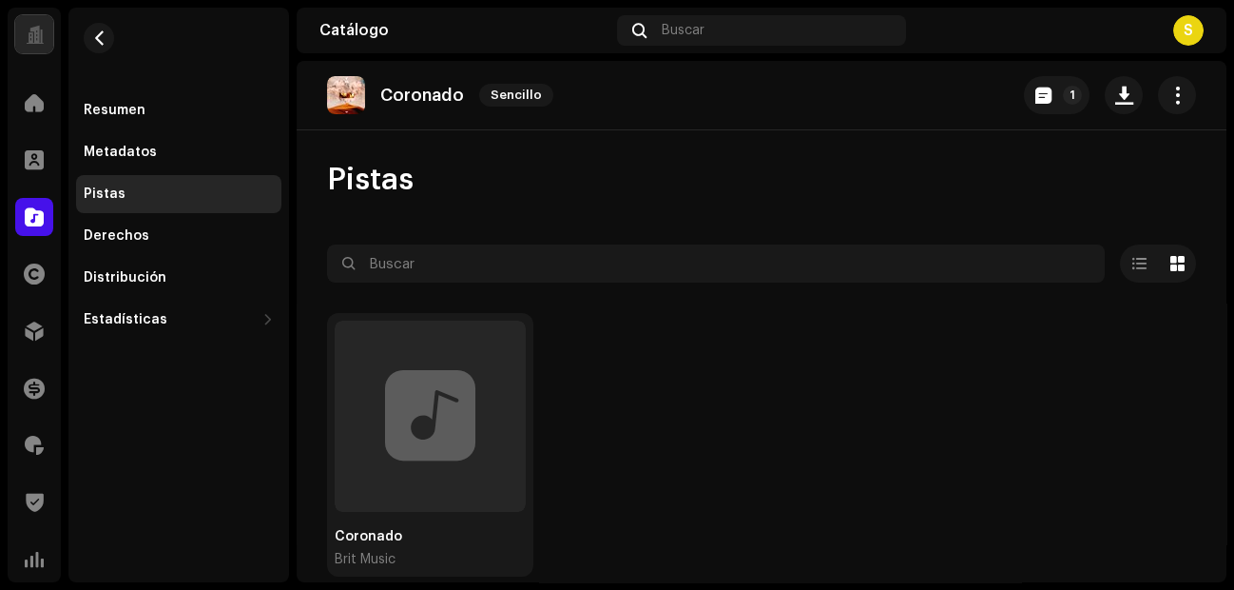
click at [100, 130] on div "Resumen Metadatos Pistas Derechos Distribución Estadísticas Consumo Participaci…" at bounding box center [178, 214] width 205 height 247
click at [137, 150] on div "Metadatos" at bounding box center [120, 152] width 73 height 15
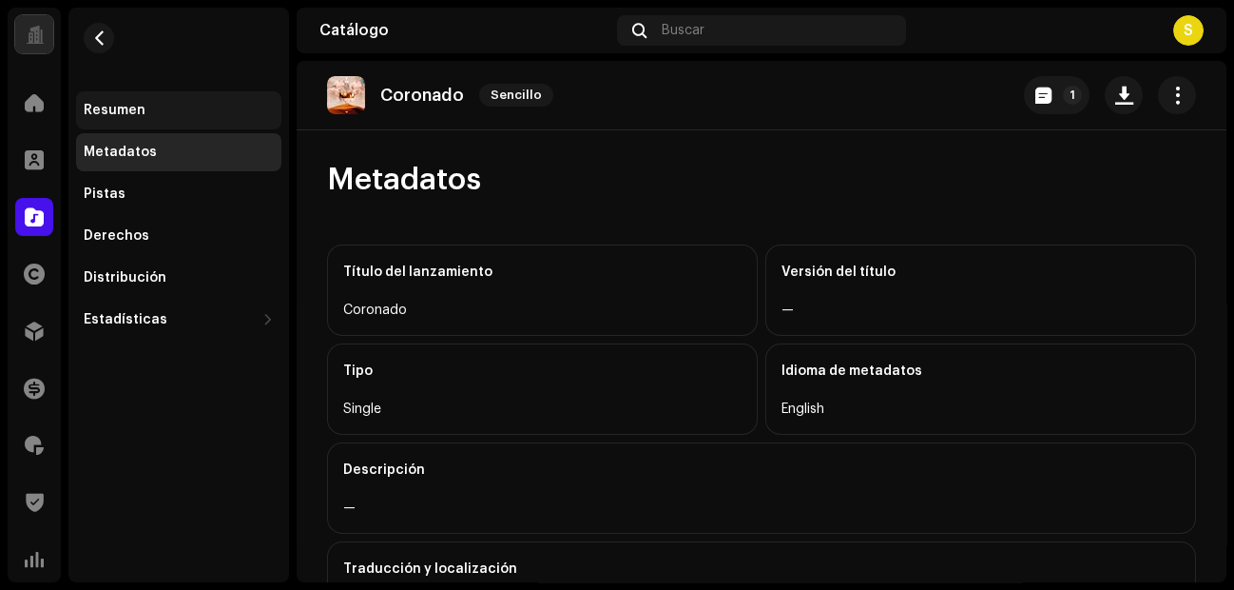
click at [207, 116] on div "Resumen" at bounding box center [179, 110] width 190 height 15
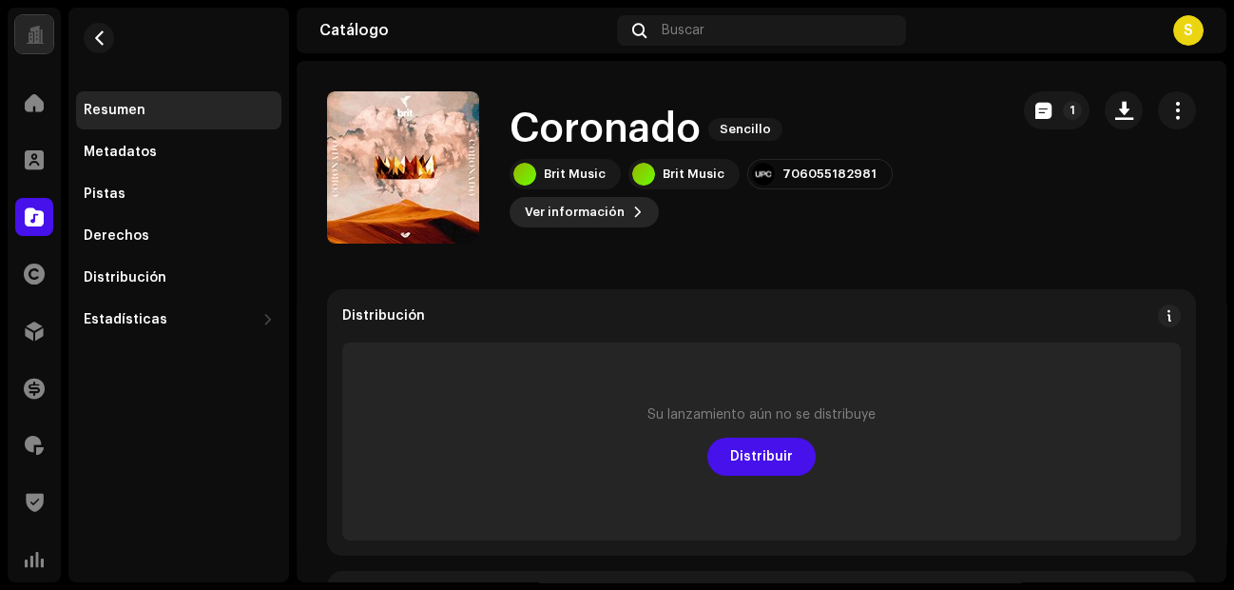
click at [582, 208] on span "Ver información" at bounding box center [575, 212] width 100 height 38
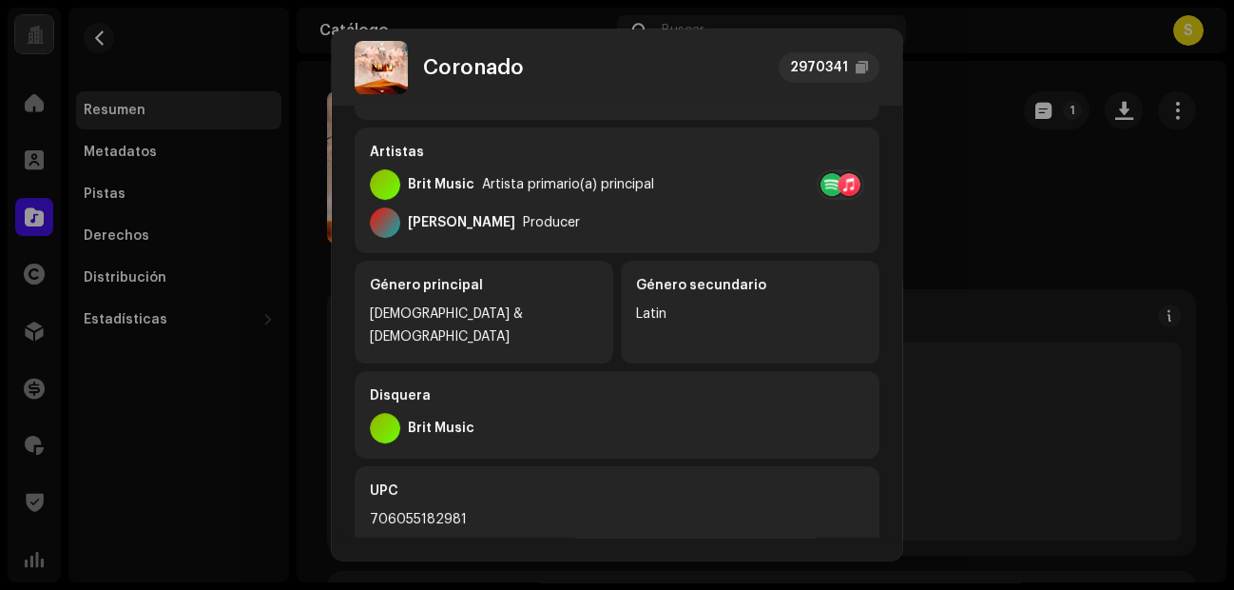
scroll to position [317, 0]
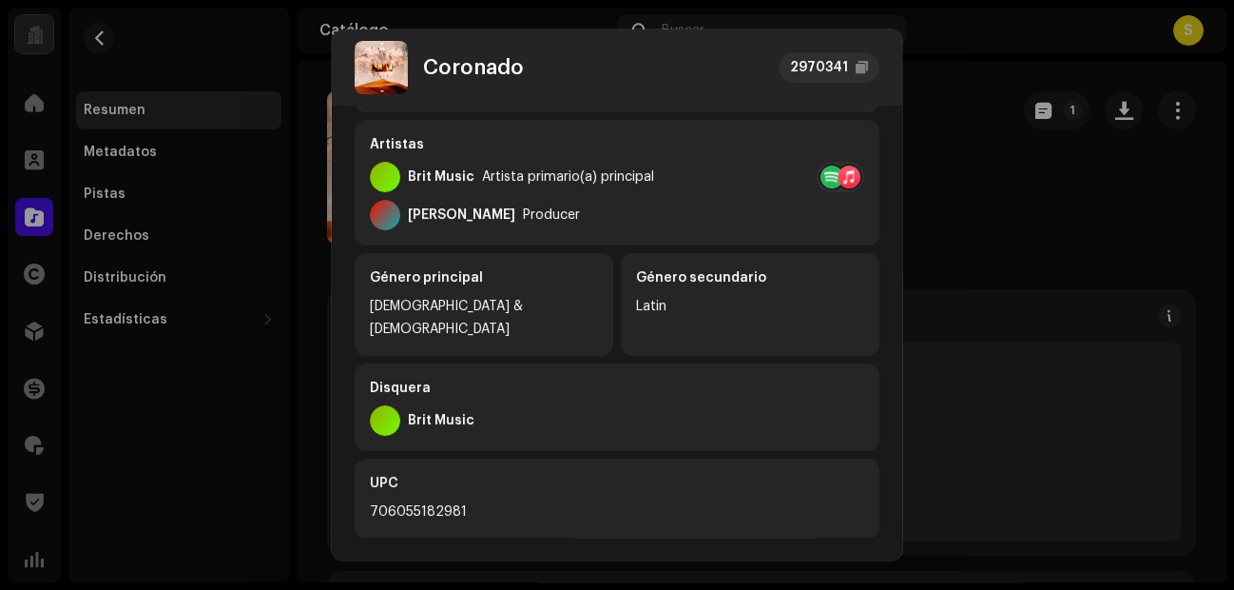
click at [496, 184] on div "Brit Music Artista primario(a) principal" at bounding box center [512, 177] width 284 height 30
click at [423, 178] on div "Brit Music" at bounding box center [441, 176] width 67 height 15
click at [435, 234] on div "Artistas [DEMOGRAPHIC_DATA] Music Artista primario(a) principal [PERSON_NAME] P…" at bounding box center [617, 183] width 525 height 126
click at [528, 268] on div "Género principal" at bounding box center [484, 277] width 228 height 19
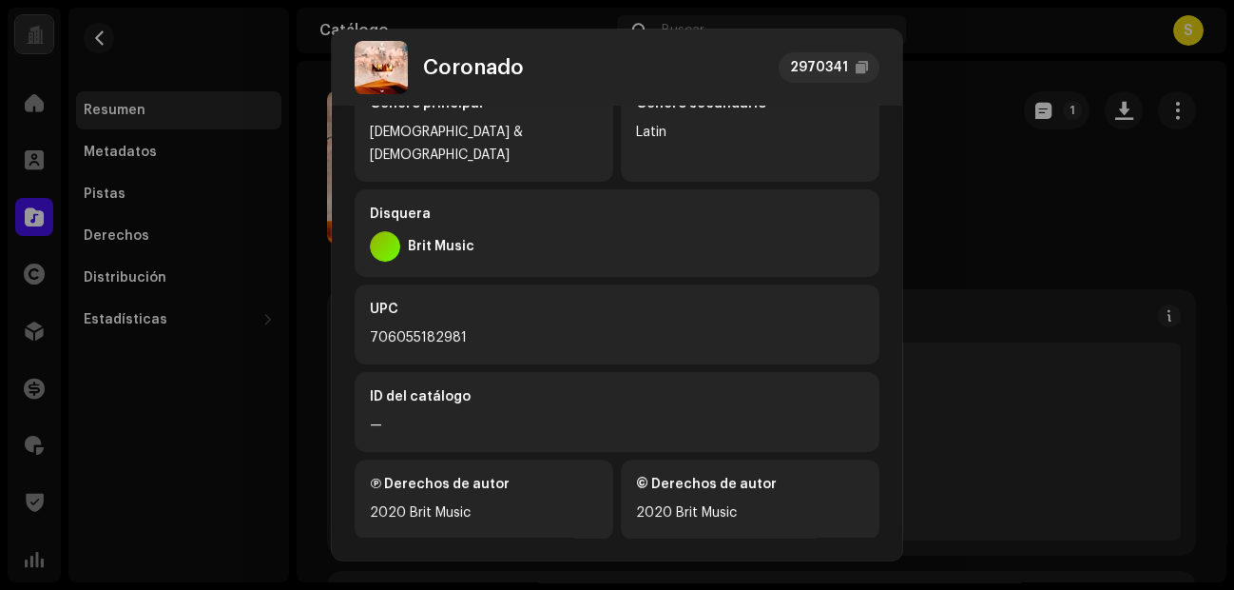
click at [565, 326] on div "706055182981" at bounding box center [617, 337] width 494 height 23
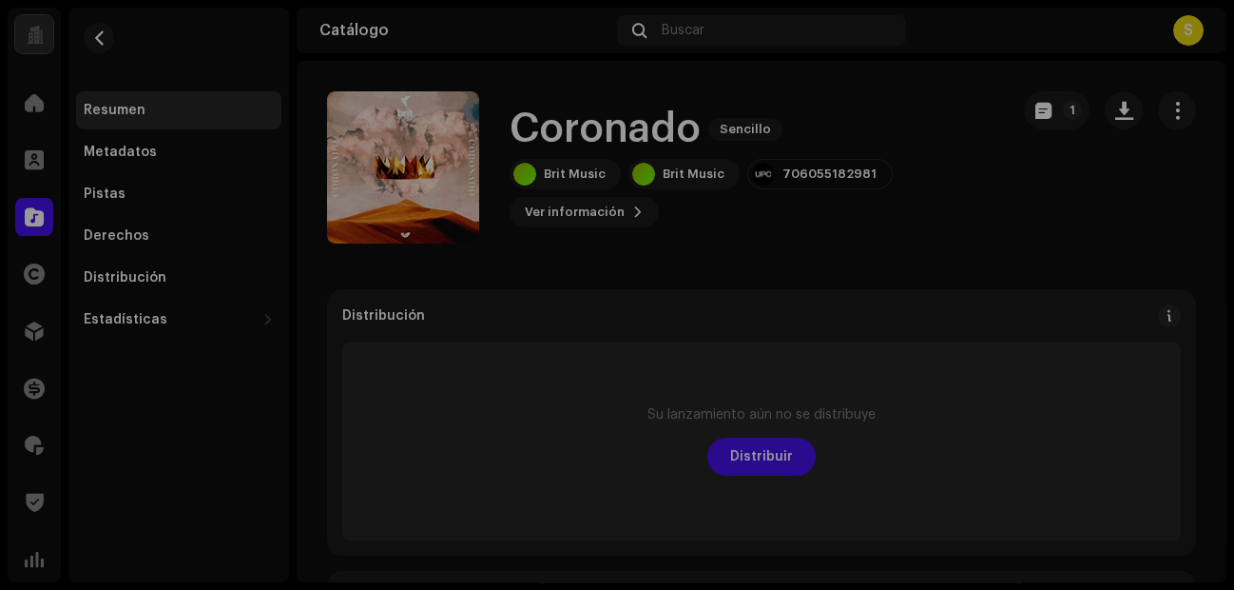
click at [1037, 256] on div "[PERSON_NAME] 2970341 Metadatos Distribución Idioma de metadatos English Título…" at bounding box center [617, 295] width 1234 height 590
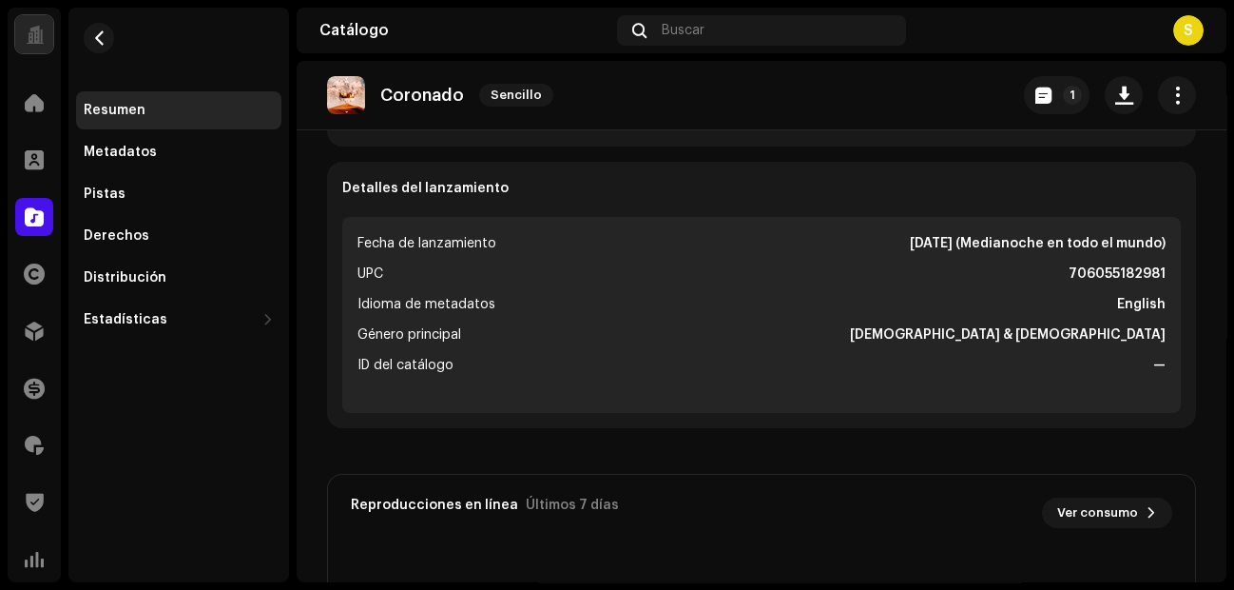
scroll to position [693, 0]
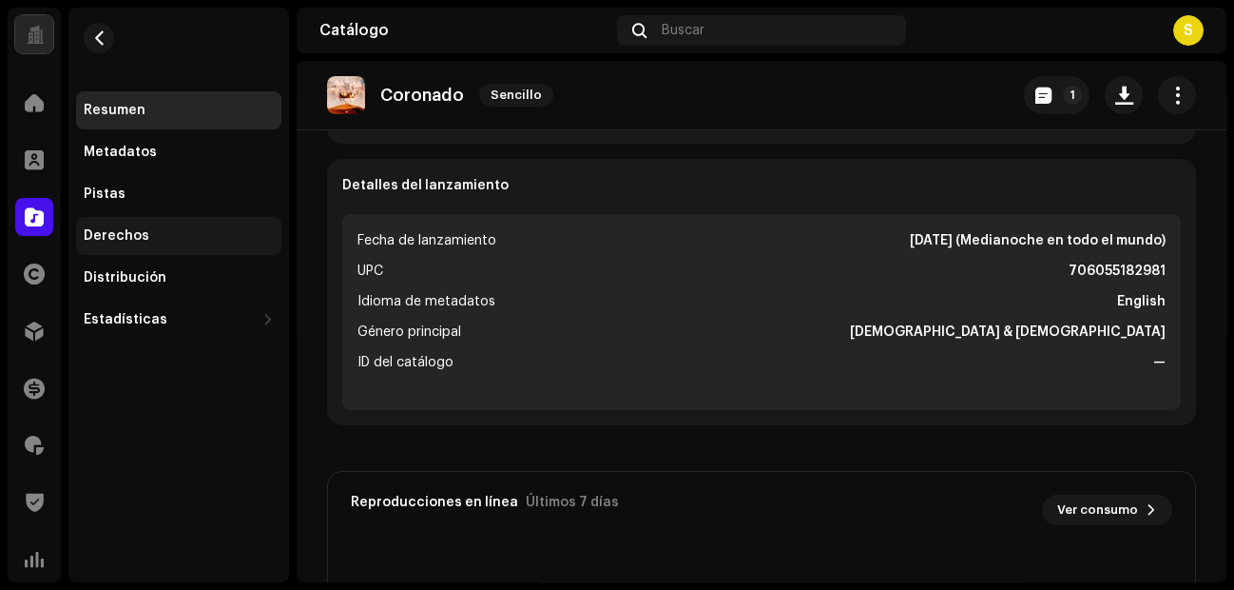
drag, startPoint x: 804, startPoint y: 317, endPoint x: 145, endPoint y: 232, distance: 664.4
click at [145, 232] on div "Derechos" at bounding box center [179, 235] width 190 height 15
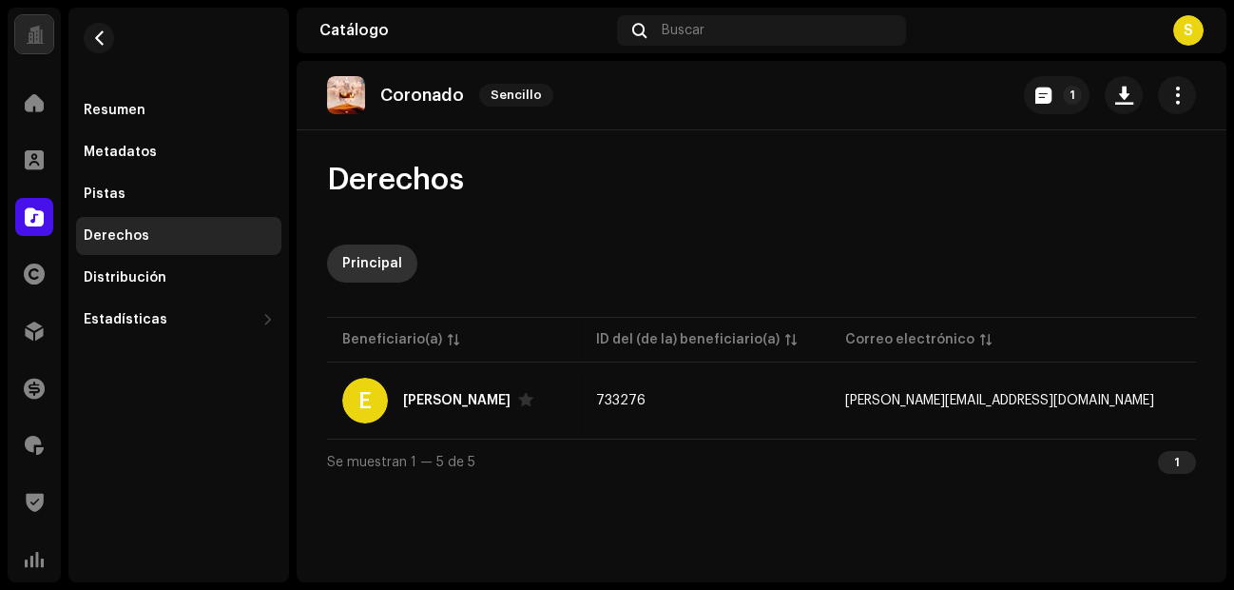
click at [365, 280] on div "Principal" at bounding box center [372, 263] width 60 height 38
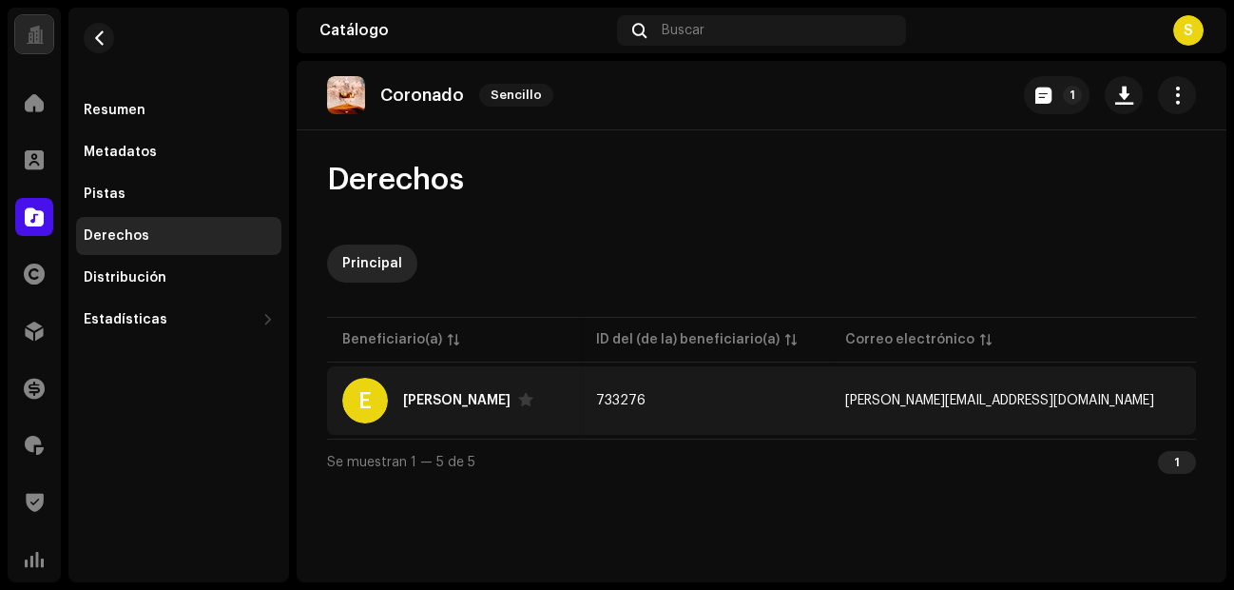
click at [750, 398] on td "733276" at bounding box center [705, 400] width 249 height 68
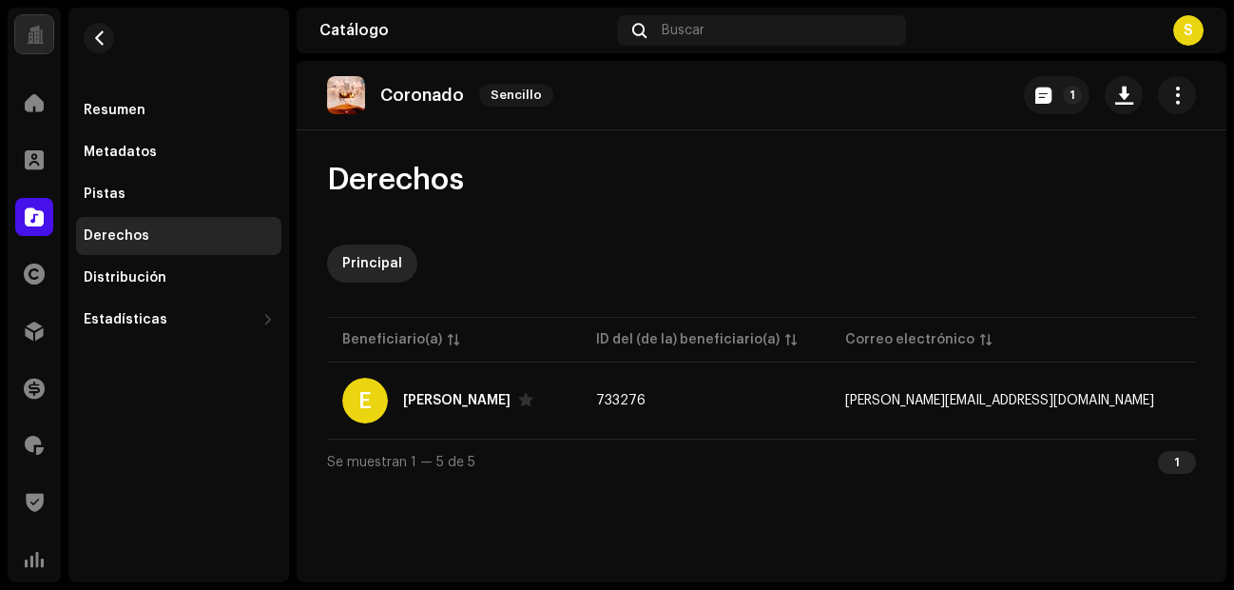
click at [1190, 461] on div "1" at bounding box center [1177, 462] width 38 height 23
click at [1176, 459] on div "1" at bounding box center [1177, 462] width 38 height 23
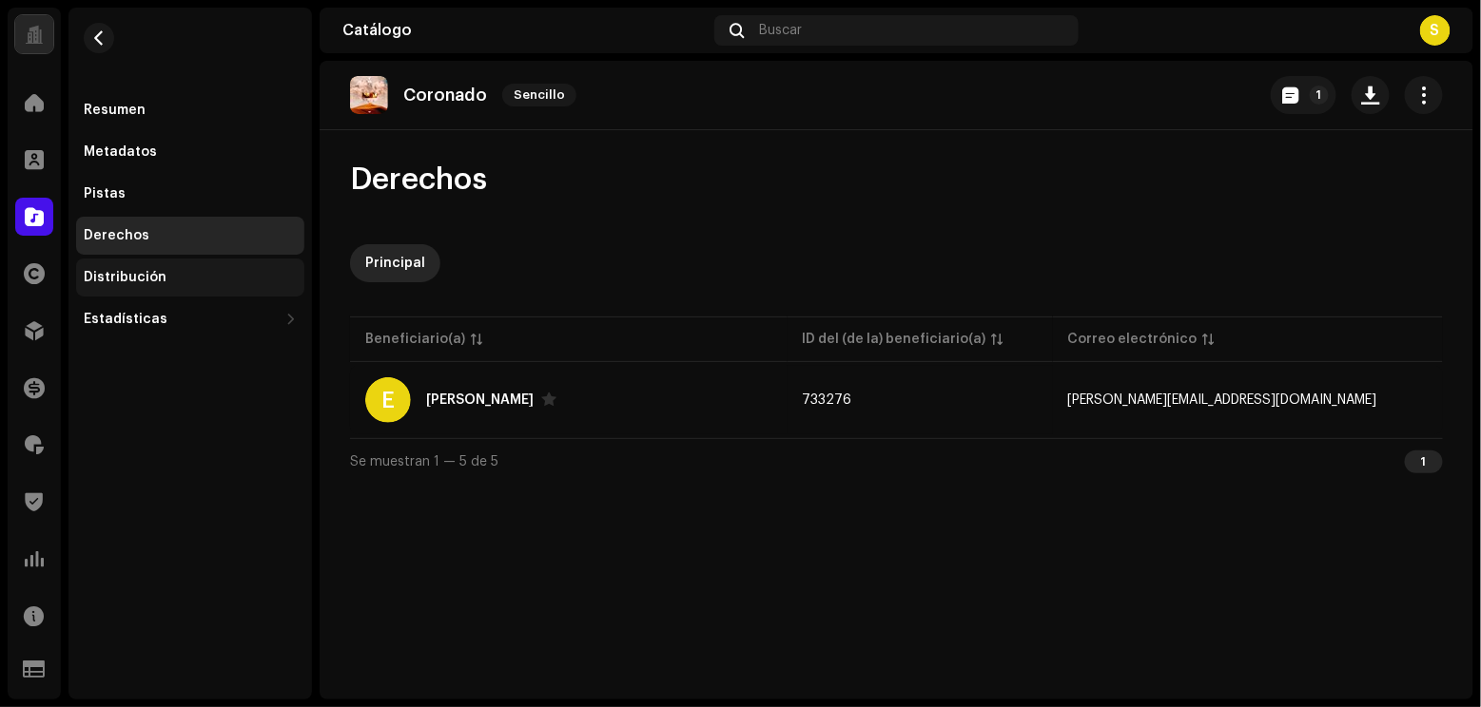
click at [133, 261] on div "Distribución" at bounding box center [190, 278] width 228 height 38
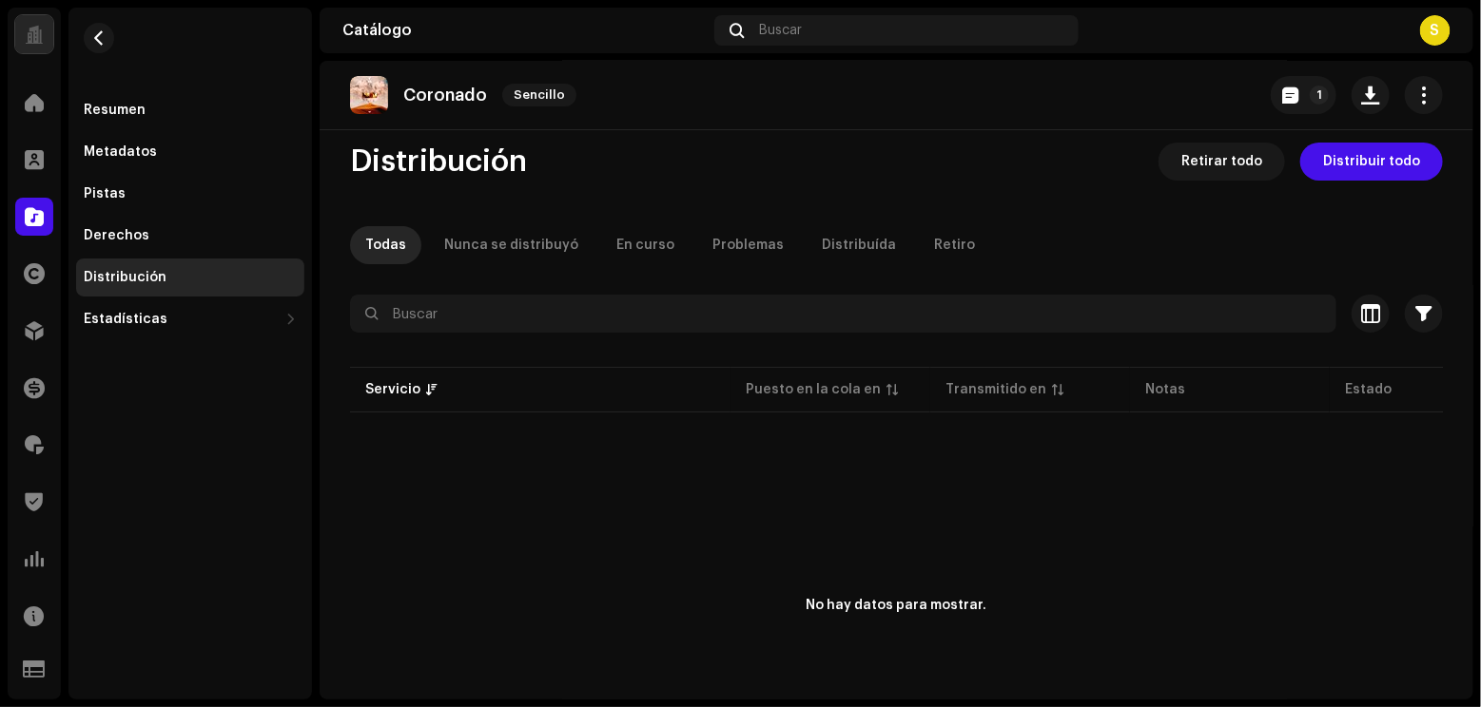
scroll to position [20, 0]
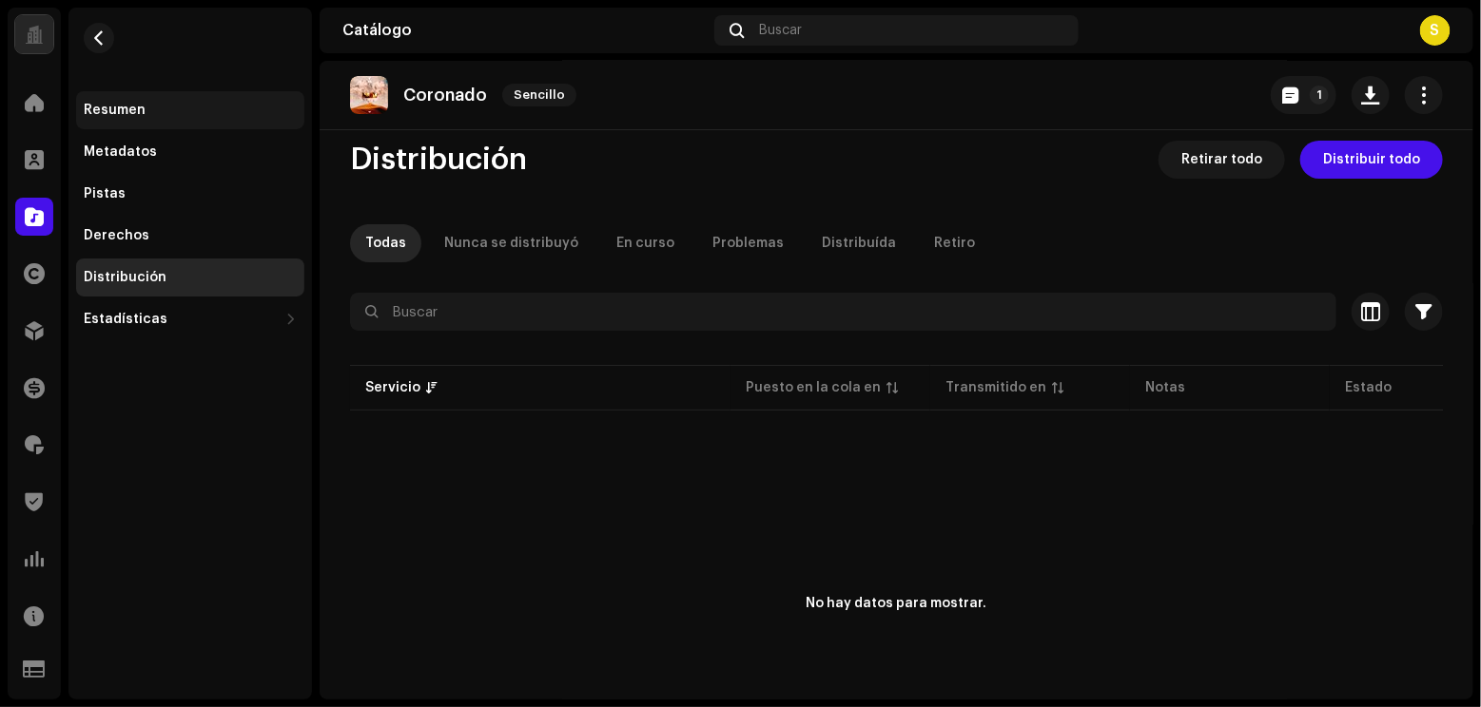
click at [118, 112] on div "Resumen" at bounding box center [115, 110] width 62 height 15
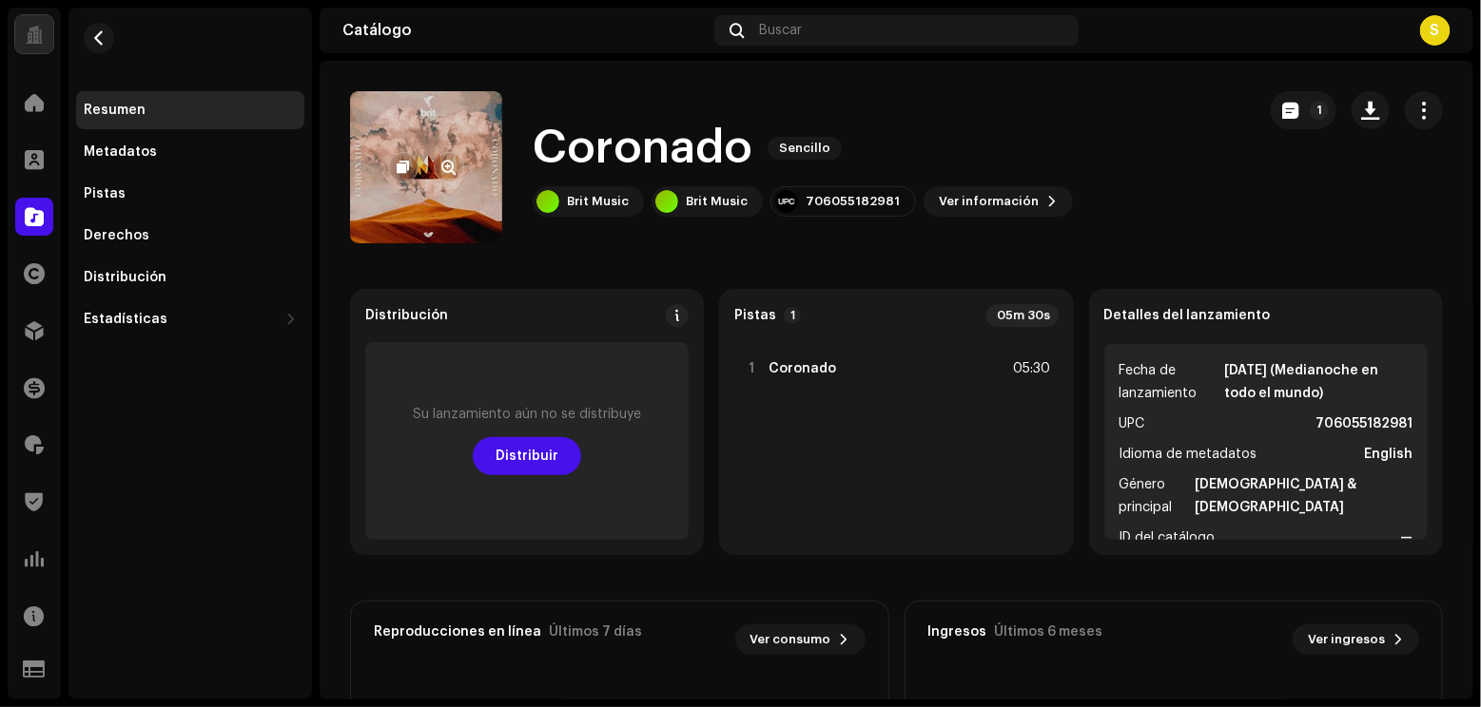
click at [430, 179] on div at bounding box center [426, 167] width 76 height 30
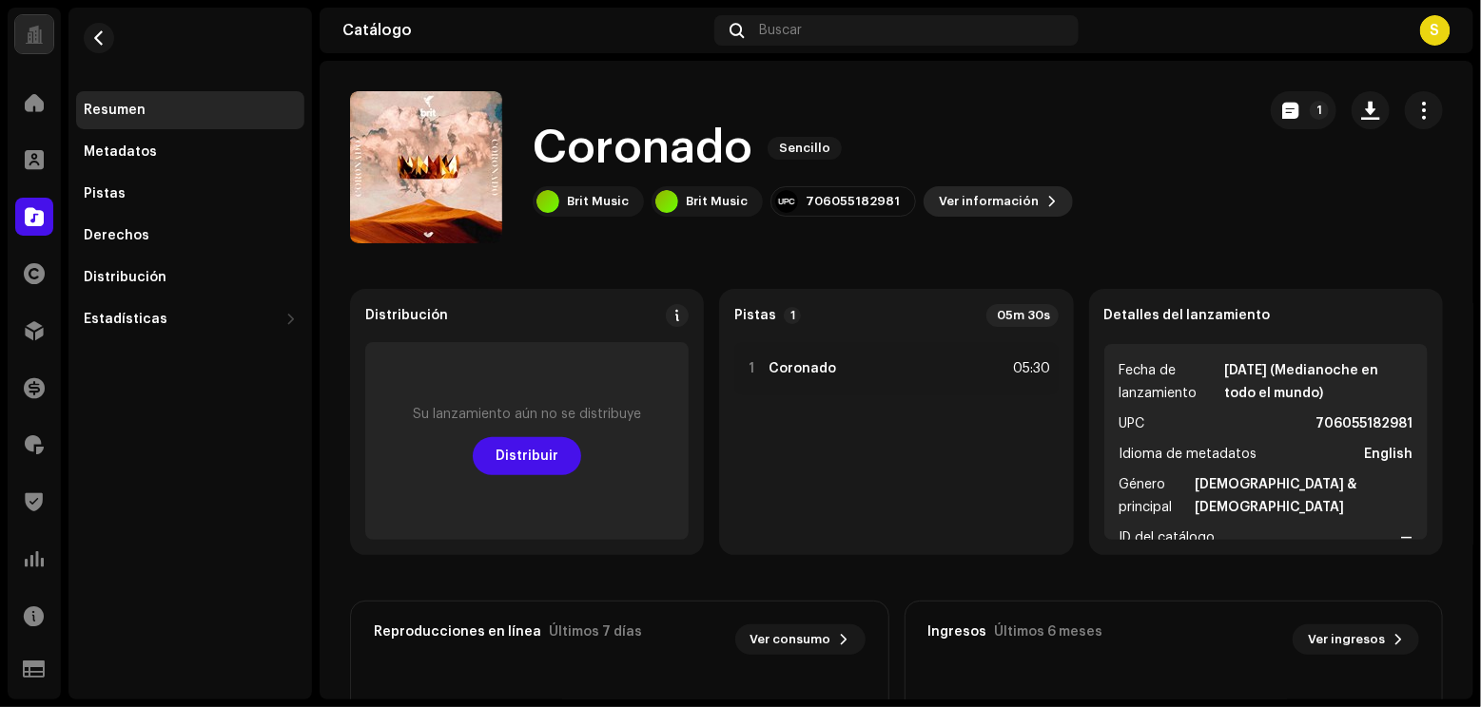
click at [960, 203] on span "Ver información" at bounding box center [989, 202] width 100 height 38
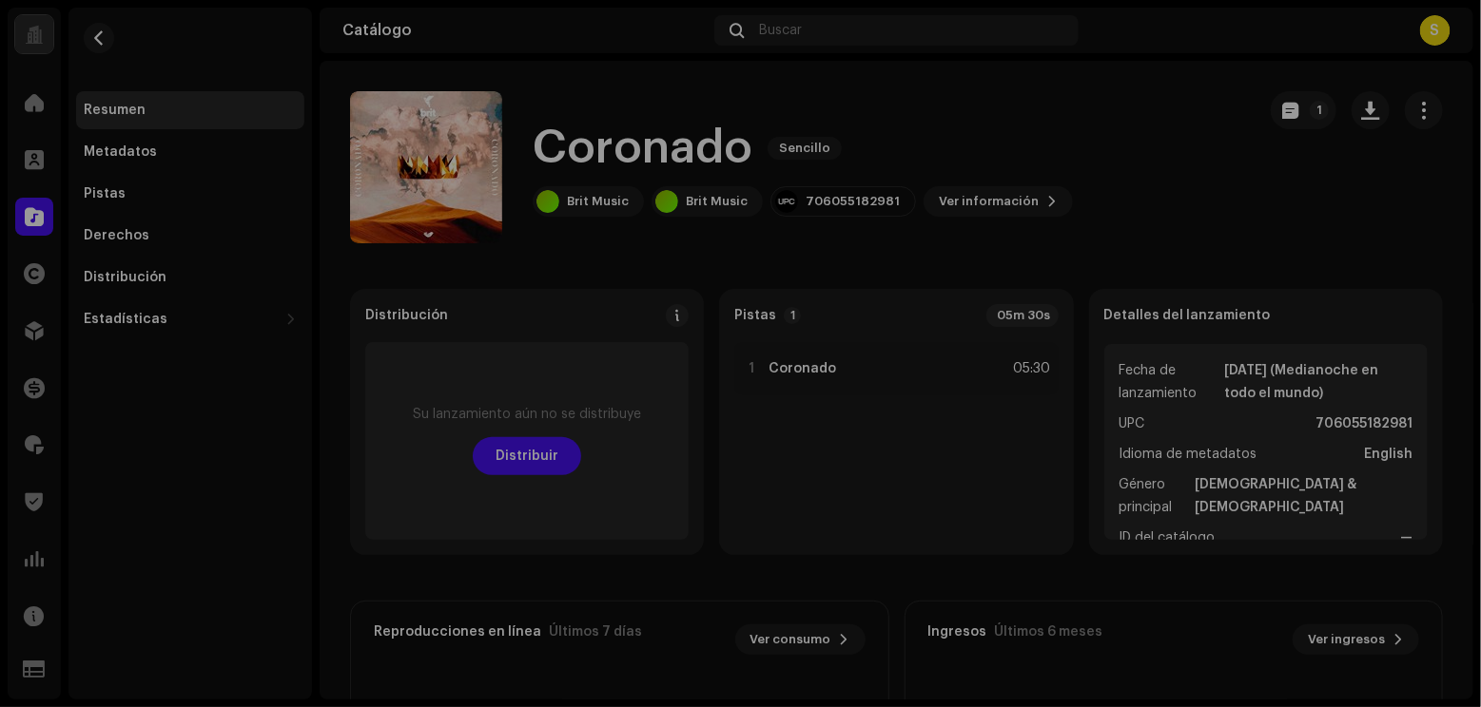
click at [1149, 203] on div "[PERSON_NAME] 2970341 Metadatos Distribución Idioma de metadatos English Título…" at bounding box center [740, 353] width 1481 height 707
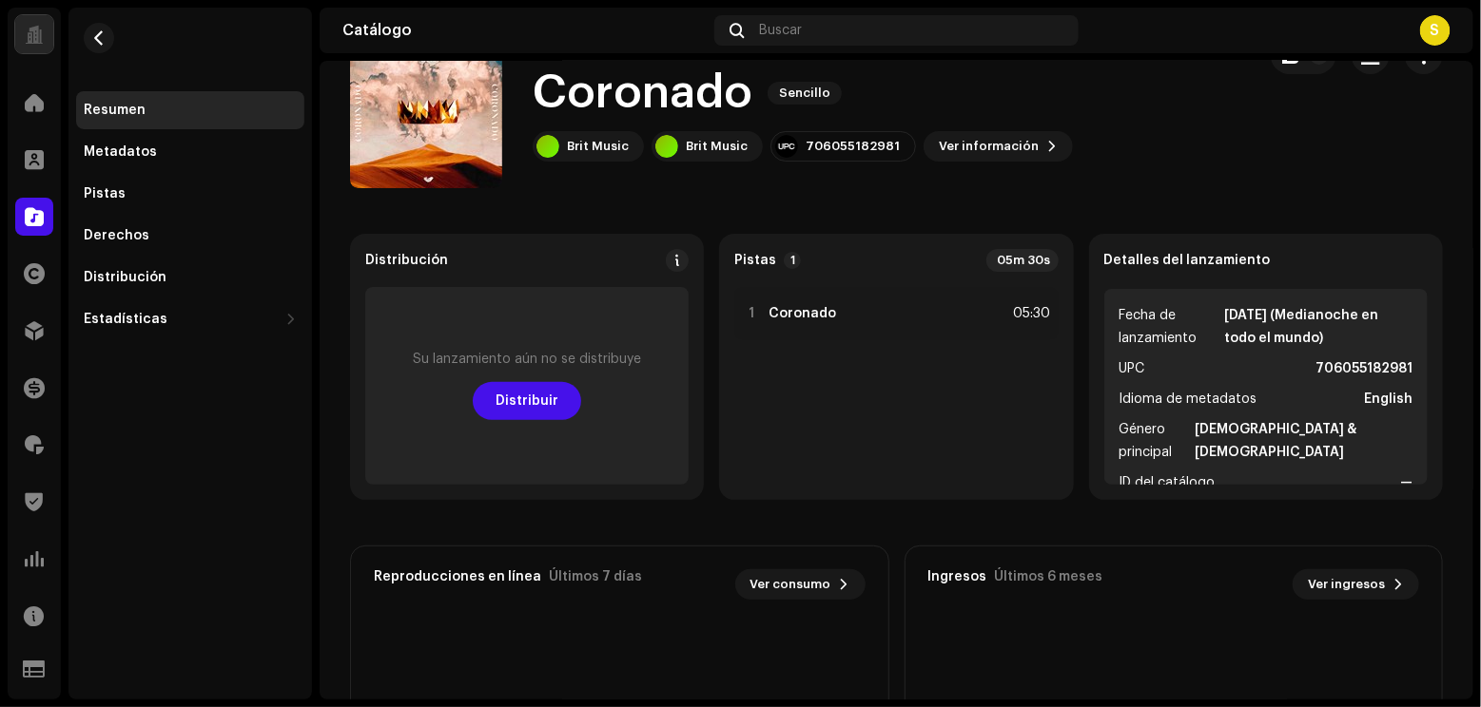
scroll to position [57, 0]
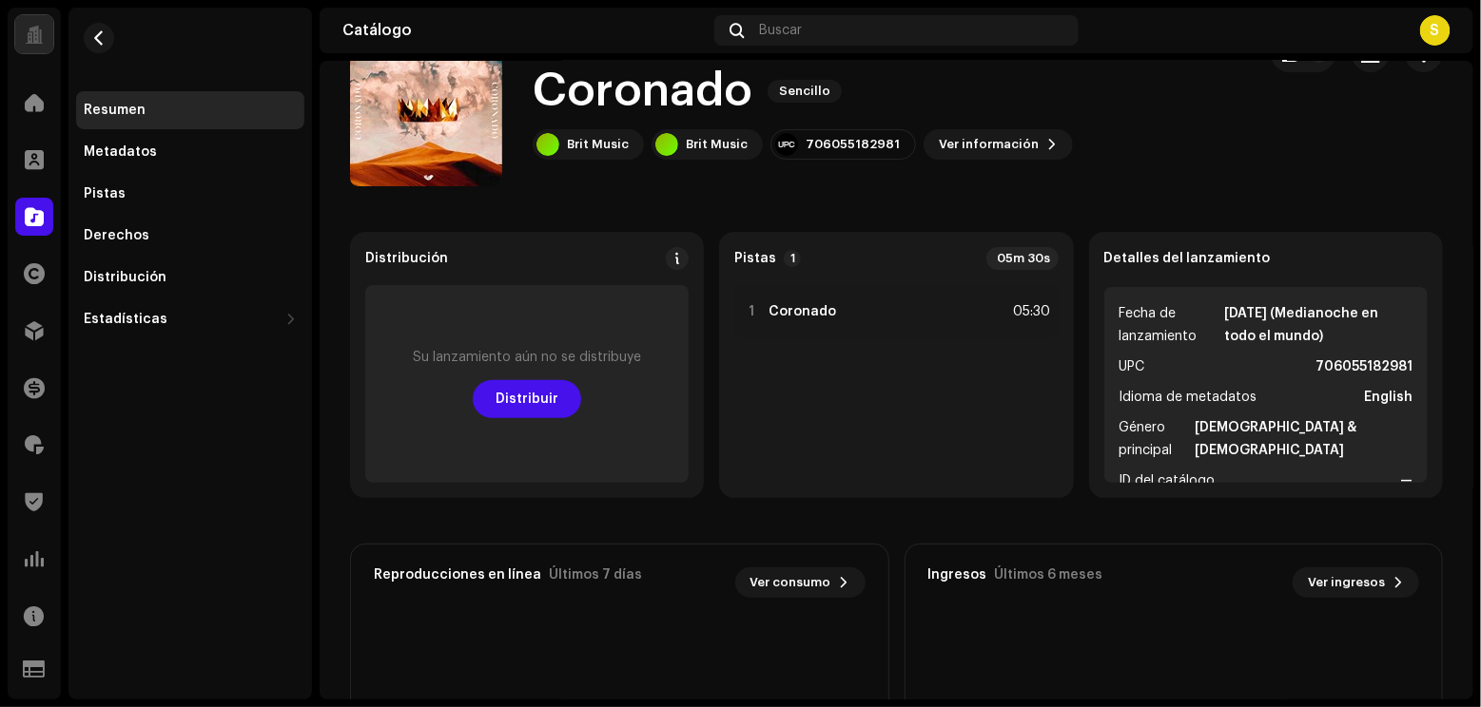
click at [1190, 397] on span "Idioma de metadatos" at bounding box center [1188, 397] width 138 height 23
click at [1233, 470] on strong "—" at bounding box center [1406, 481] width 12 height 23
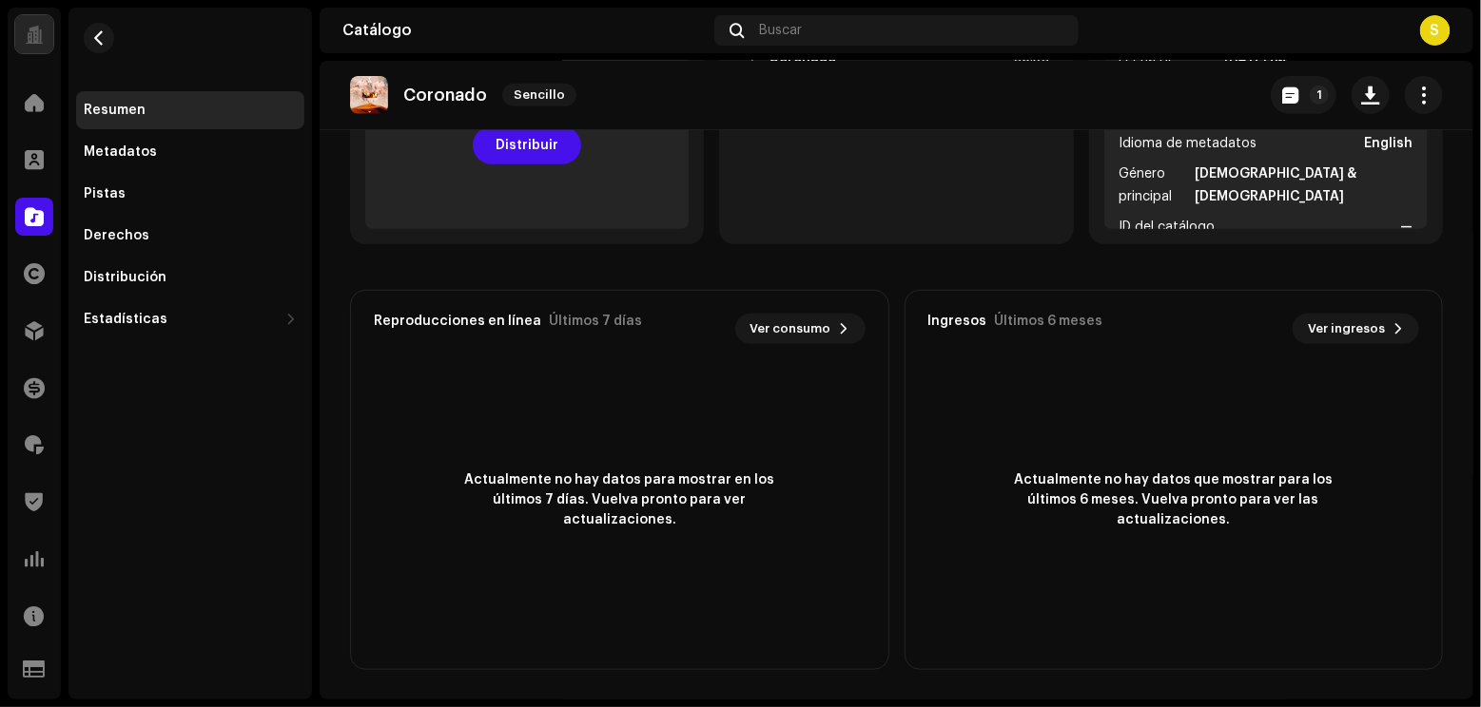
scroll to position [0, 0]
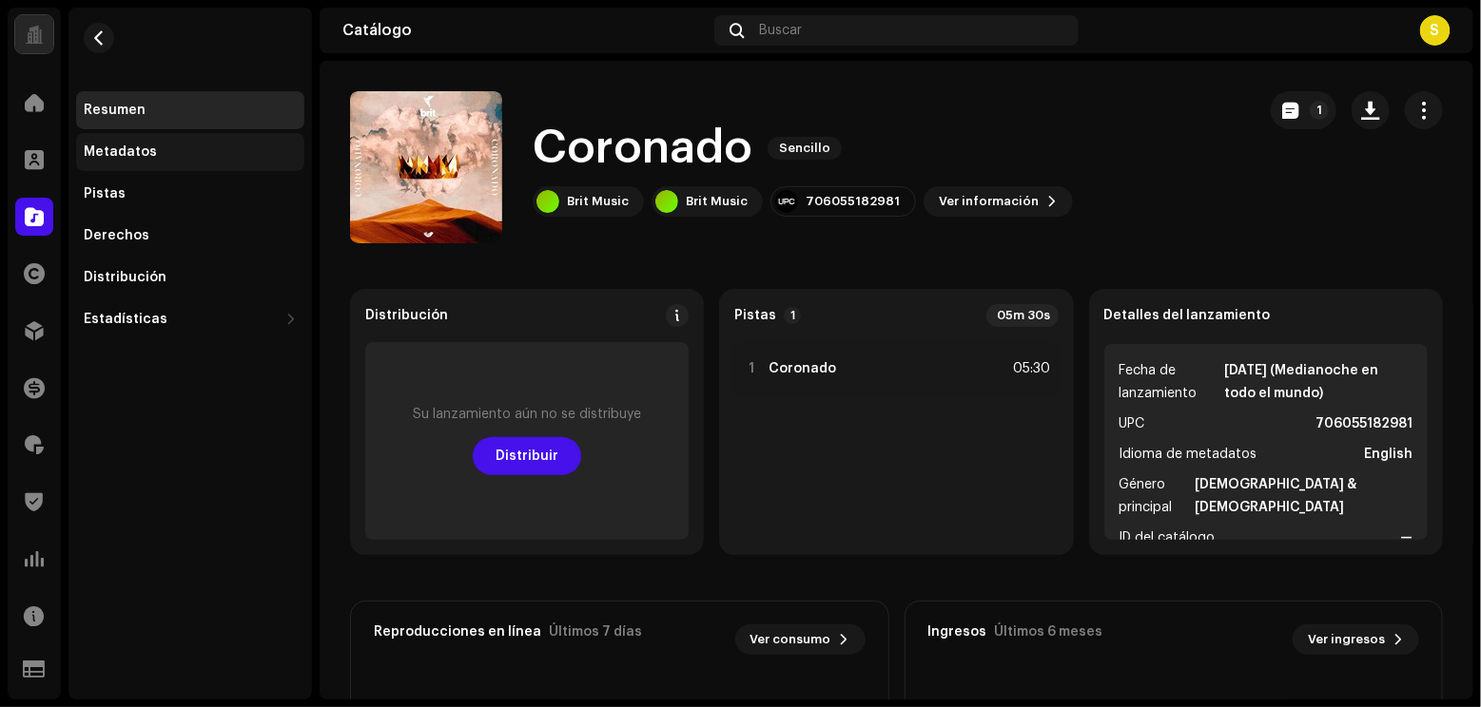
click at [130, 138] on div "Metadatos" at bounding box center [190, 152] width 228 height 38
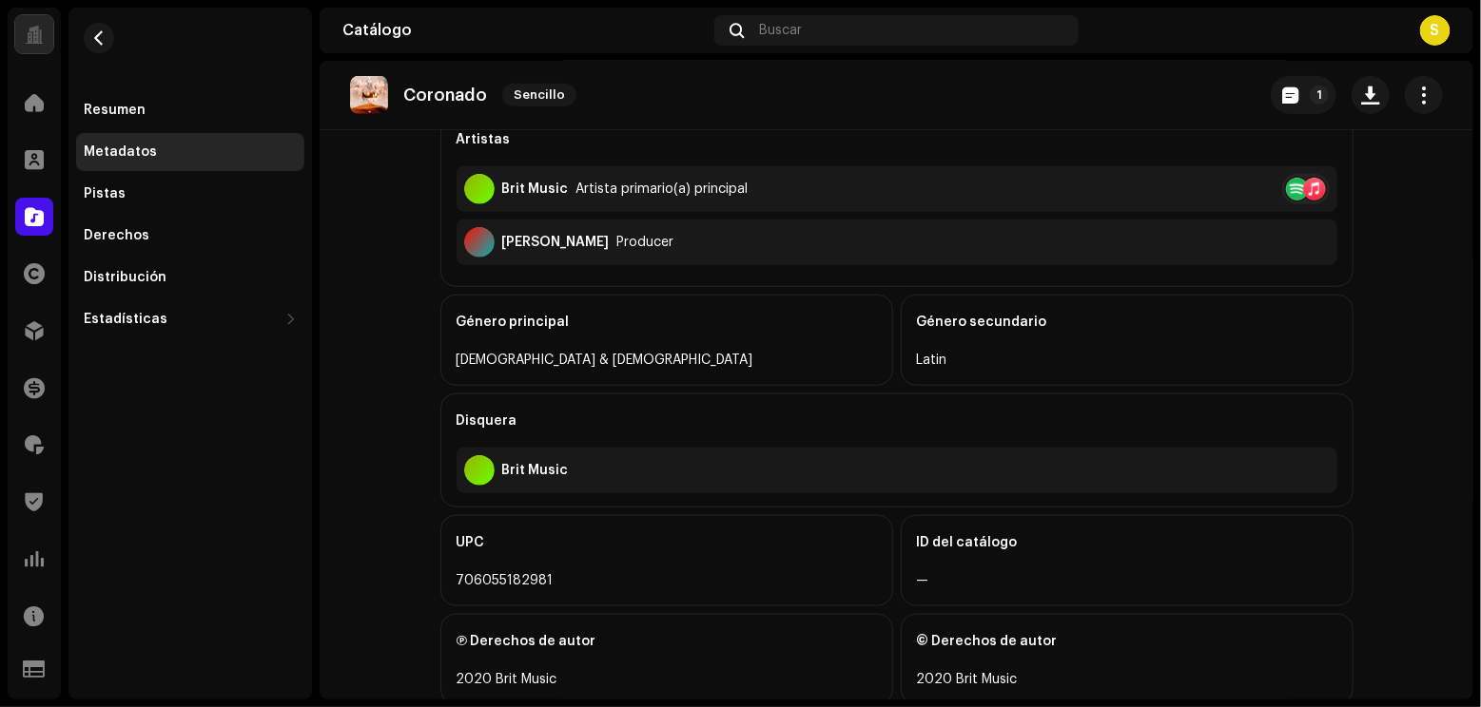
scroll to position [574, 0]
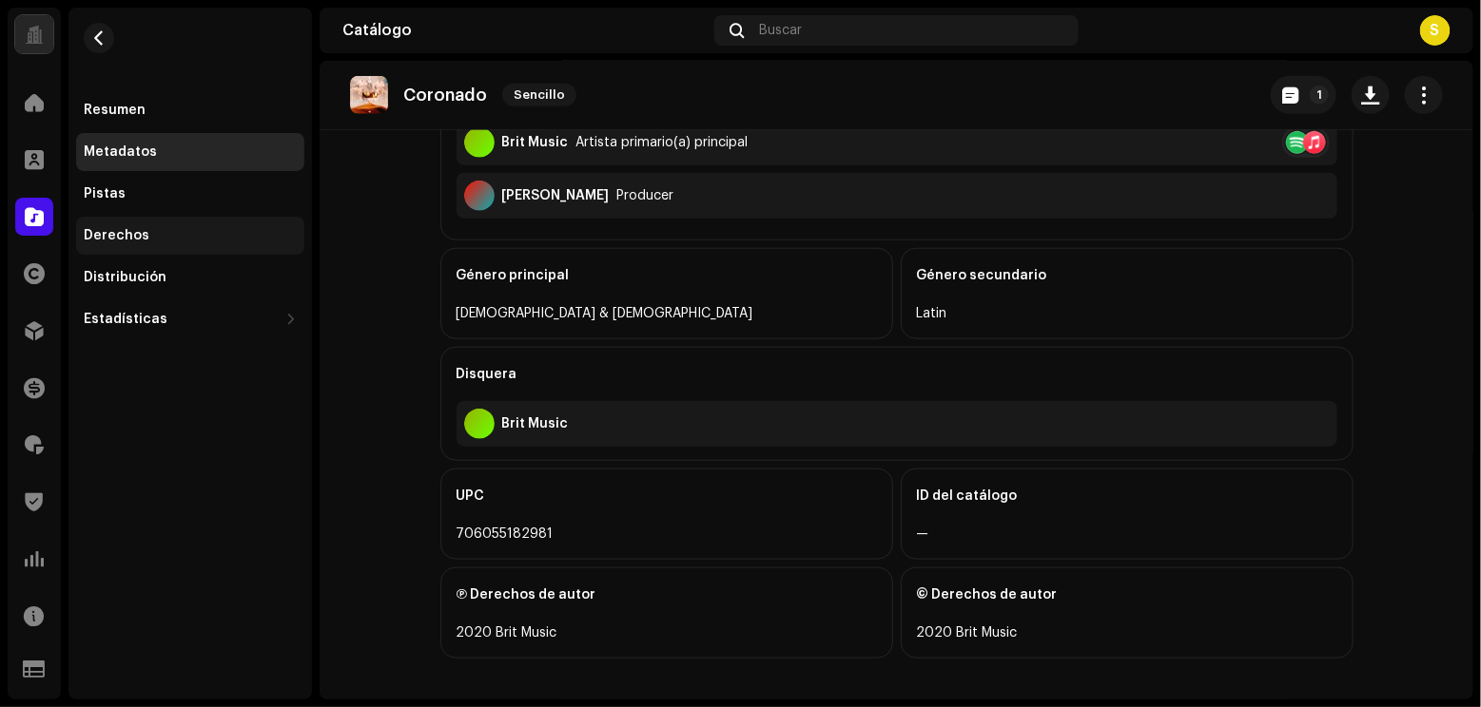
click at [114, 229] on div "Derechos" at bounding box center [117, 235] width 66 height 15
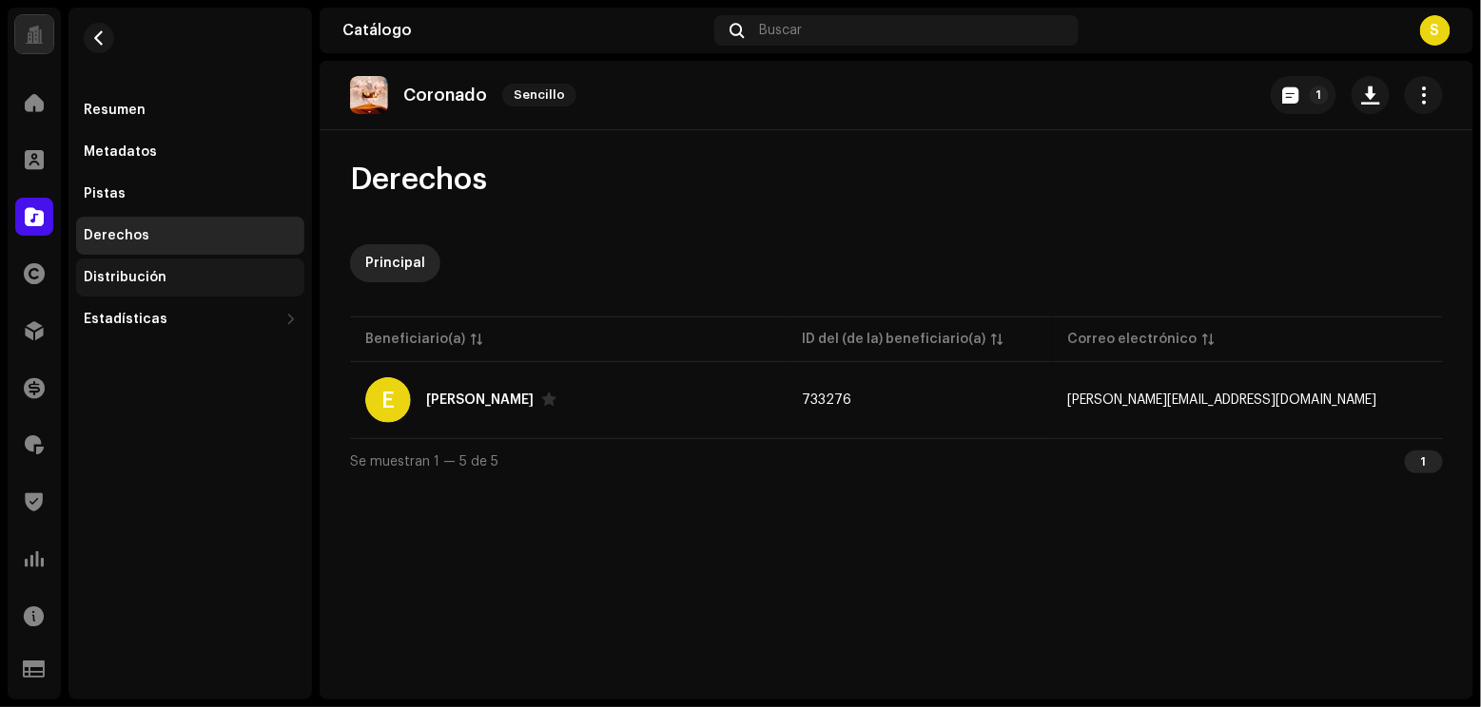
click at [97, 285] on div "Distribución" at bounding box center [190, 278] width 228 height 38
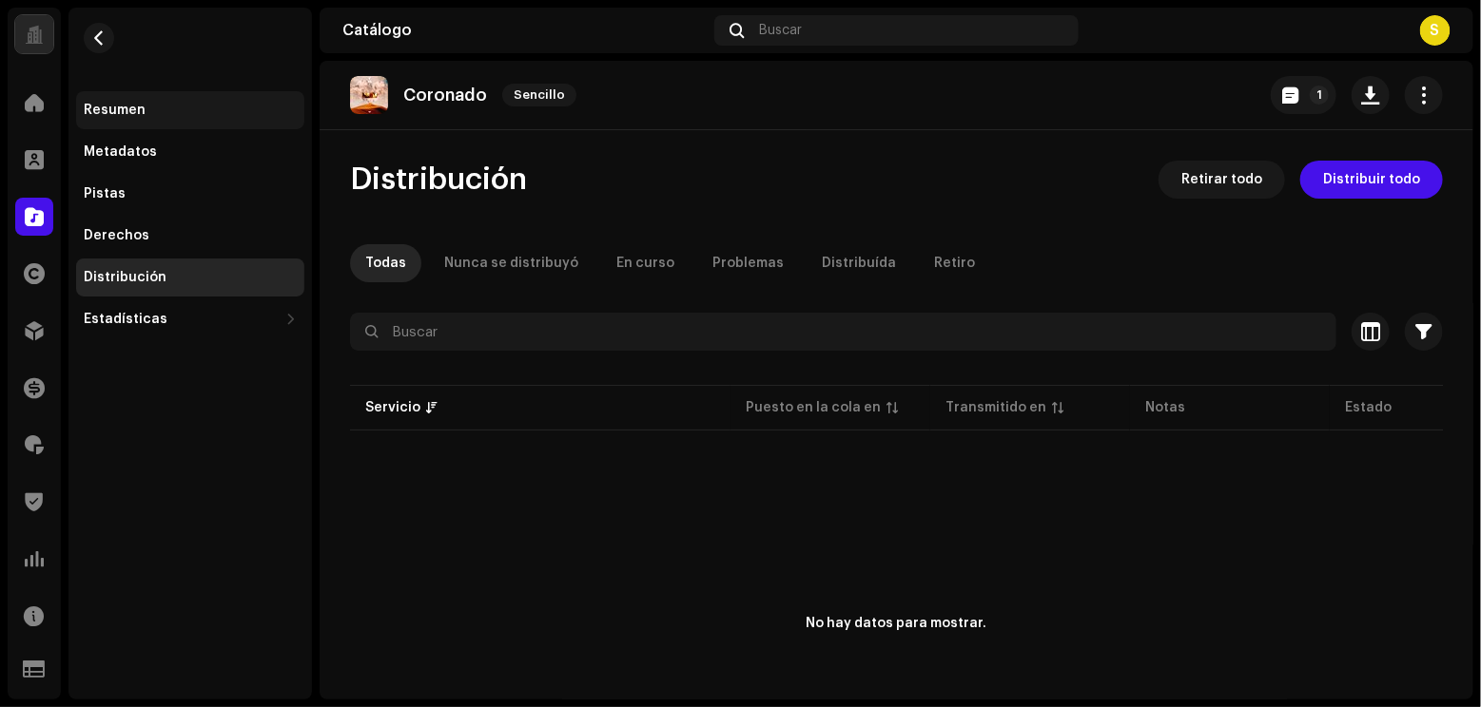
click at [146, 122] on div "Resumen" at bounding box center [190, 110] width 228 height 38
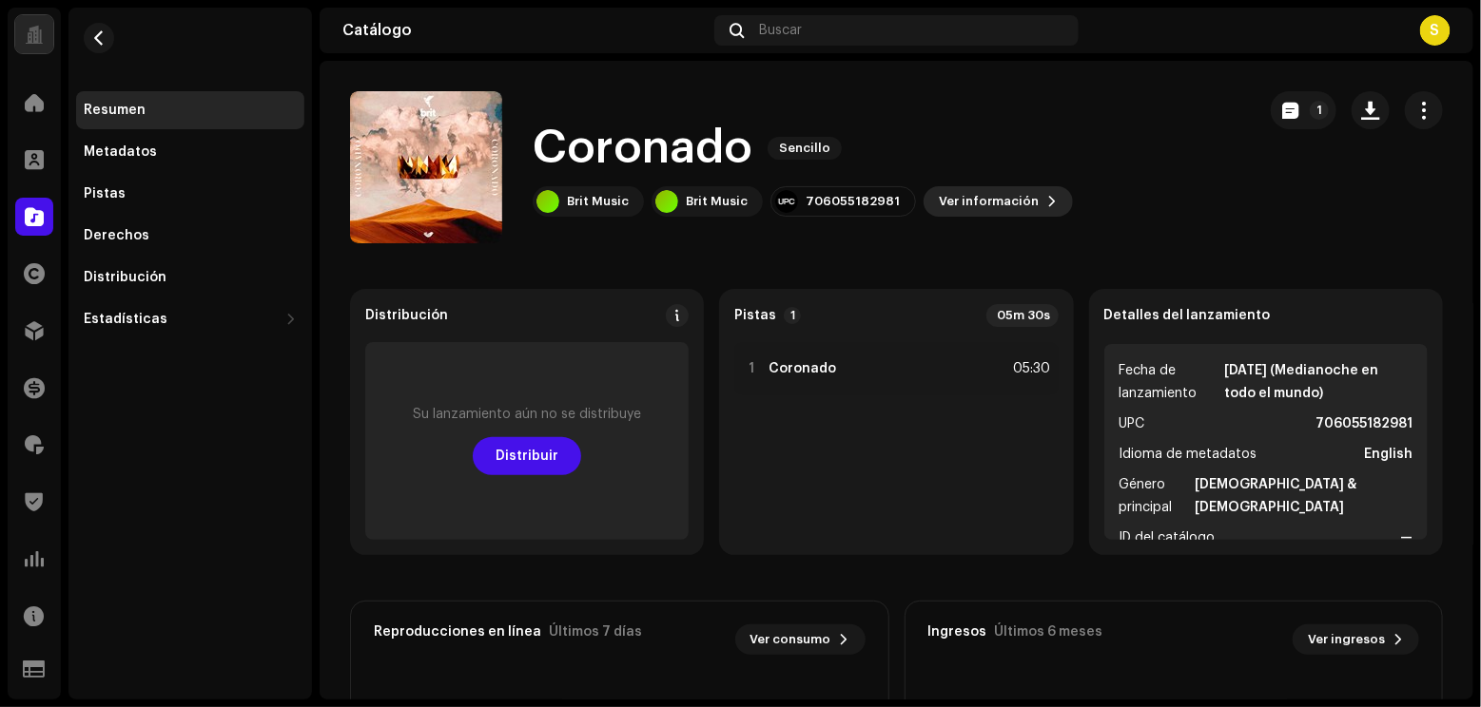
click at [939, 191] on span "Ver información" at bounding box center [989, 202] width 100 height 38
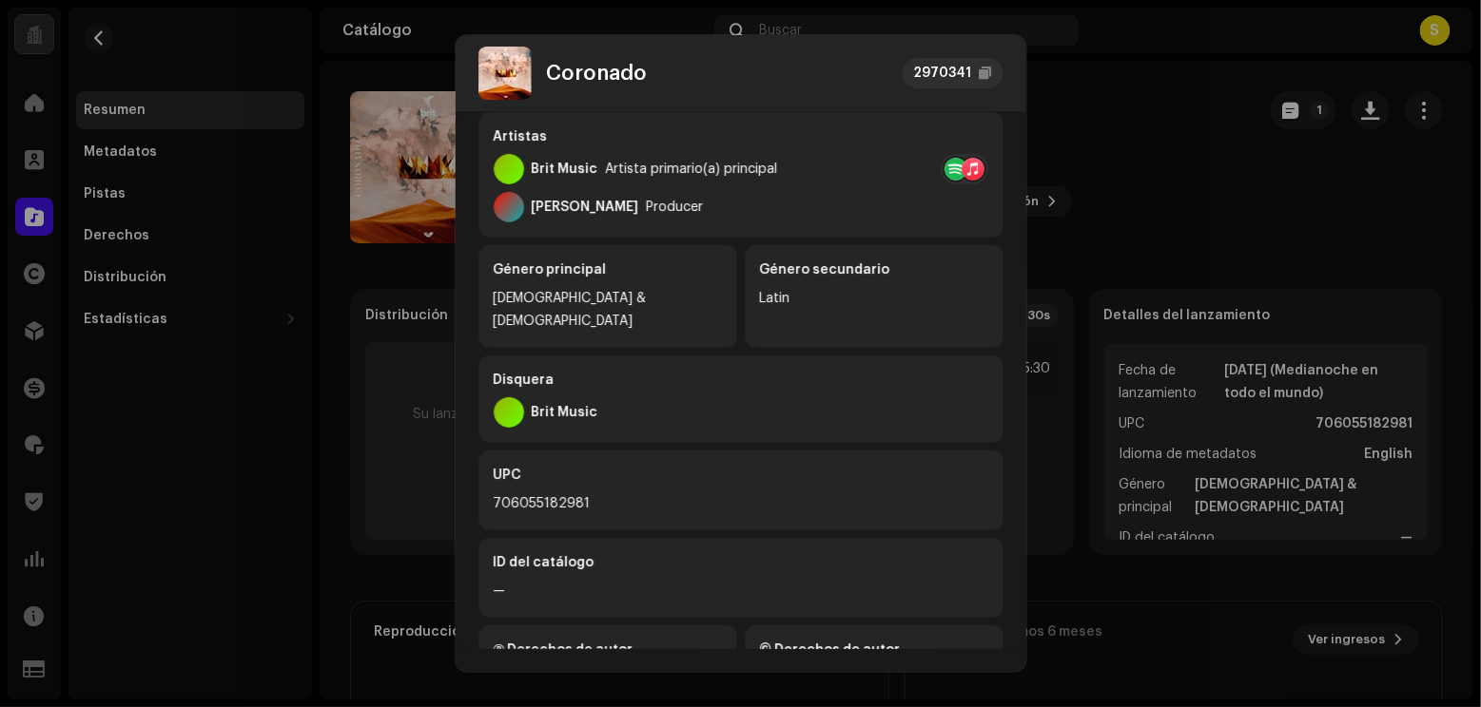
scroll to position [385, 0]
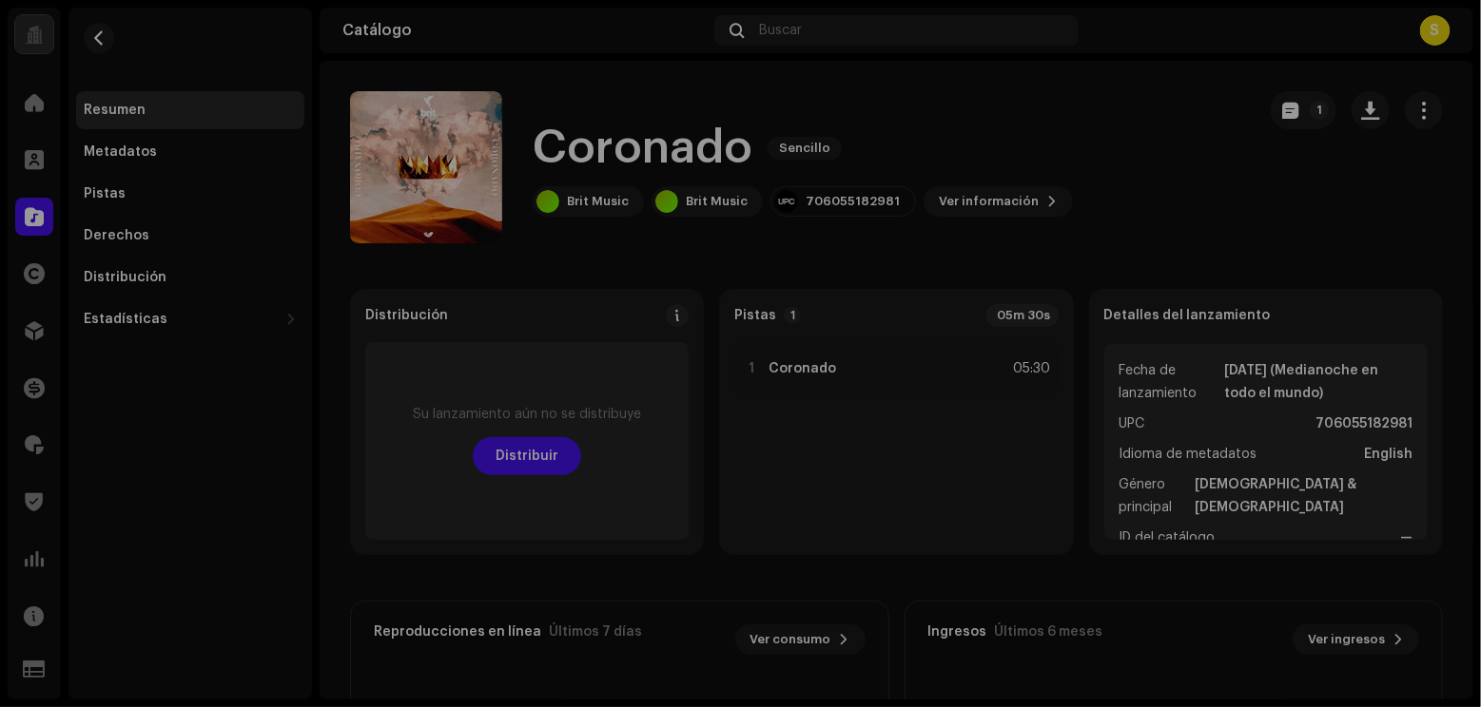
click at [1086, 143] on div "[PERSON_NAME] 2970341 Metadatos Distribución Idioma de metadatos English Título…" at bounding box center [740, 353] width 1481 height 707
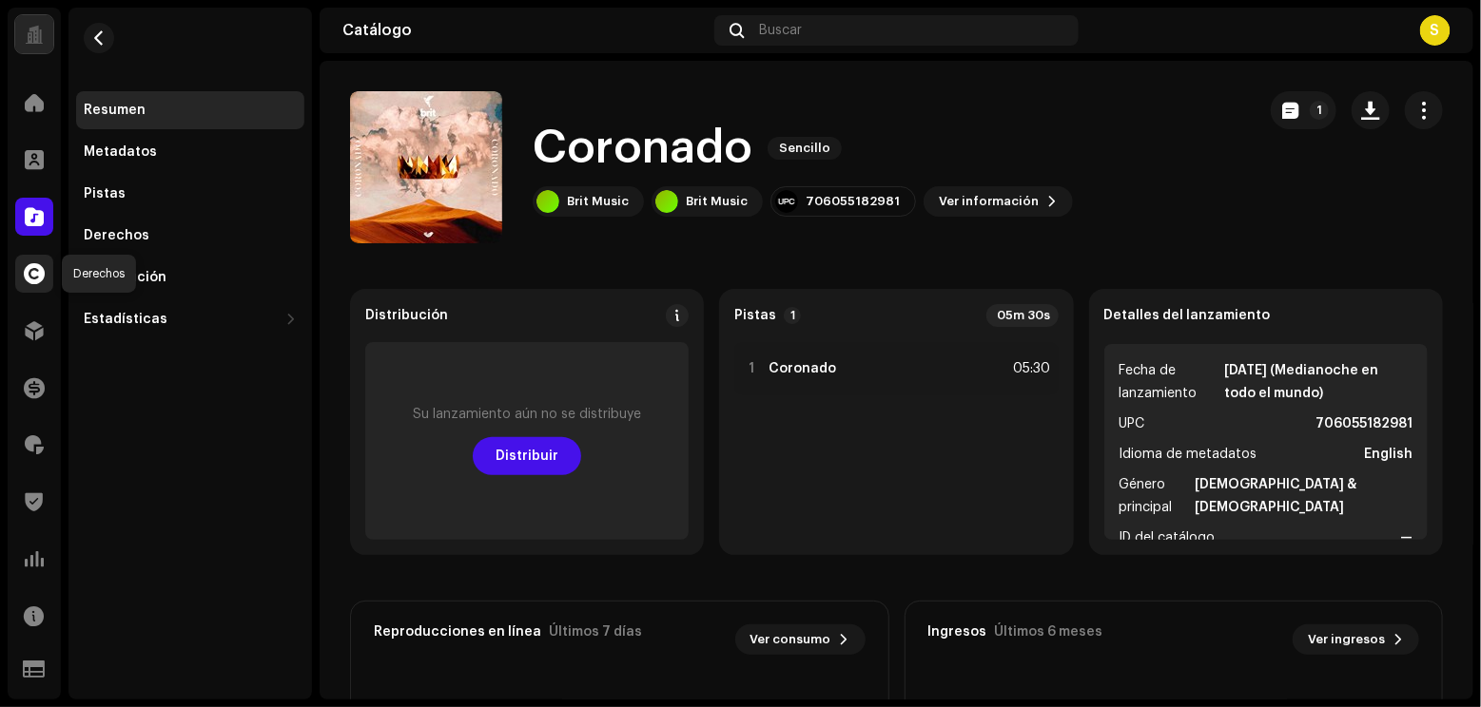
click at [29, 281] on span at bounding box center [34, 273] width 21 height 15
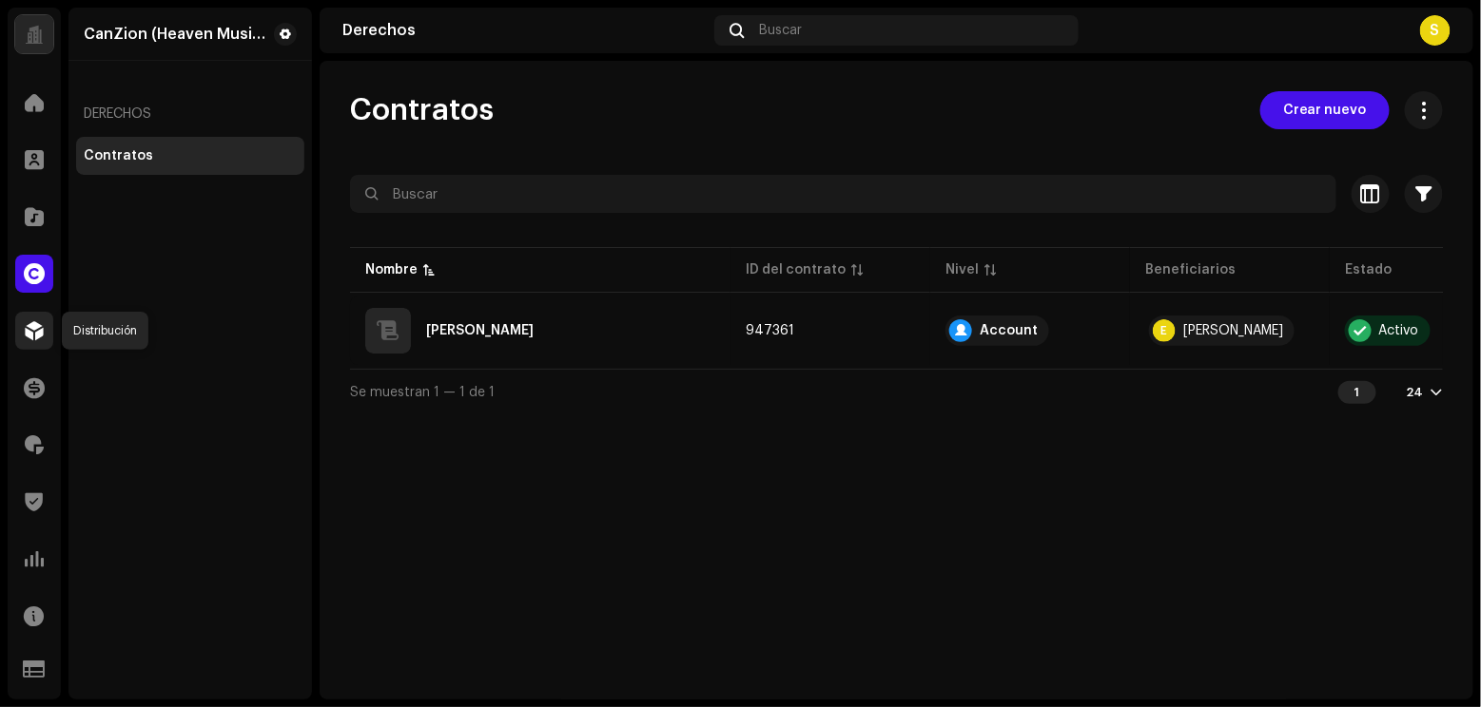
click at [31, 337] on span at bounding box center [34, 330] width 19 height 15
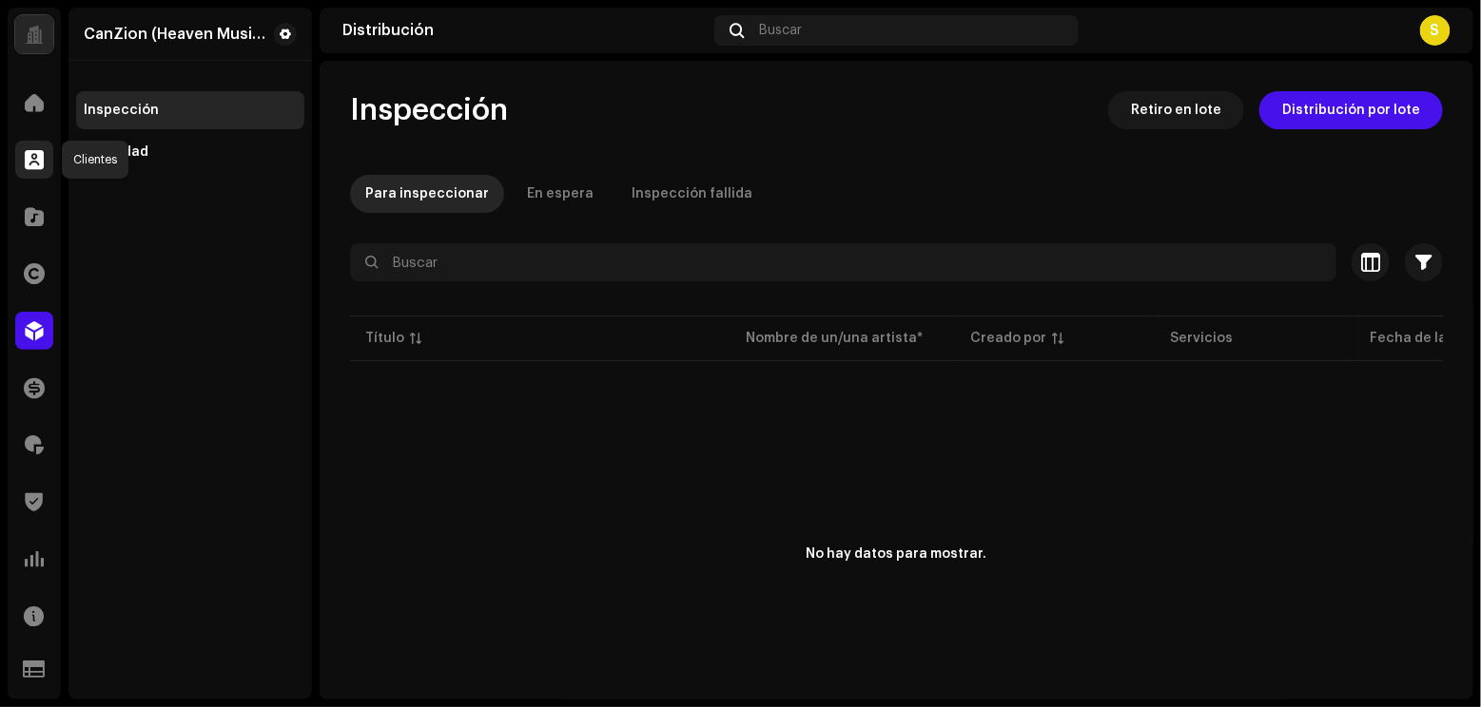
click at [36, 155] on span at bounding box center [34, 159] width 19 height 15
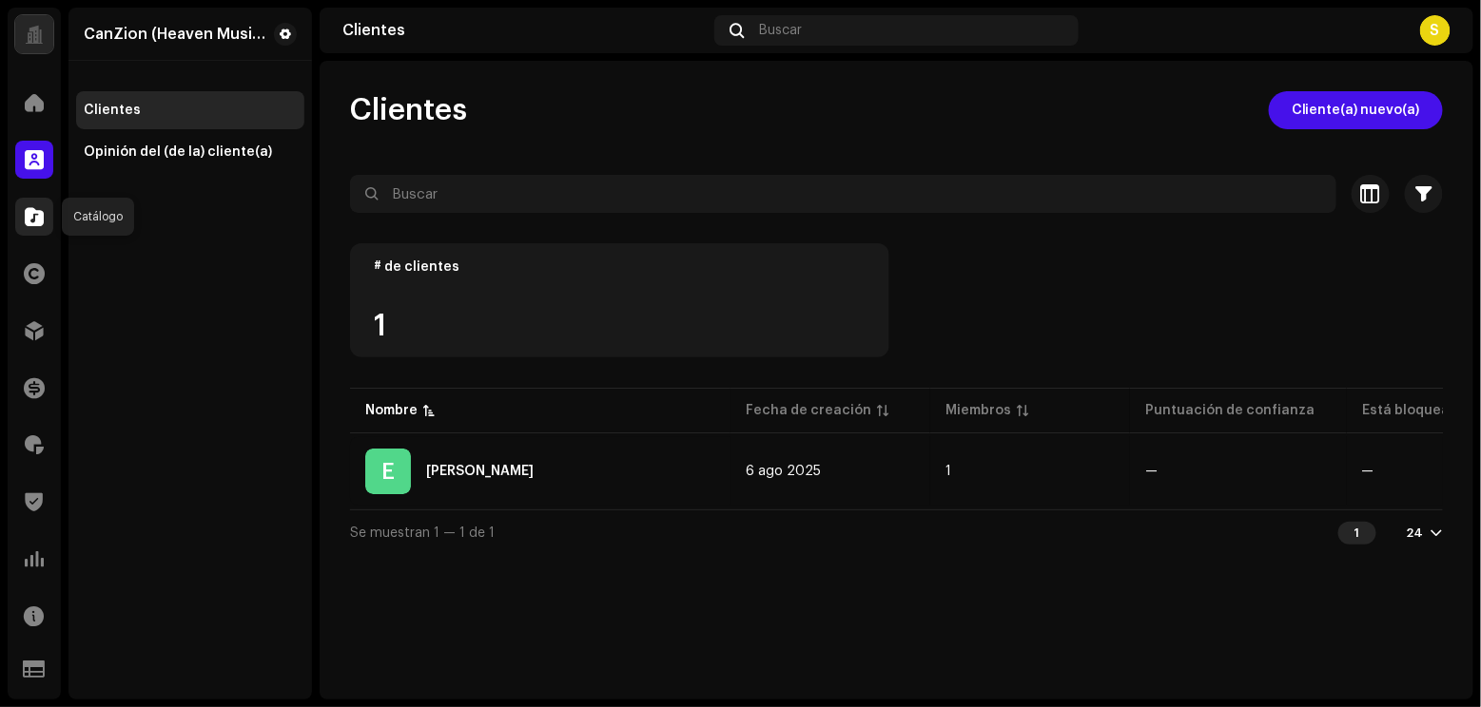
click at [40, 209] on span at bounding box center [34, 216] width 19 height 15
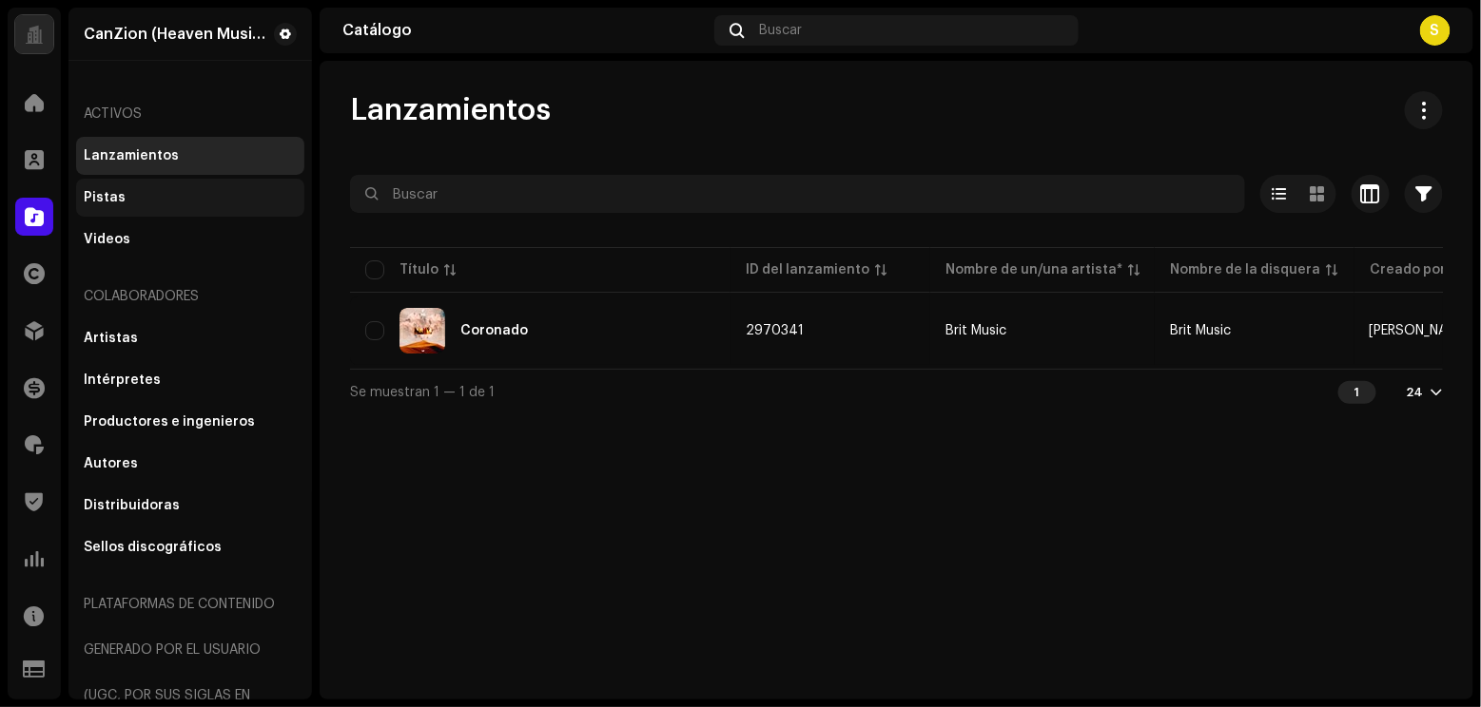
click at [159, 194] on div "Pistas" at bounding box center [190, 197] width 213 height 15
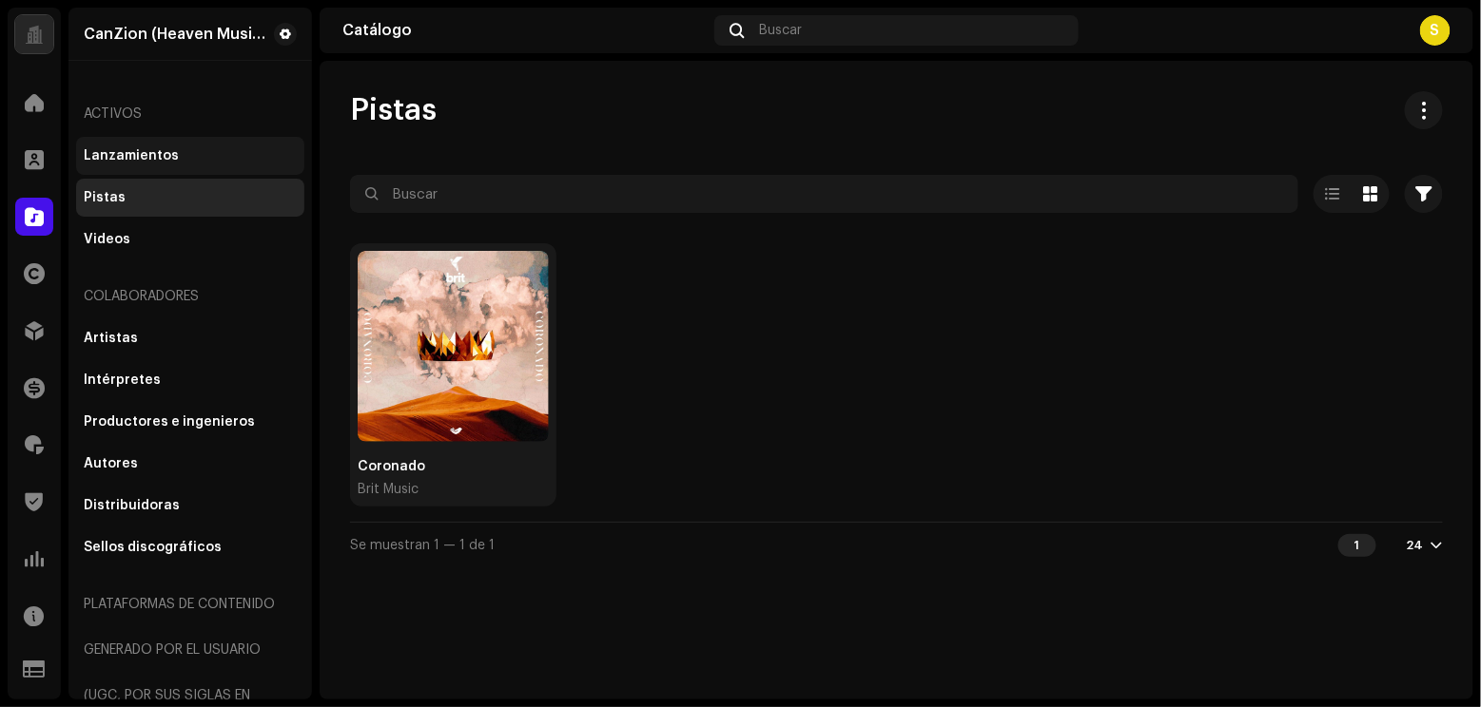
click at [175, 159] on div "Lanzamientos" at bounding box center [190, 155] width 213 height 15
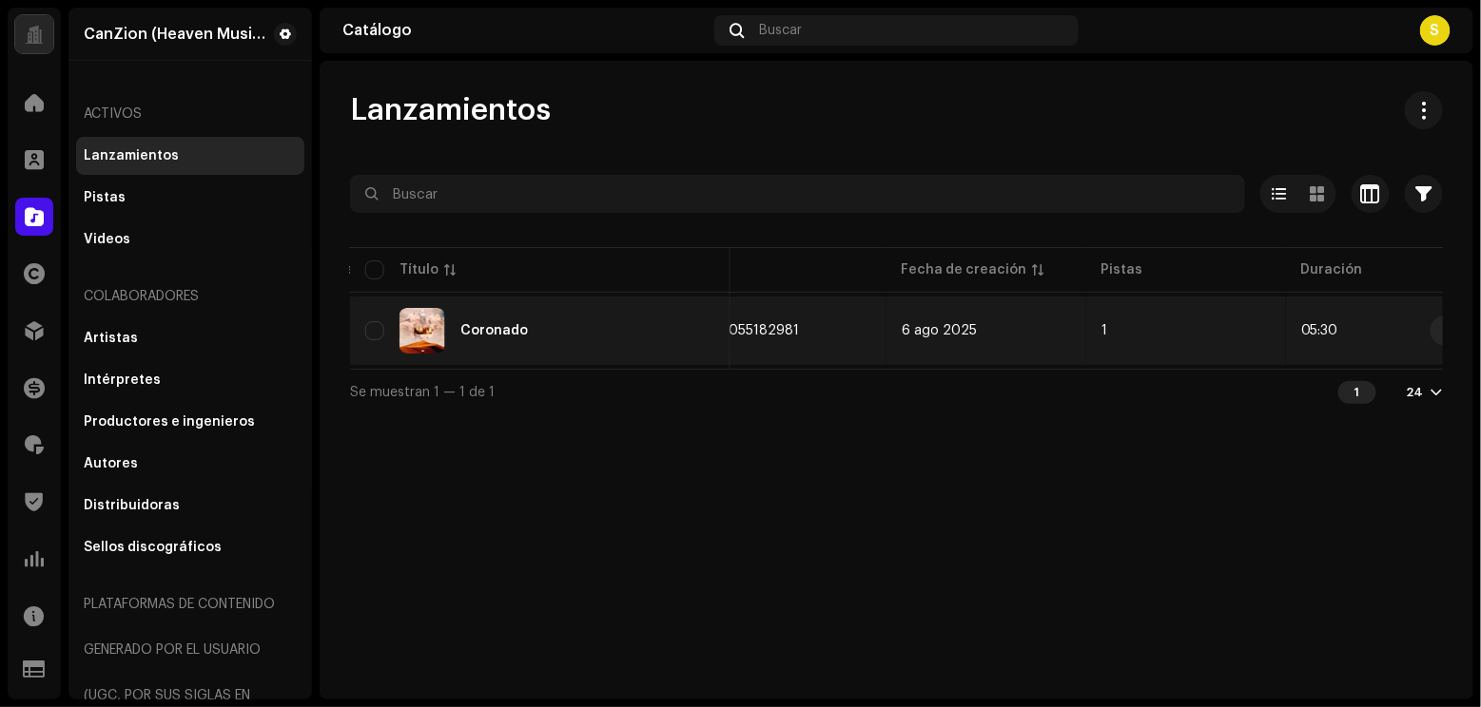
scroll to position [0, 900]
click at [566, 339] on div "Coronado" at bounding box center [540, 331] width 350 height 46
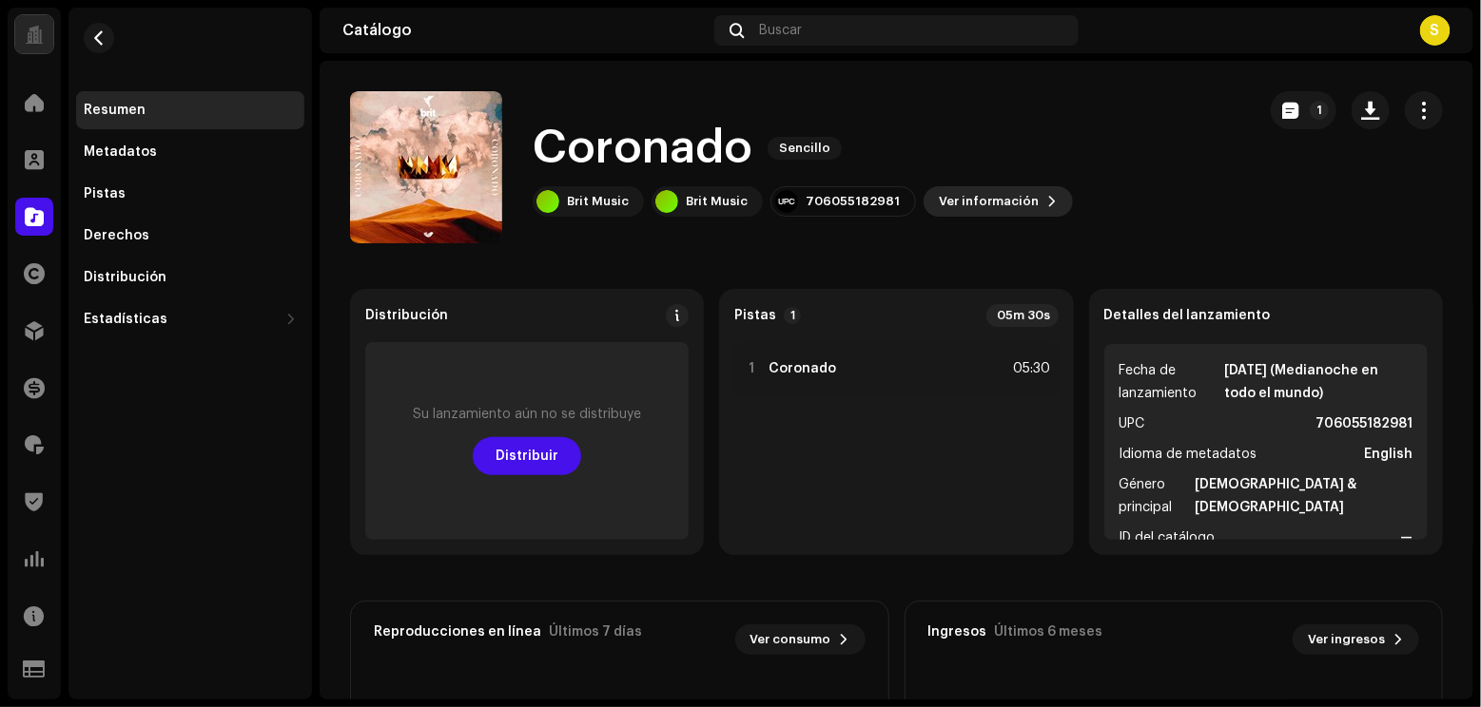
click at [961, 188] on span "Ver información" at bounding box center [989, 202] width 100 height 38
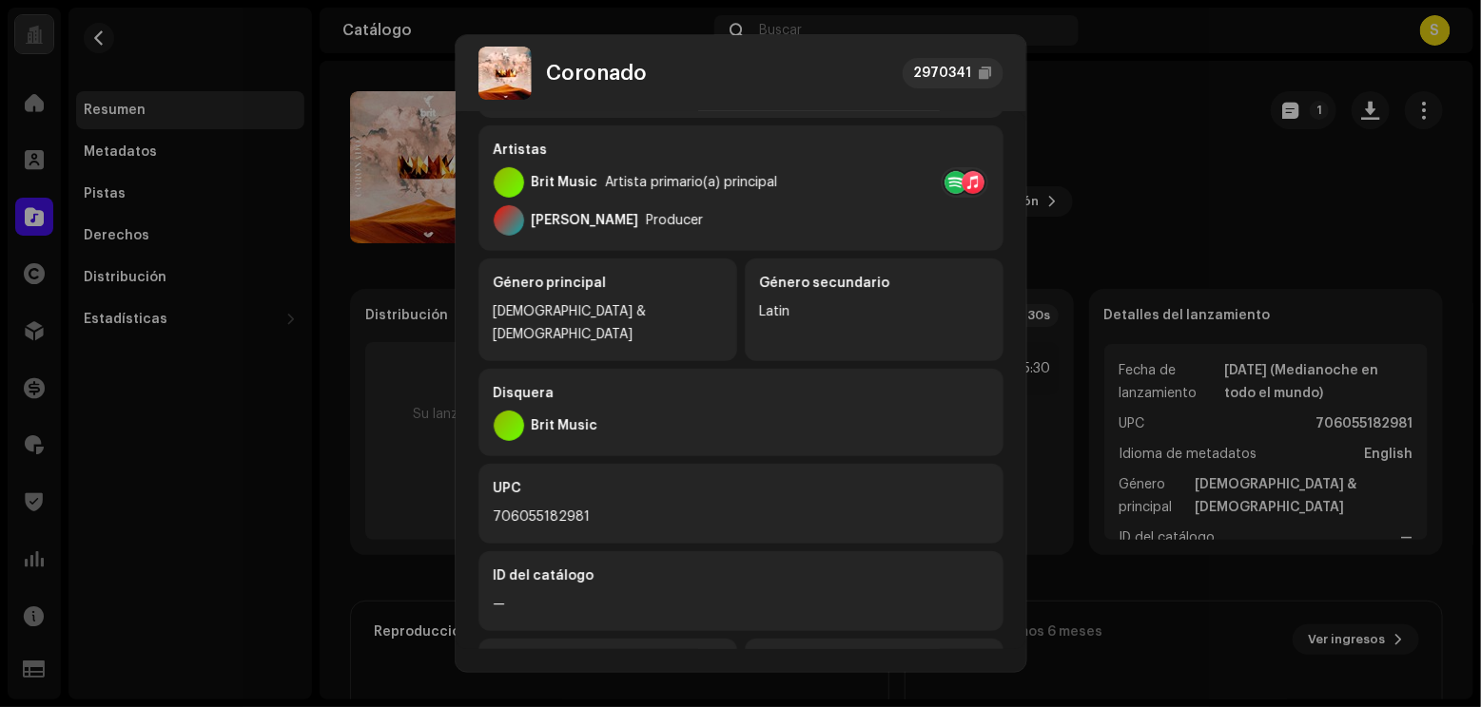
scroll to position [385, 0]
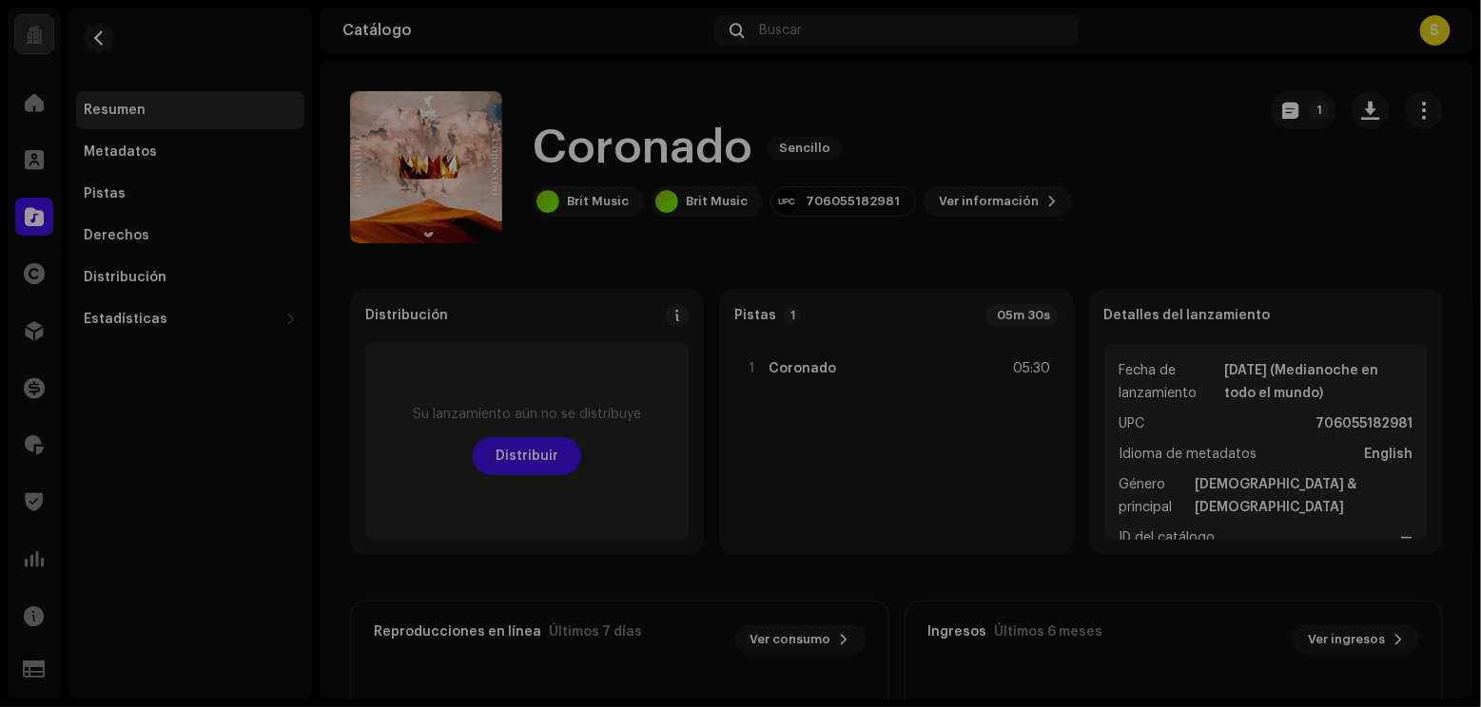
click at [321, 351] on div "[PERSON_NAME] 2970341 Metadatos Distribución Idioma de metadatos English Título…" at bounding box center [740, 353] width 1481 height 707
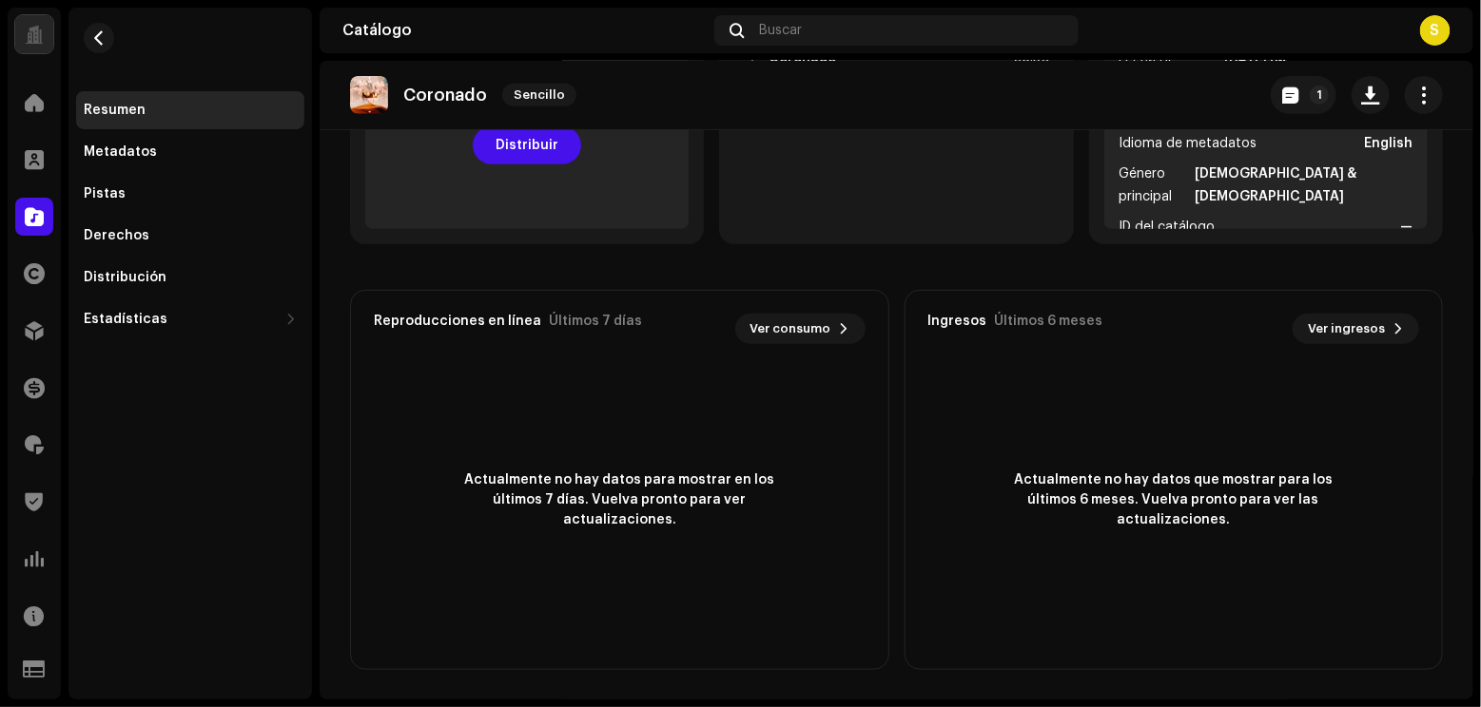
scroll to position [0, 0]
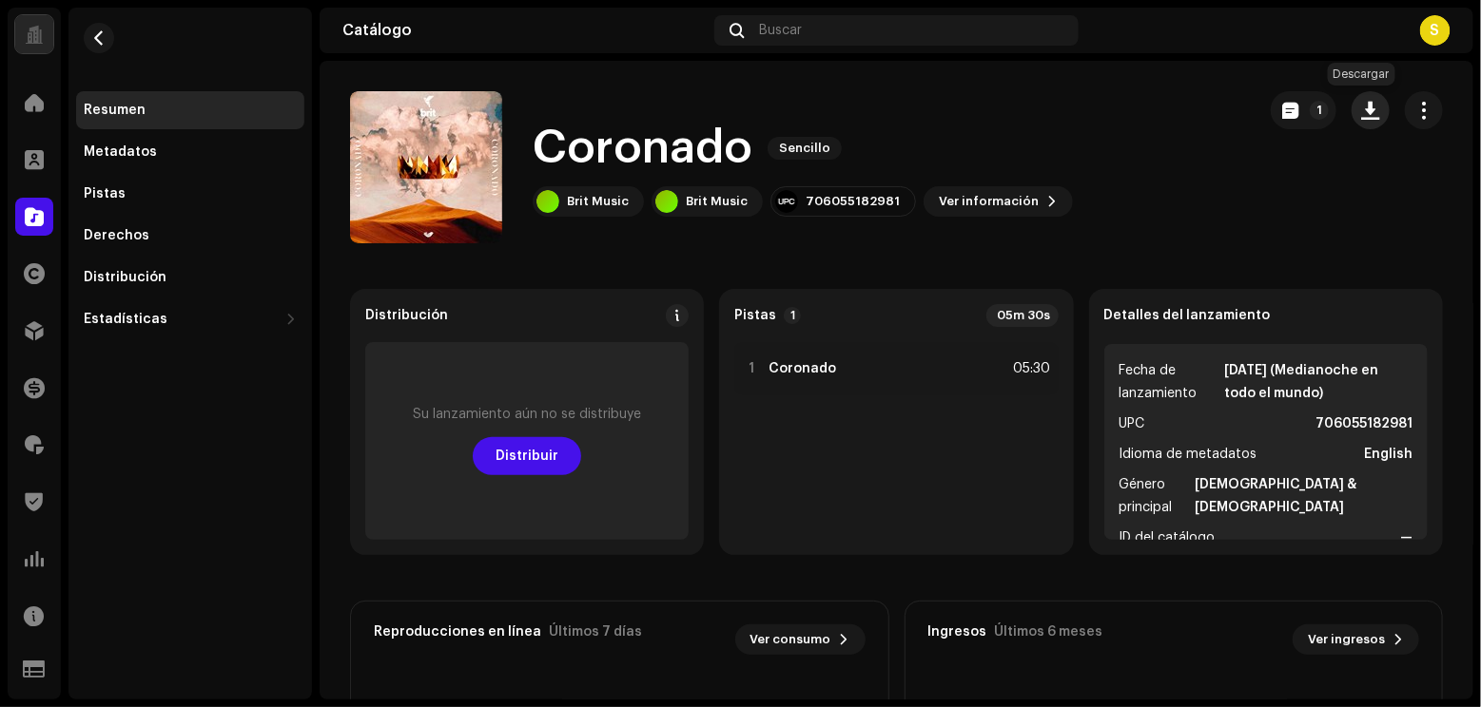
click at [1233, 113] on span "button" at bounding box center [1371, 110] width 18 height 15
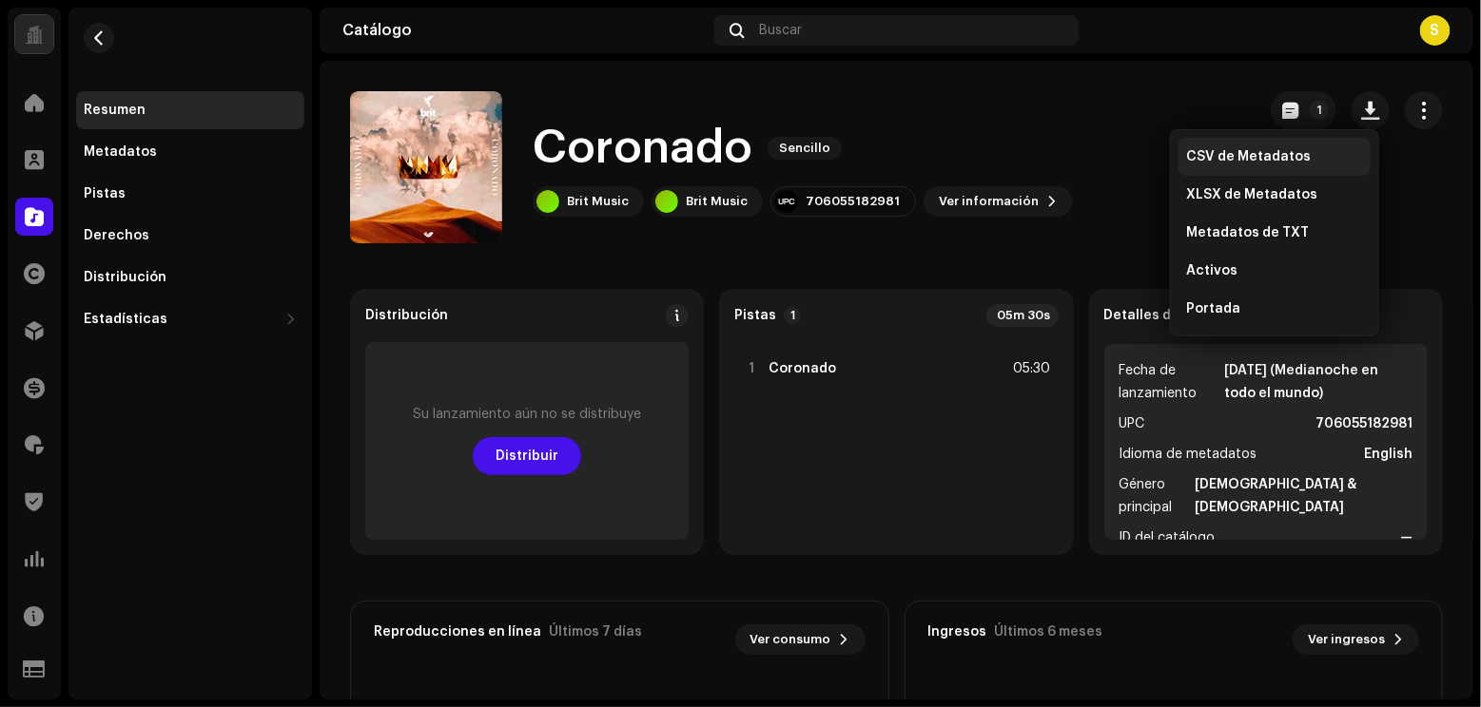
click at [1233, 171] on div "CSV de Metadatos" at bounding box center [1274, 157] width 192 height 38
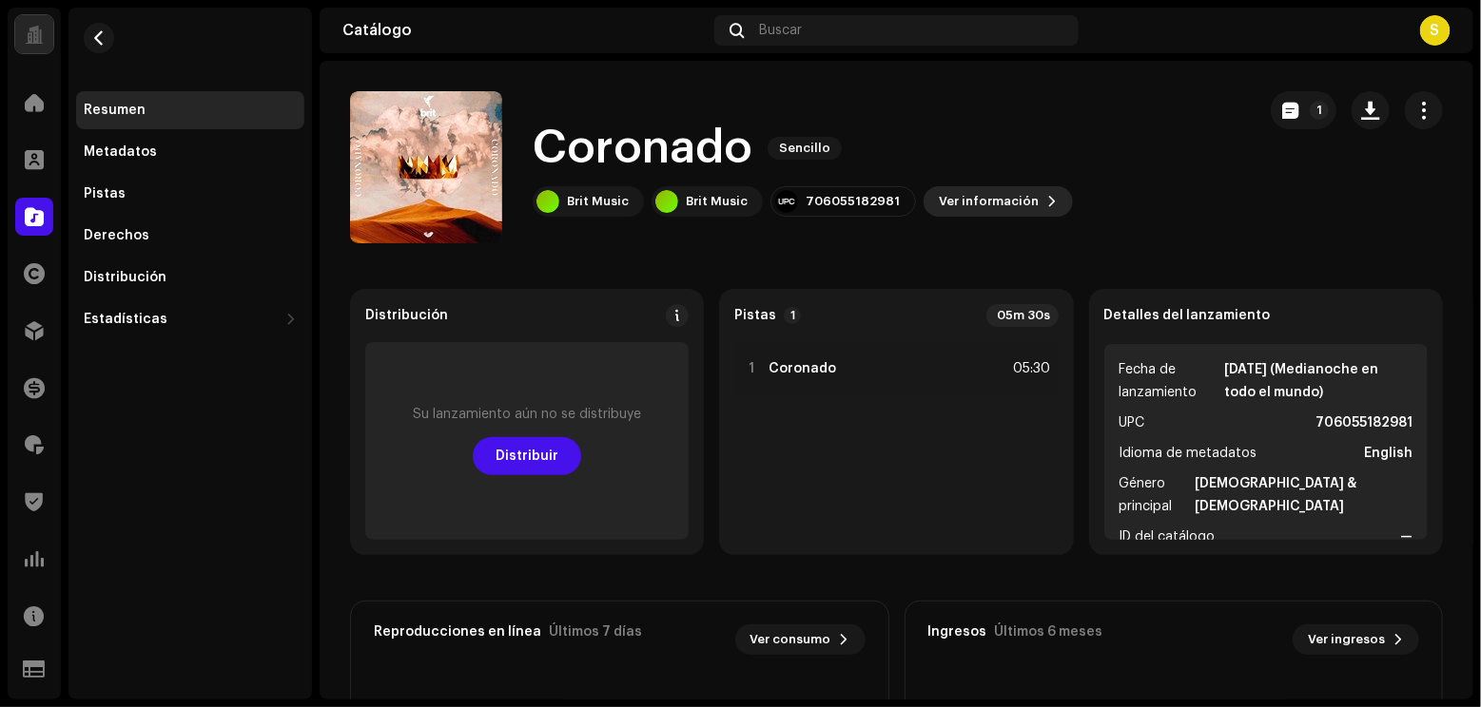
click at [981, 193] on span "Ver información" at bounding box center [989, 202] width 100 height 38
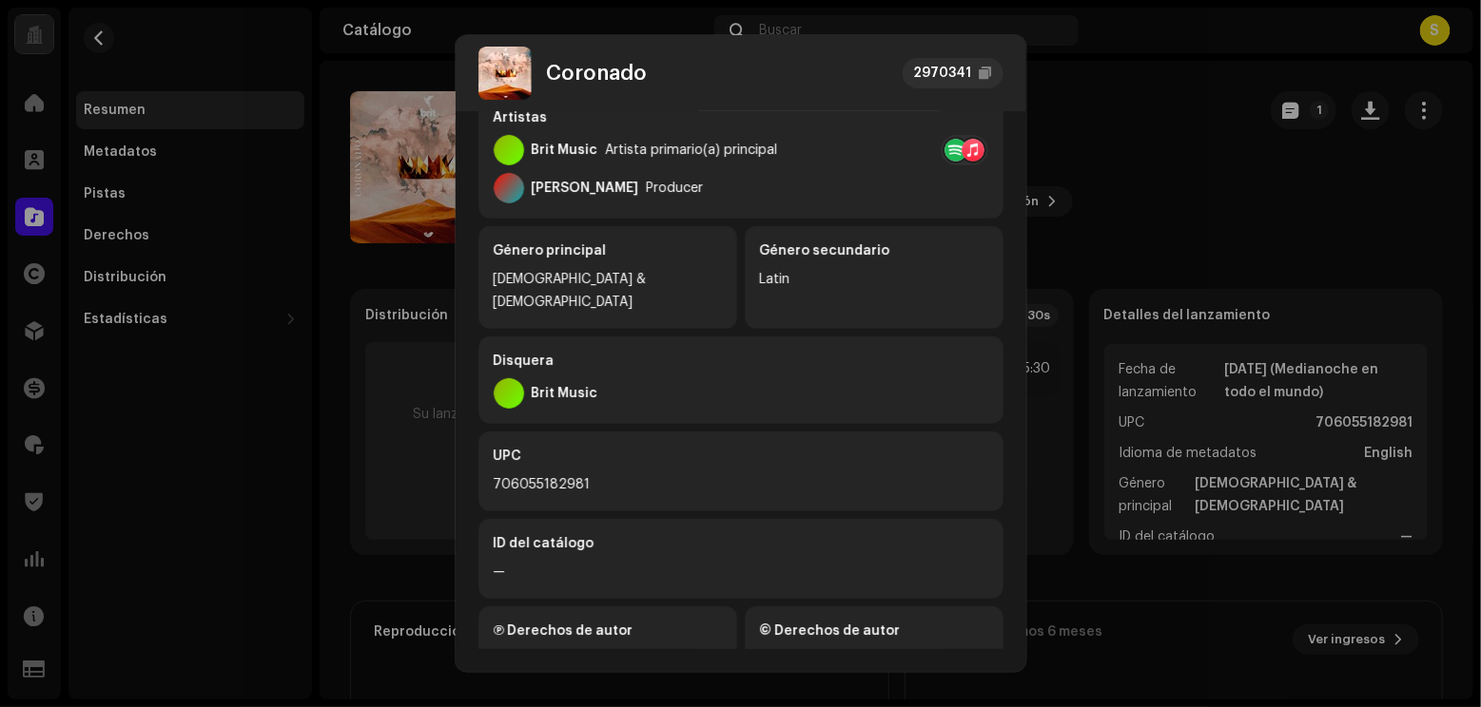
scroll to position [385, 0]
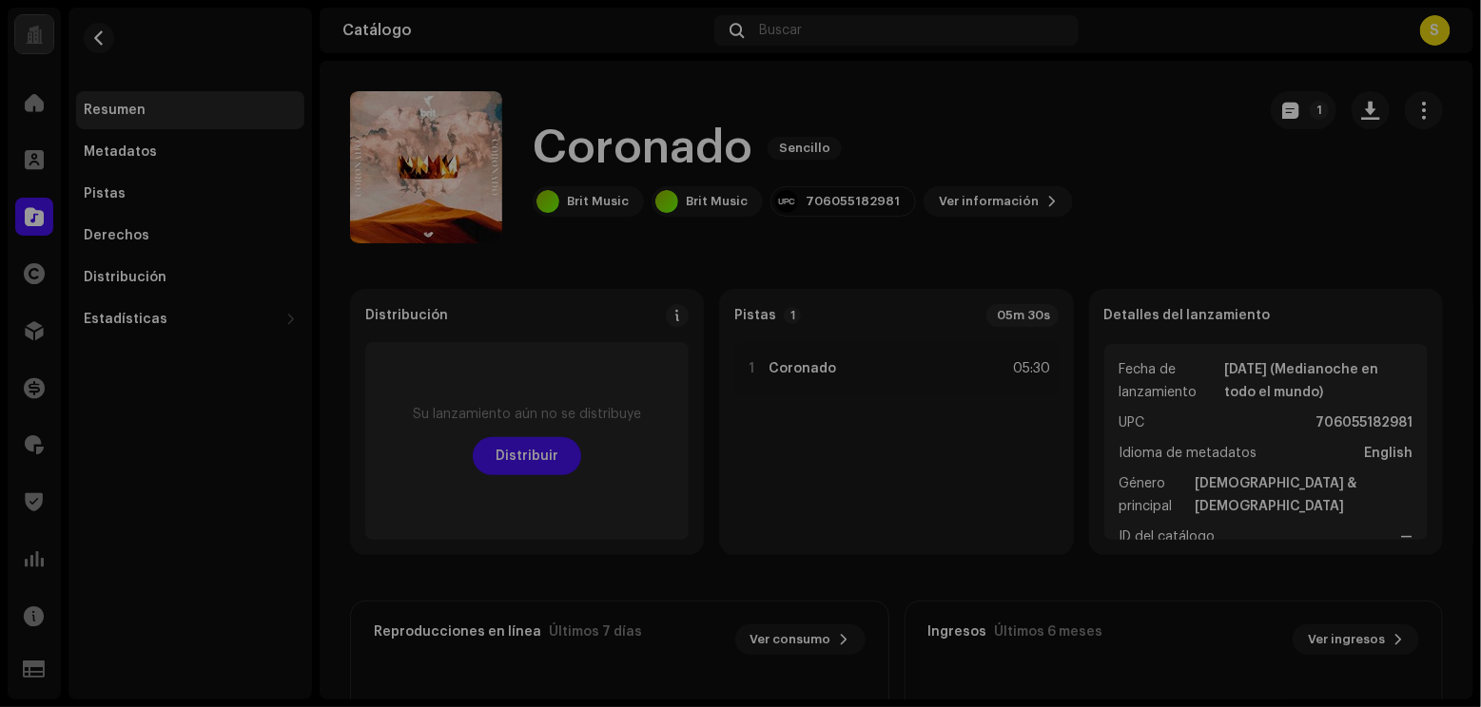
click at [1188, 571] on div "[PERSON_NAME] 2970341 Metadatos Distribución Idioma de metadatos English Título…" at bounding box center [740, 353] width 1481 height 707
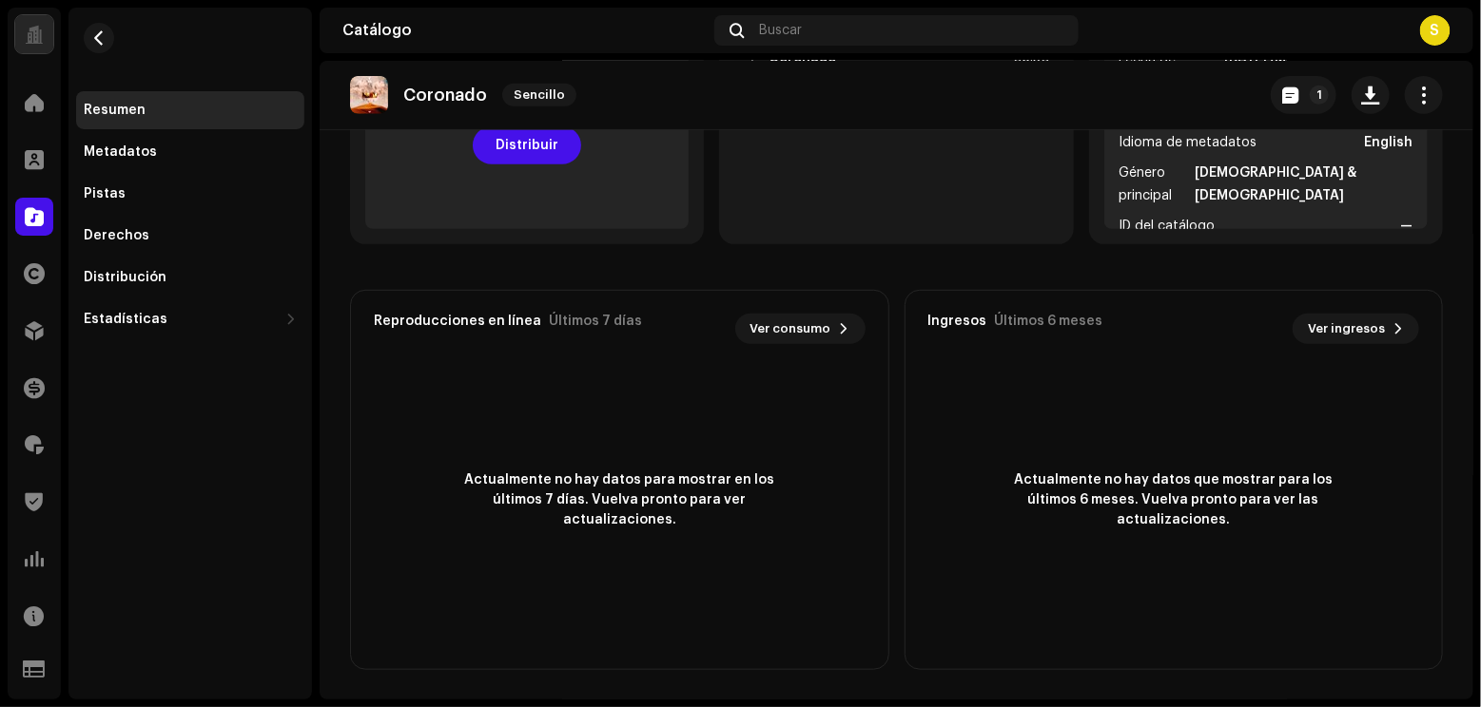
scroll to position [0, 0]
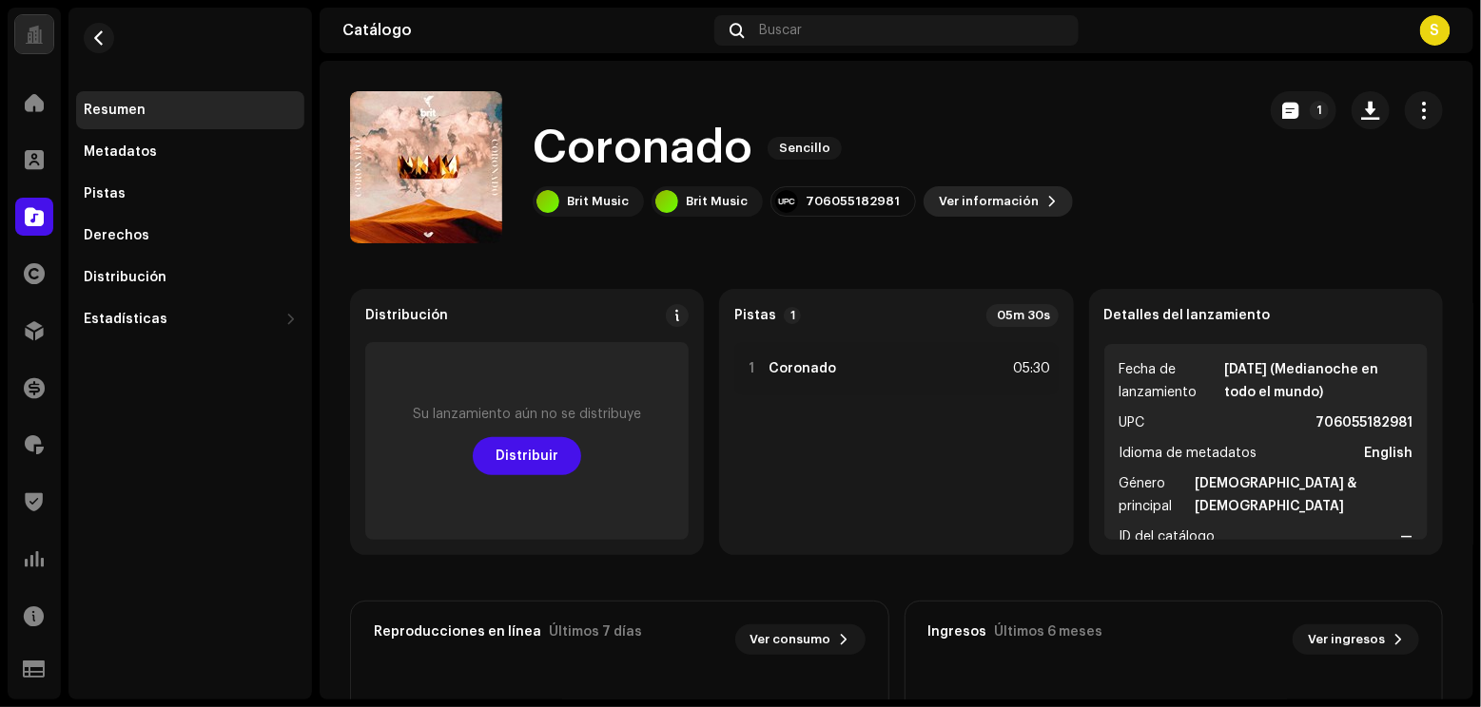
click at [966, 201] on span "Ver información" at bounding box center [989, 202] width 100 height 38
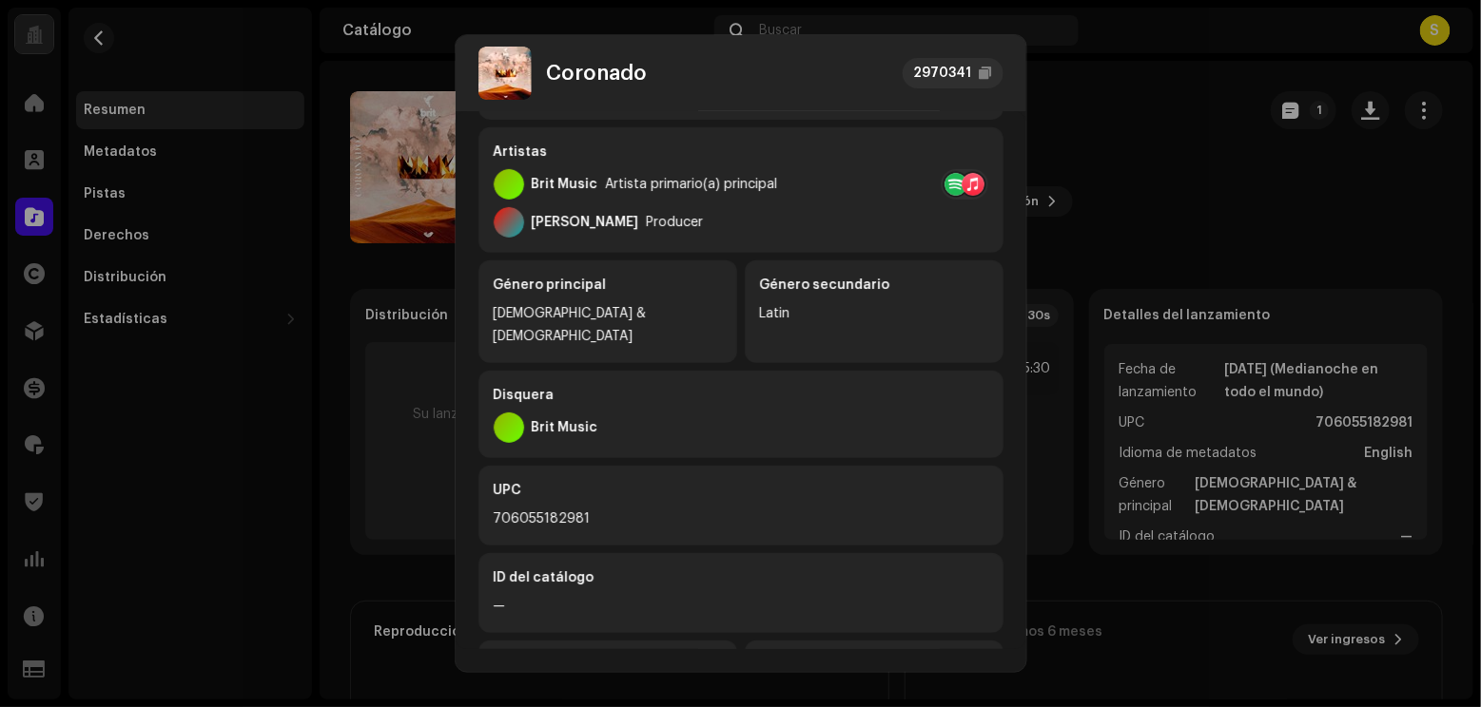
scroll to position [385, 0]
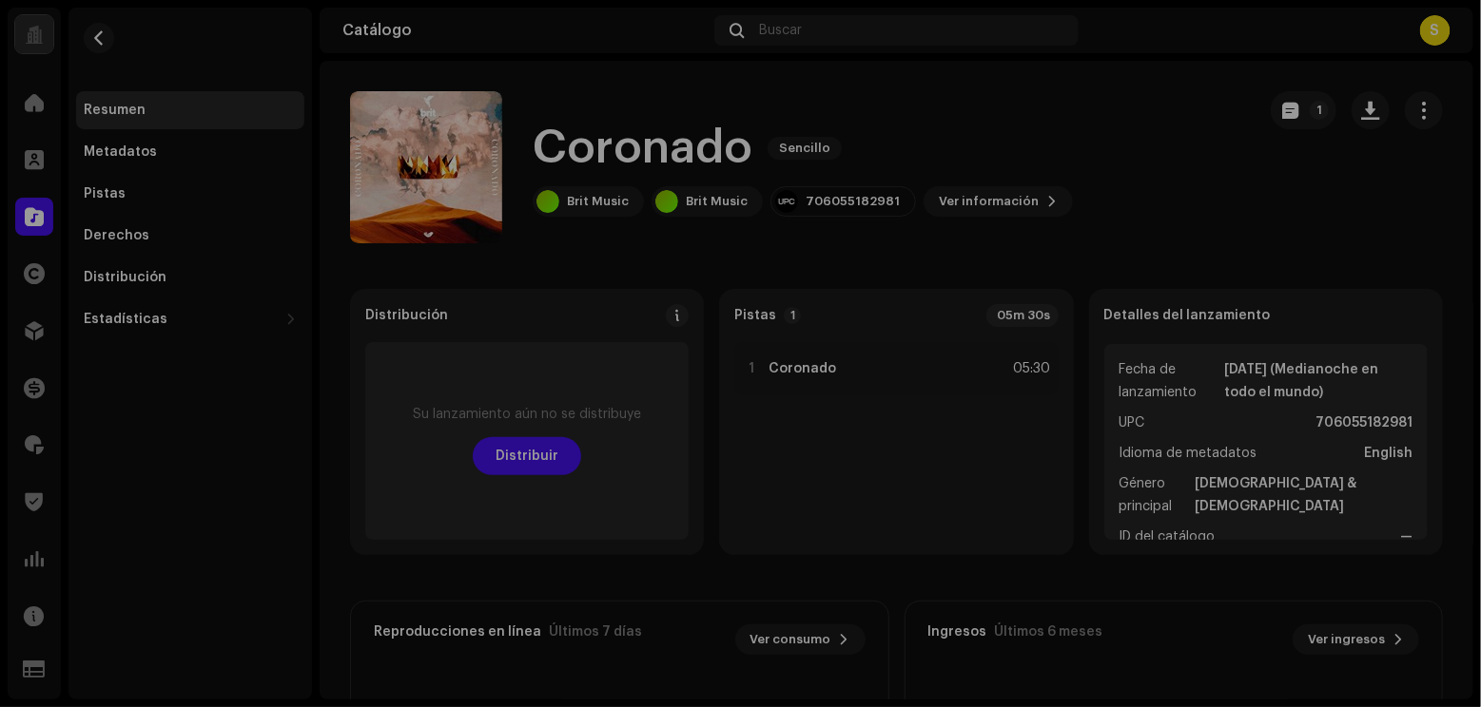
click at [1233, 231] on div "[PERSON_NAME] 2970341 Metadatos Distribución Idioma de metadatos English Título…" at bounding box center [740, 353] width 1481 height 707
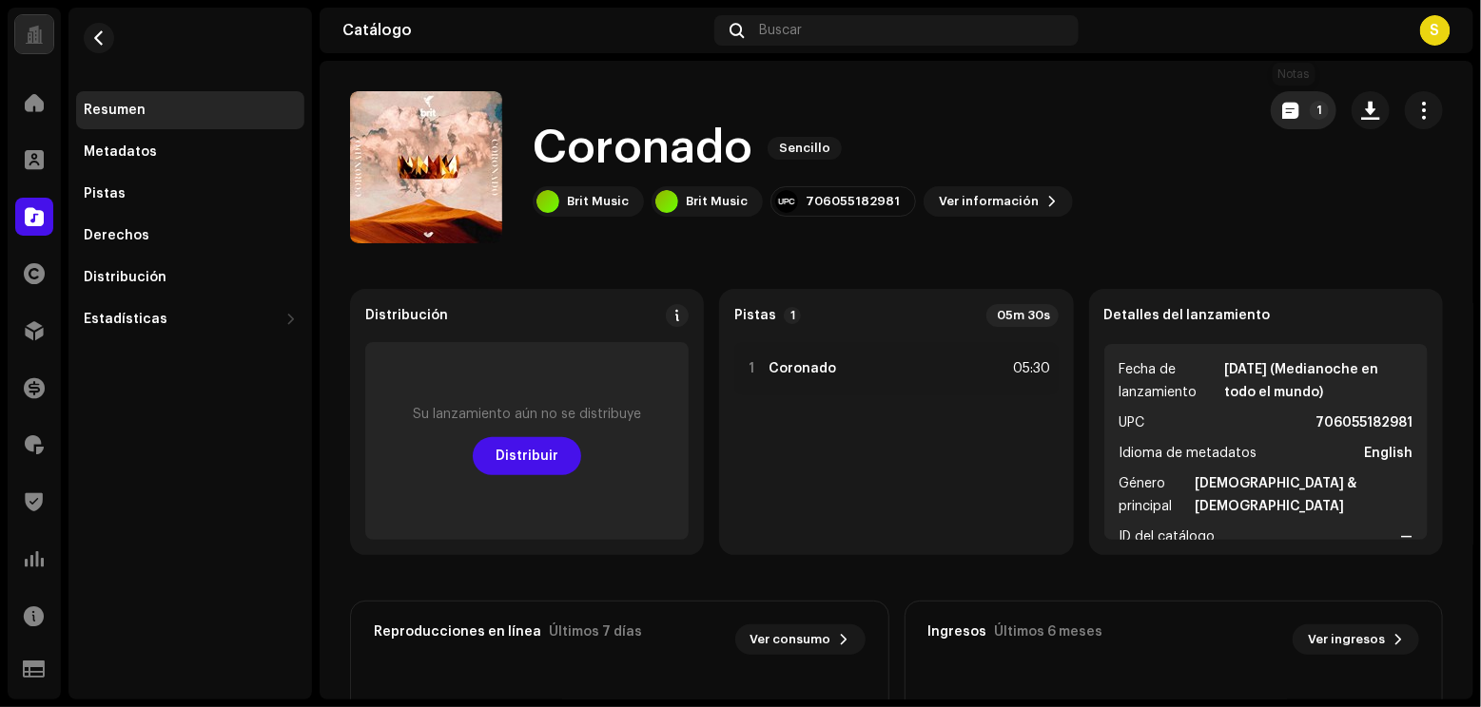
click at [1233, 110] on span "button" at bounding box center [1290, 110] width 16 height 15
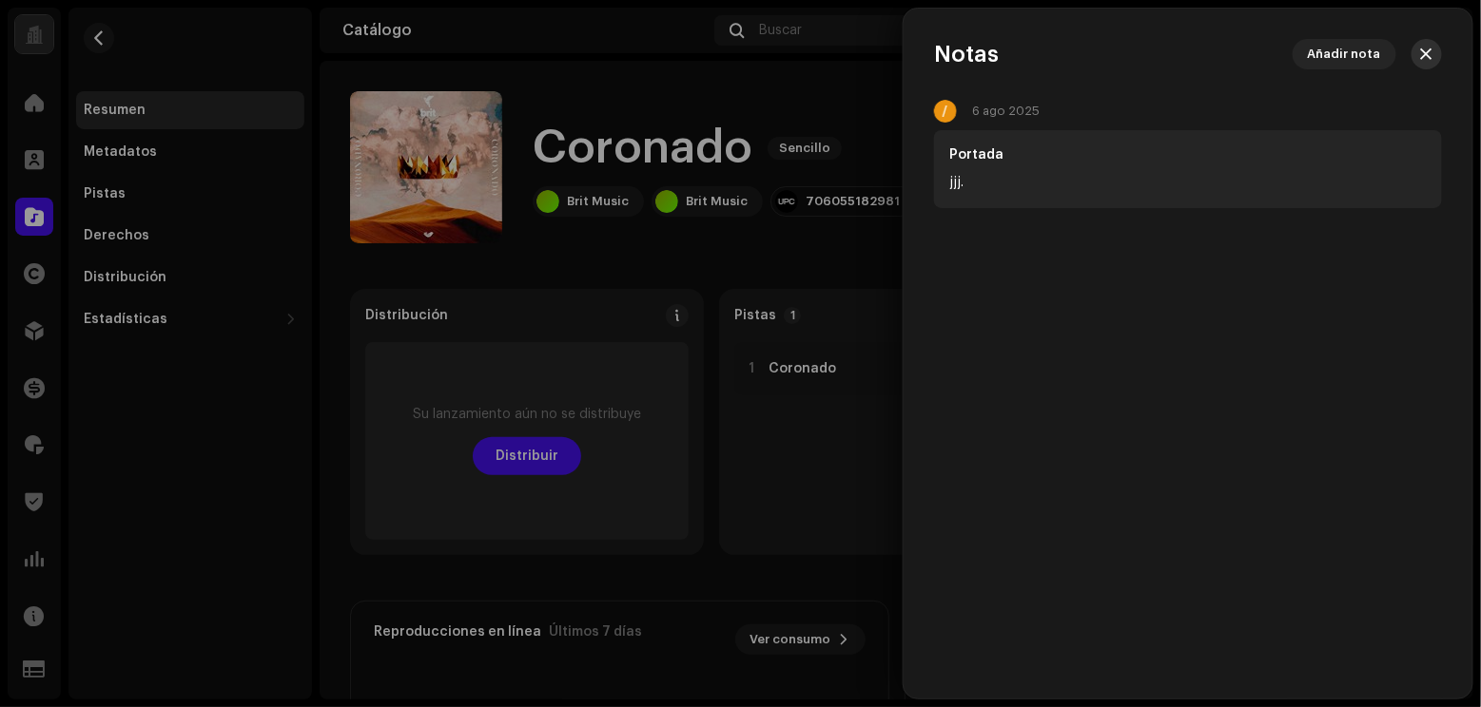
click at [1233, 57] on span "button" at bounding box center [1426, 54] width 11 height 15
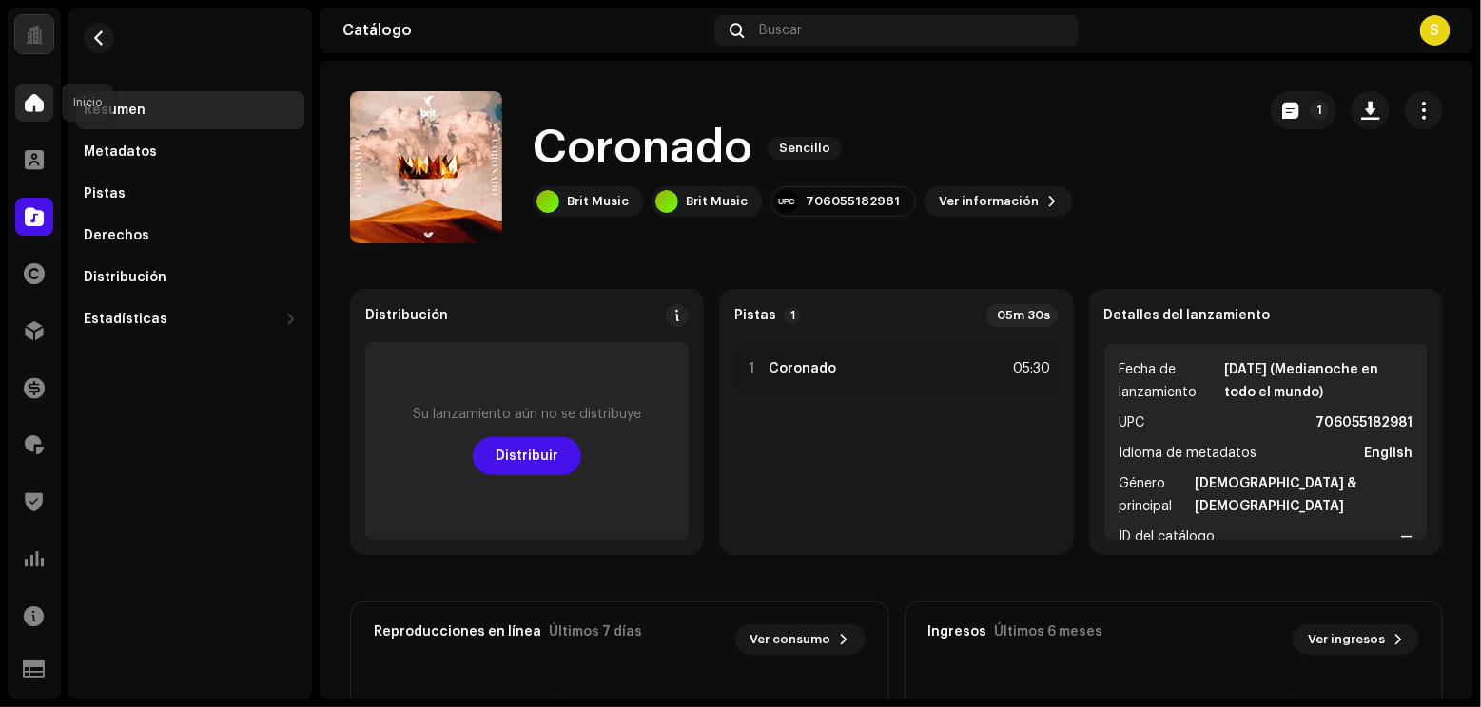
click at [24, 99] on div at bounding box center [34, 103] width 38 height 38
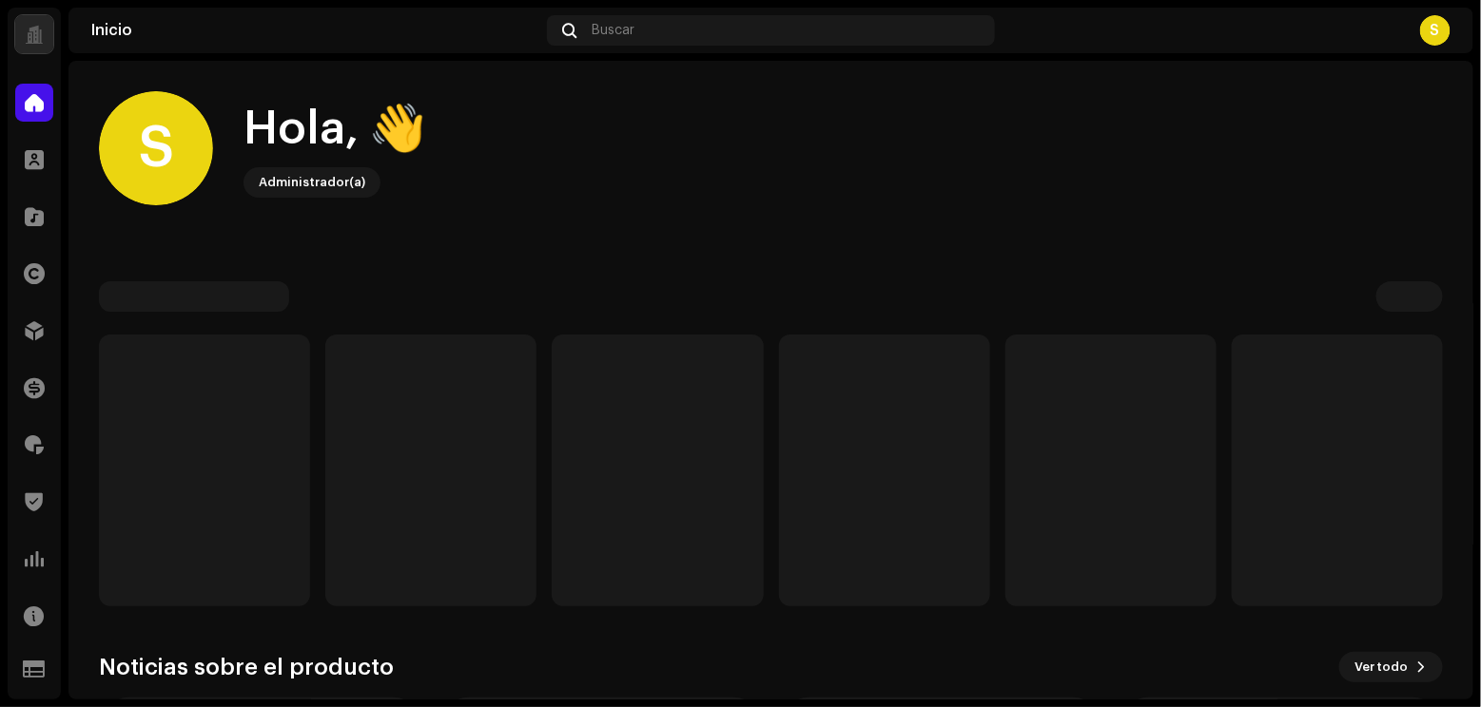
scroll to position [146, 0]
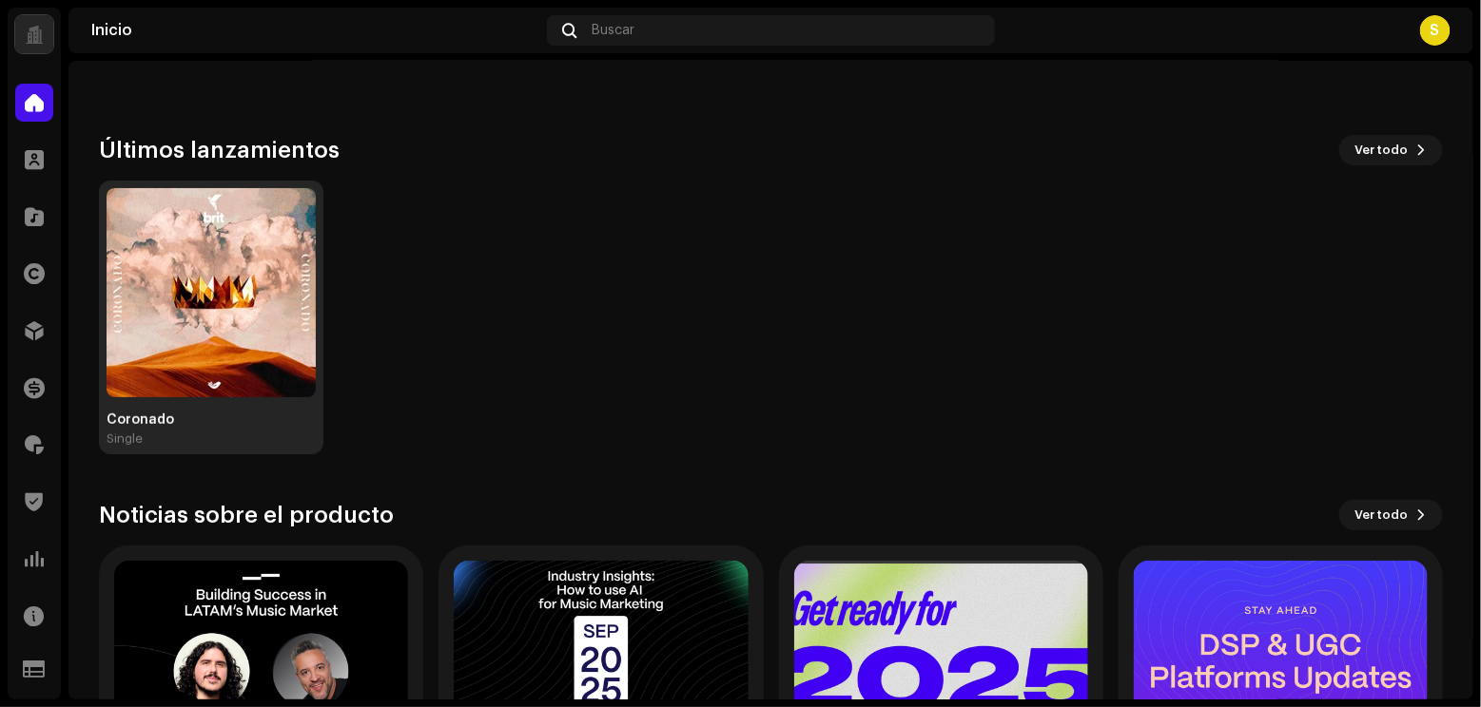
click at [178, 307] on img at bounding box center [210, 292] width 209 height 209
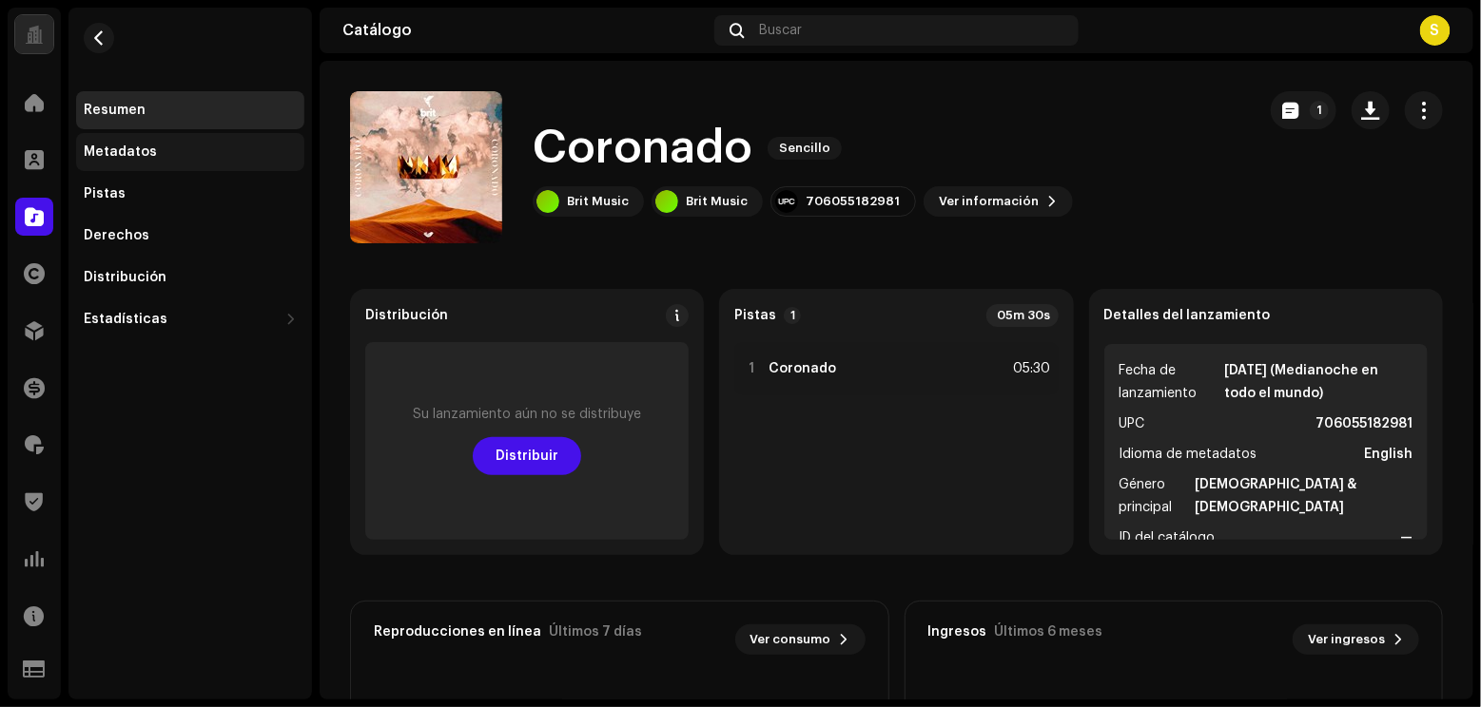
click at [130, 157] on div "Metadatos" at bounding box center [120, 152] width 73 height 15
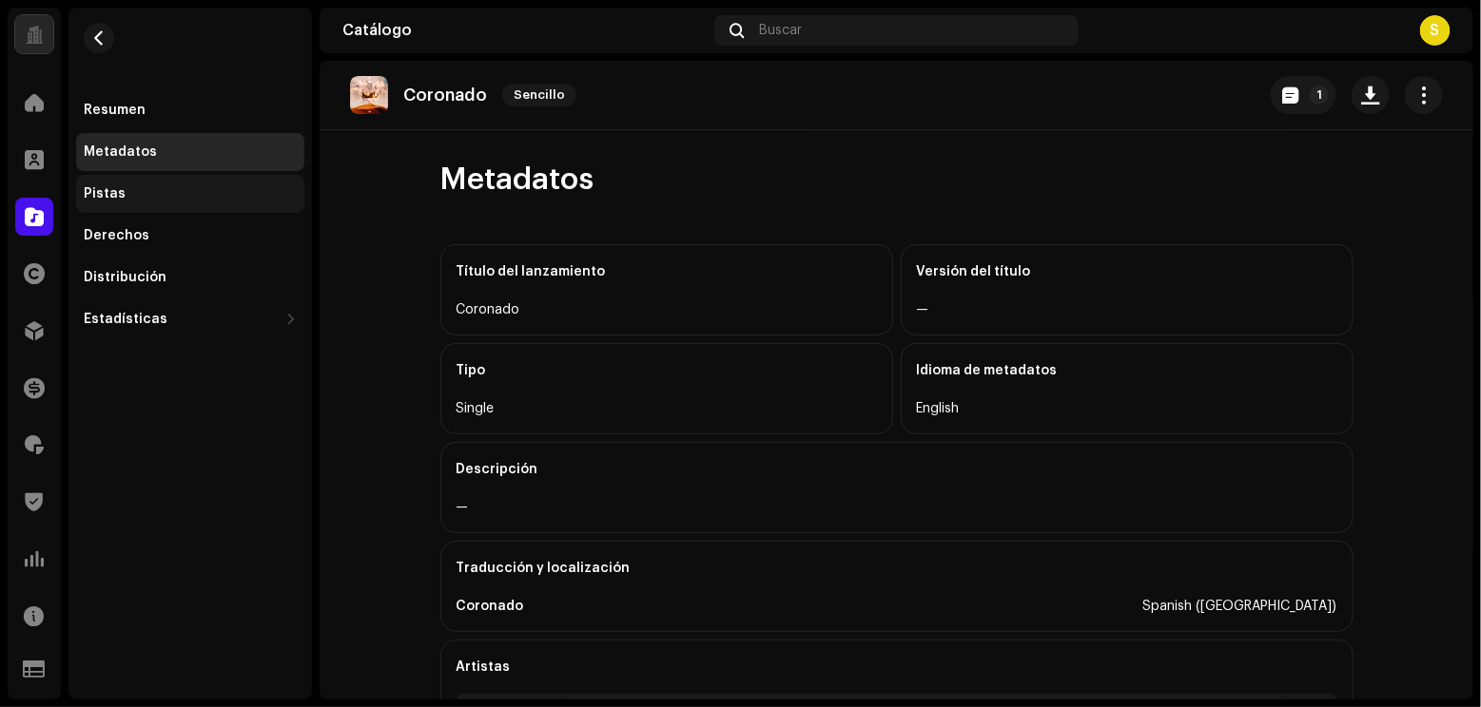
click at [149, 184] on div "Pistas" at bounding box center [190, 194] width 228 height 38
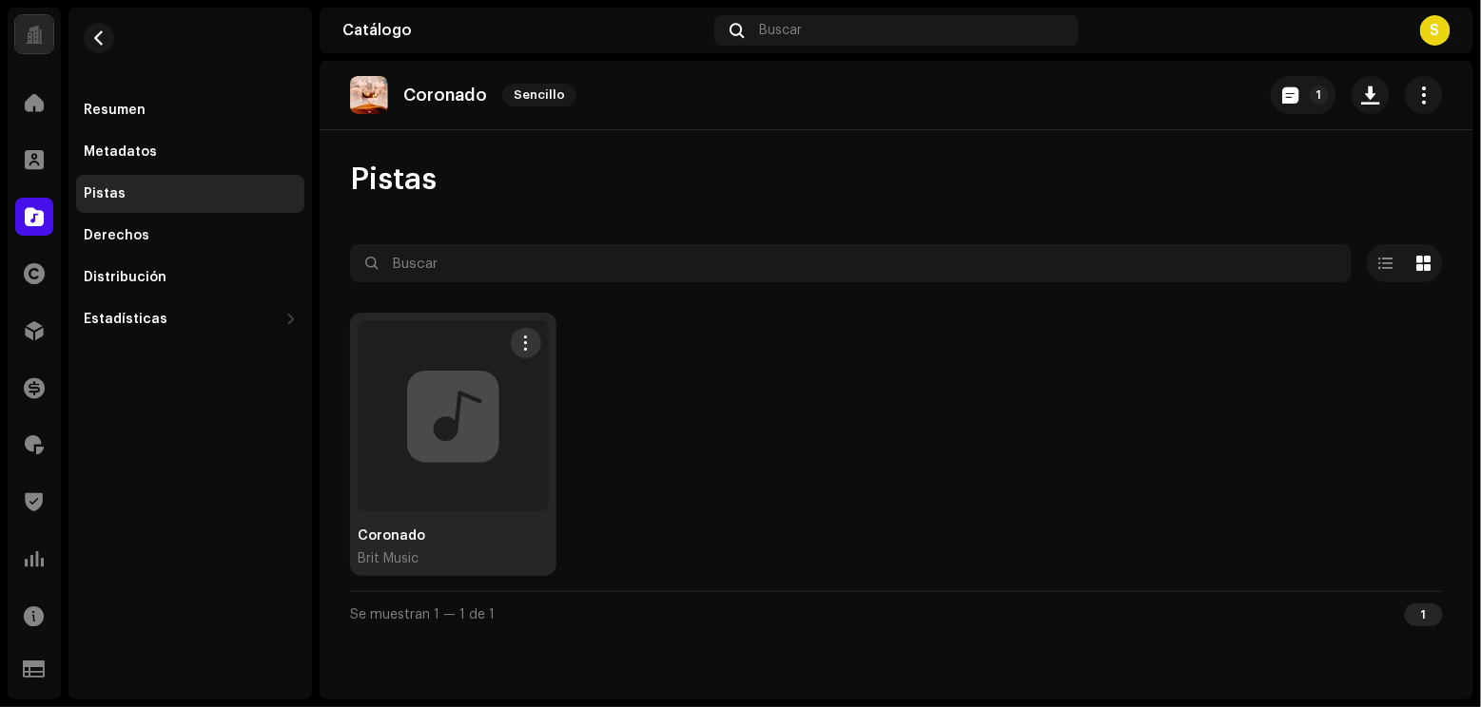
click at [439, 424] on div at bounding box center [453, 415] width 191 height 191
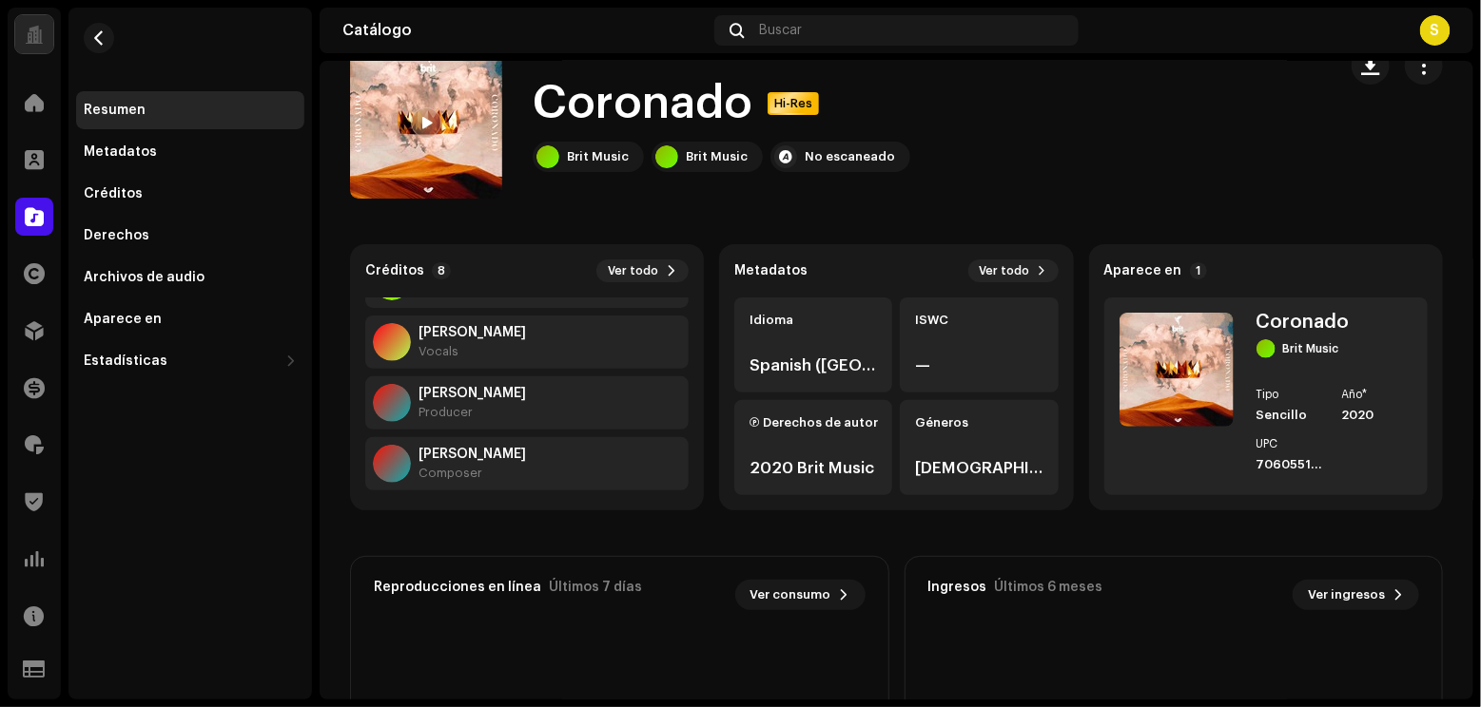
scroll to position [303, 0]
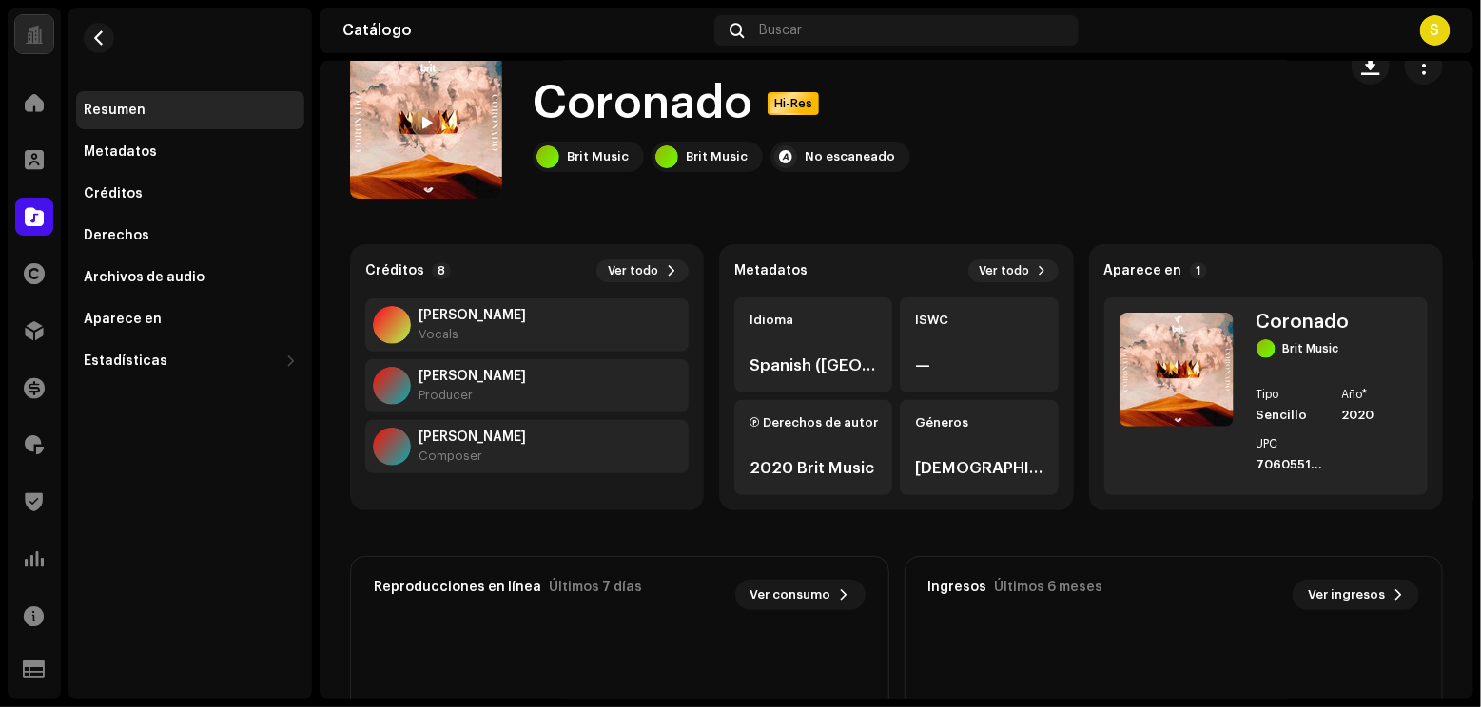
click at [435, 453] on div "Composer" at bounding box center [471, 456] width 107 height 15
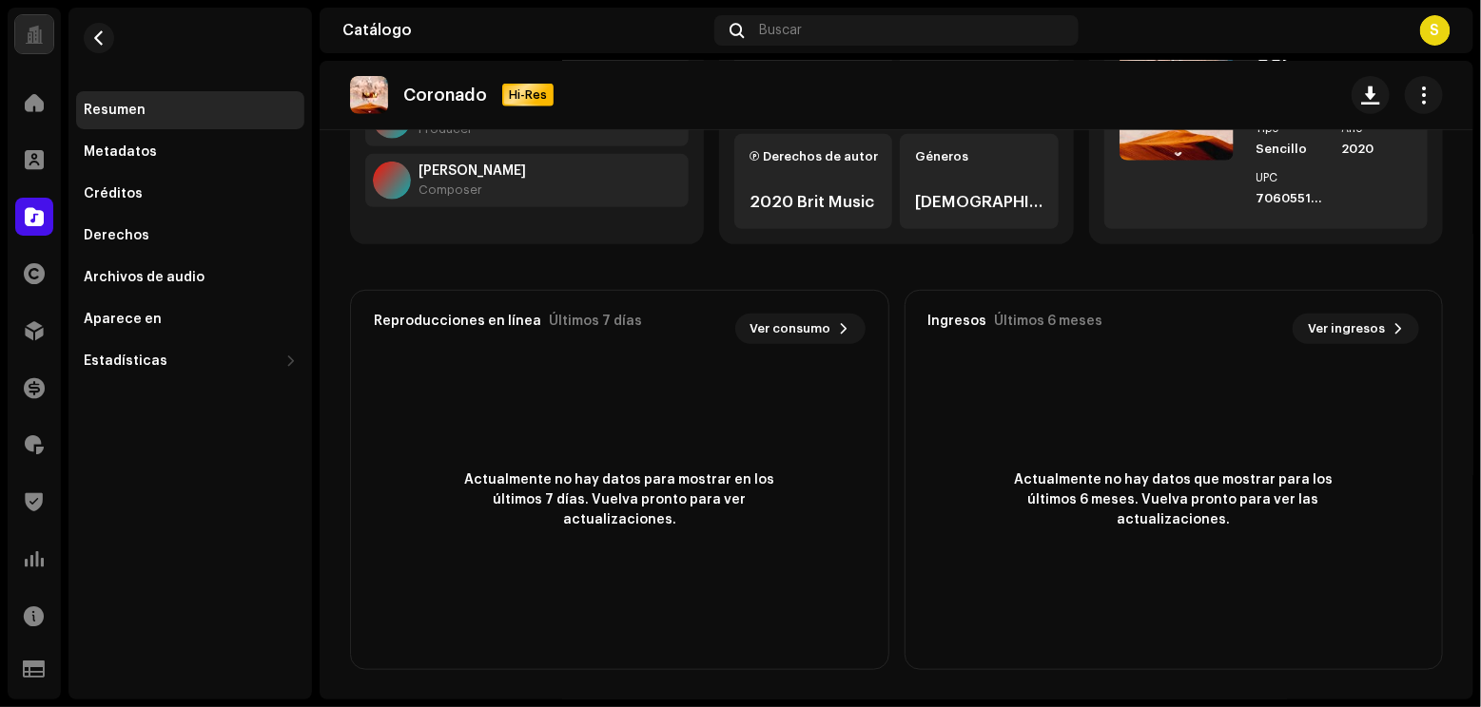
scroll to position [0, 0]
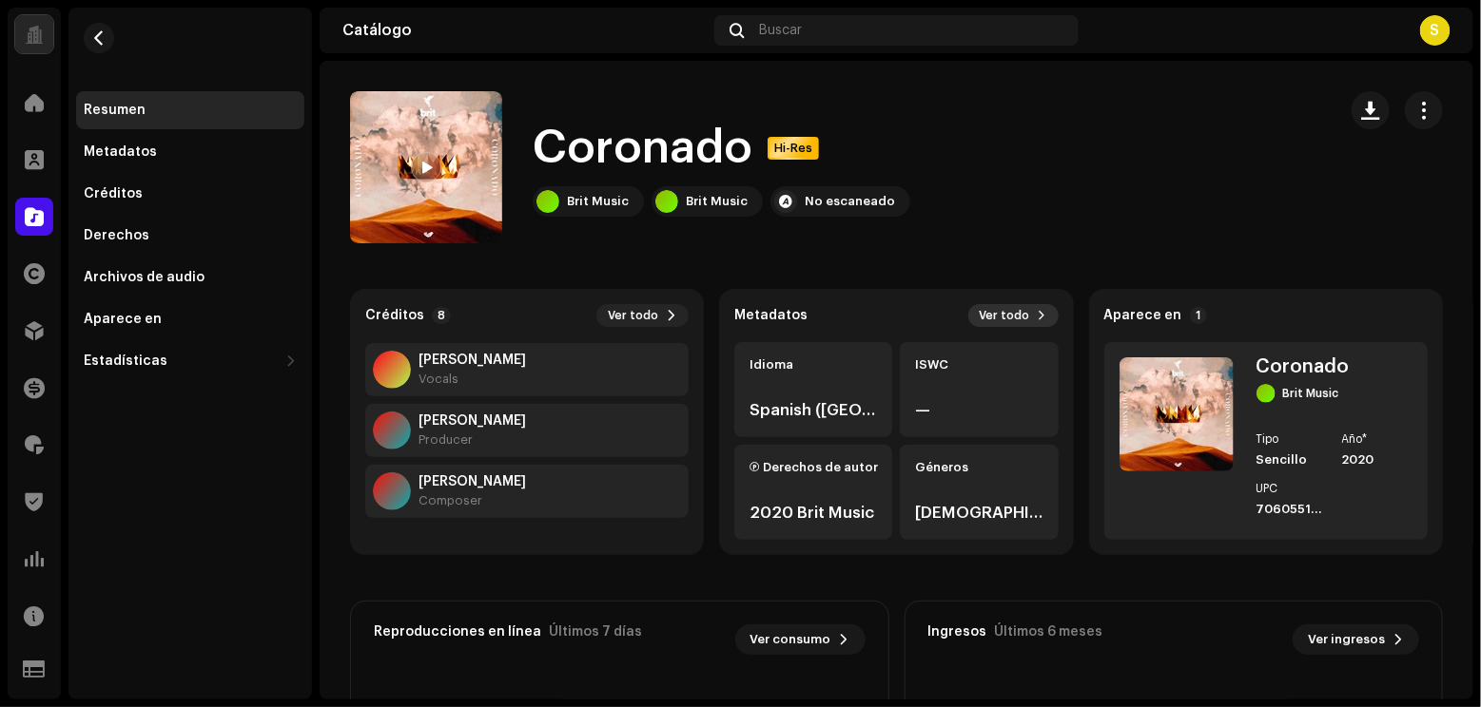
click at [1018, 314] on span "Ver todo" at bounding box center [1004, 315] width 50 height 15
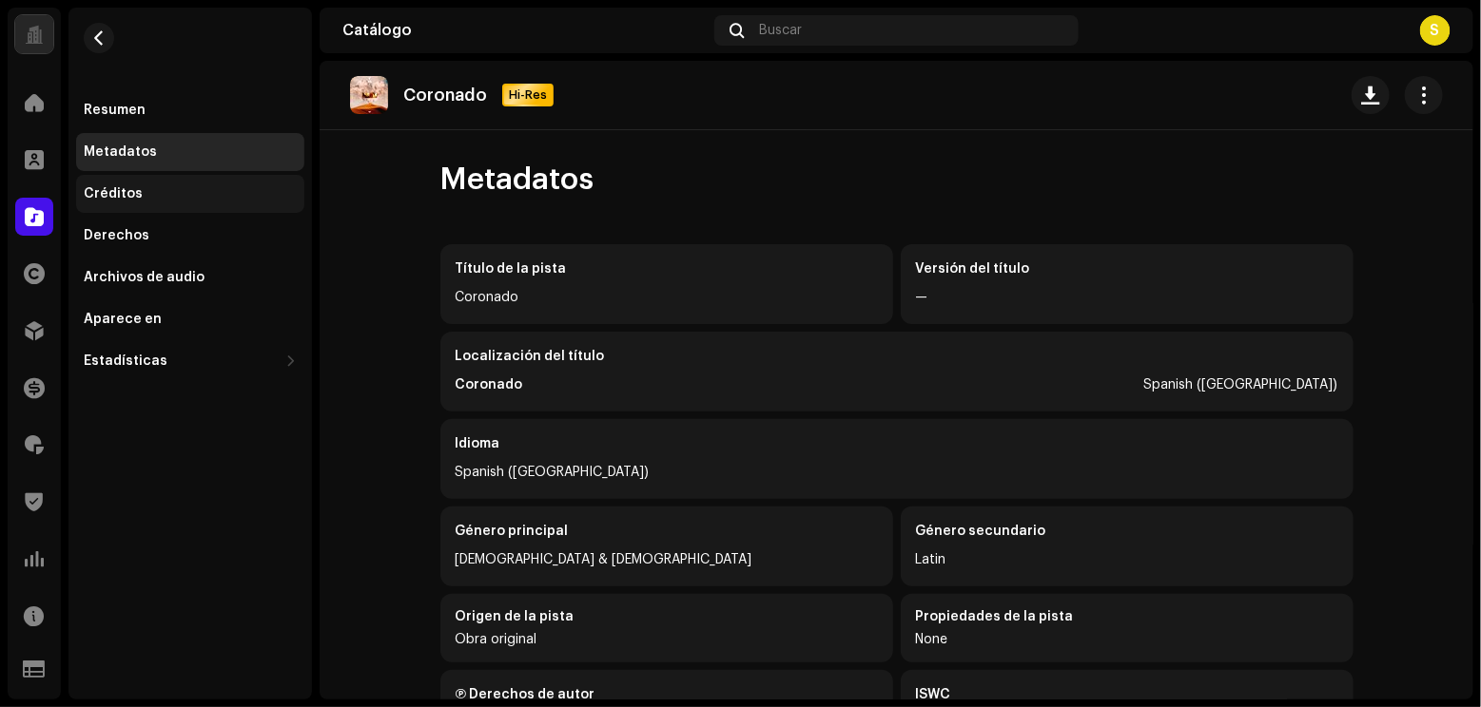
click at [126, 187] on div "Créditos" at bounding box center [113, 193] width 59 height 15
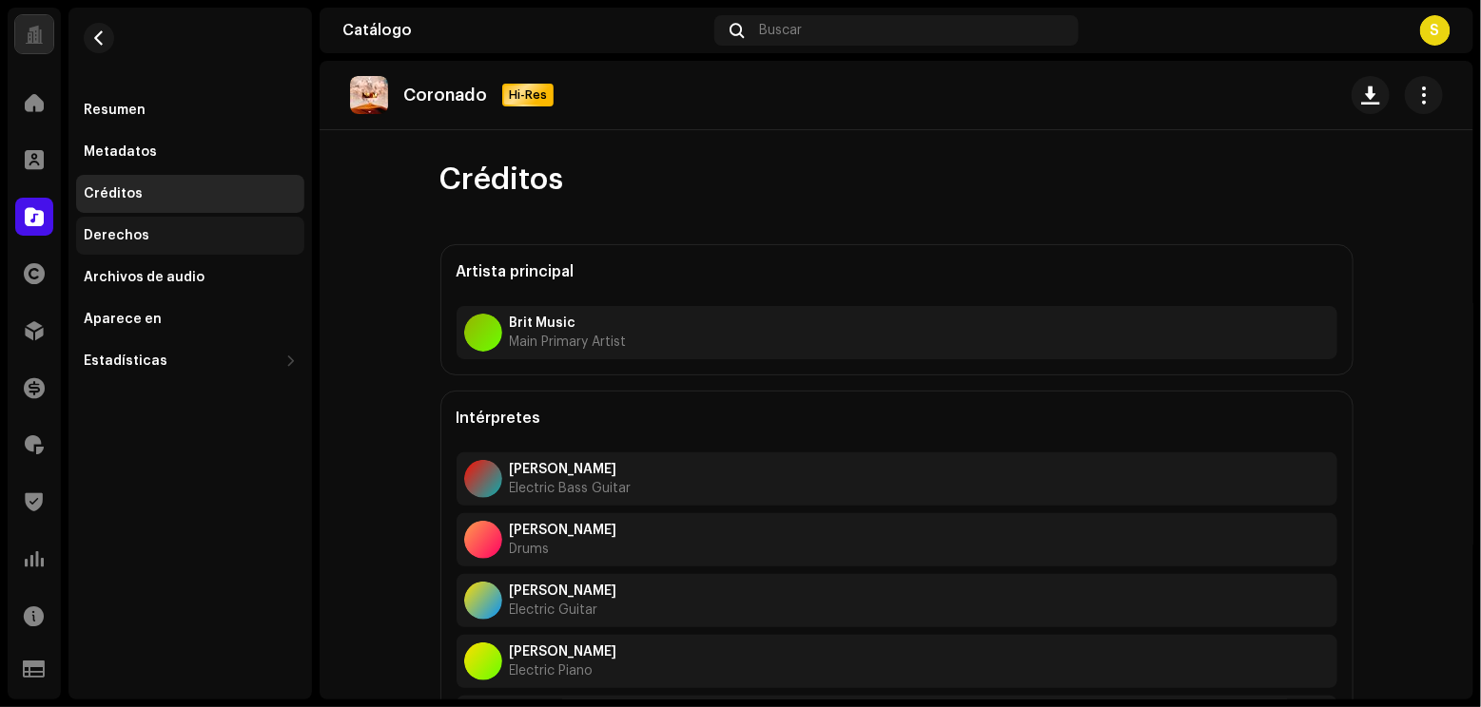
click at [109, 228] on div "Derechos" at bounding box center [117, 235] width 66 height 15
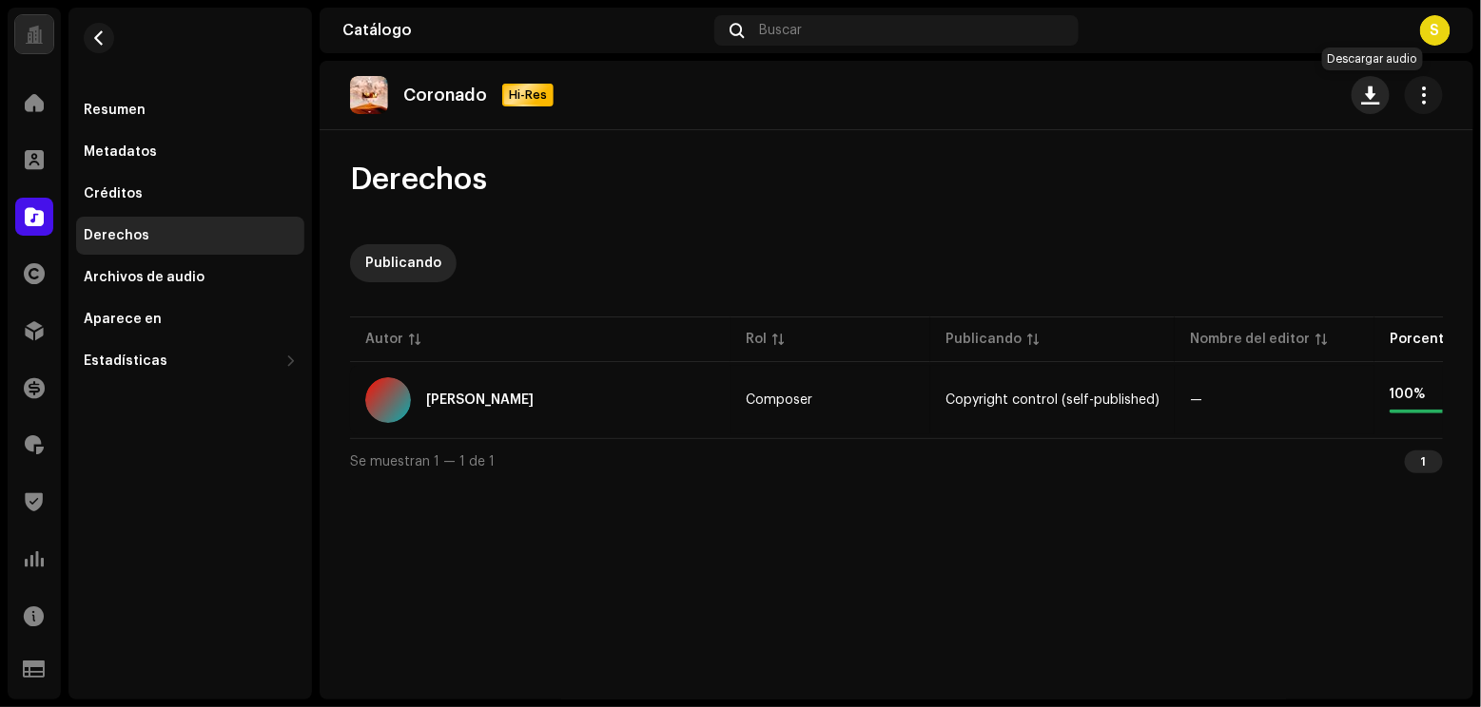
click at [1233, 98] on span "button" at bounding box center [1371, 94] width 18 height 15
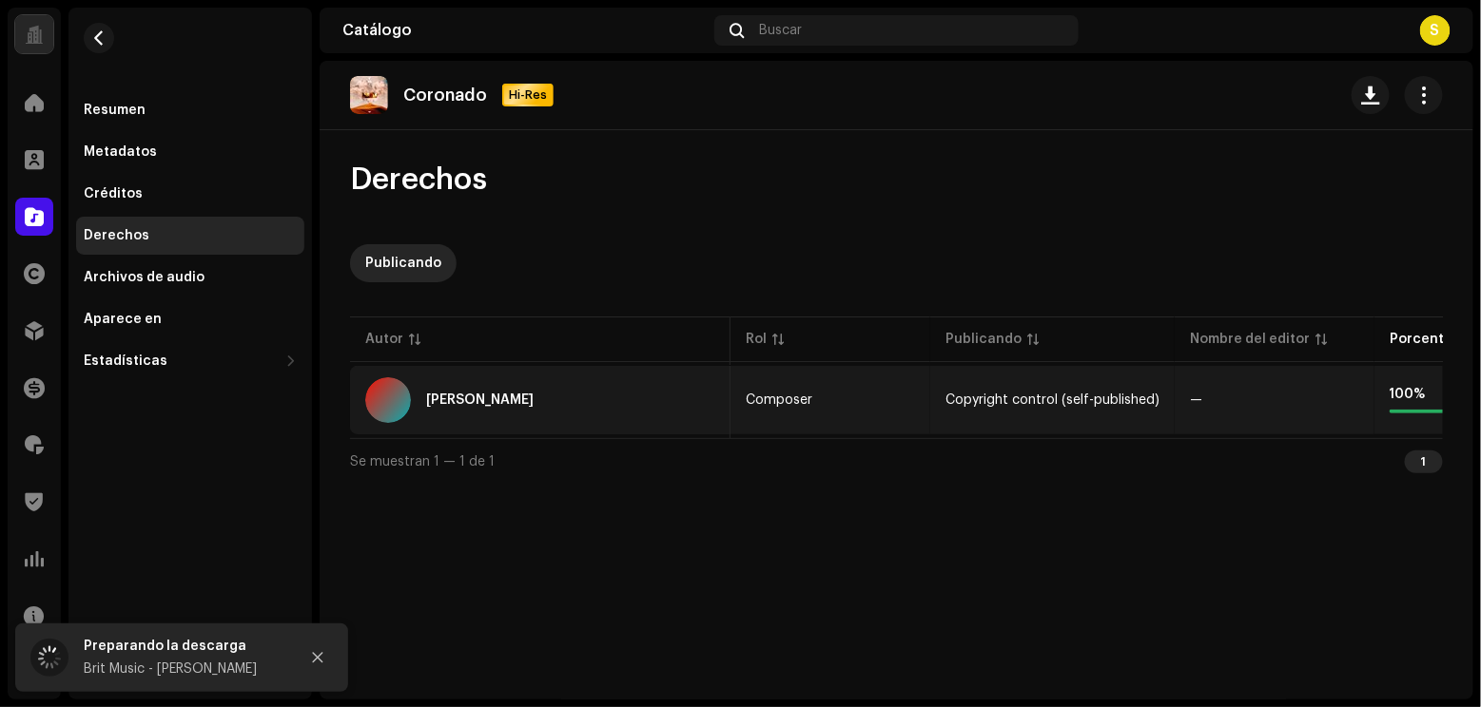
scroll to position [0, 126]
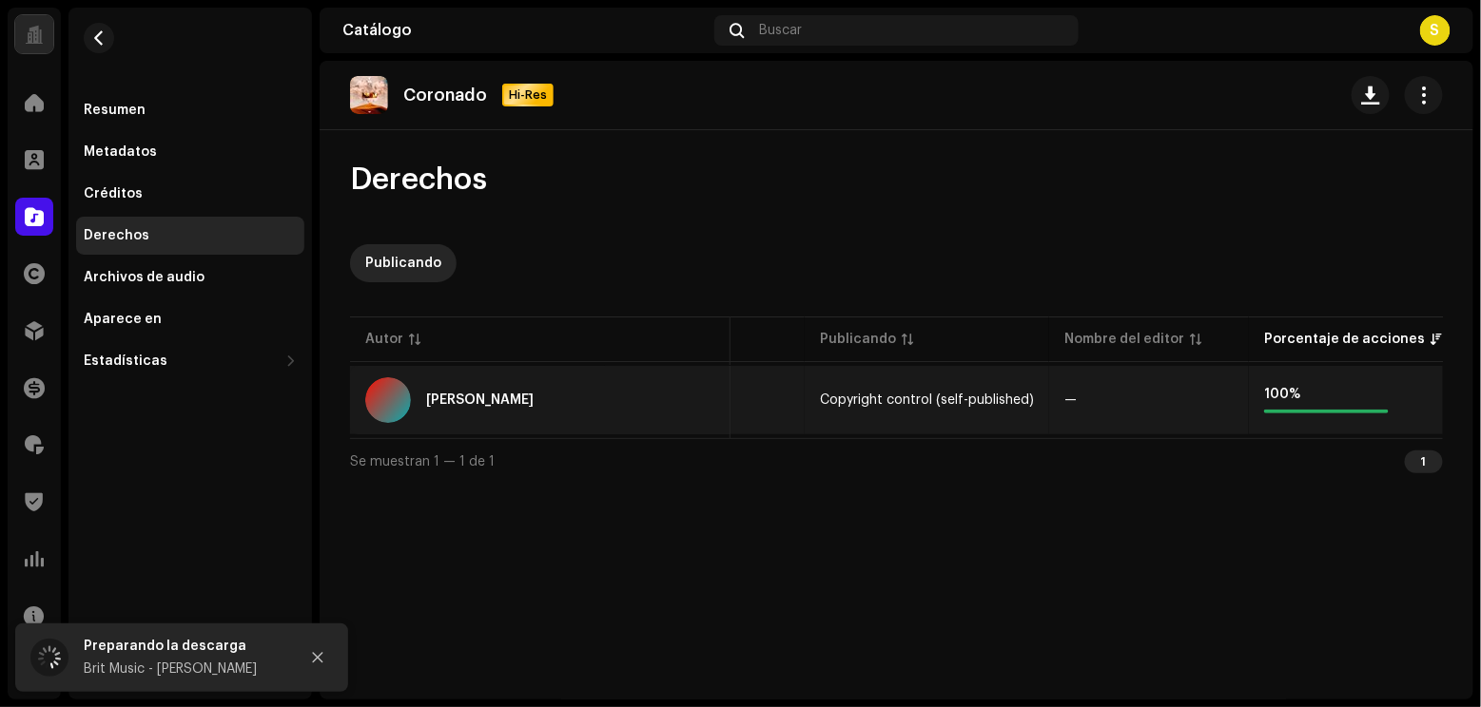
click at [1233, 401] on div "100 %" at bounding box center [1326, 400] width 125 height 27
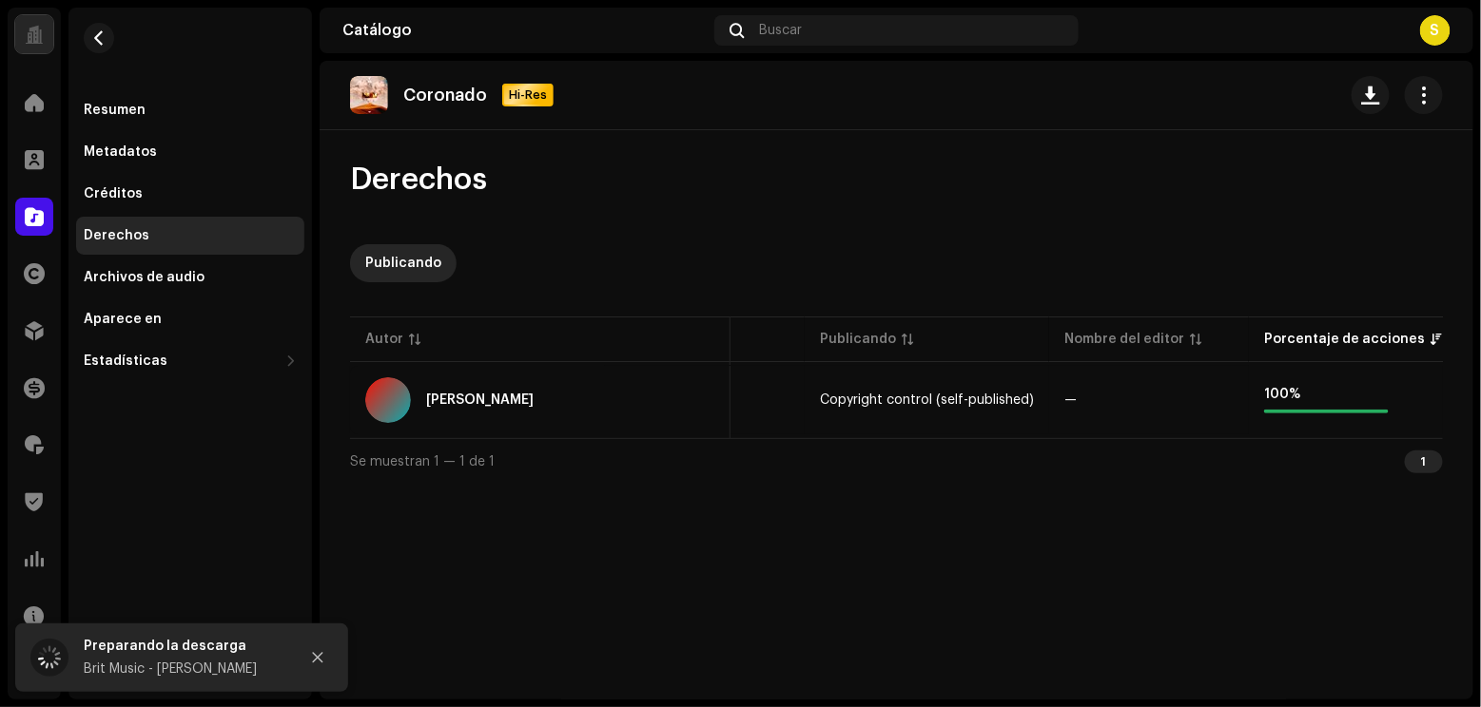
click at [133, 589] on div "Brit Music - [PERSON_NAME]" at bounding box center [184, 669] width 200 height 23
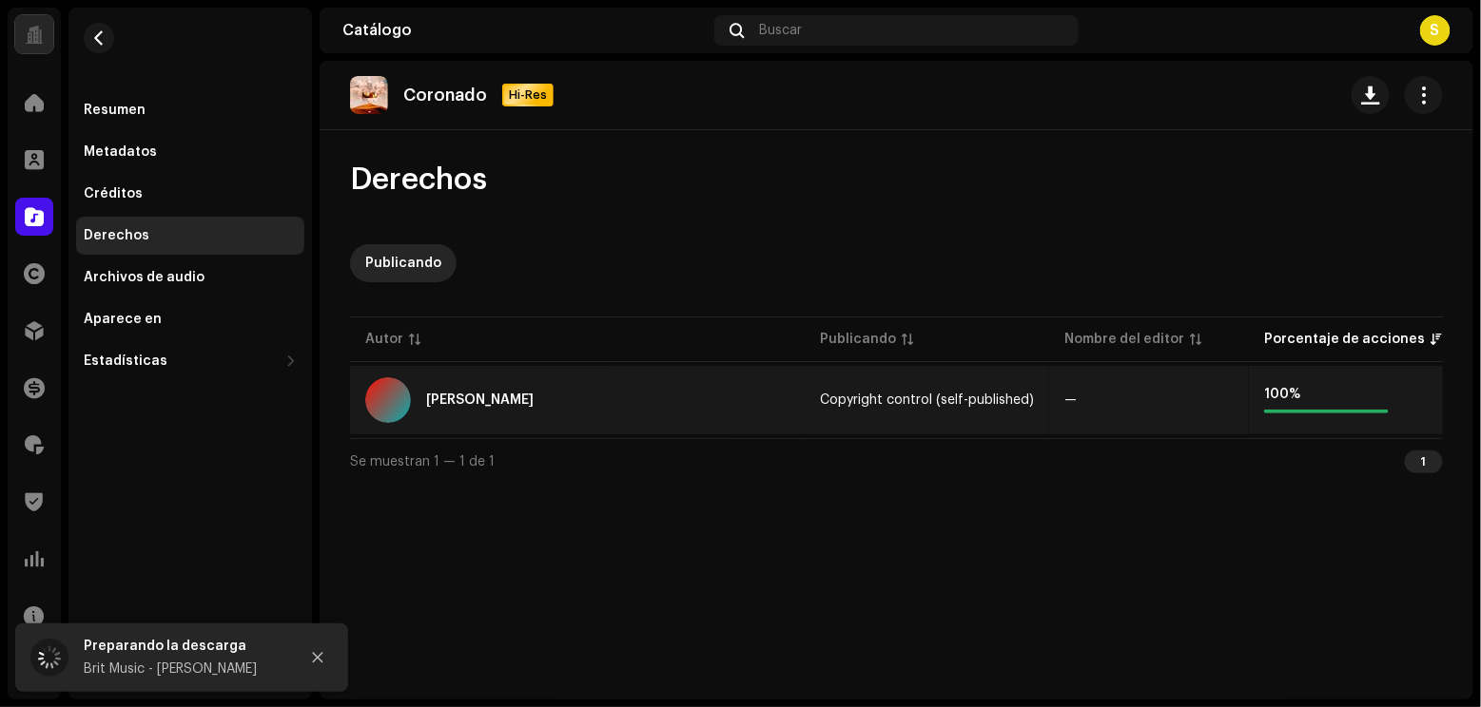
scroll to position [0, 0]
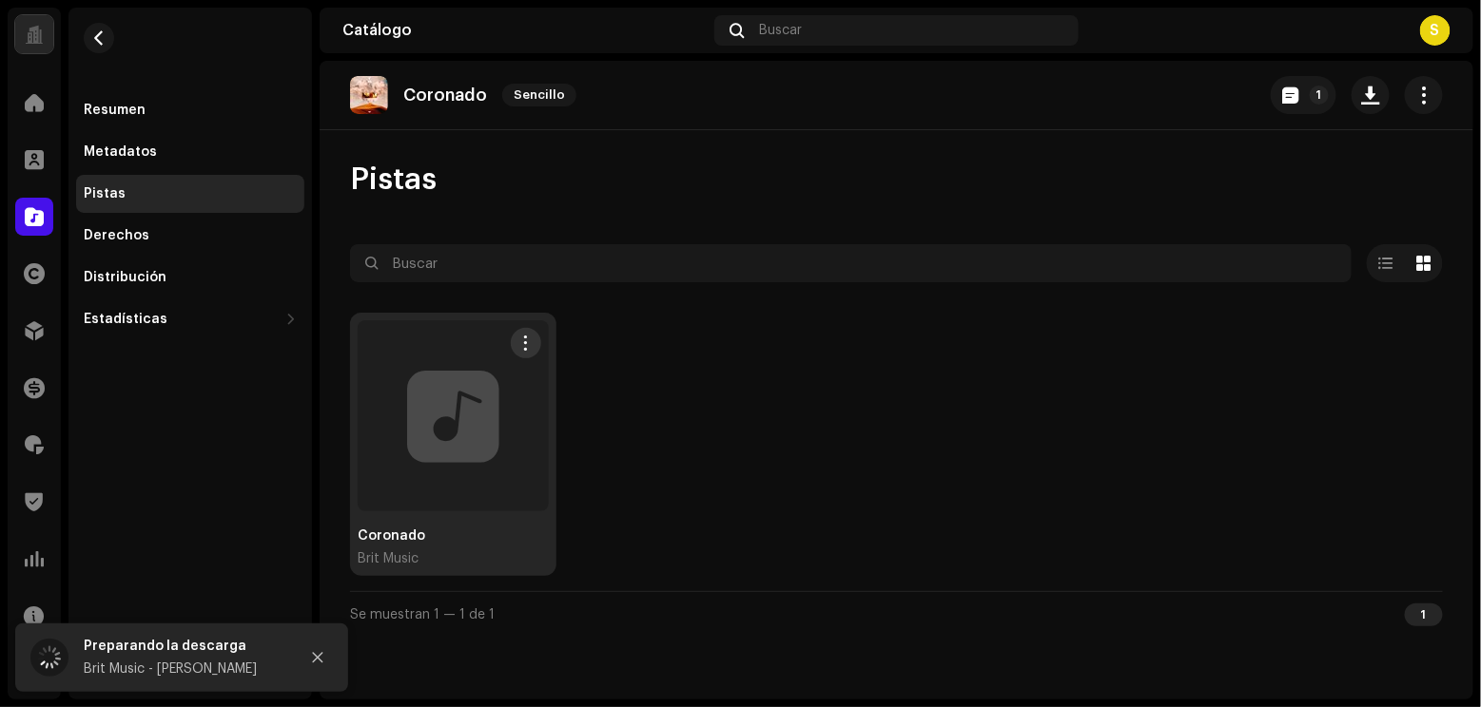
click at [457, 444] on div at bounding box center [453, 415] width 191 height 191
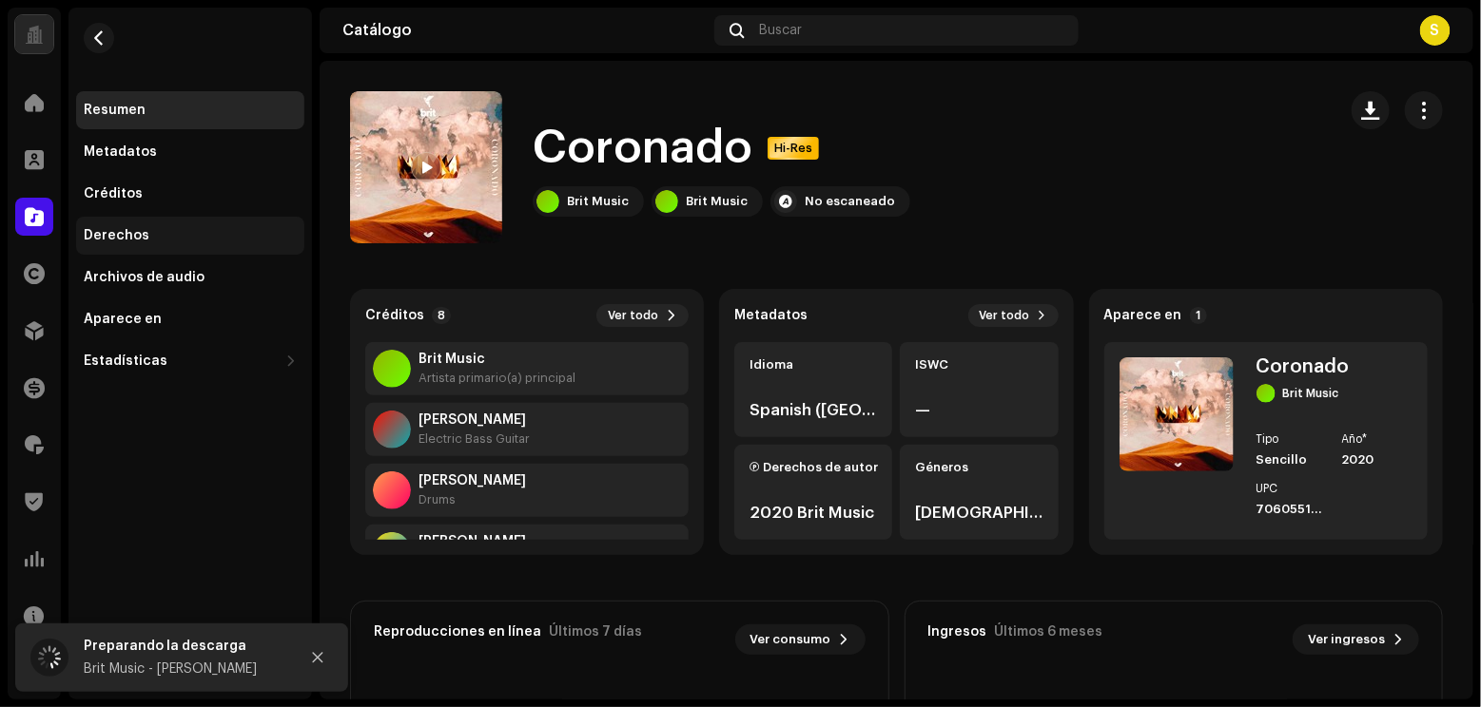
click at [159, 236] on div "Derechos" at bounding box center [190, 235] width 213 height 15
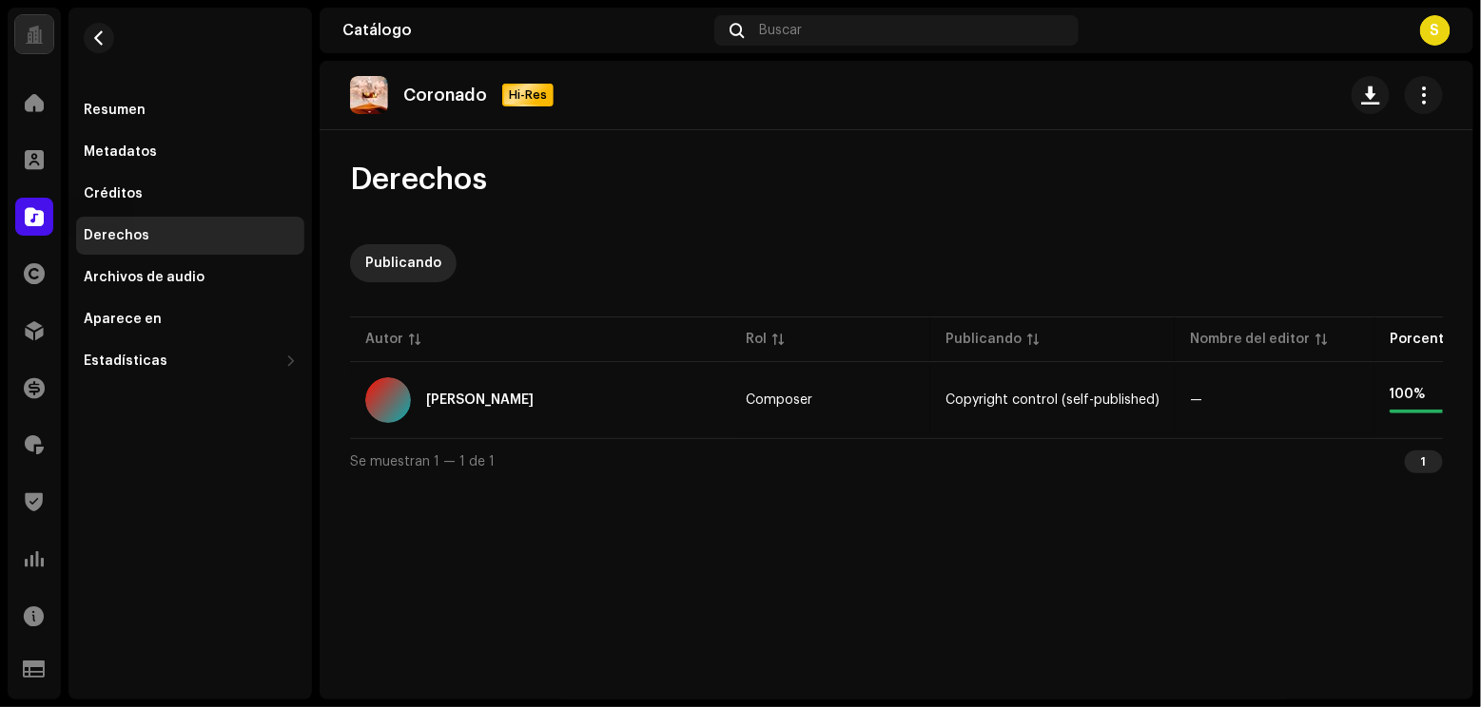
click at [23, 216] on div at bounding box center [34, 217] width 38 height 38
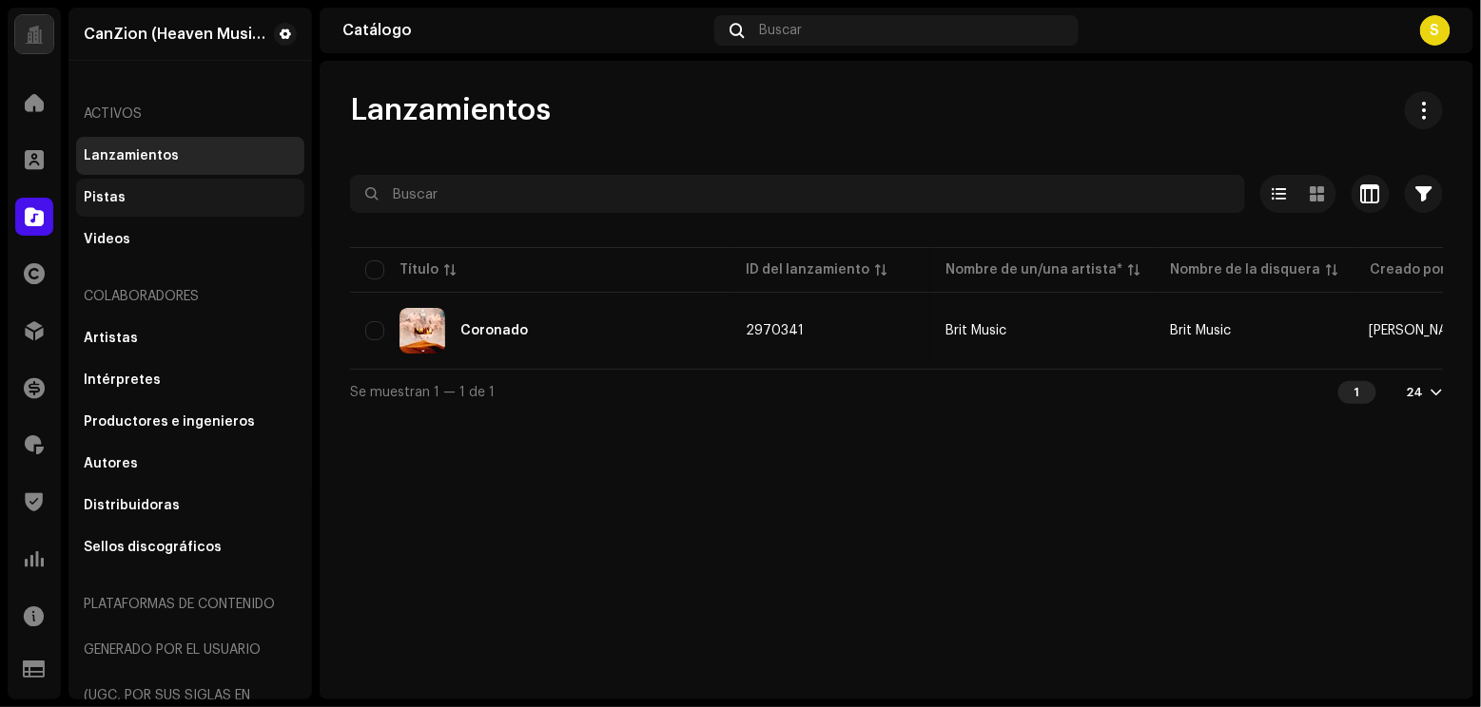
click at [120, 190] on div "Pistas" at bounding box center [105, 197] width 42 height 15
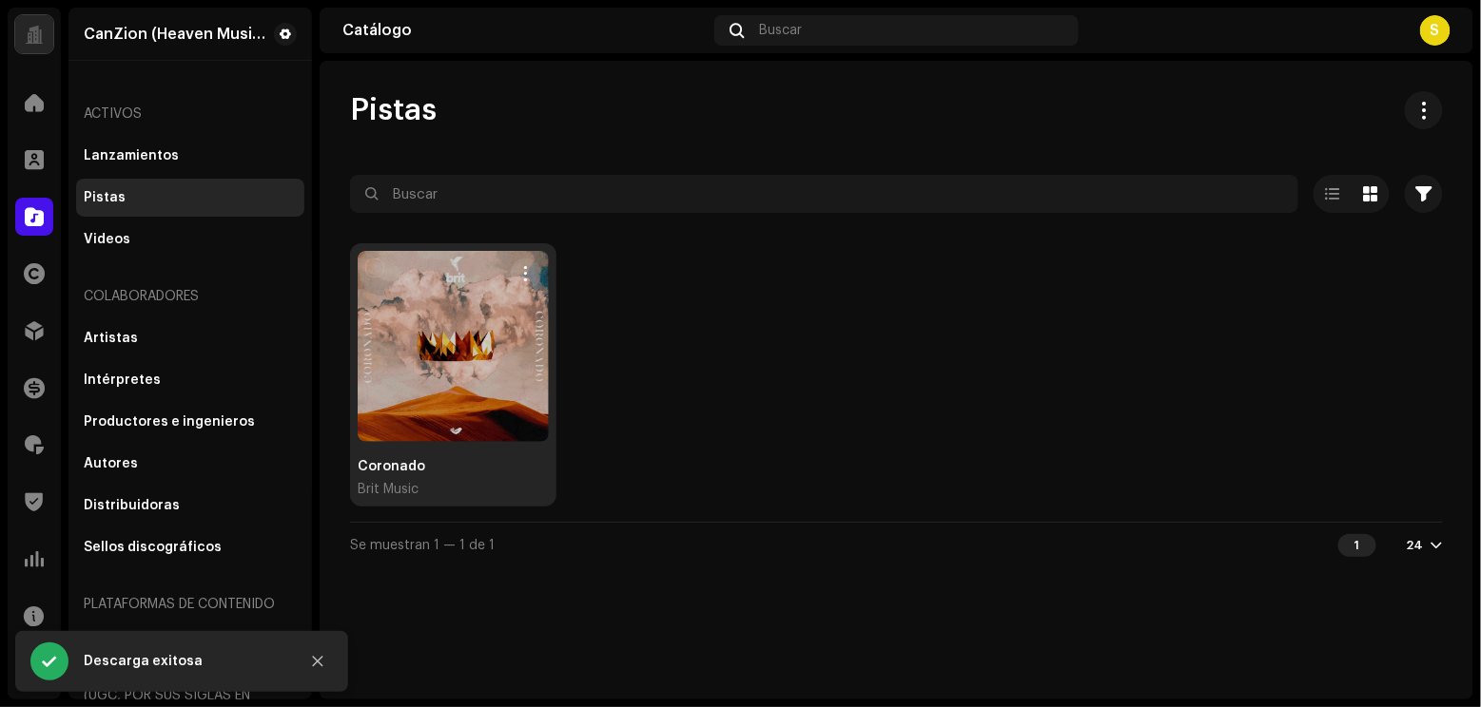
click at [465, 374] on div at bounding box center [453, 346] width 191 height 191
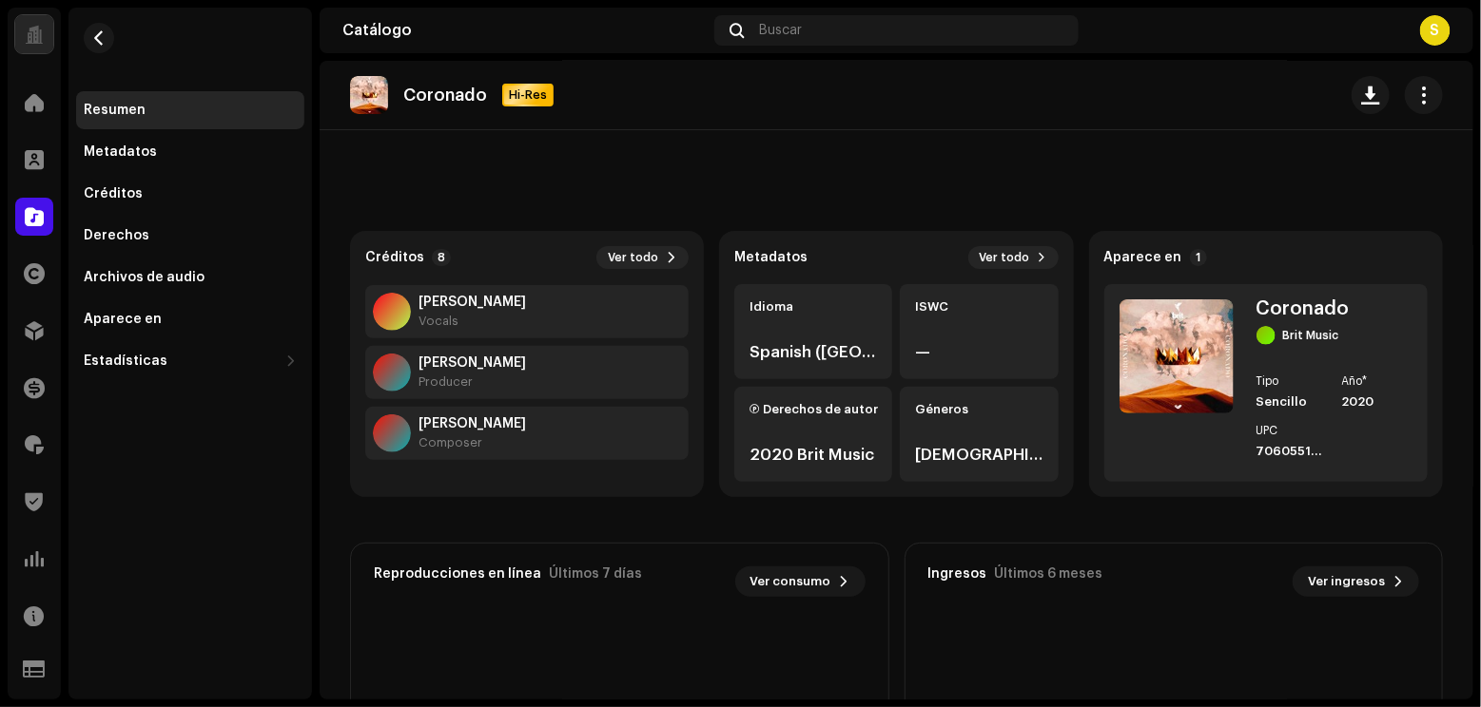
scroll to position [196, 0]
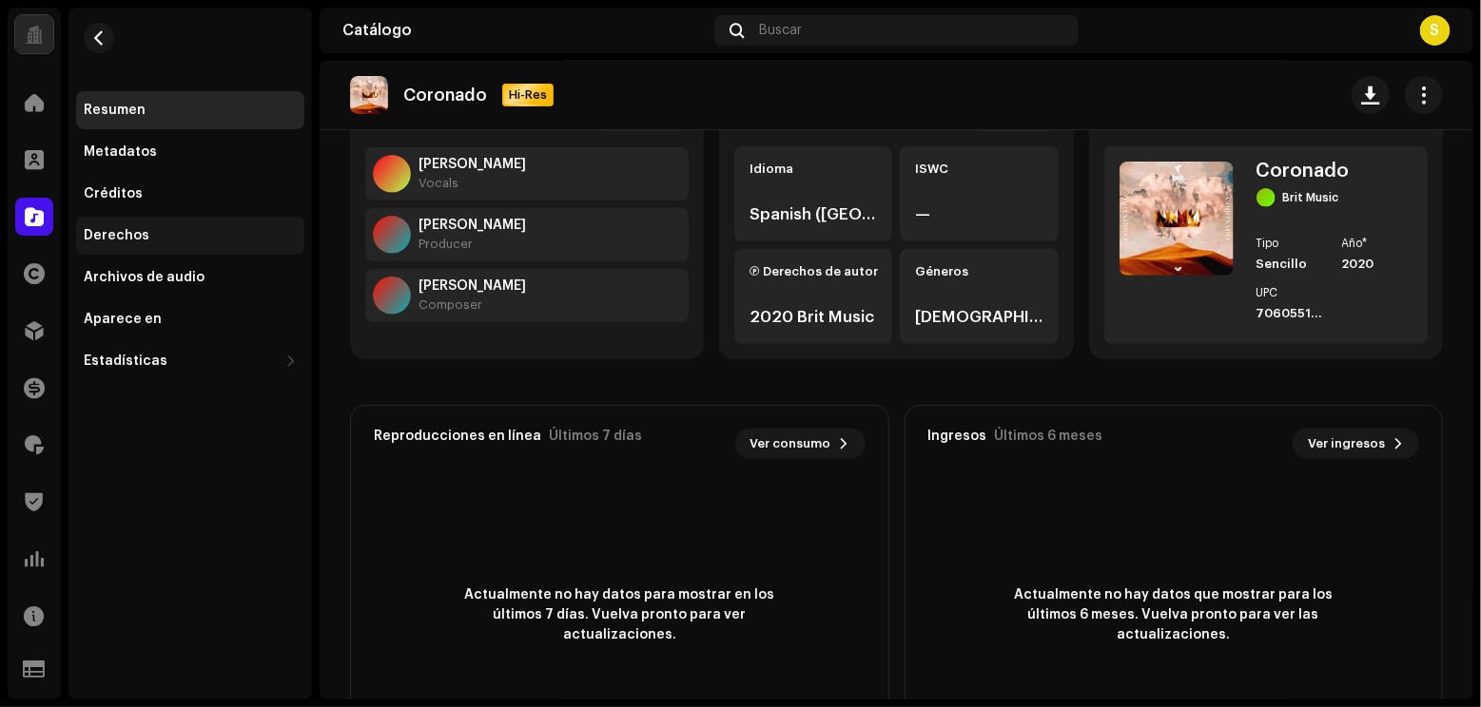
click at [158, 224] on div "Derechos" at bounding box center [190, 236] width 228 height 38
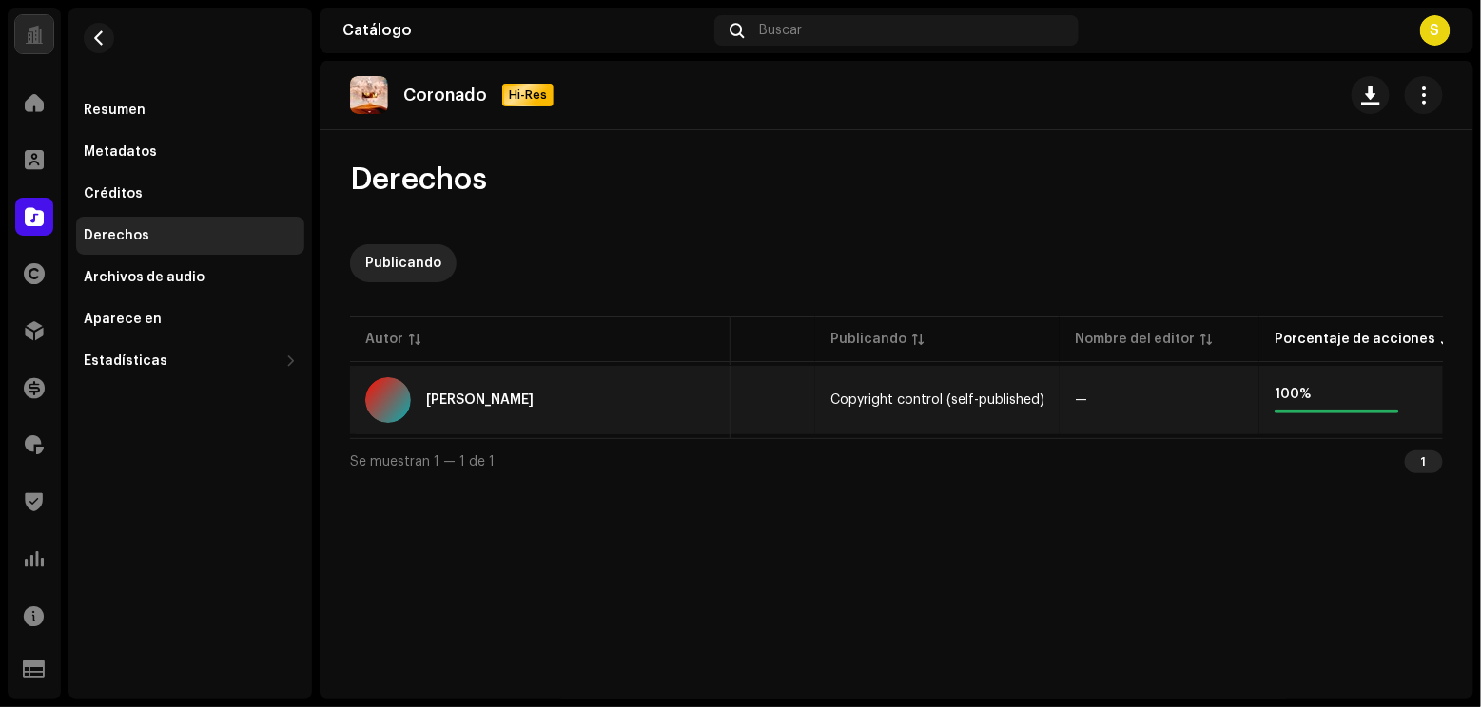
scroll to position [0, 126]
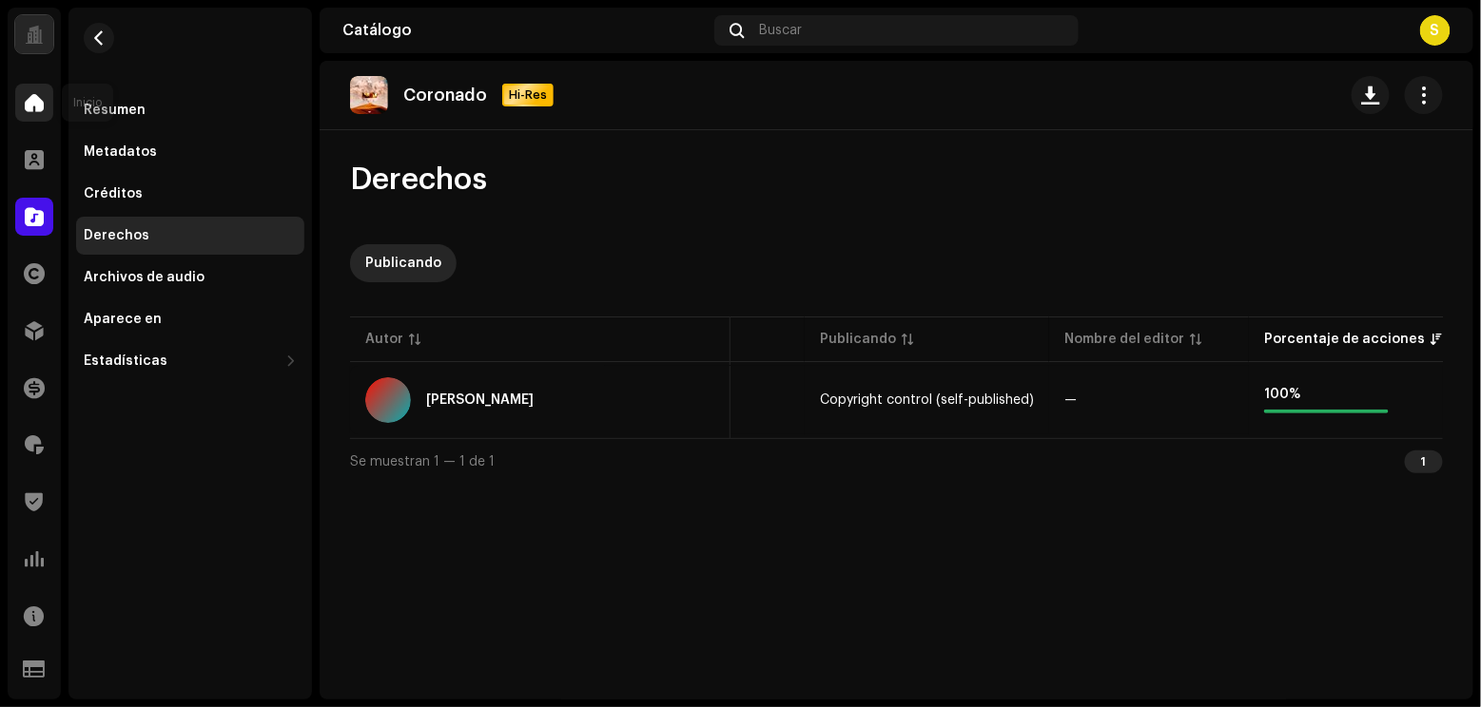
click at [29, 111] on div at bounding box center [34, 103] width 38 height 38
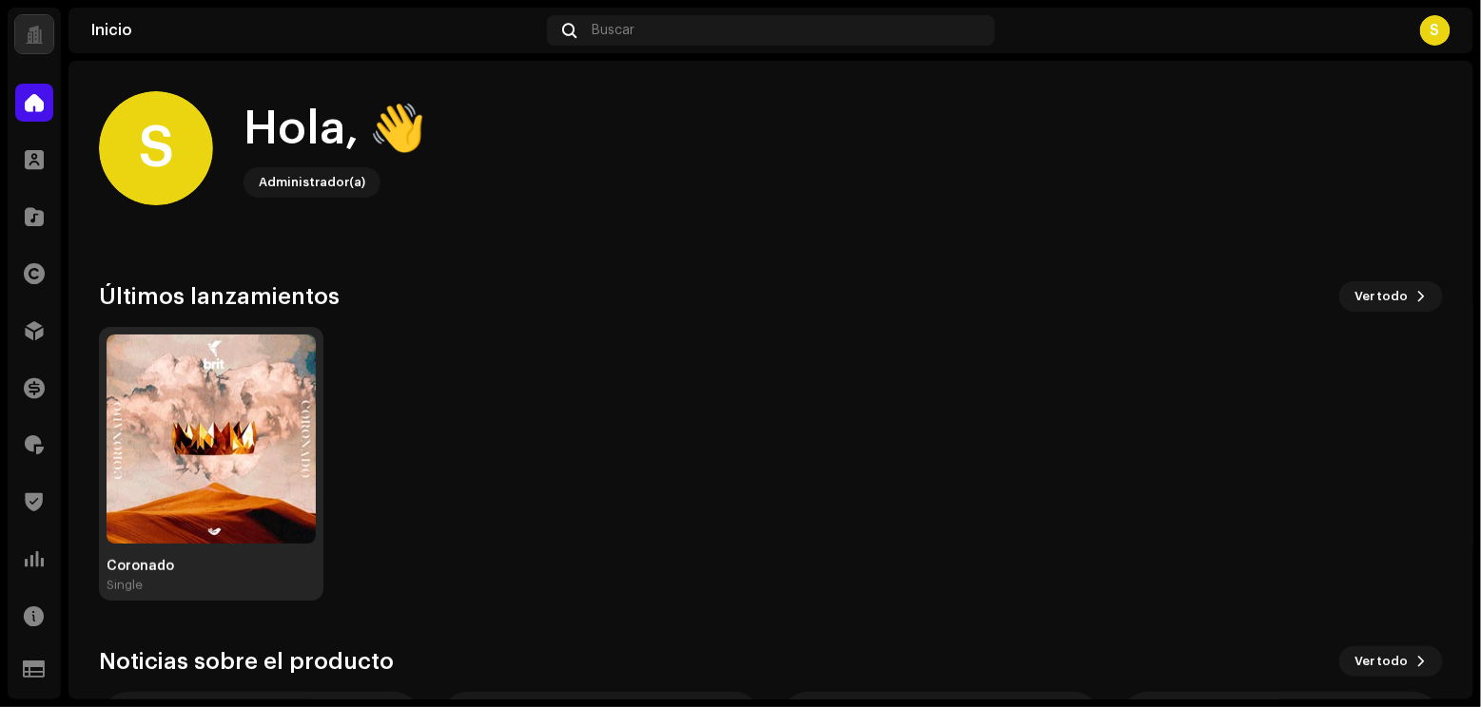
click at [207, 449] on img at bounding box center [210, 439] width 209 height 209
